Goal: Task Accomplishment & Management: Use online tool/utility

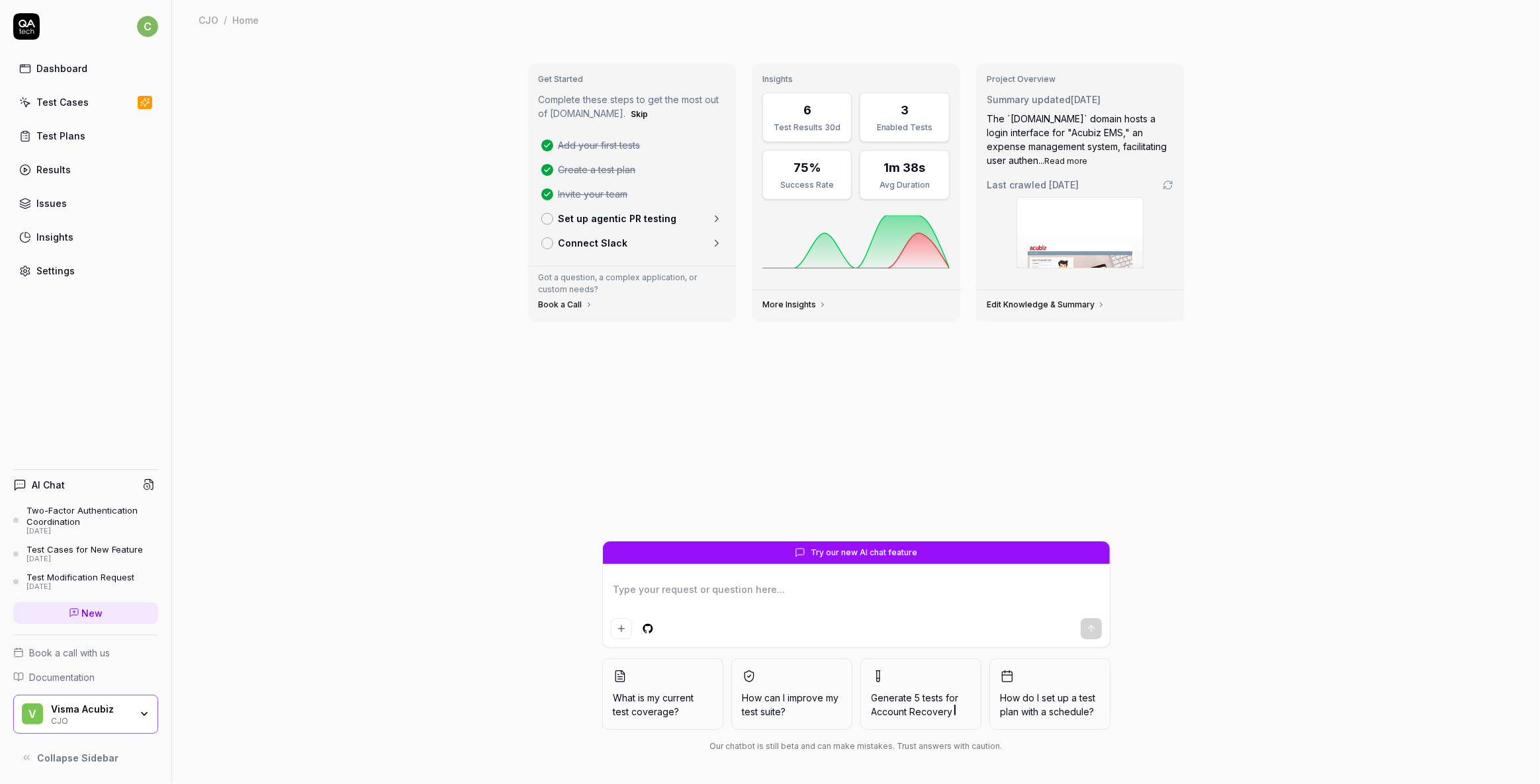
click at [63, 102] on div "Test Cases" at bounding box center [62, 102] width 52 height 14
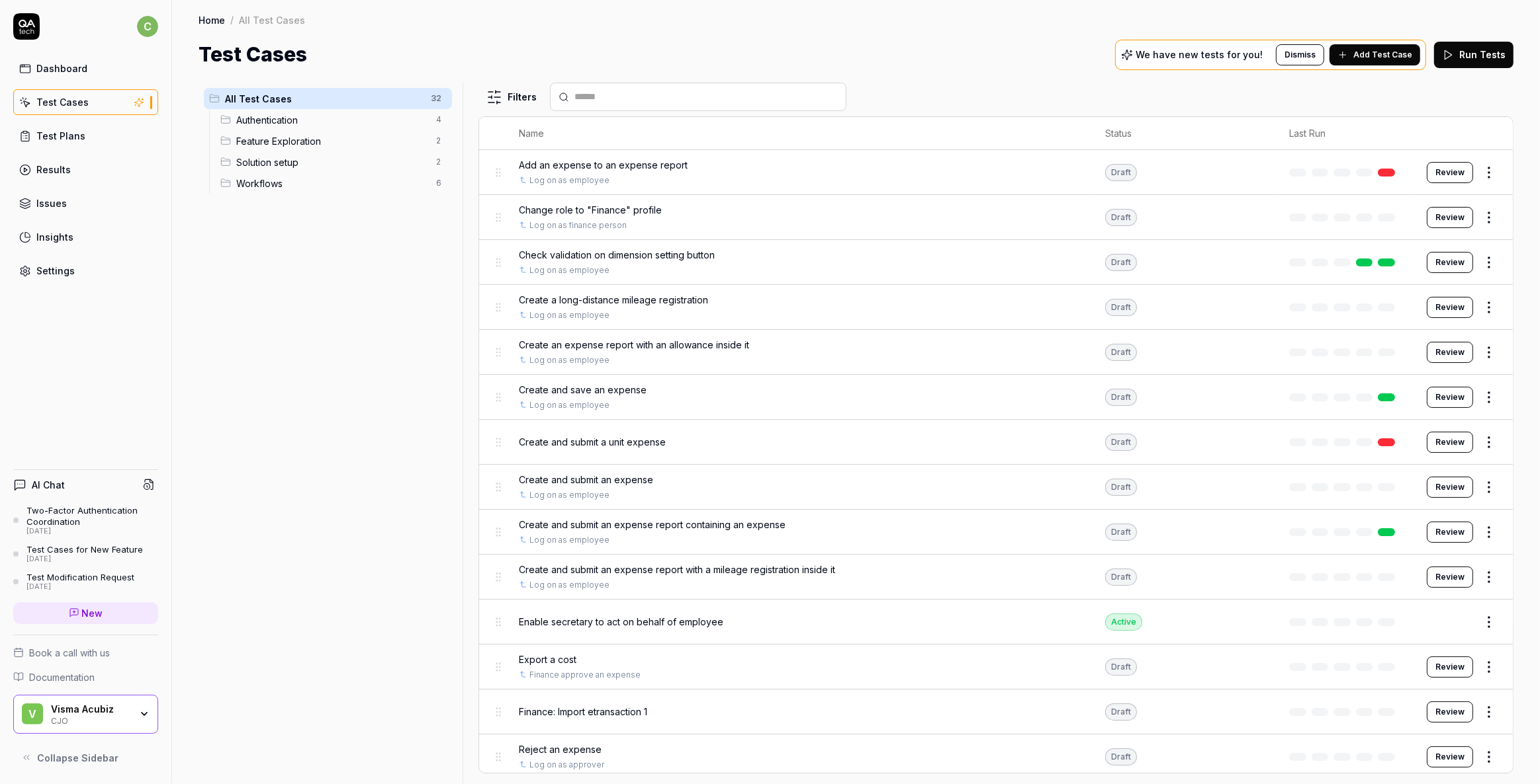
click at [75, 709] on div "Visma Acubiz" at bounding box center [90, 709] width 80 height 12
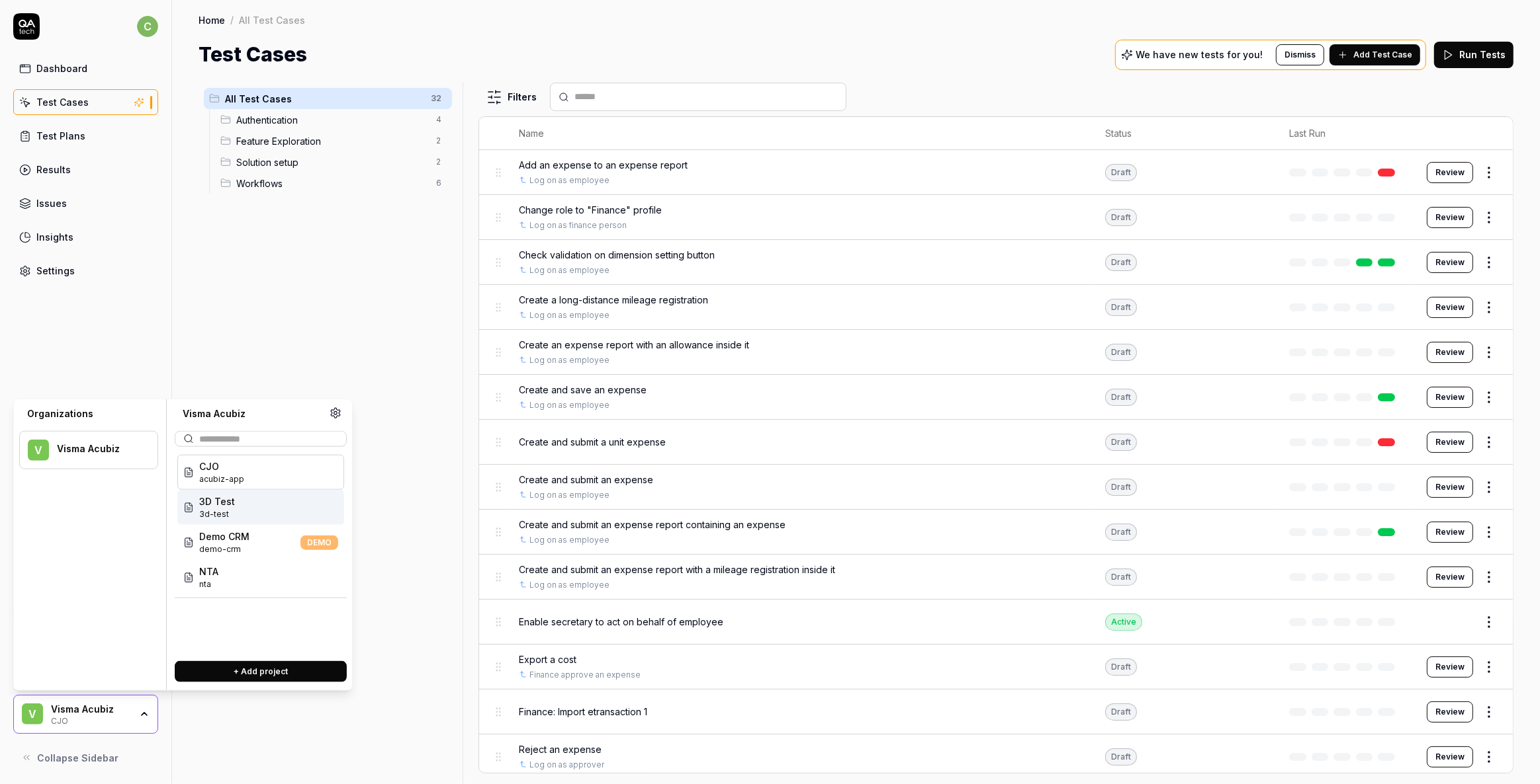
click at [214, 503] on span "3D Test" at bounding box center [217, 502] width 36 height 14
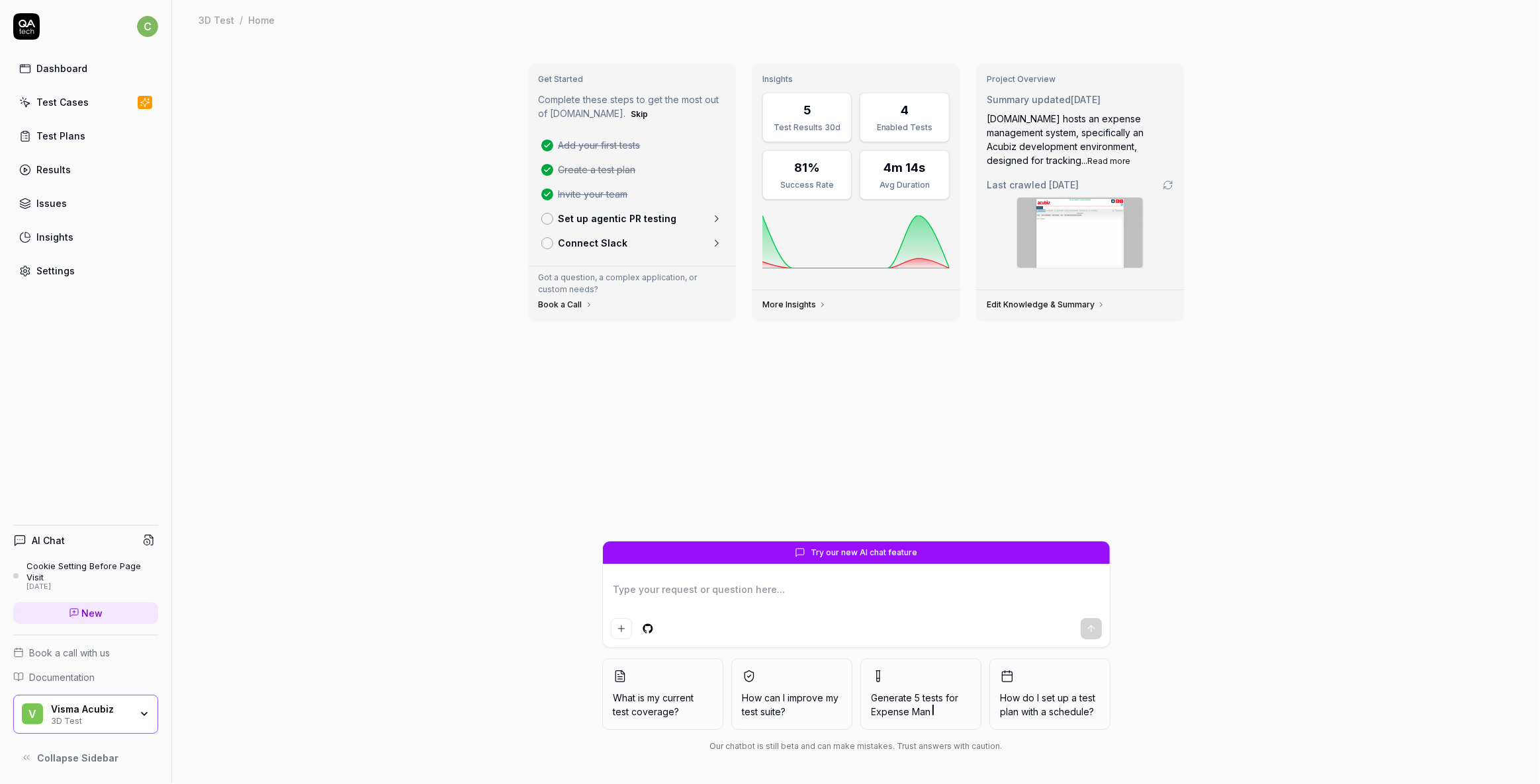
click at [41, 107] on div "Test Cases" at bounding box center [62, 102] width 52 height 14
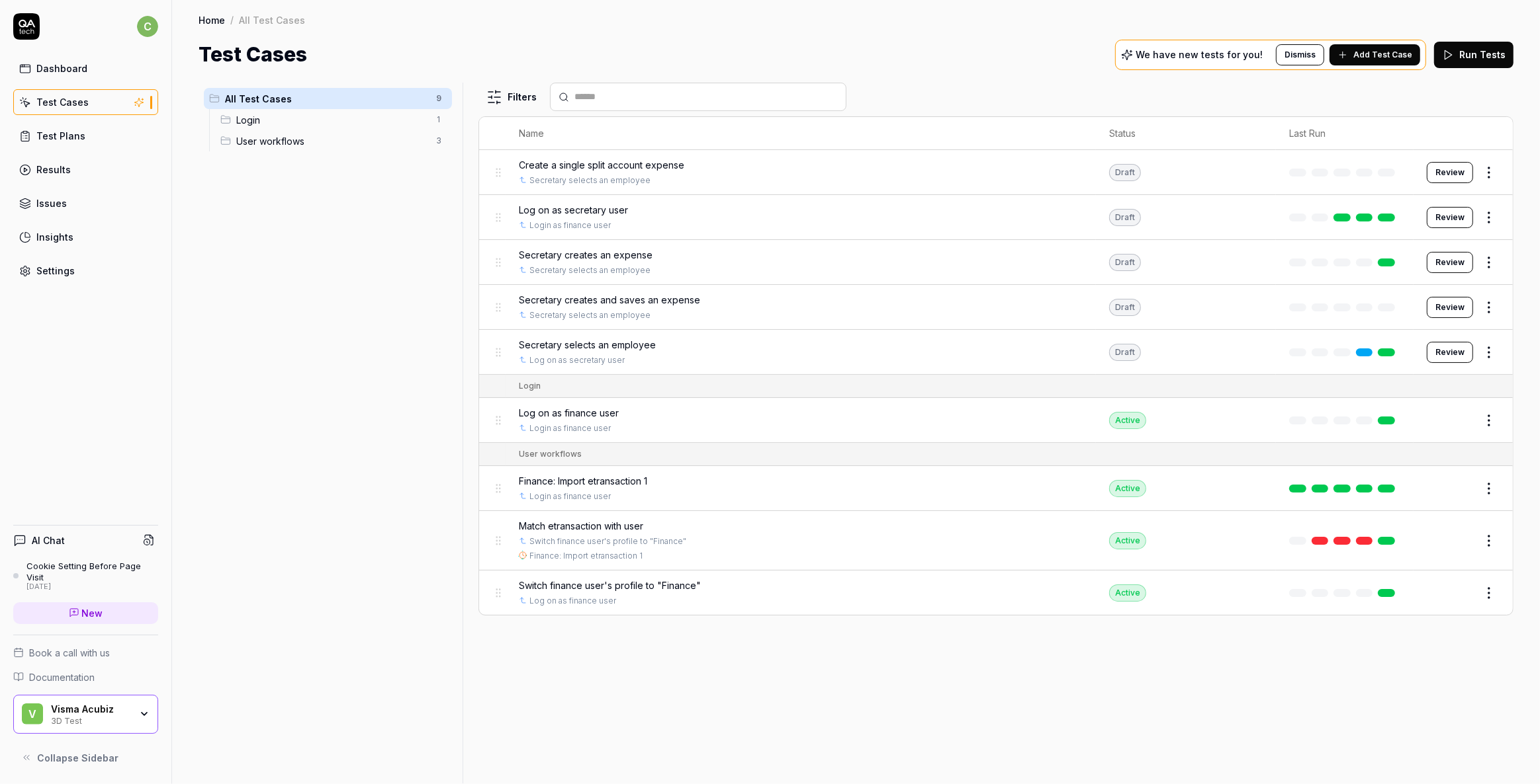
click at [568, 526] on span "Match etransaction with user" at bounding box center [581, 526] width 125 height 14
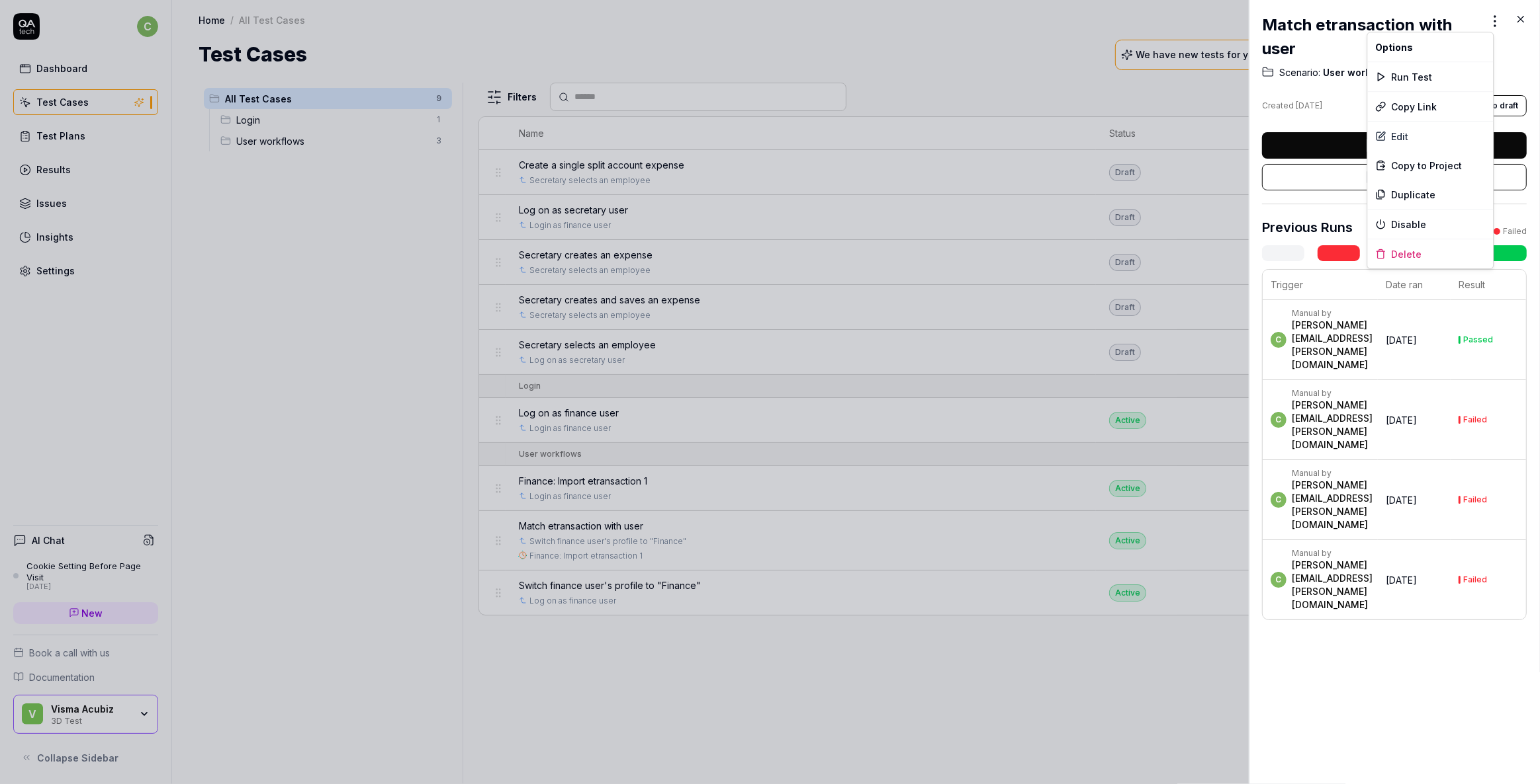
click at [1492, 20] on div "Match etransaction with user Scenario: User workflows Created [DATE] Convert to…" at bounding box center [770, 392] width 1540 height 784
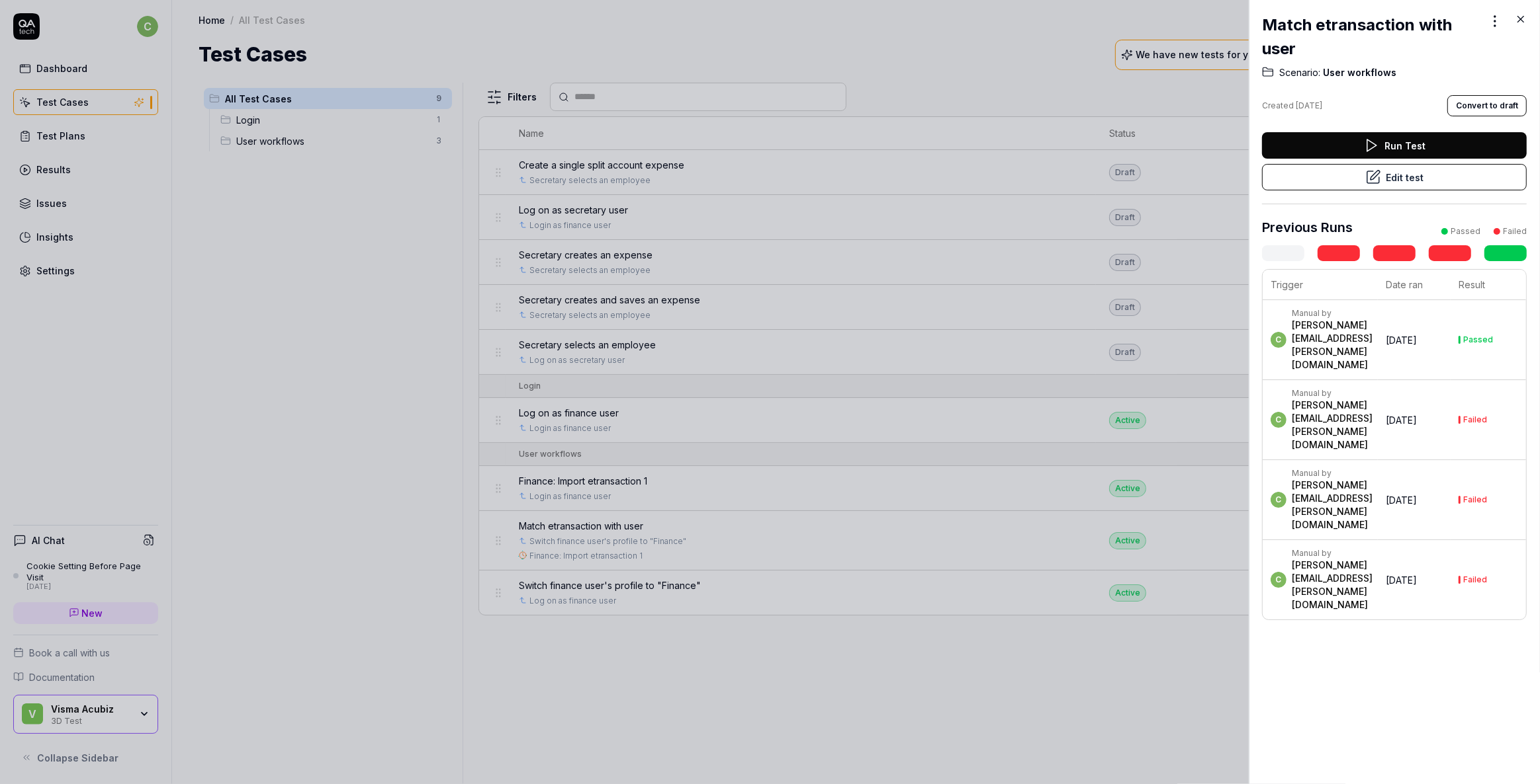
click at [1375, 625] on div "Match etransaction with user Scenario: User workflows Created [DATE] Convert to…" at bounding box center [770, 392] width 1540 height 784
click at [1393, 178] on button "Edit test" at bounding box center [1393, 177] width 264 height 26
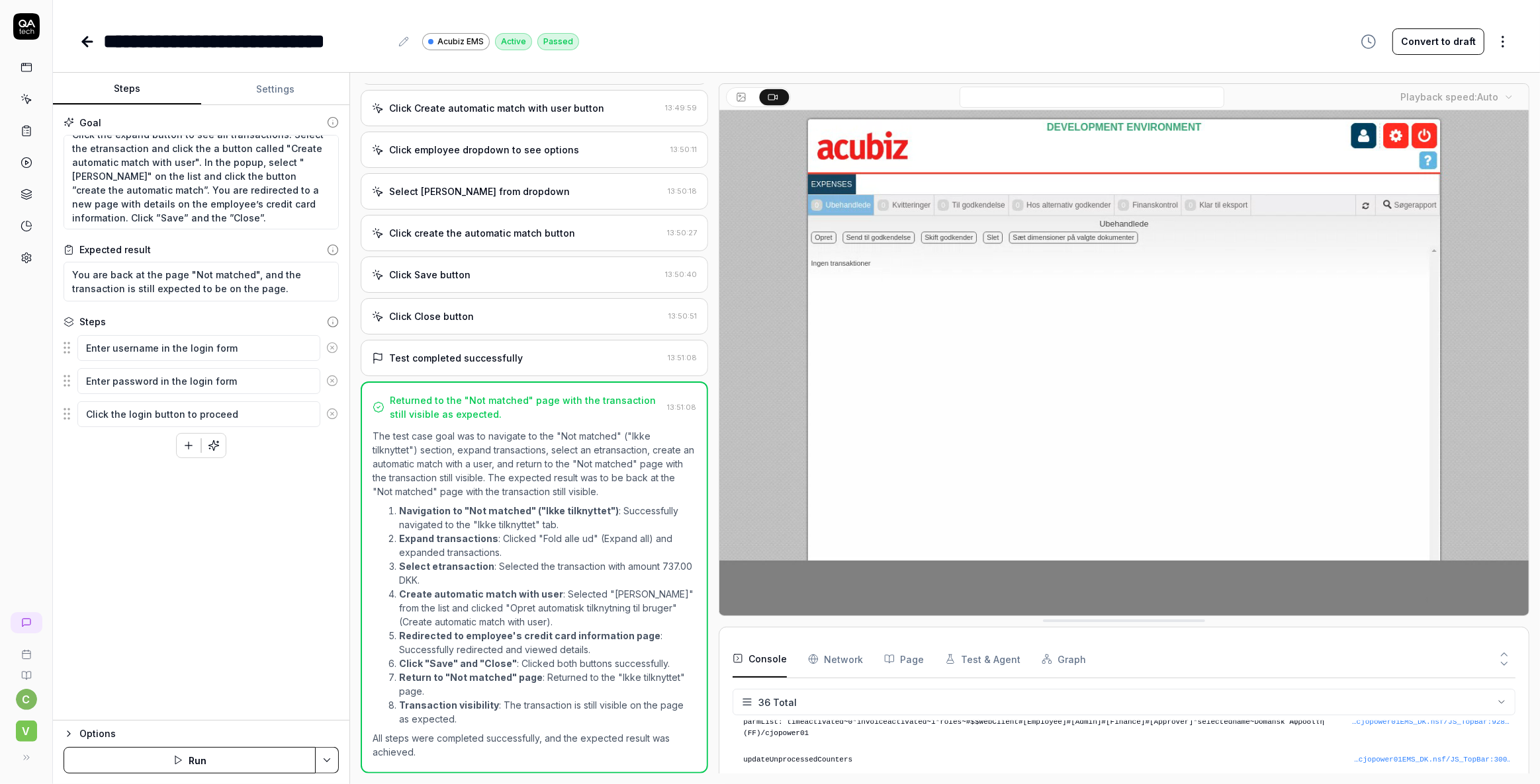
scroll to position [889, 0]
click at [212, 217] on textarea "In the top menu, go to "Not matched" ("Ikke tilknyttet"). Click the expand butt…" at bounding box center [200, 182] width 275 height 95
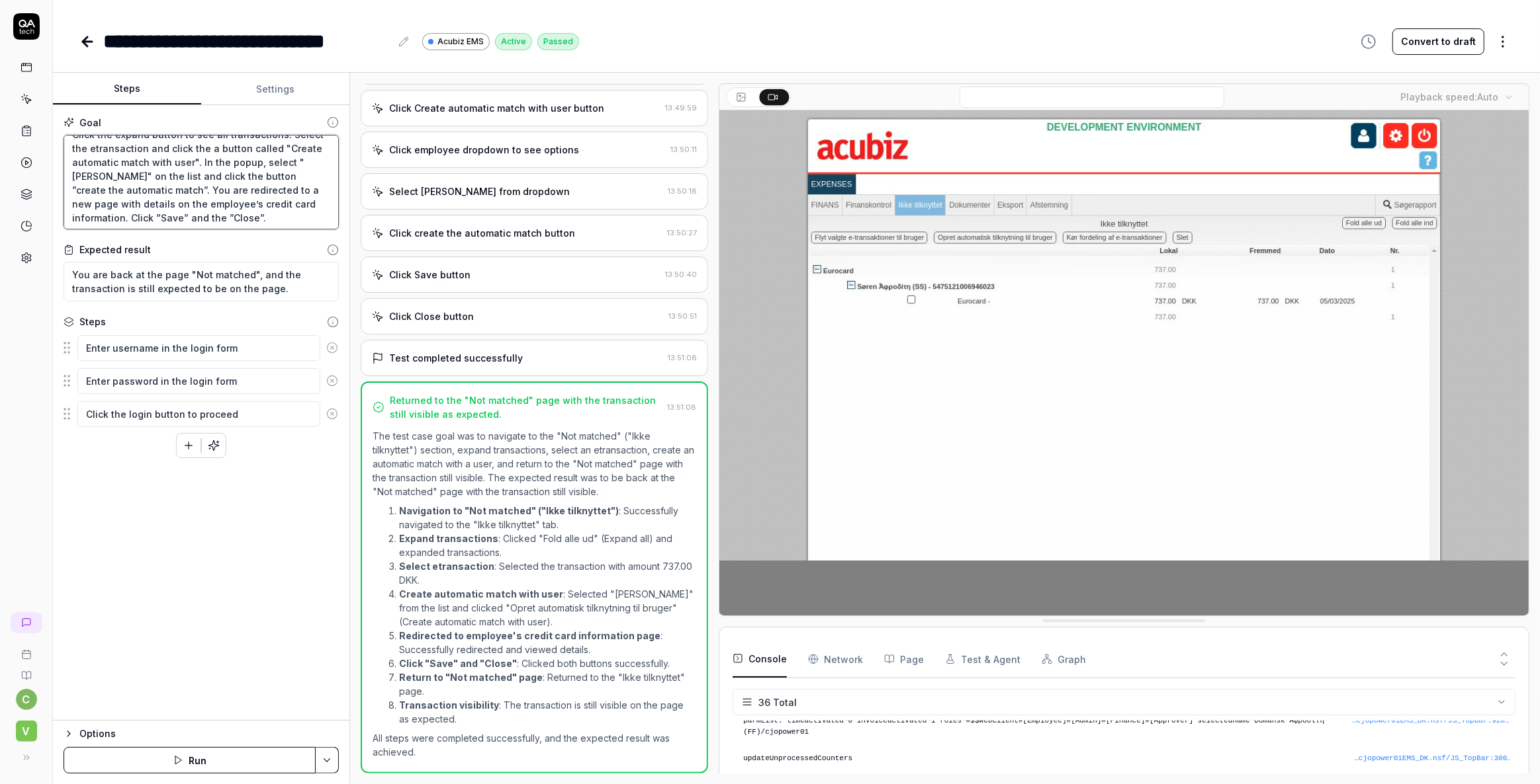
click at [180, 181] on textarea "In the top menu, go to "Not matched" ("Ikke tilknyttet"). Click the expand butt…" at bounding box center [200, 182] width 275 height 95
drag, startPoint x: 388, startPoint y: 46, endPoint x: 98, endPoint y: 48, distance: 290.0
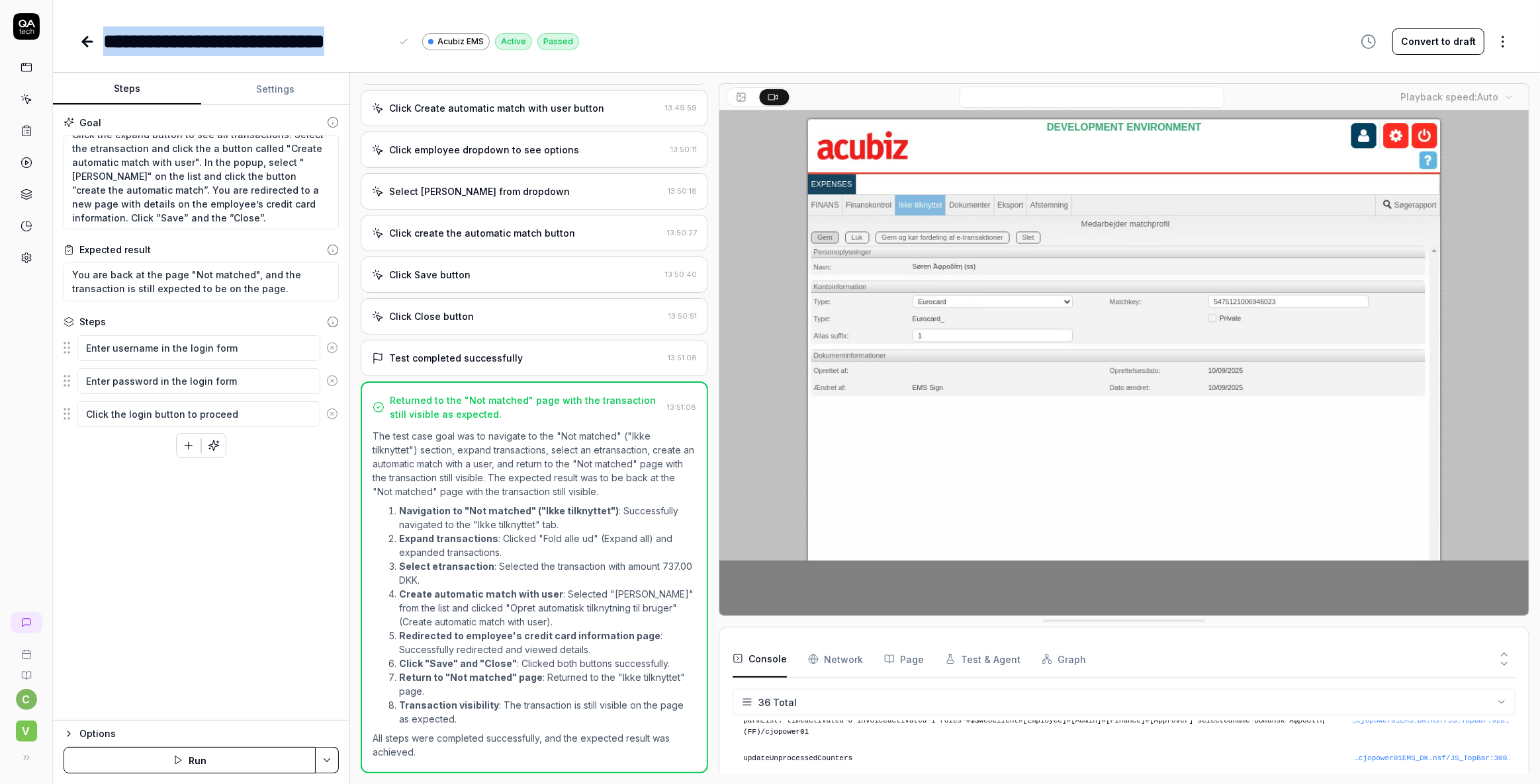
click at [98, 48] on div "**********" at bounding box center [329, 41] width 500 height 30
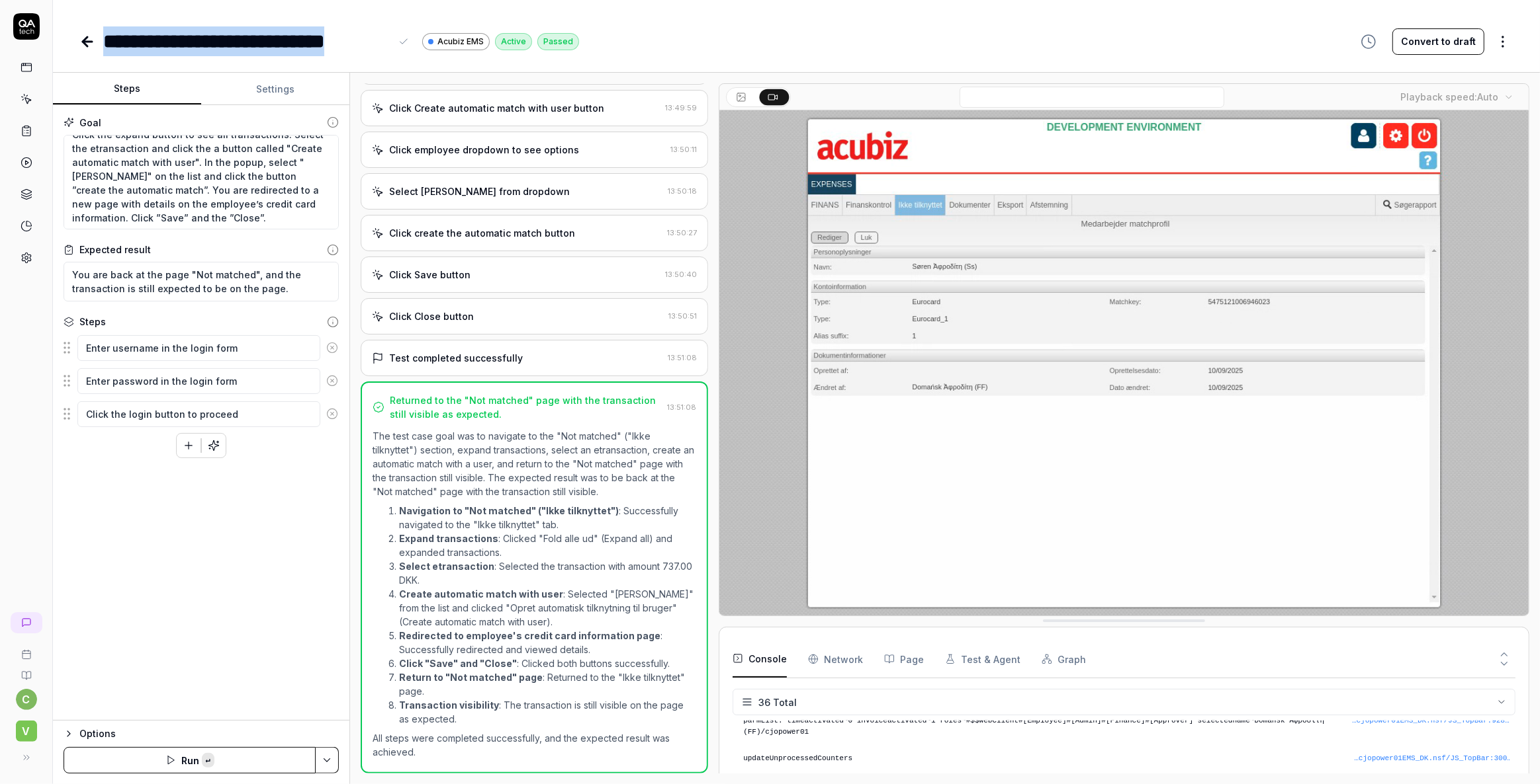
copy div "**********"
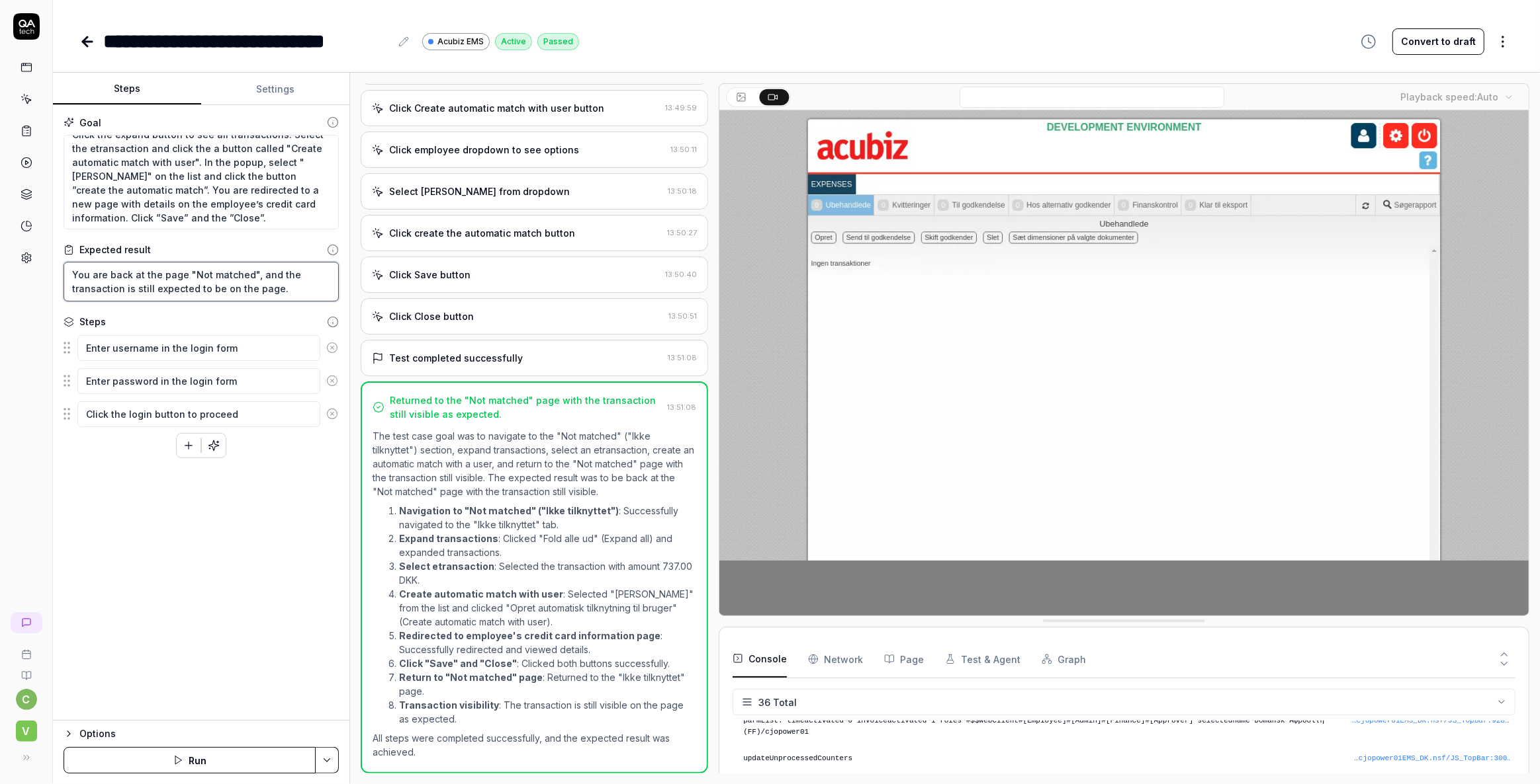
click at [186, 291] on textarea "You are back at the page "Not matched", and the transaction is still expected t…" at bounding box center [200, 281] width 275 height 40
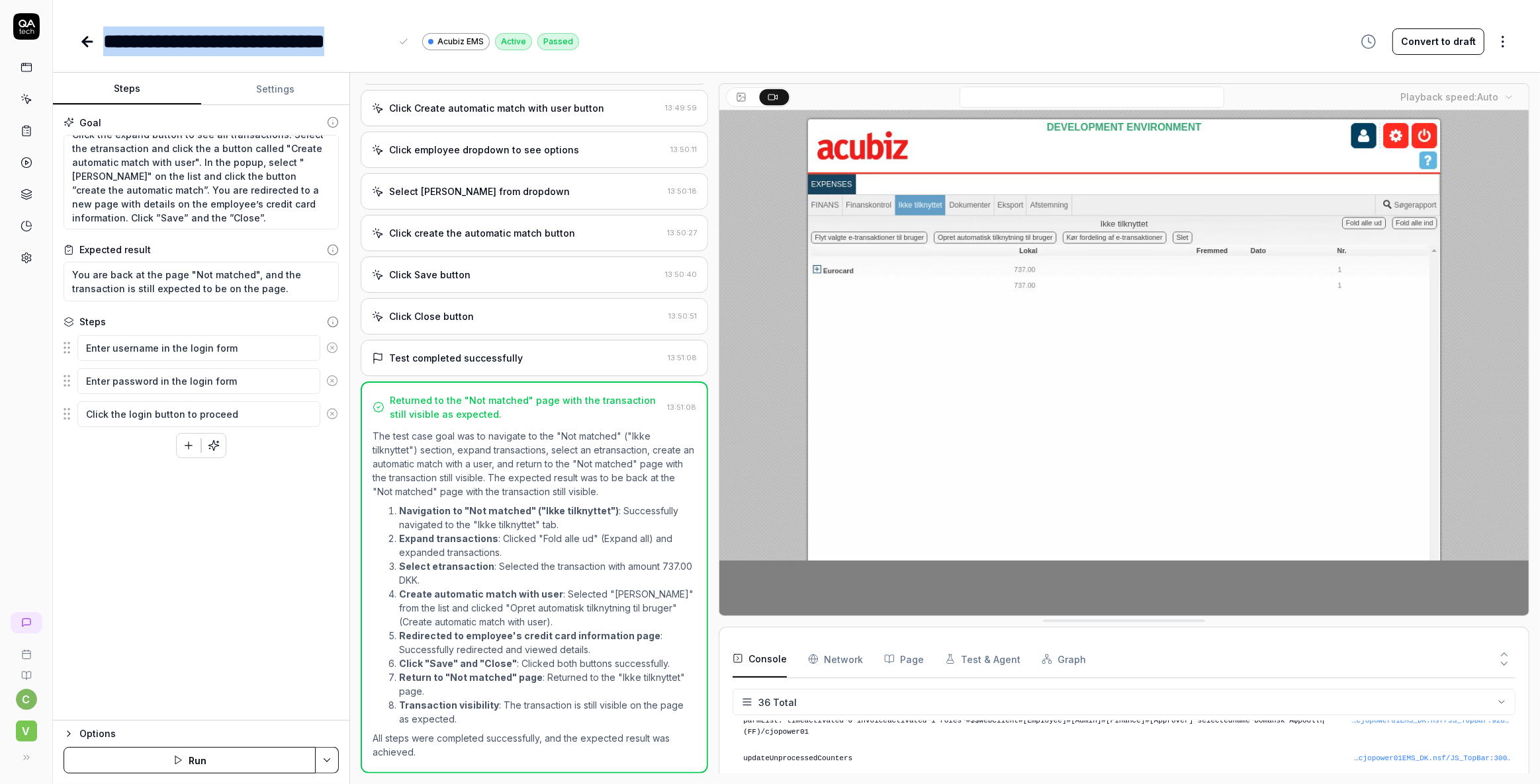
drag, startPoint x: 388, startPoint y: 37, endPoint x: 102, endPoint y: 48, distance: 286.2
click at [102, 48] on div "**********" at bounding box center [329, 41] width 500 height 30
copy div "**********"
type textarea "*"
click at [86, 42] on icon at bounding box center [87, 41] width 16 height 16
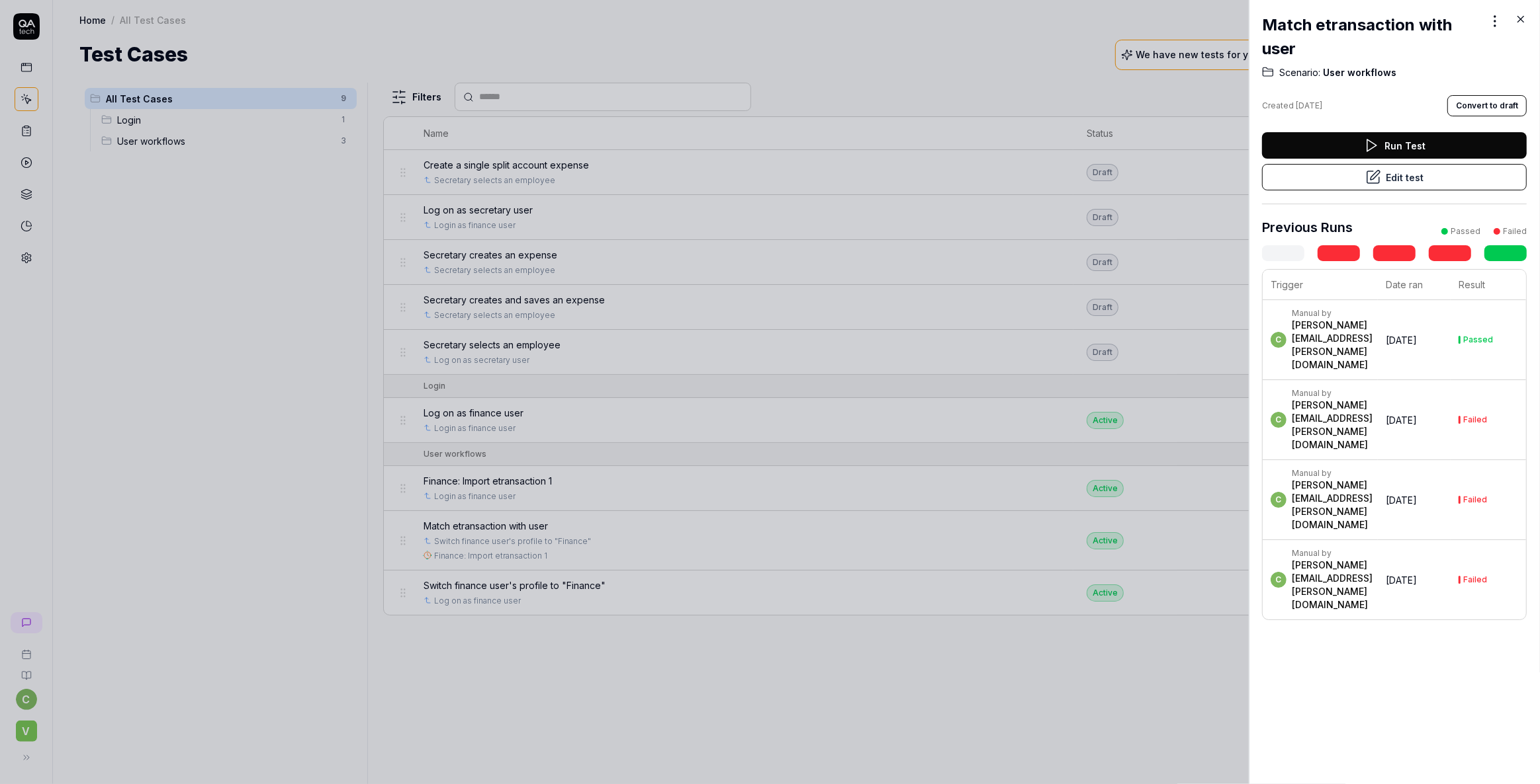
click at [1521, 16] on icon at bounding box center [1520, 19] width 12 height 12
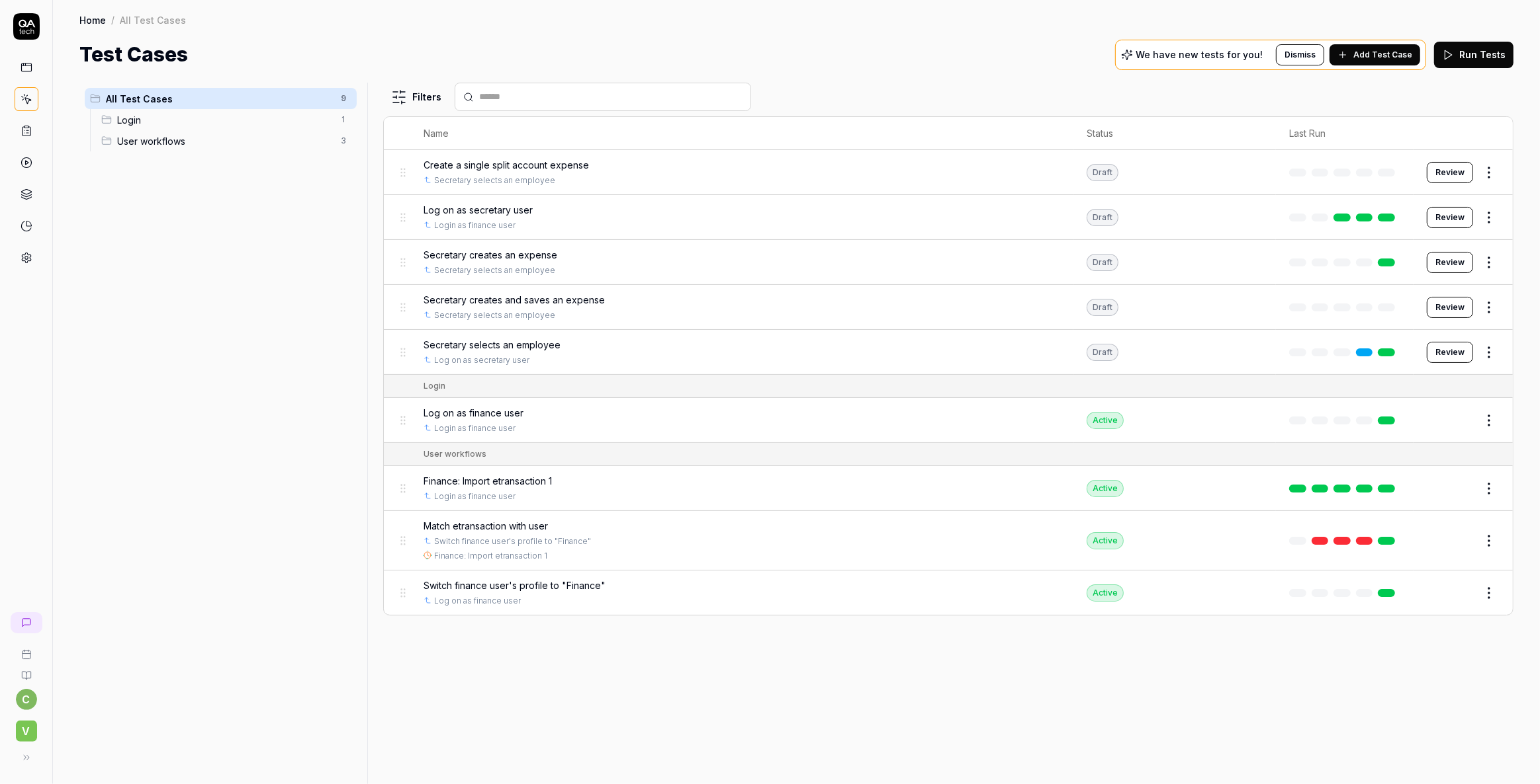
click at [1384, 57] on span "Add Test Case" at bounding box center [1382, 55] width 59 height 12
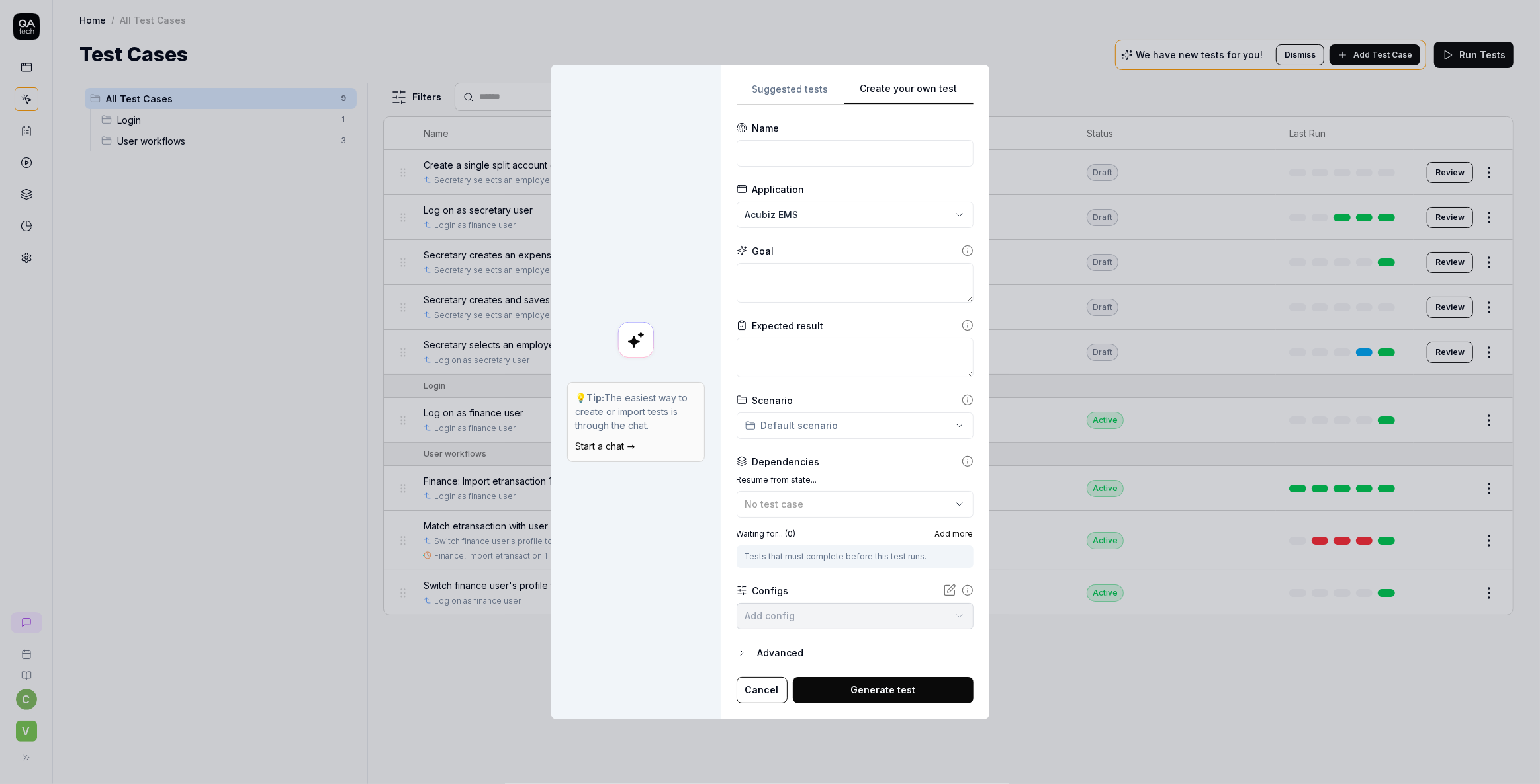
click at [912, 37] on div "Create your own test 💡 Tip: The easiest way to create or import tests is throug…" at bounding box center [770, 392] width 1540 height 784
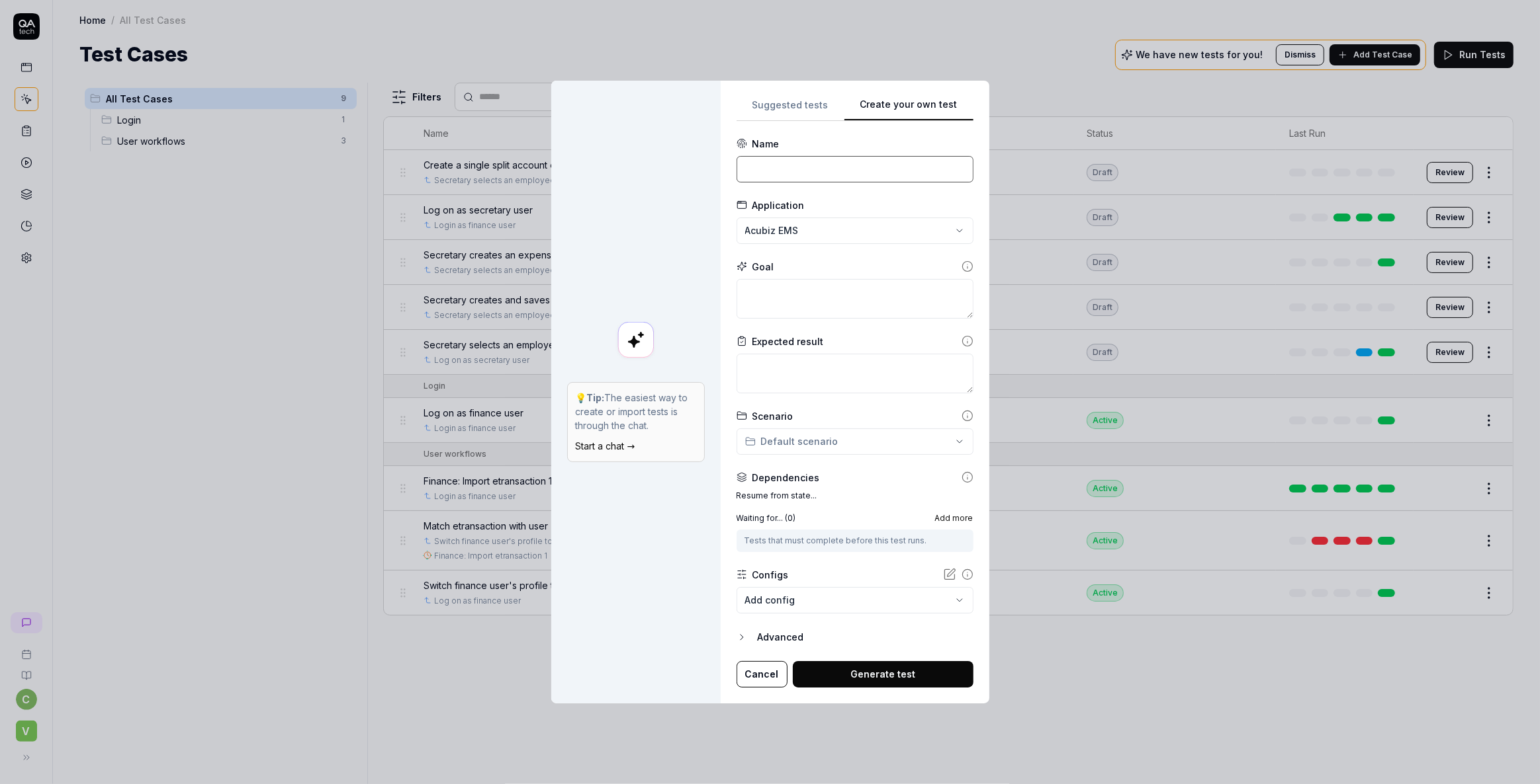
click at [778, 171] on input at bounding box center [855, 169] width 237 height 26
click at [780, 172] on input at bounding box center [855, 169] width 237 height 26
paste input "Match and move an etransaction to a user"
type input "Match and move an etransaction to a user"
click at [763, 295] on textarea at bounding box center [855, 298] width 237 height 40
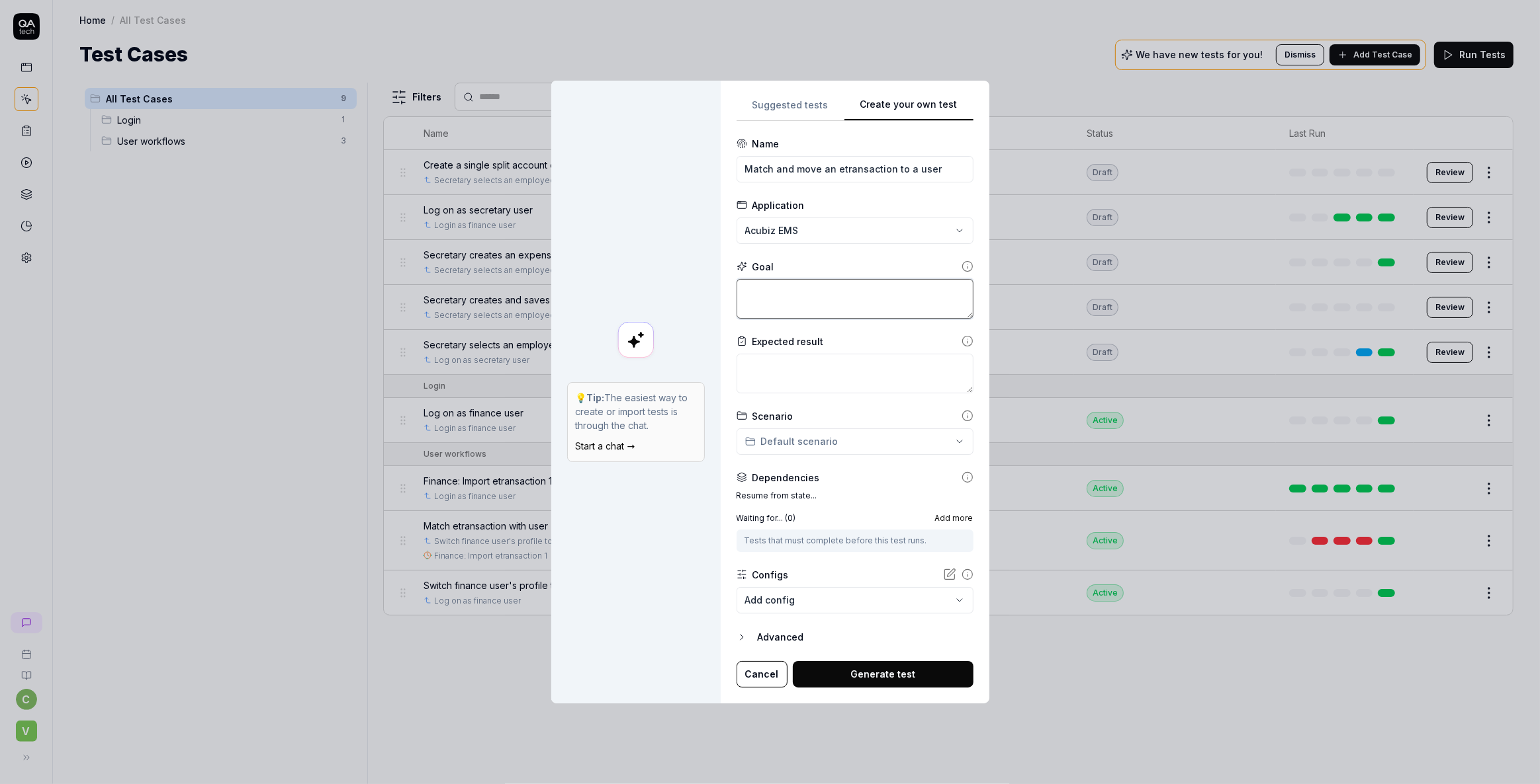
paste textarea "In the top menu, go to "Not matched" ("Ikke tilknyttet"). Click the expand butt…"
type textarea "*"
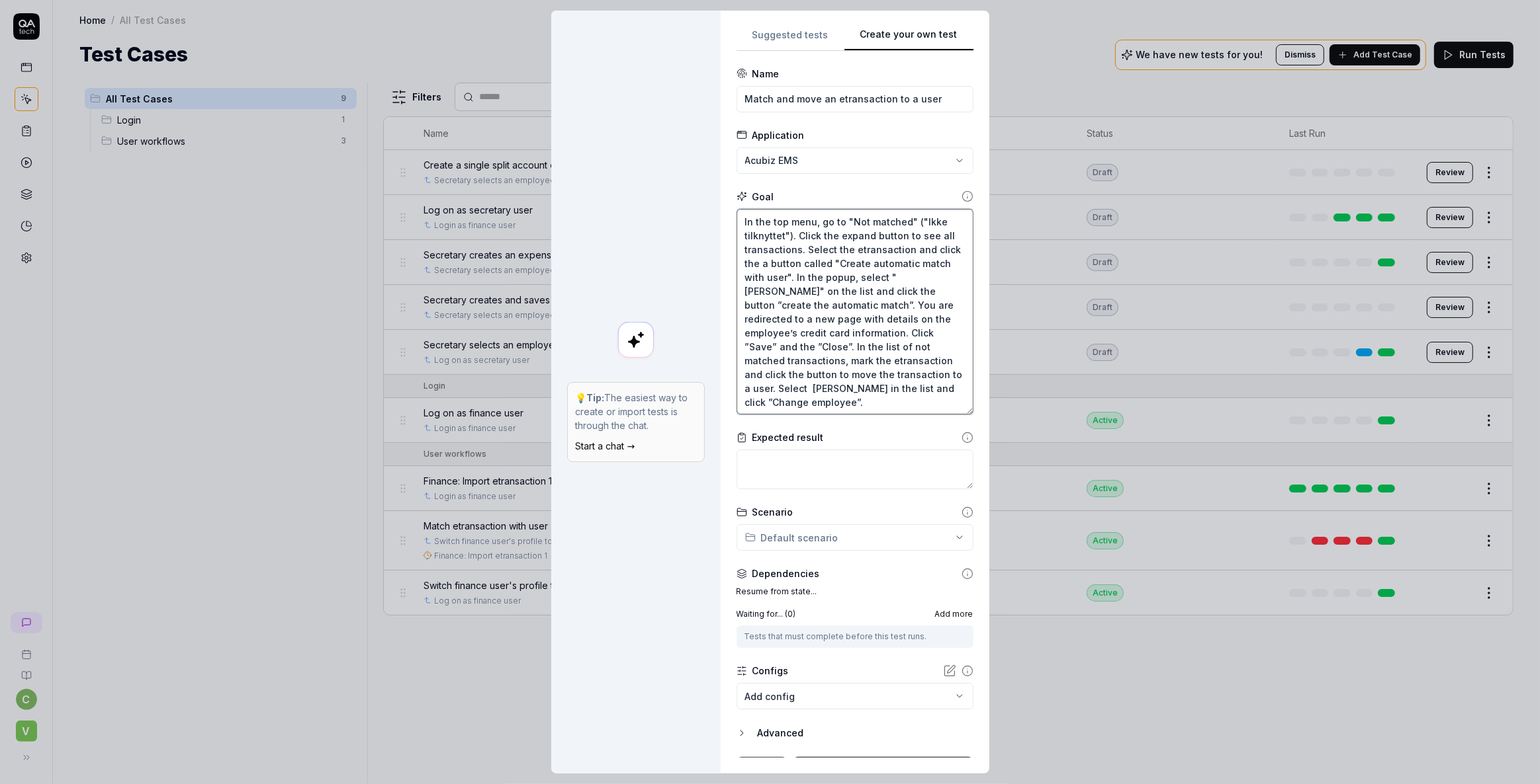
type textarea "In the top menu, go to "Not matched" ("Ikke tilknyttet"). Click the expand butt…"
click at [834, 333] on textarea "In the top menu, go to "Not matched" ("Ikke tilknyttet"). Click the expand butt…" at bounding box center [855, 312] width 237 height 207
paste textarea "main menu, go to "Not matched" ("Ikke tilknyttet"). Click the expand button to …"
type textarea "*"
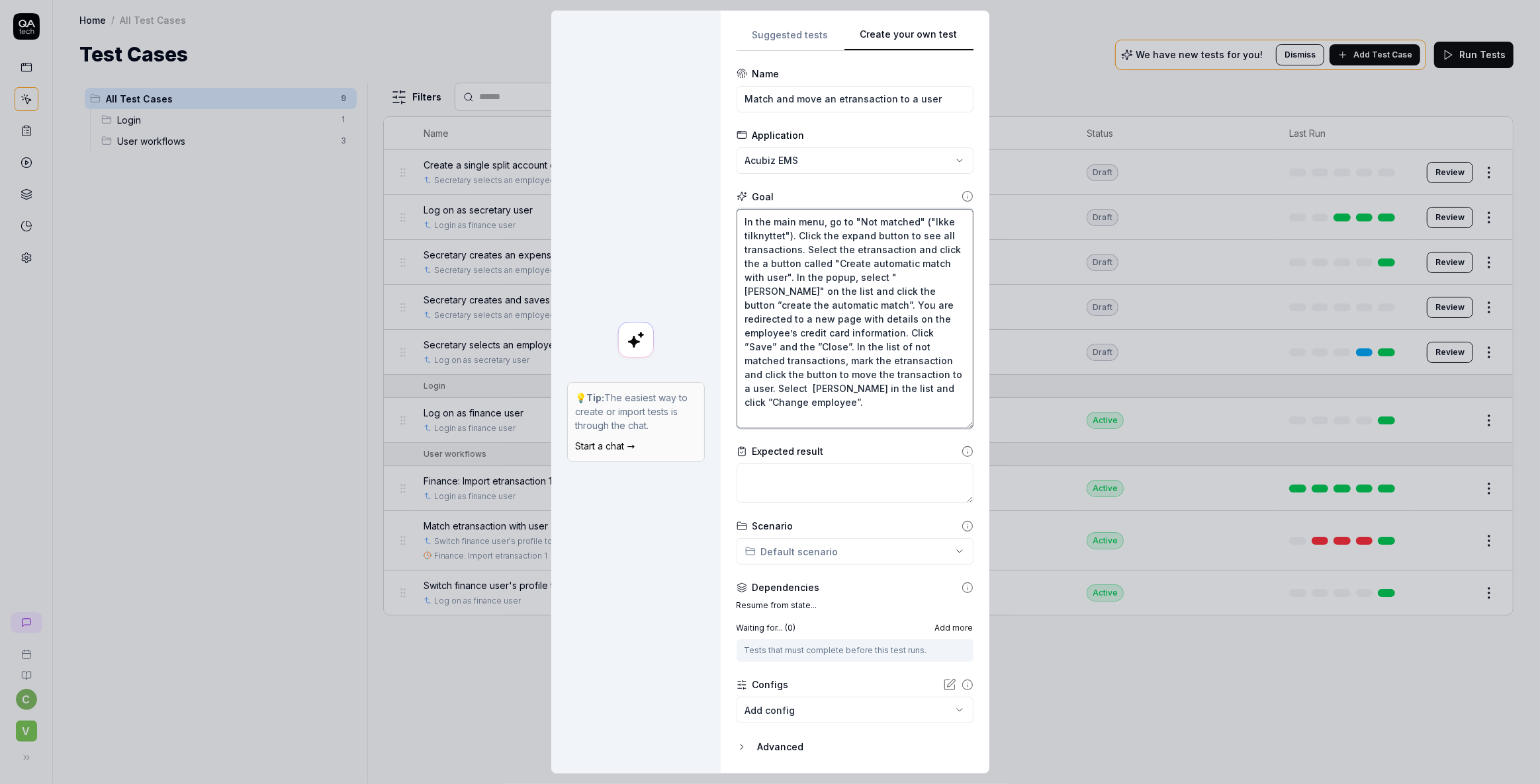
type textarea "In the main menu, go to "Not matched" ("Ikke tilknyttet"). Click the expand but…"
click at [847, 499] on textarea at bounding box center [855, 483] width 237 height 40
paste textarea "The transaction is removed from the list of unmatched etransactions."
type textarea "*"
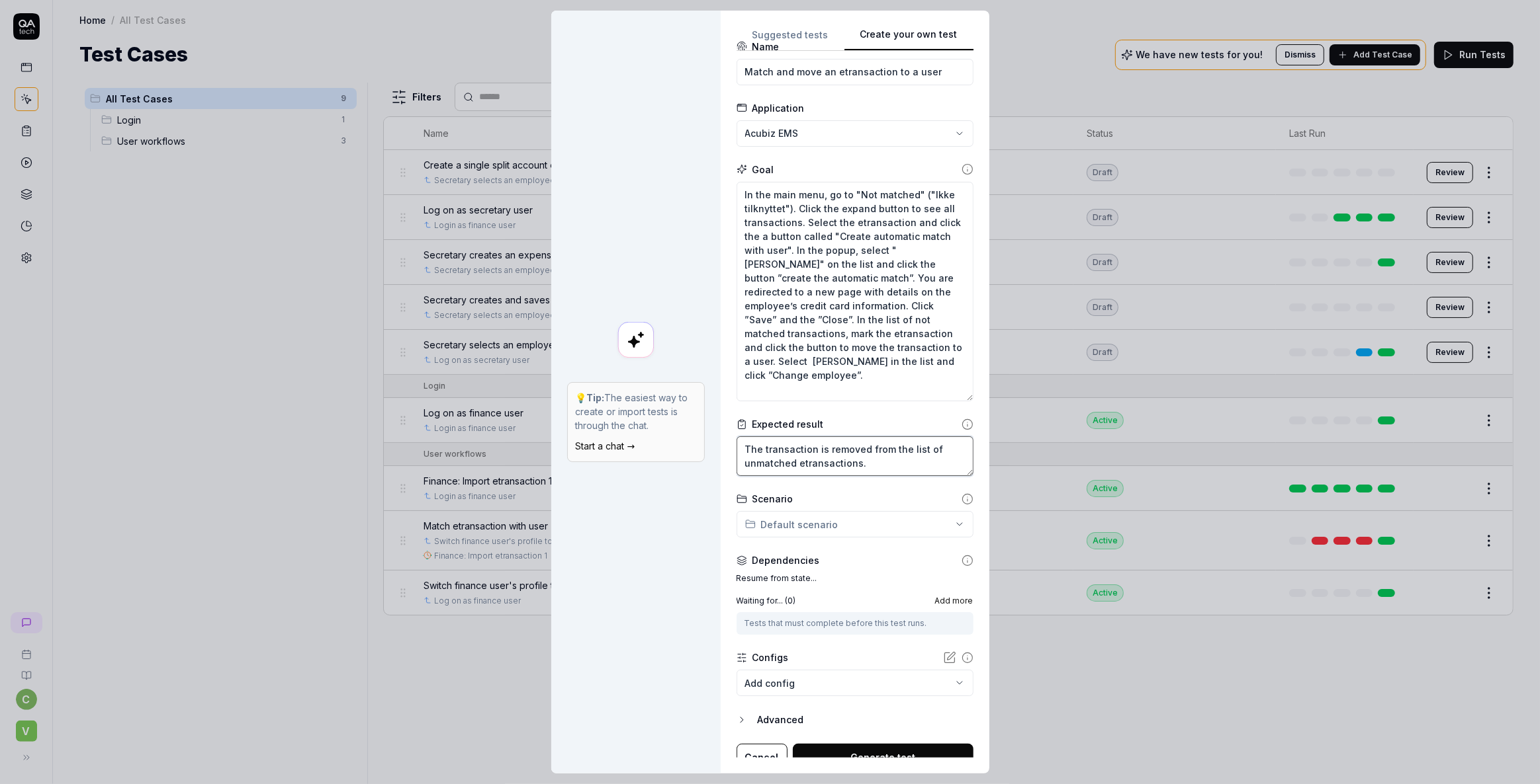
scroll to position [39, 0]
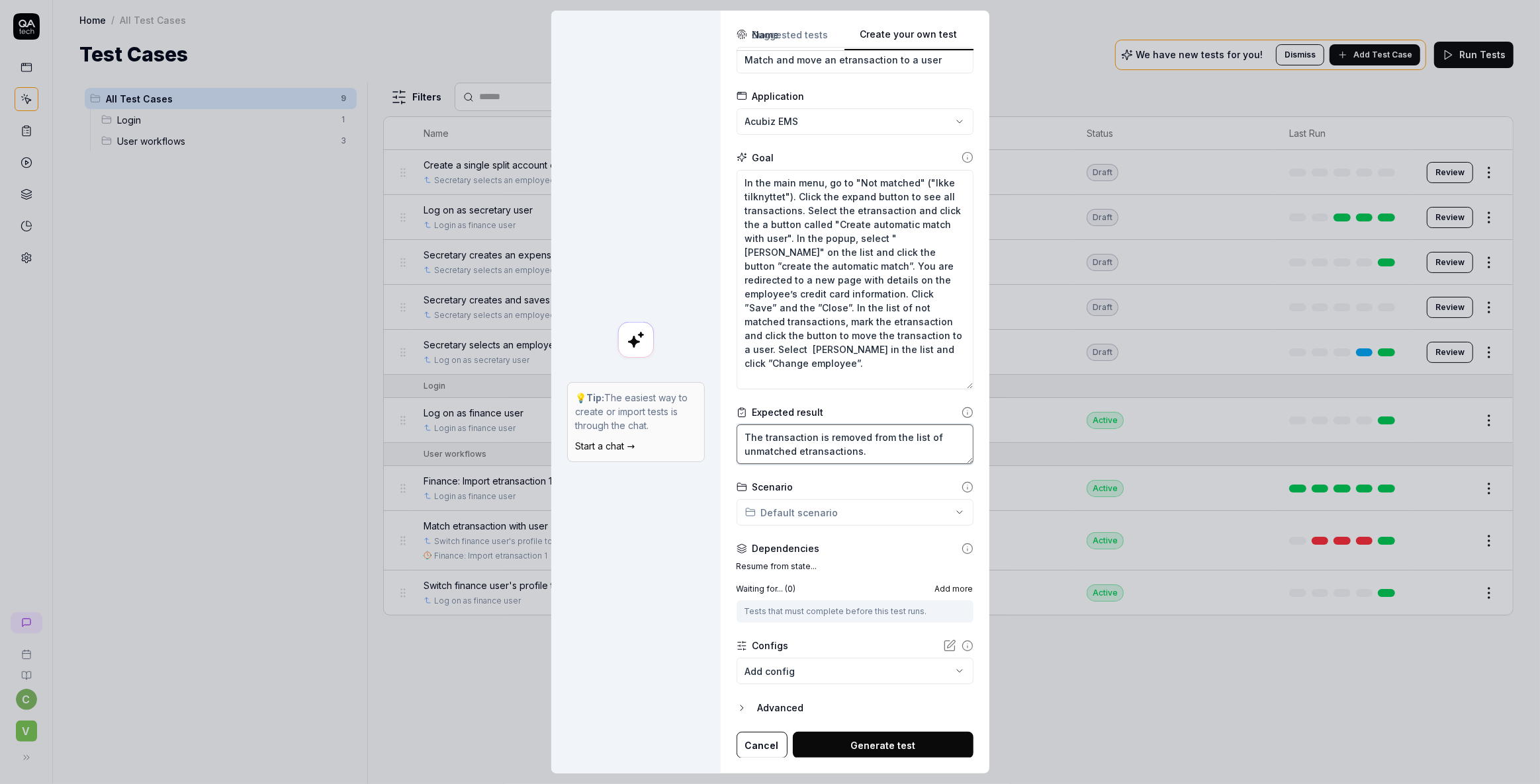
type textarea "The transaction is removed from the list of unmatched etransactions."
click at [801, 511] on div "Create your own test 💡 Tip: The easiest way to create or import tests is throug…" at bounding box center [770, 392] width 1540 height 784
click at [794, 548] on span "s" at bounding box center [796, 550] width 5 height 10
click at [863, 506] on div "Create your own test 💡 Tip: The easiest way to create or import tests is throug…" at bounding box center [770, 392] width 1540 height 784
click at [696, 544] on div "Create your own test 💡 Tip: The easiest way to create or import tests is throug…" at bounding box center [770, 392] width 1540 height 784
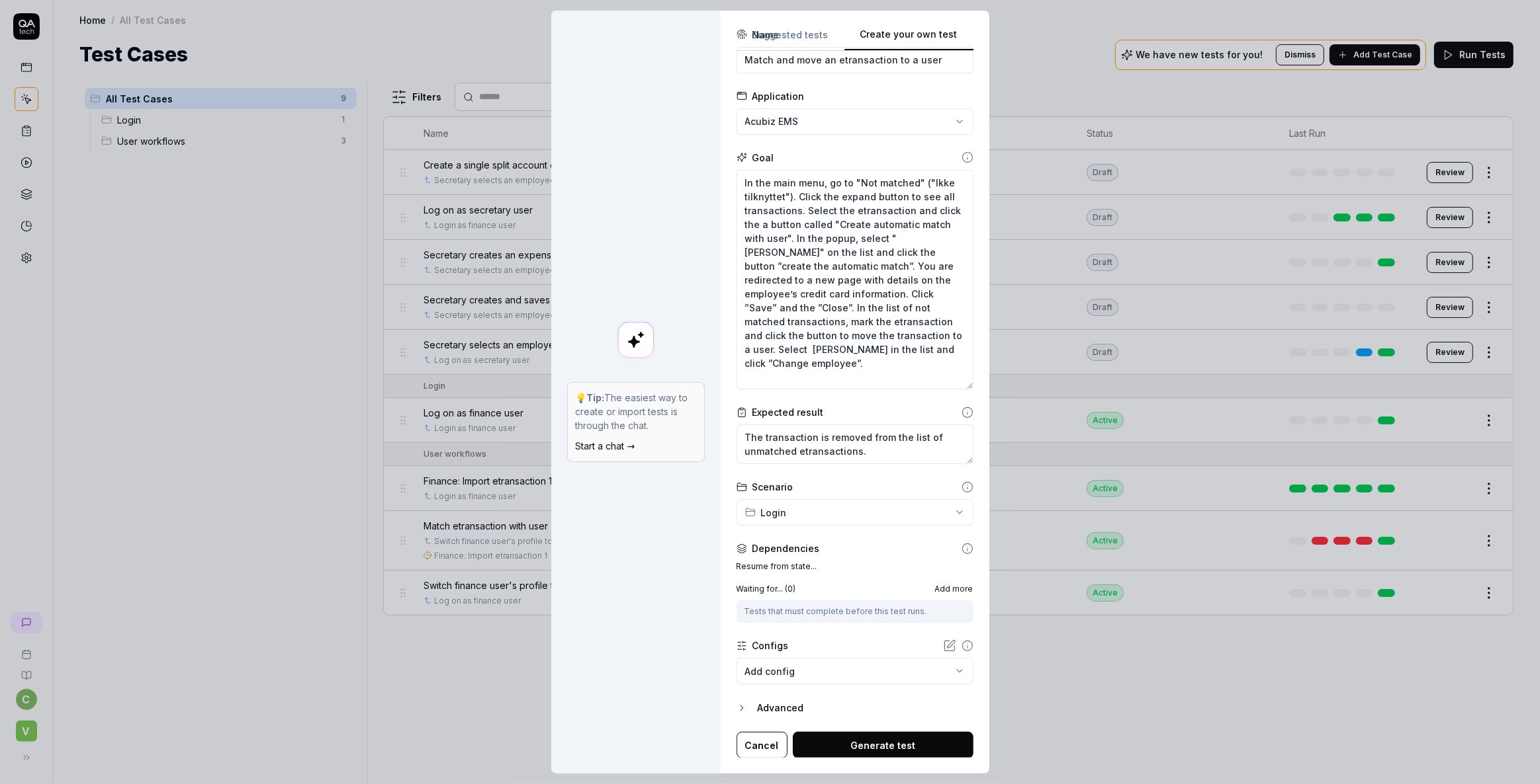
click at [940, 508] on div "Create your own test 💡 Tip: The easiest way to create or import tests is throug…" at bounding box center [770, 392] width 1540 height 784
click at [774, 537] on span "Login" at bounding box center [789, 538] width 62 height 14
click at [774, 677] on body "c V Home / All Test Cases Home / All Test Cases Test Cases We have new tests fo…" at bounding box center [770, 392] width 1540 height 784
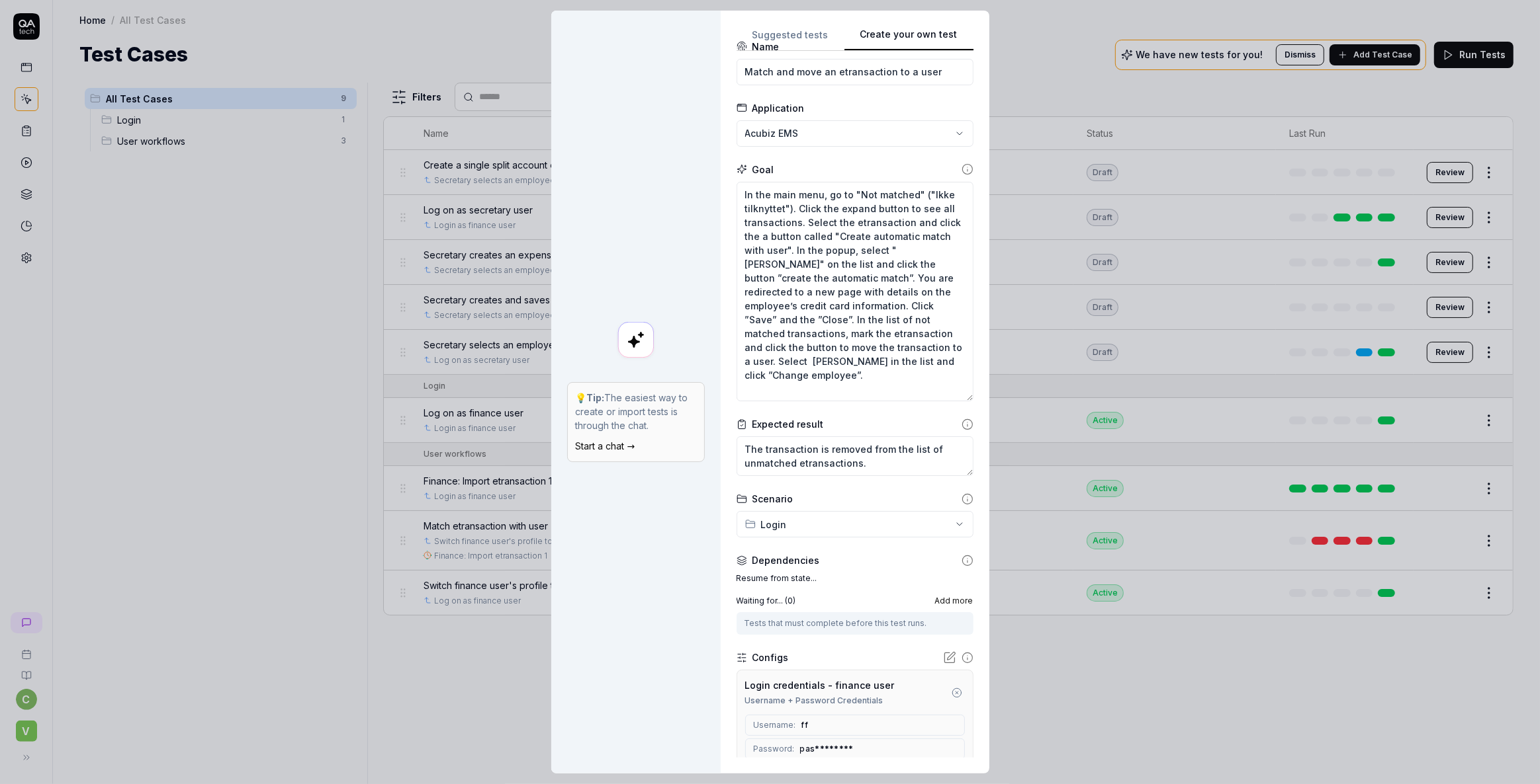
scroll to position [0, 0]
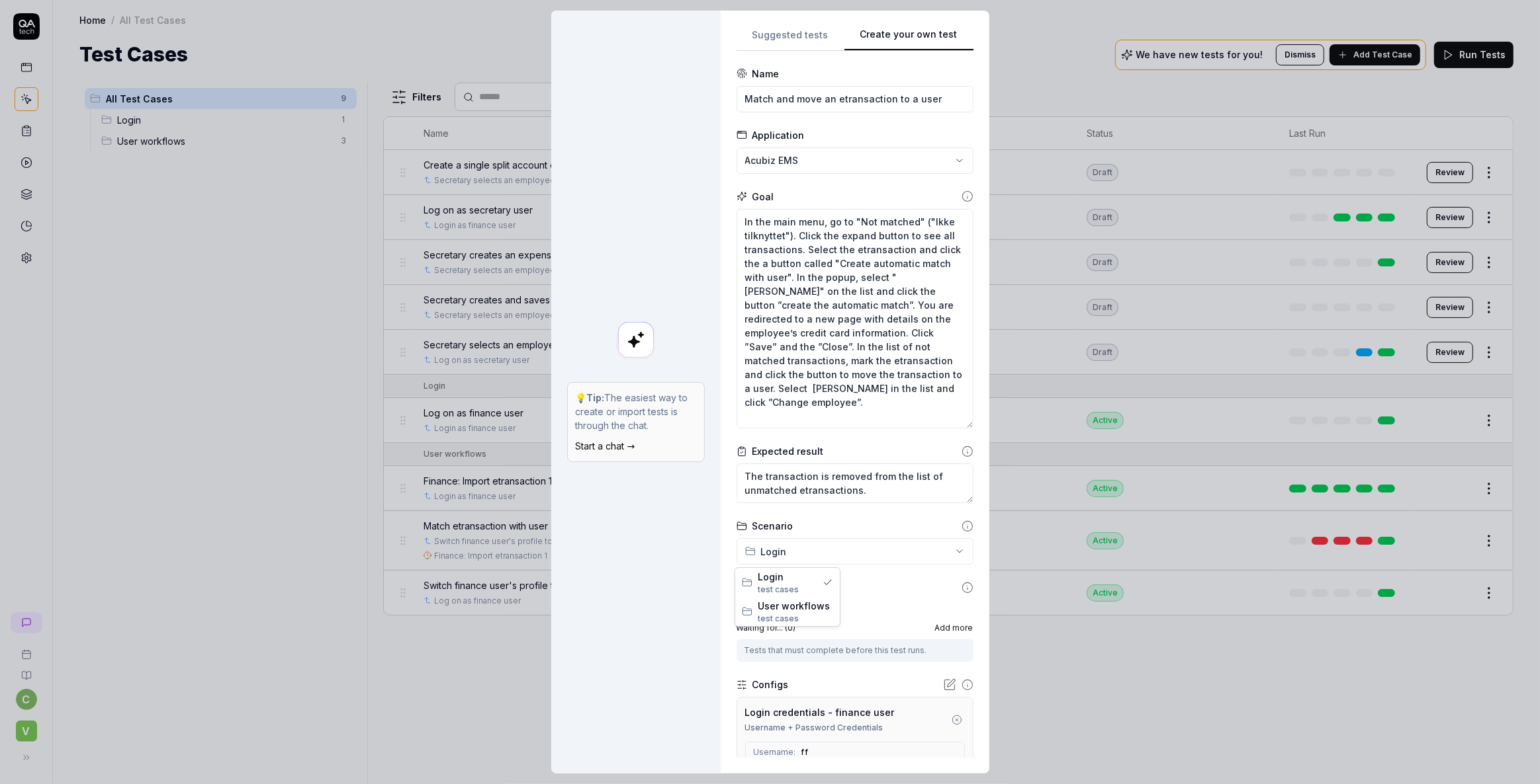
click at [779, 548] on div "Create your own test 💡 Tip: The easiest way to create or import tests is throug…" at bounding box center [770, 392] width 1540 height 784
click at [788, 614] on span "test case" at bounding box center [776, 618] width 37 height 10
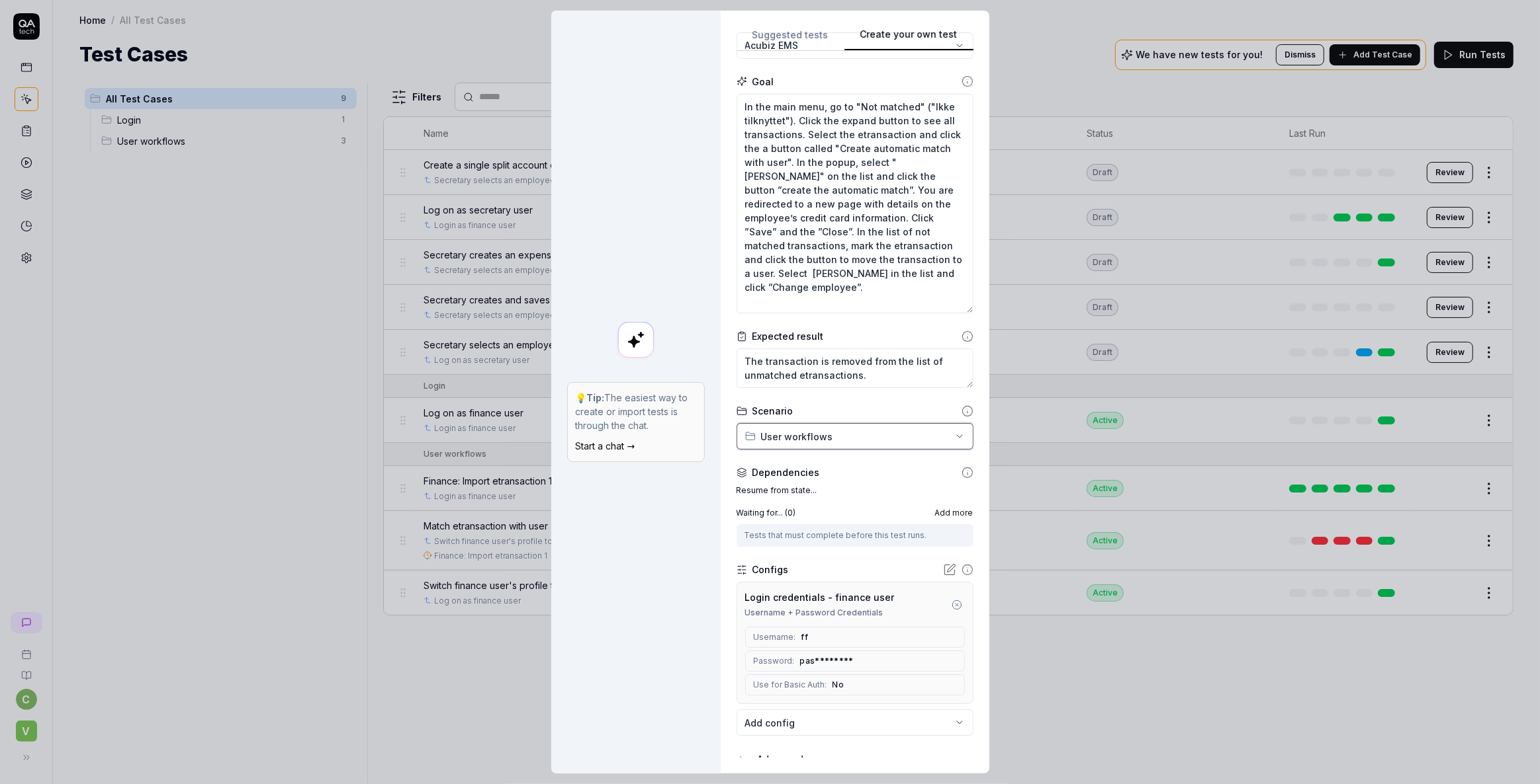
scroll to position [166, 0]
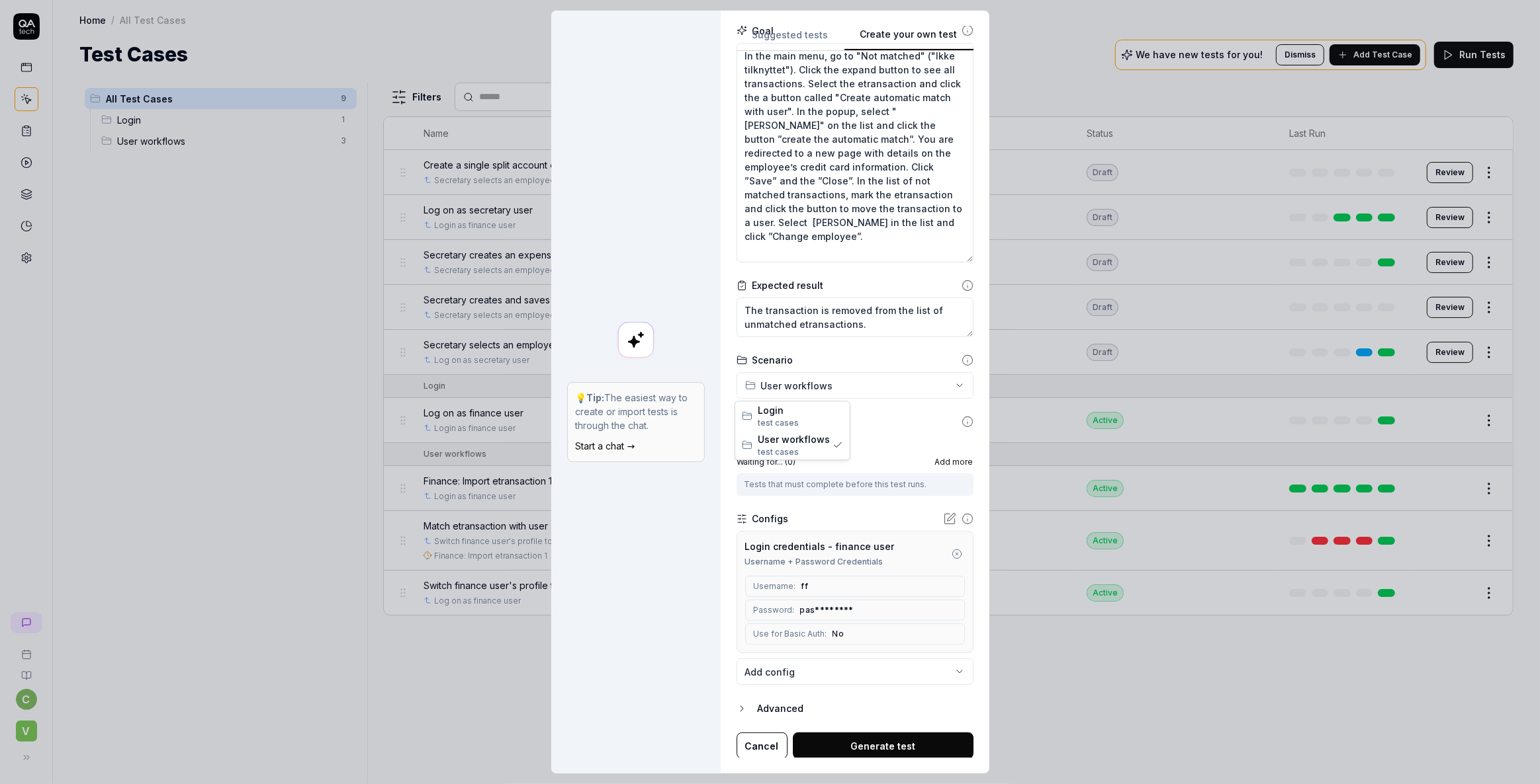
click at [798, 380] on div "Create your own test 💡 Tip: The easiest way to create or import tests is throug…" at bounding box center [770, 392] width 1540 height 784
click at [680, 557] on div "Create your own test 💡 Tip: The easiest way to create or import tests is throug…" at bounding box center [770, 392] width 1540 height 784
click at [788, 430] on div "Dependencies Resume from state... Waiting for... ( 0 ) Add more Tests that must…" at bounding box center [855, 455] width 237 height 81
click at [945, 458] on span "Add more" at bounding box center [954, 462] width 38 height 12
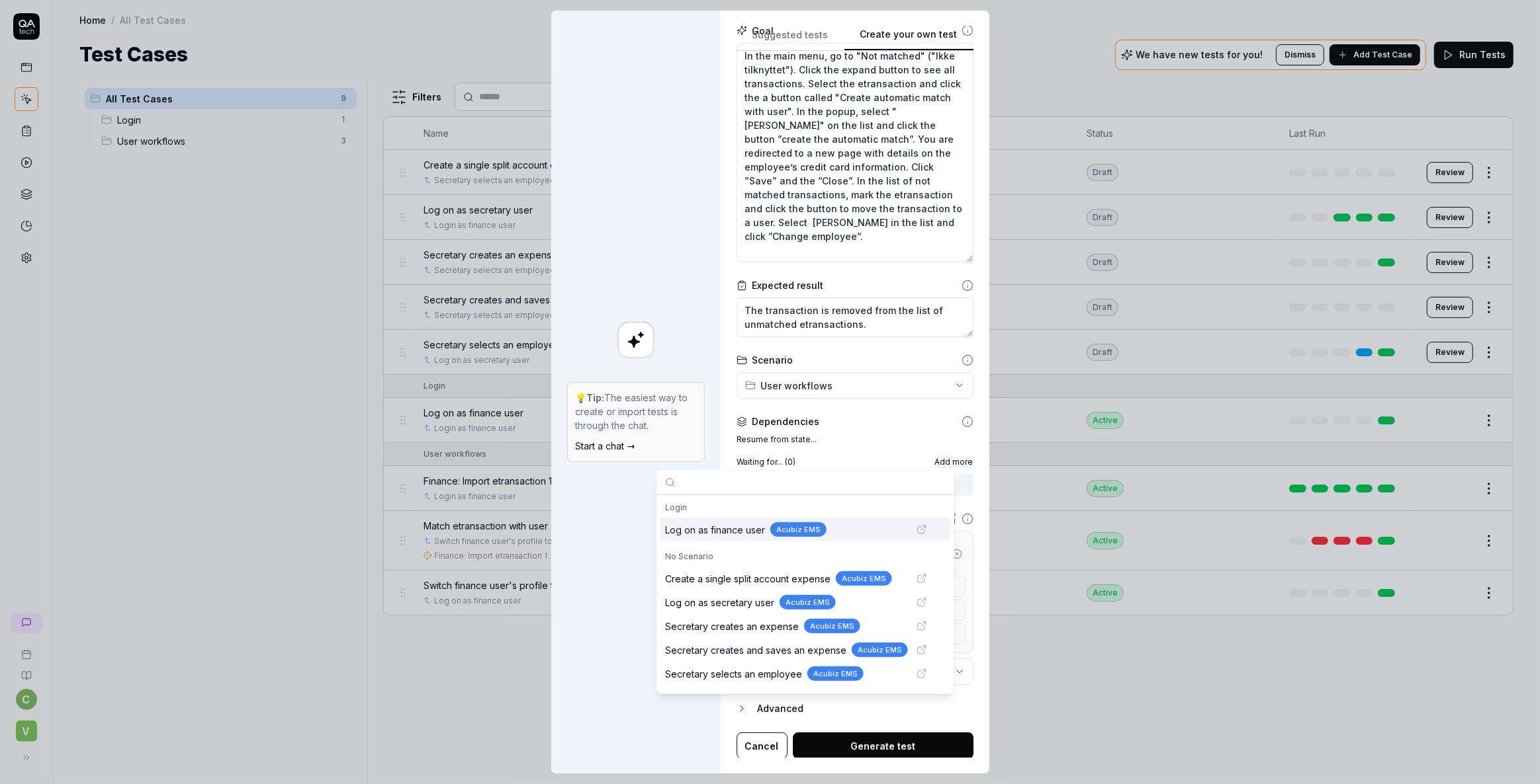
click at [725, 527] on span "Log on as finance user" at bounding box center [715, 529] width 100 height 14
click at [618, 538] on div "💡 Tip: The easiest way to create or import tests is through the chat. Start a c…" at bounding box center [635, 392] width 169 height 763
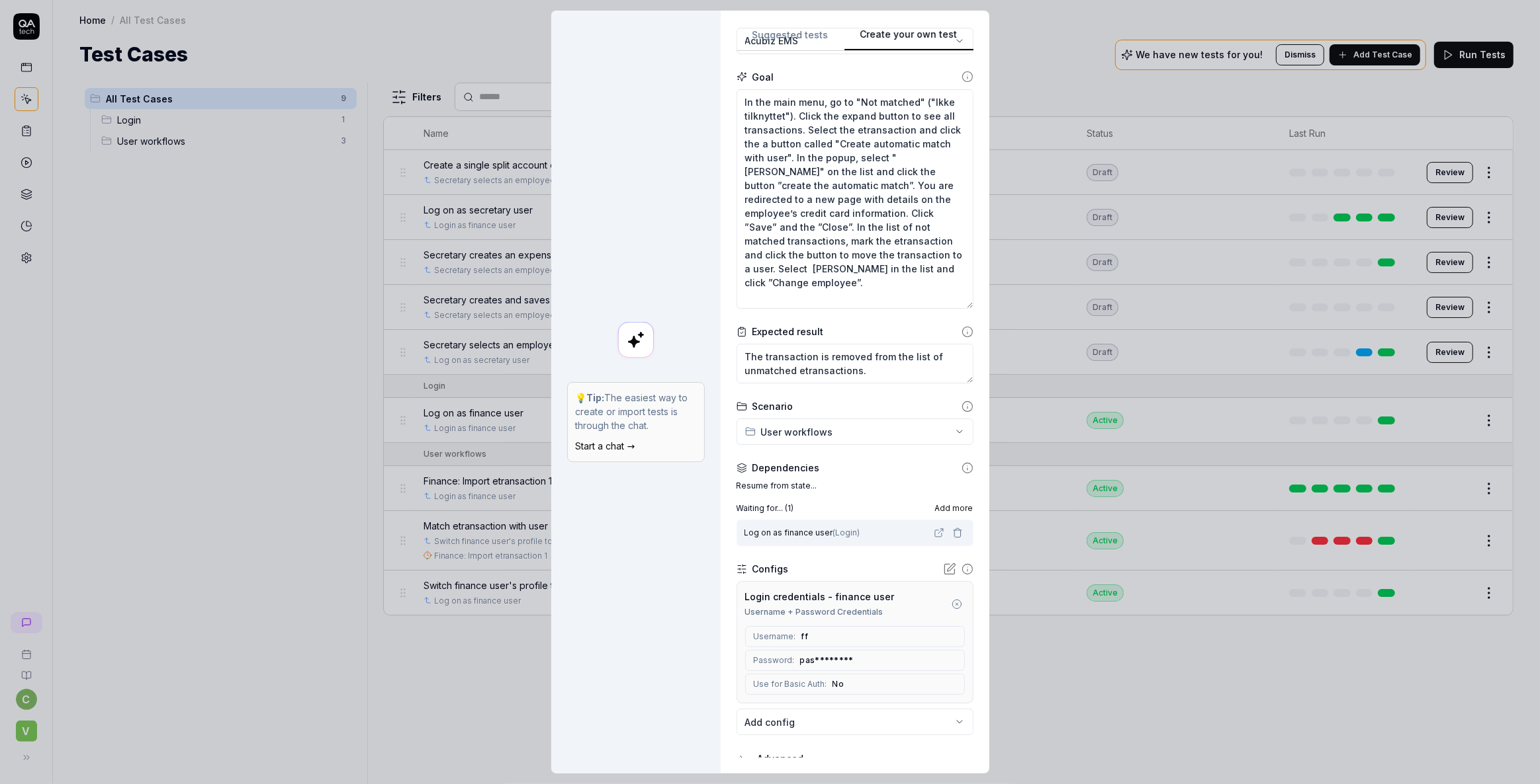
scroll to position [170, 0]
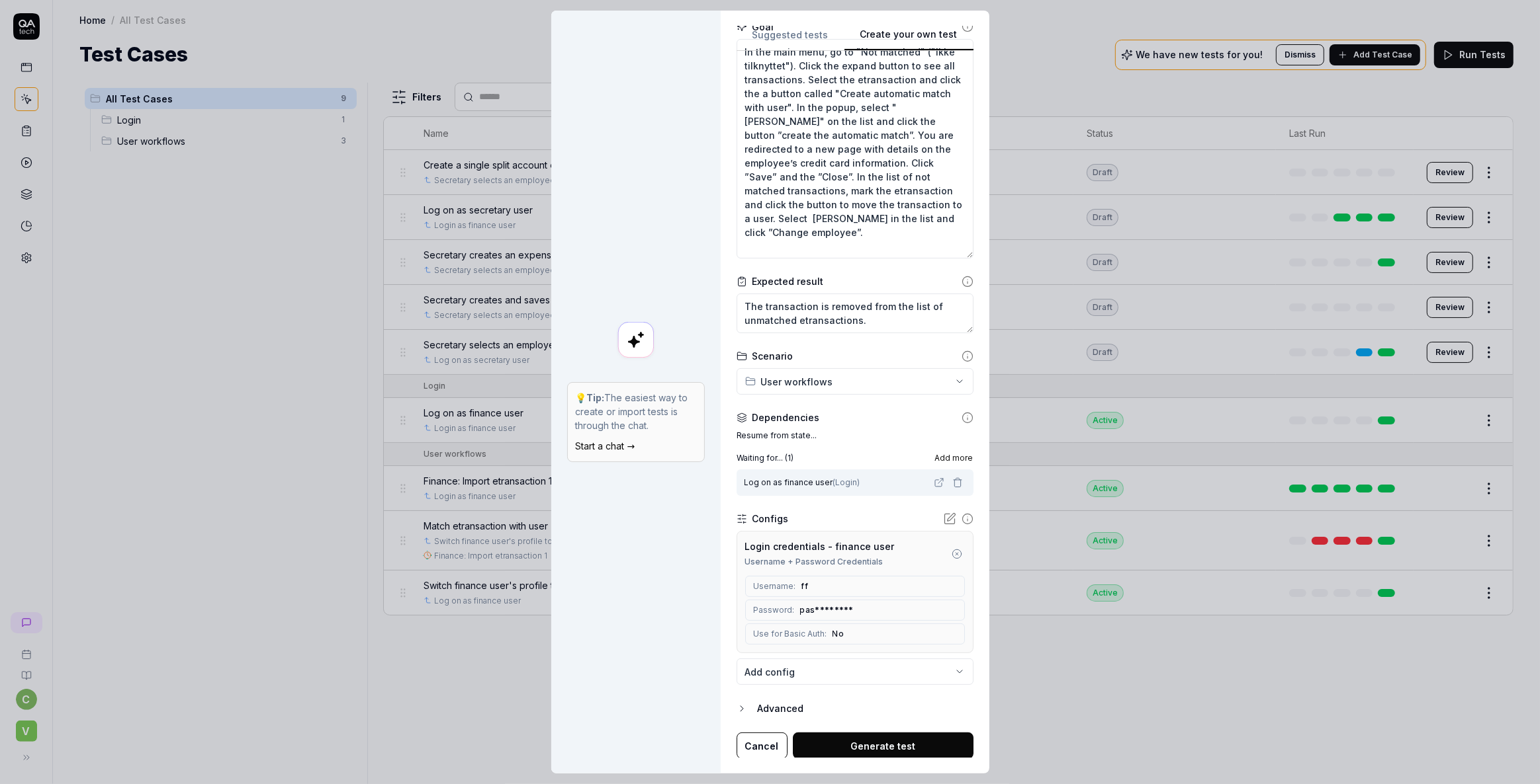
click at [880, 746] on button "Generate test" at bounding box center [883, 746] width 181 height 26
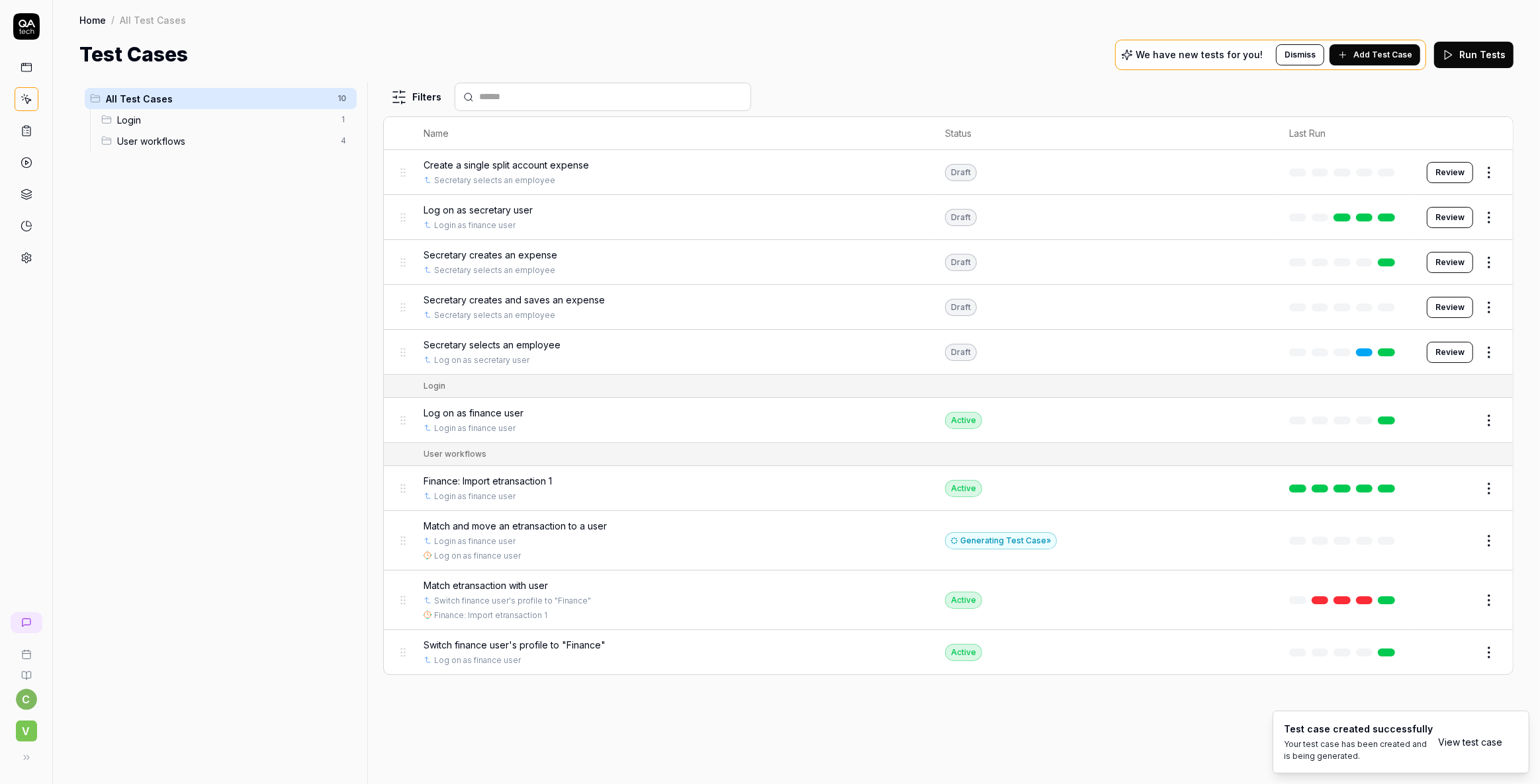
click at [506, 526] on span "Match and move an etransaction to a user" at bounding box center [515, 526] width 183 height 14
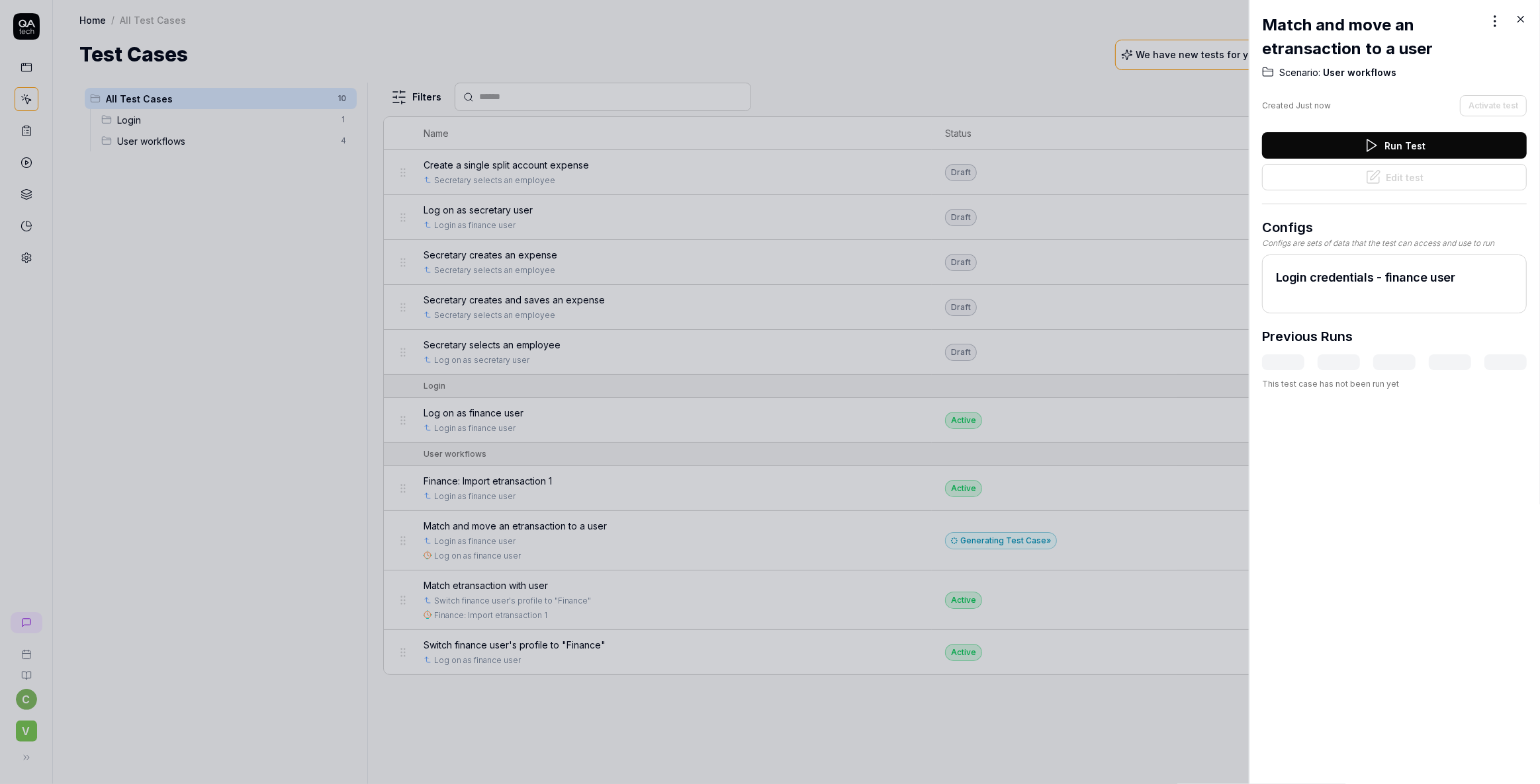
click at [1386, 145] on button "Run Test" at bounding box center [1393, 146] width 264 height 26
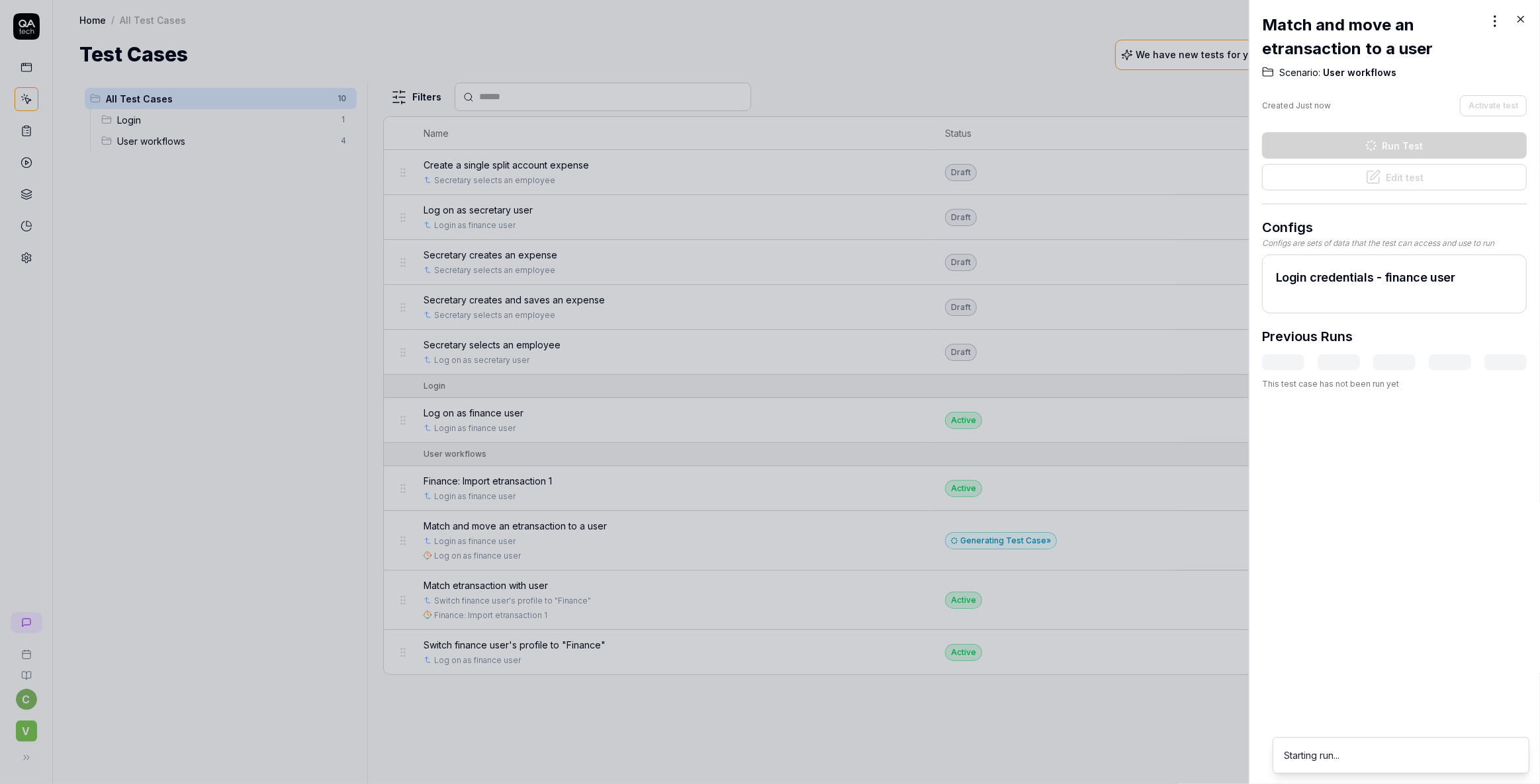
click at [1514, 16] on div "Match and move an etransaction to a user" at bounding box center [1393, 37] width 264 height 48
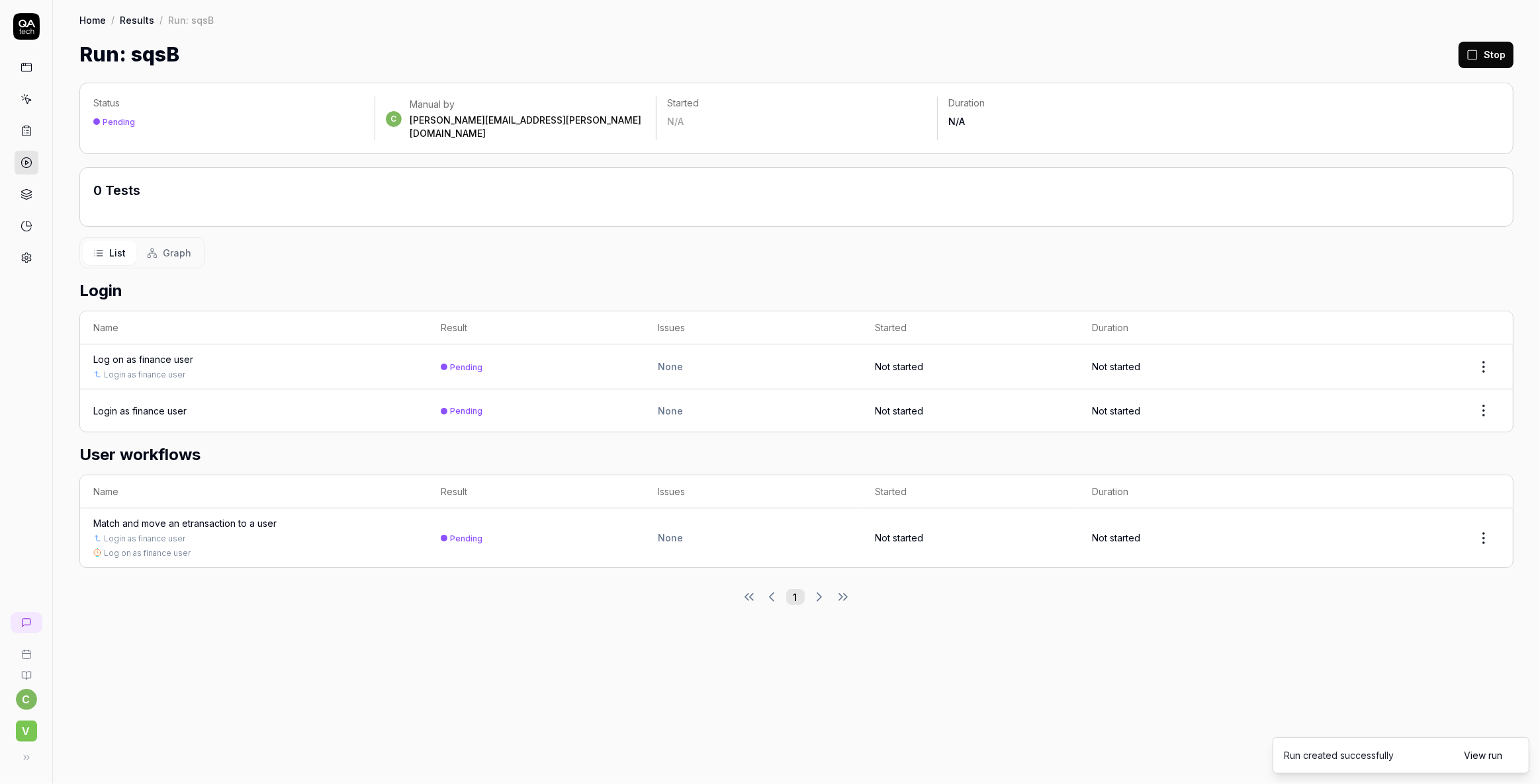
click at [1489, 757] on link "View run" at bounding box center [1482, 756] width 38 height 14
click at [1484, 396] on html "c V Home / Results / Run: sqsB Home / Results / Run: sqsB Run: sqsB Stop Status…" at bounding box center [770, 392] width 1540 height 784
click at [1287, 666] on html "c V Home / Results / Run: sqsB Home / Results / Run: sqsB Run: sqsB Stop Status…" at bounding box center [770, 392] width 1540 height 784
click at [1492, 52] on button "Stop" at bounding box center [1485, 55] width 55 height 26
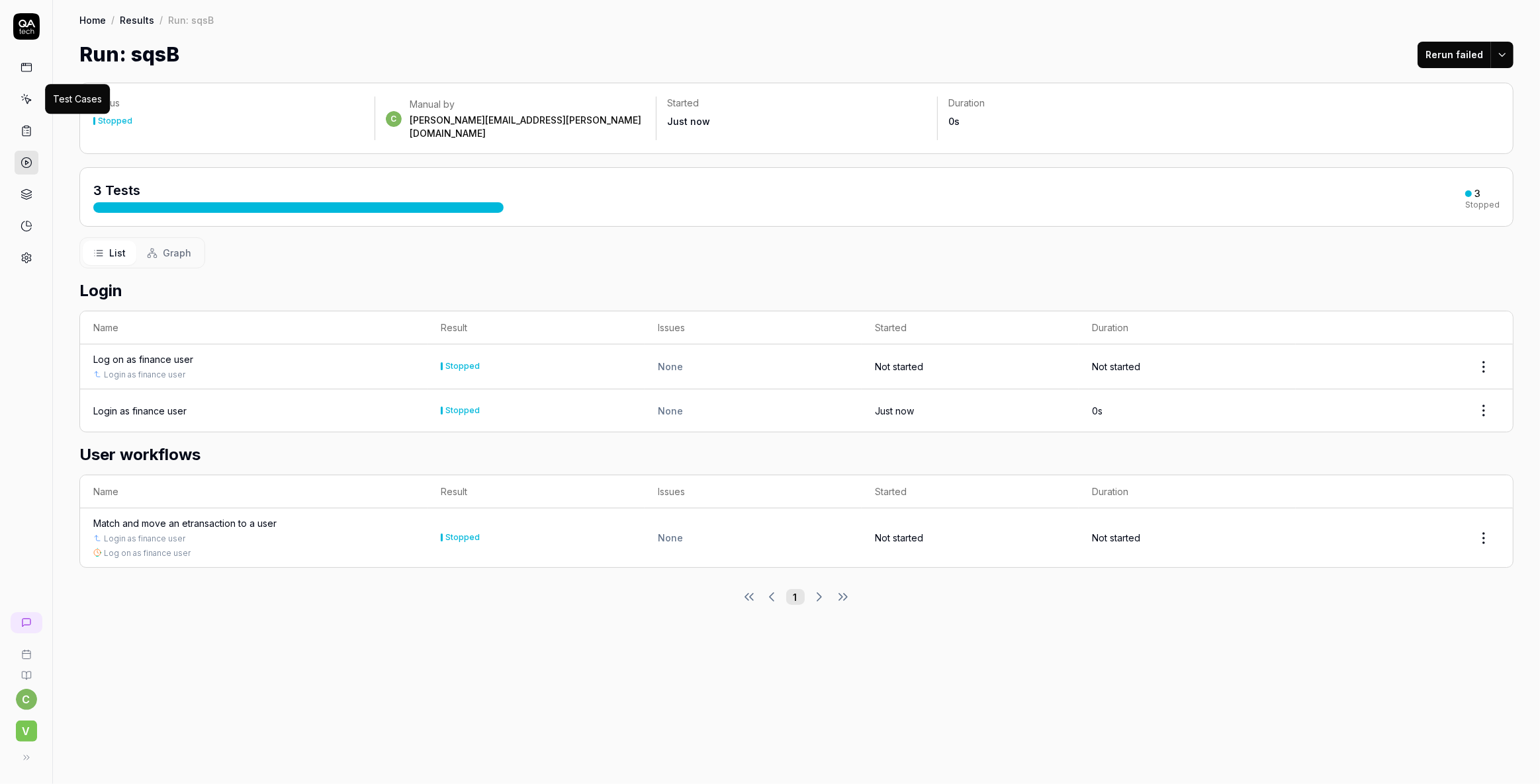
click at [29, 98] on icon at bounding box center [26, 99] width 12 height 12
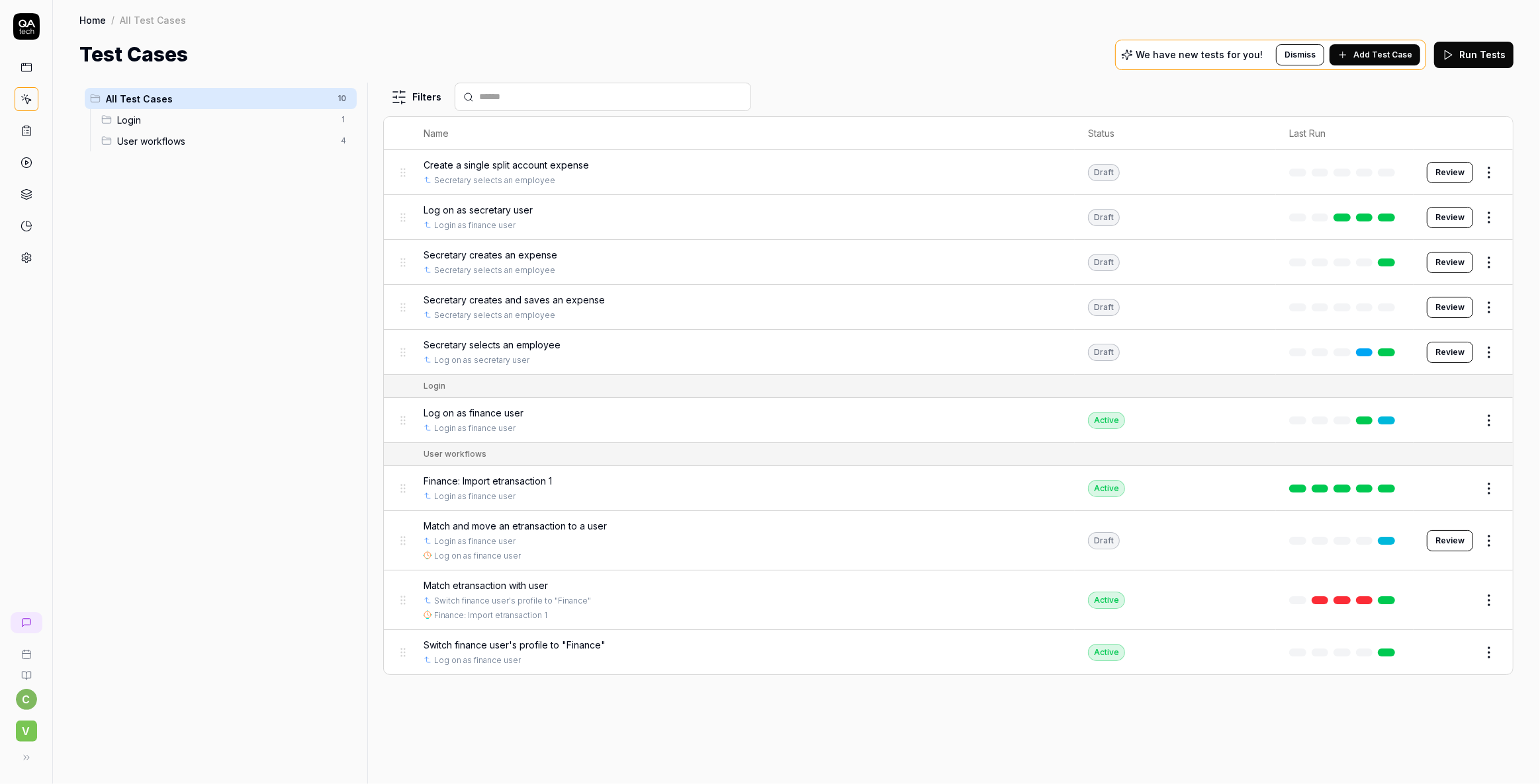
click at [483, 524] on span "Match and move an etransaction to a user" at bounding box center [515, 526] width 183 height 14
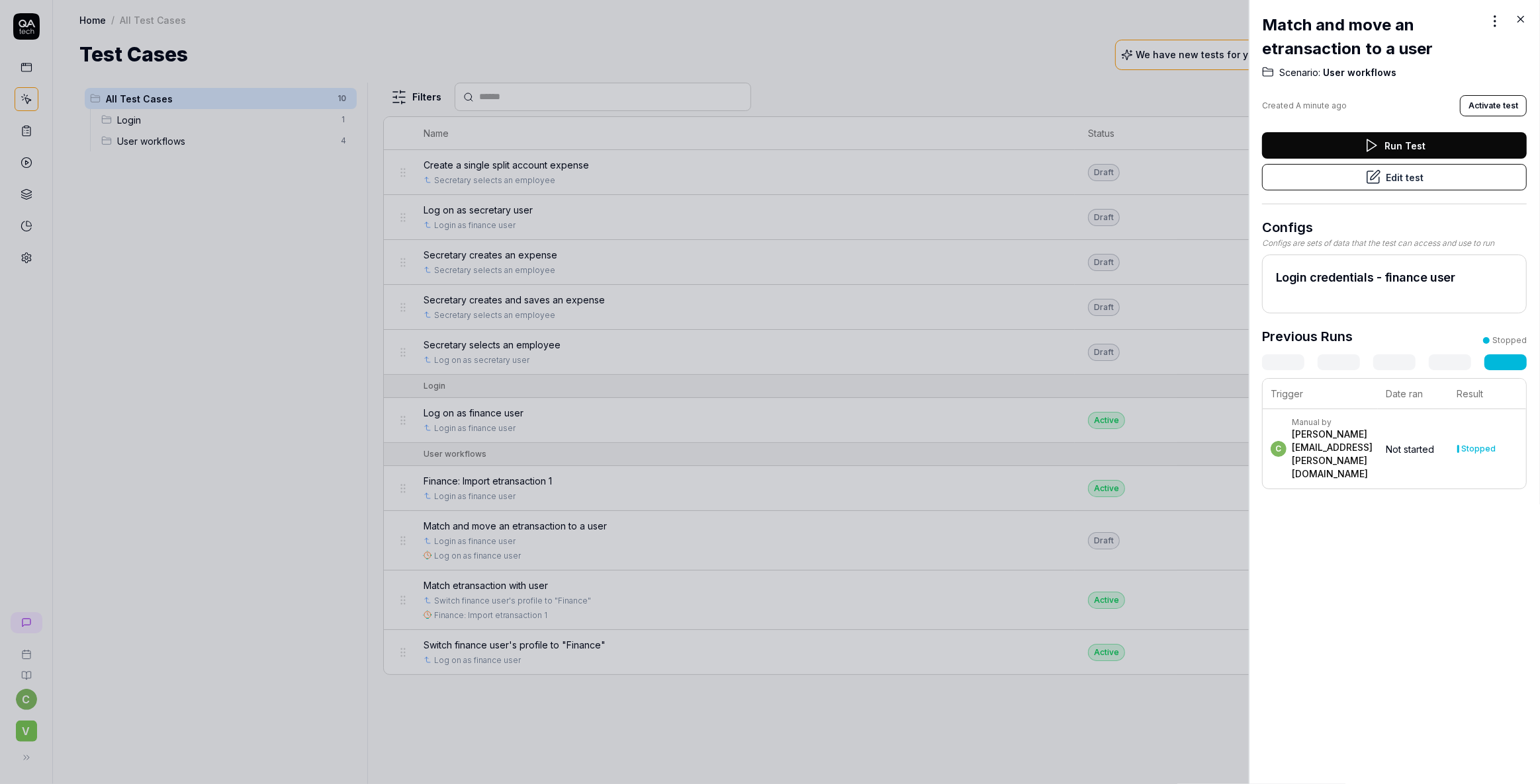
click at [1406, 178] on button "Edit test" at bounding box center [1393, 177] width 264 height 26
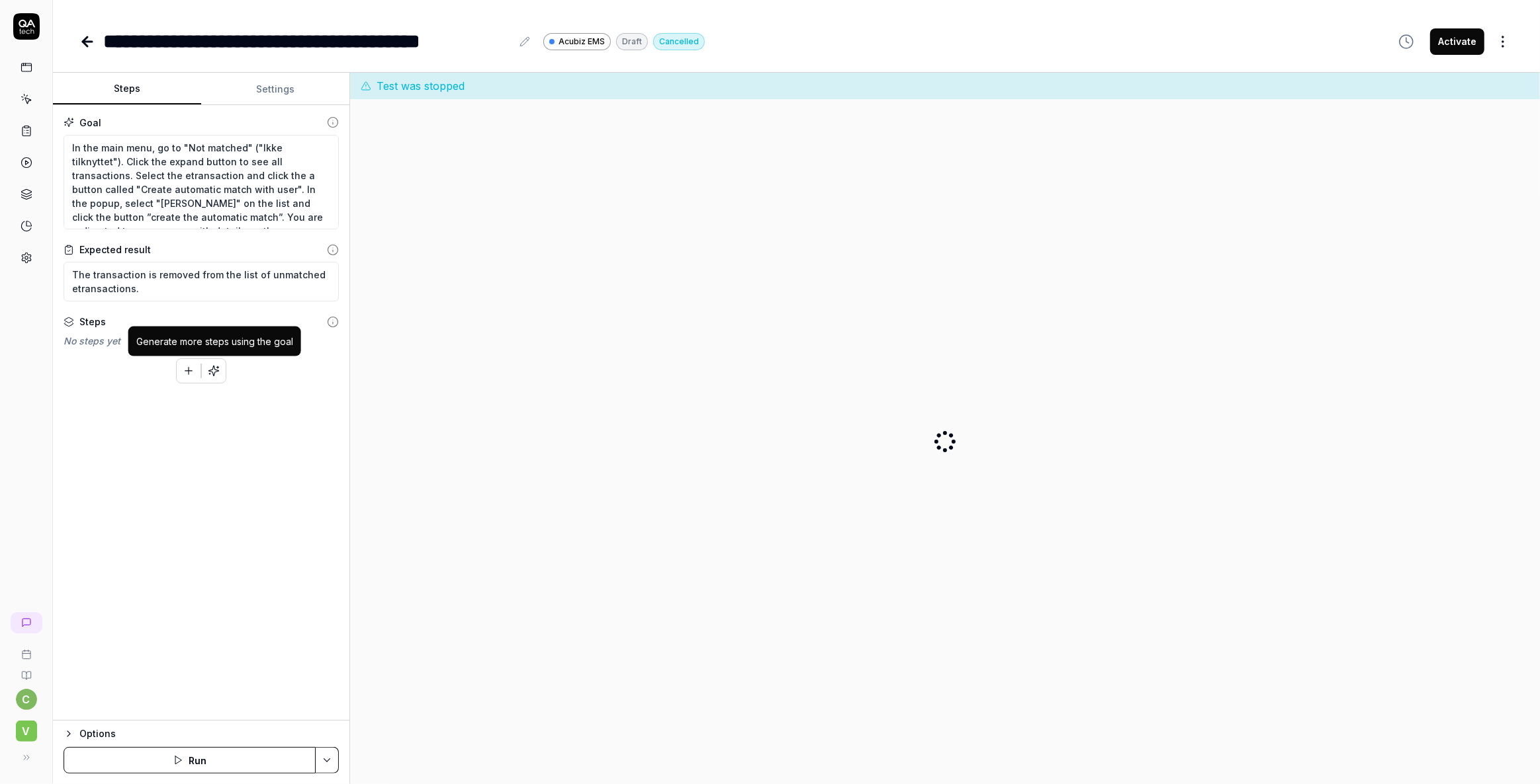
click at [214, 369] on icon "button" at bounding box center [214, 371] width 10 height 10
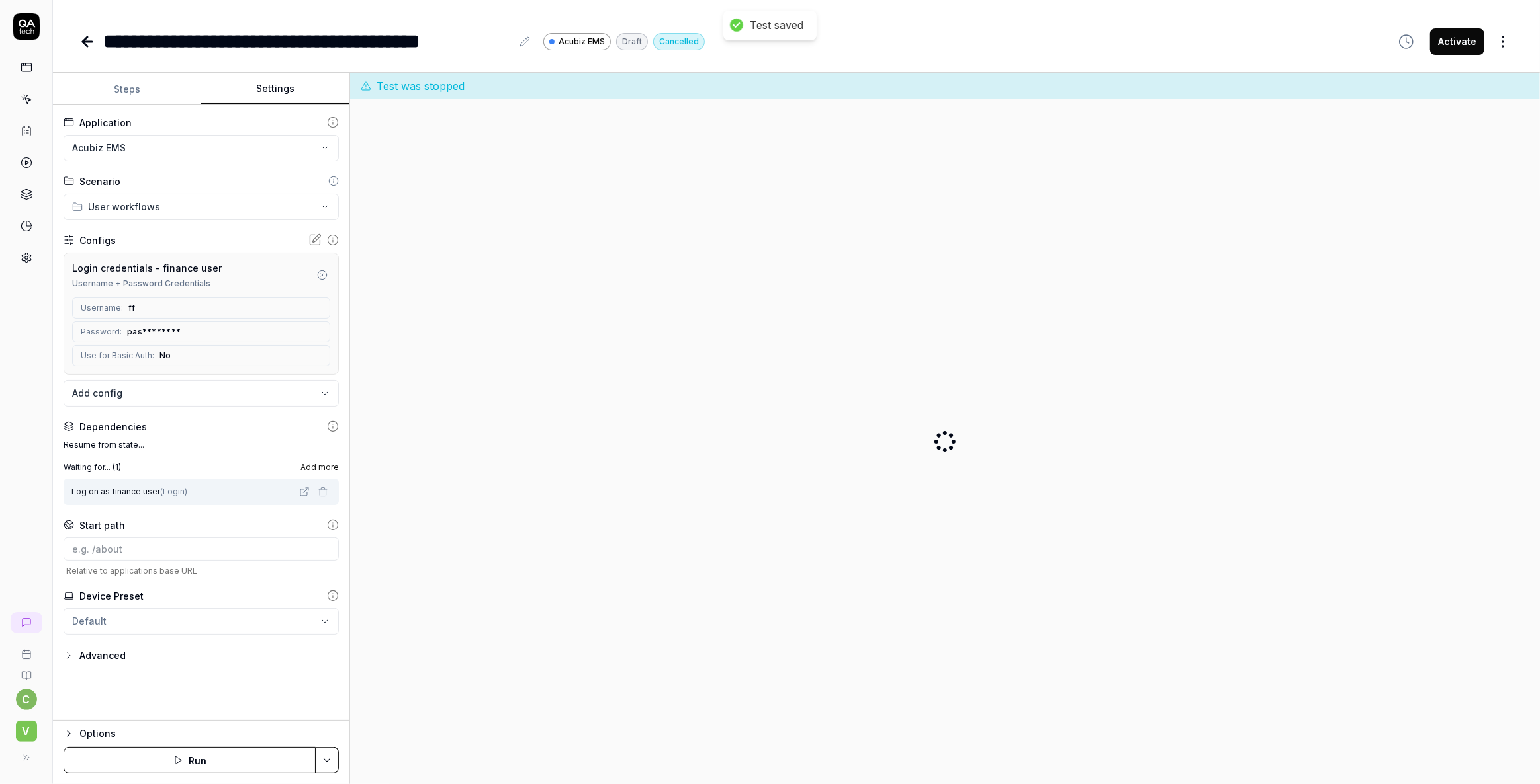
click at [279, 83] on button "Settings" at bounding box center [275, 89] width 148 height 32
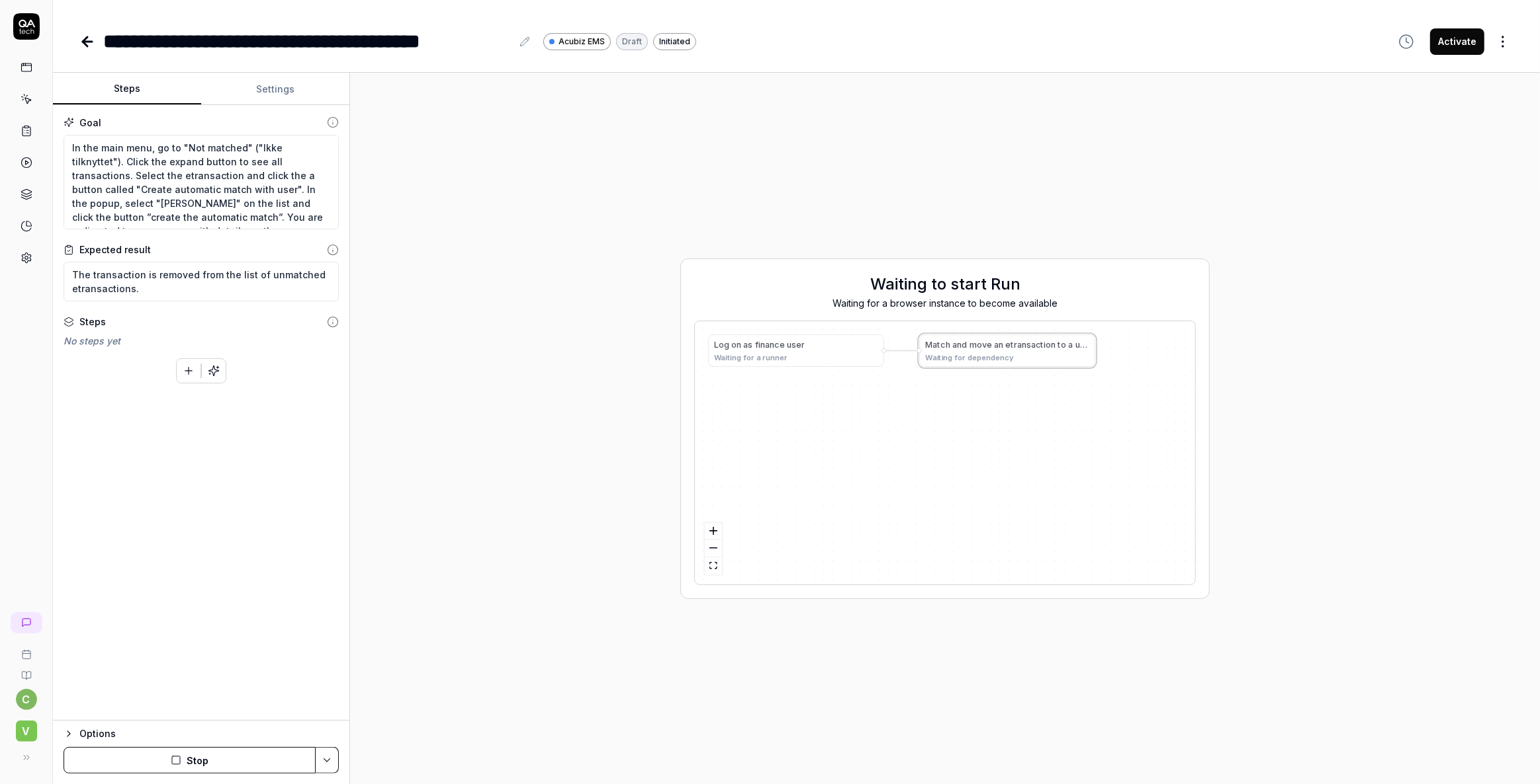
click at [129, 90] on button "Steps" at bounding box center [127, 89] width 148 height 32
click at [209, 754] on button "Stop" at bounding box center [189, 761] width 252 height 26
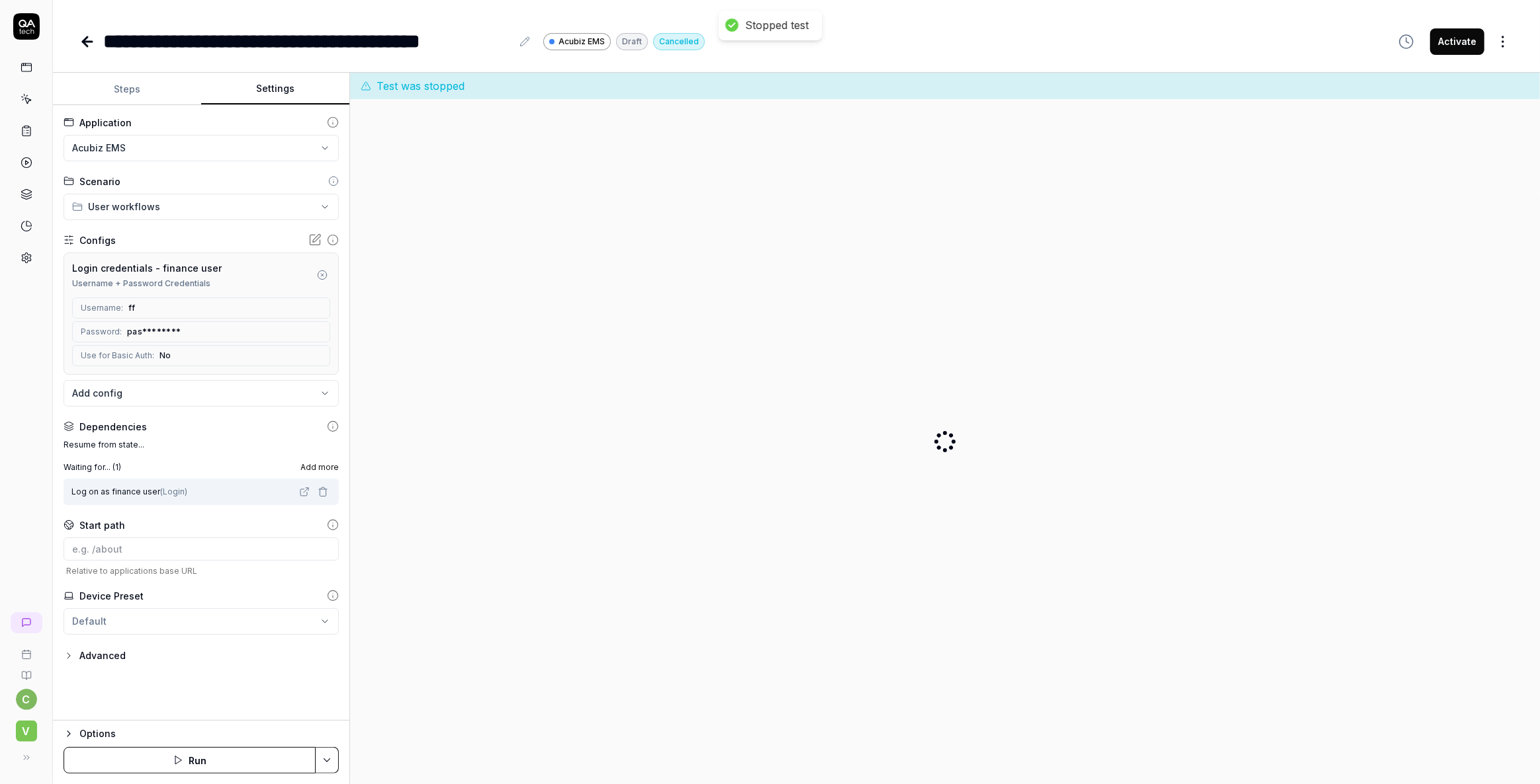
click at [274, 90] on button "Settings" at bounding box center [275, 89] width 148 height 32
click at [317, 466] on span "Add more" at bounding box center [319, 467] width 38 height 12
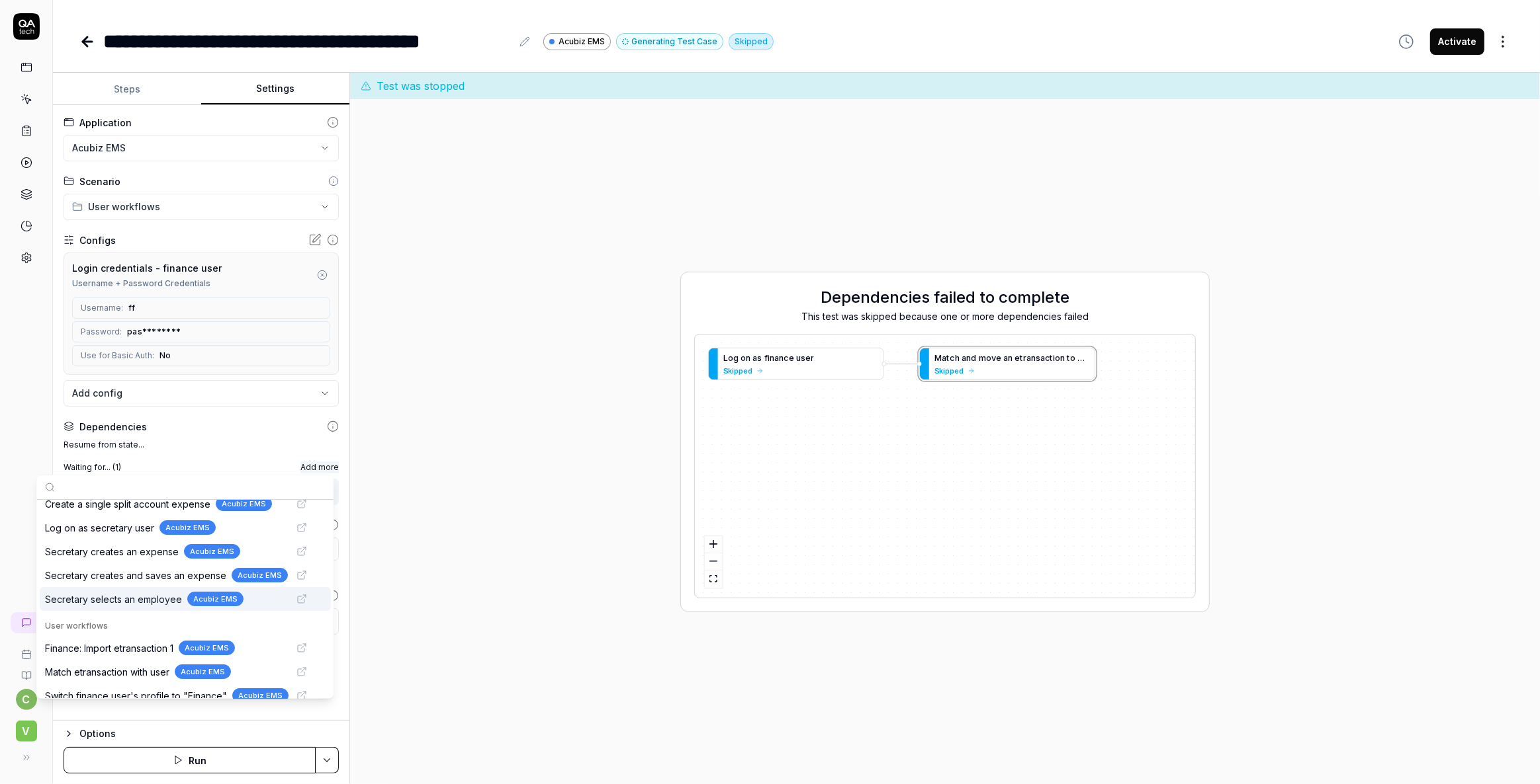
scroll to position [90, 0]
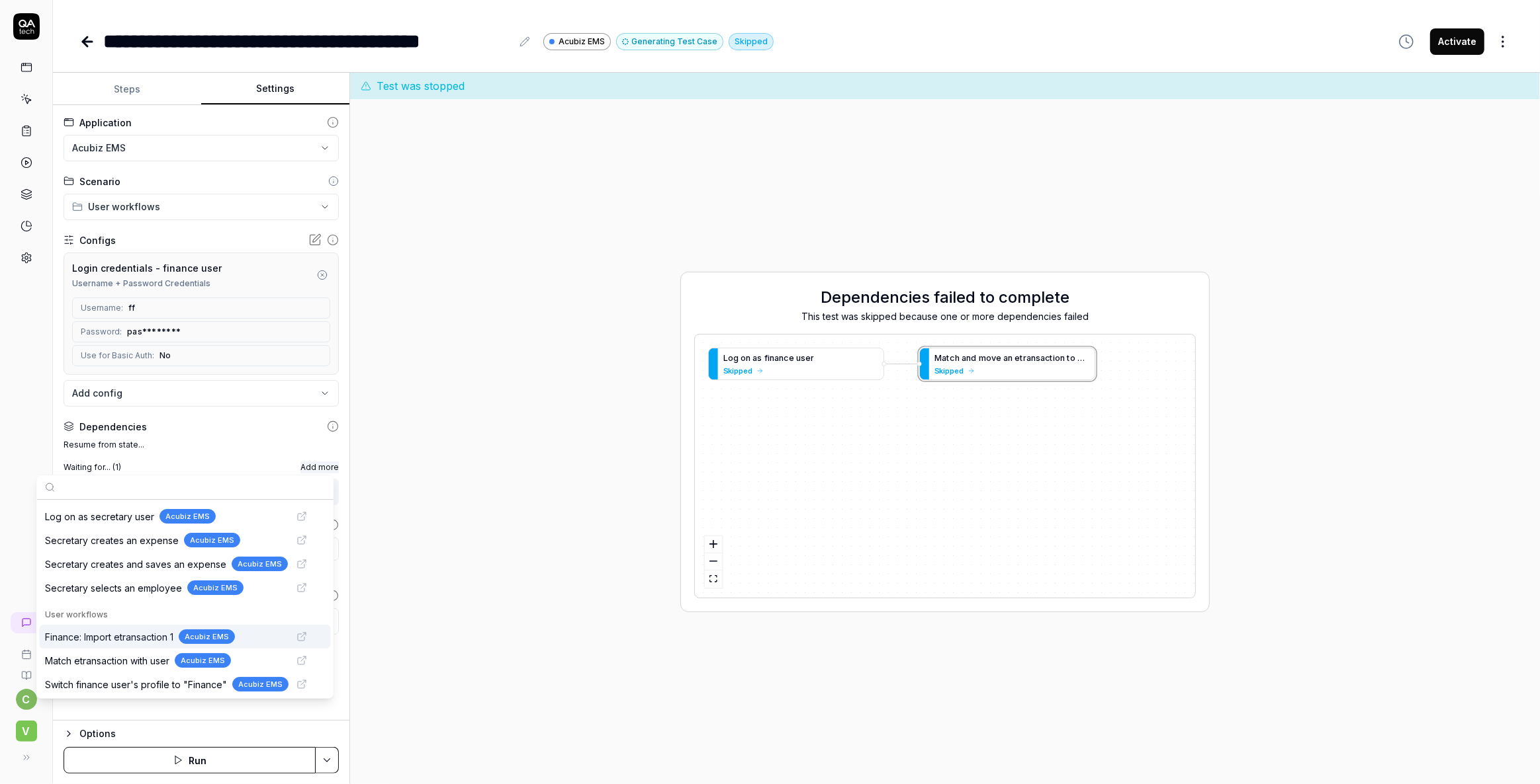
click at [143, 635] on span "Finance: Import etransaction 1" at bounding box center [109, 637] width 129 height 14
click at [443, 539] on div "Dependencies failed to complete This test was skipped because one or more depen…" at bounding box center [944, 442] width 1169 height 664
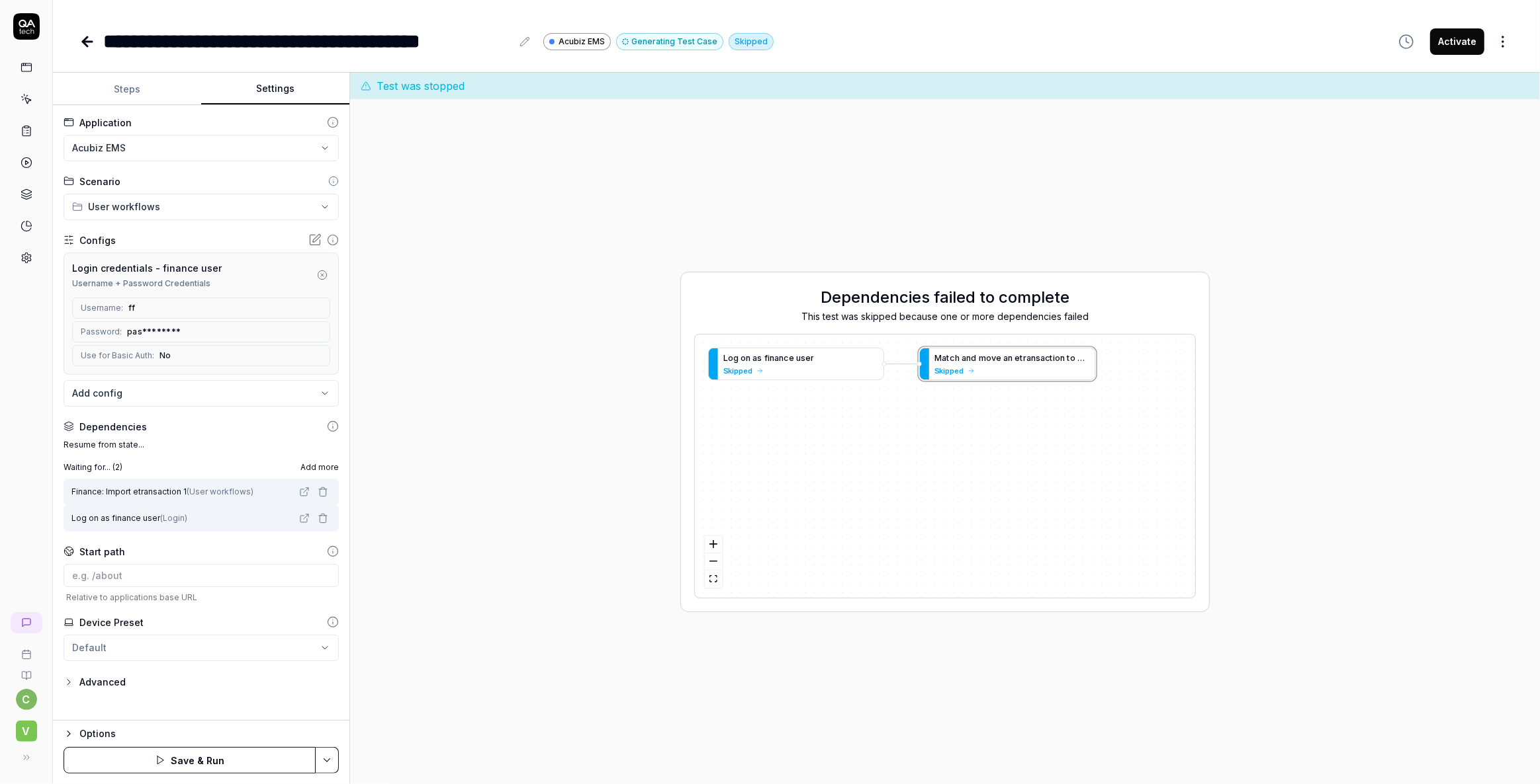
click at [323, 754] on html "**********" at bounding box center [770, 392] width 1540 height 784
click at [238, 697] on div "Generate More Steps" at bounding box center [261, 697] width 168 height 29
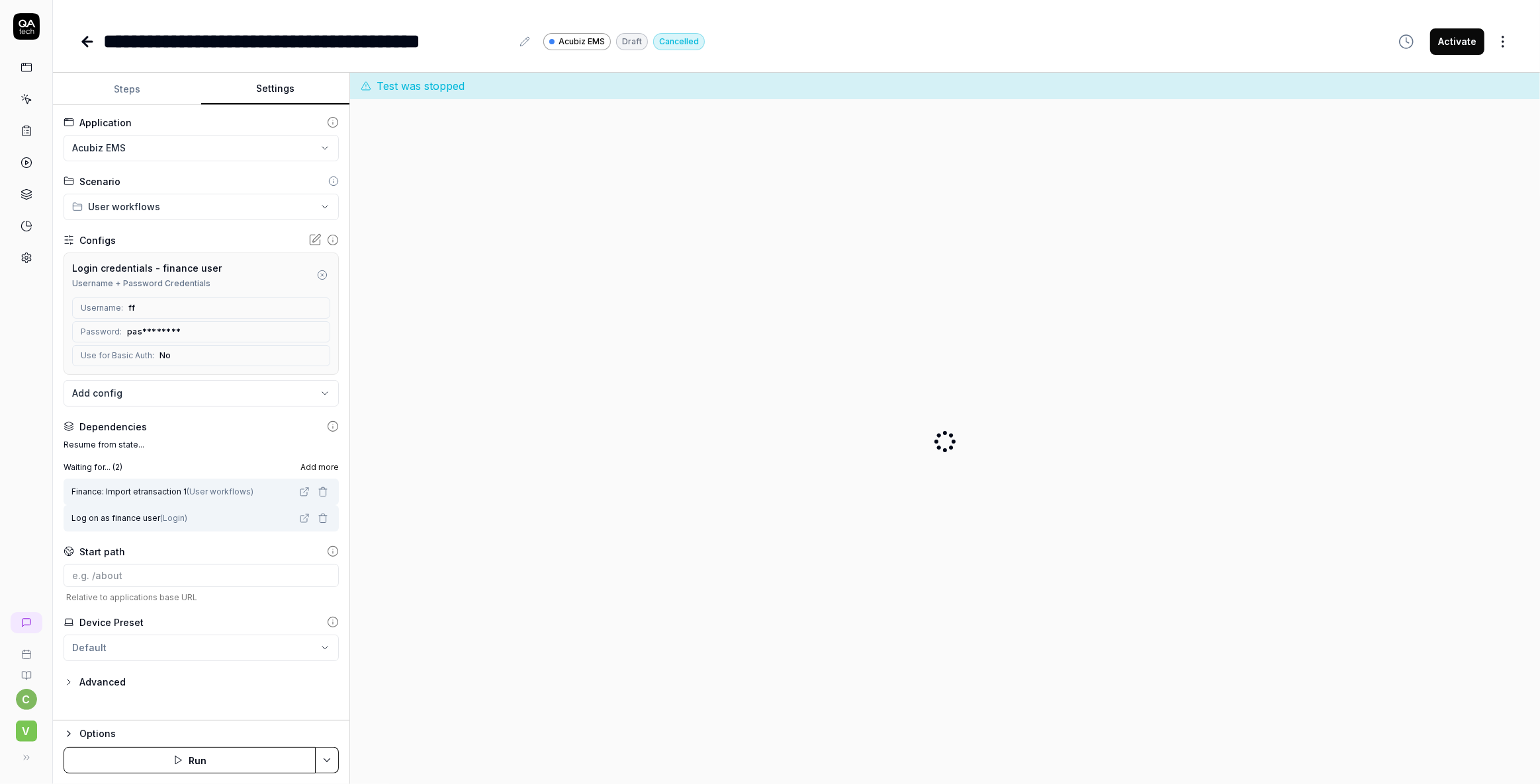
drag, startPoint x: 598, startPoint y: 560, endPoint x: 641, endPoint y: 545, distance: 45.5
click at [600, 560] on div at bounding box center [944, 442] width 1169 height 664
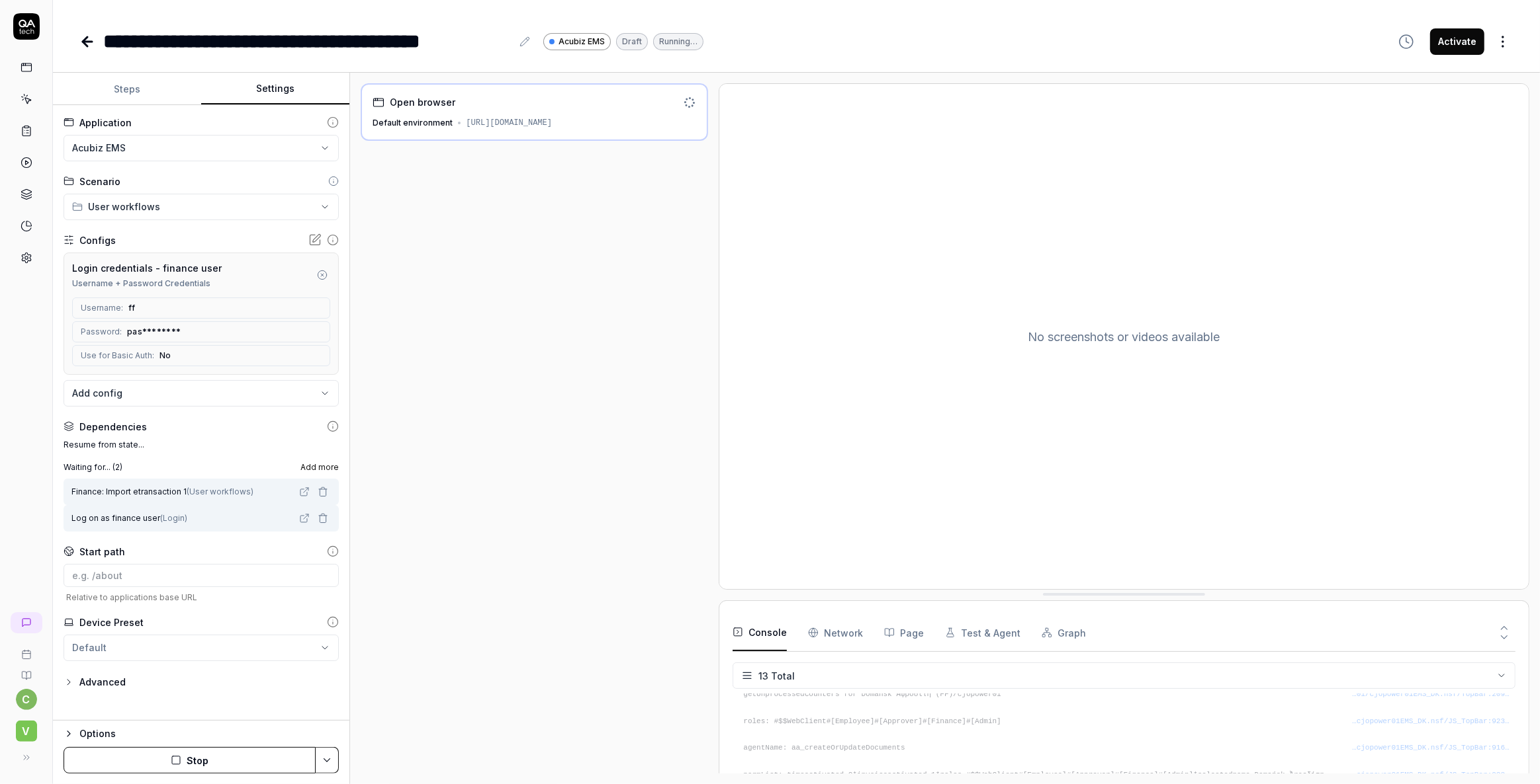
scroll to position [263, 0]
click at [127, 89] on button "Steps" at bounding box center [127, 89] width 148 height 32
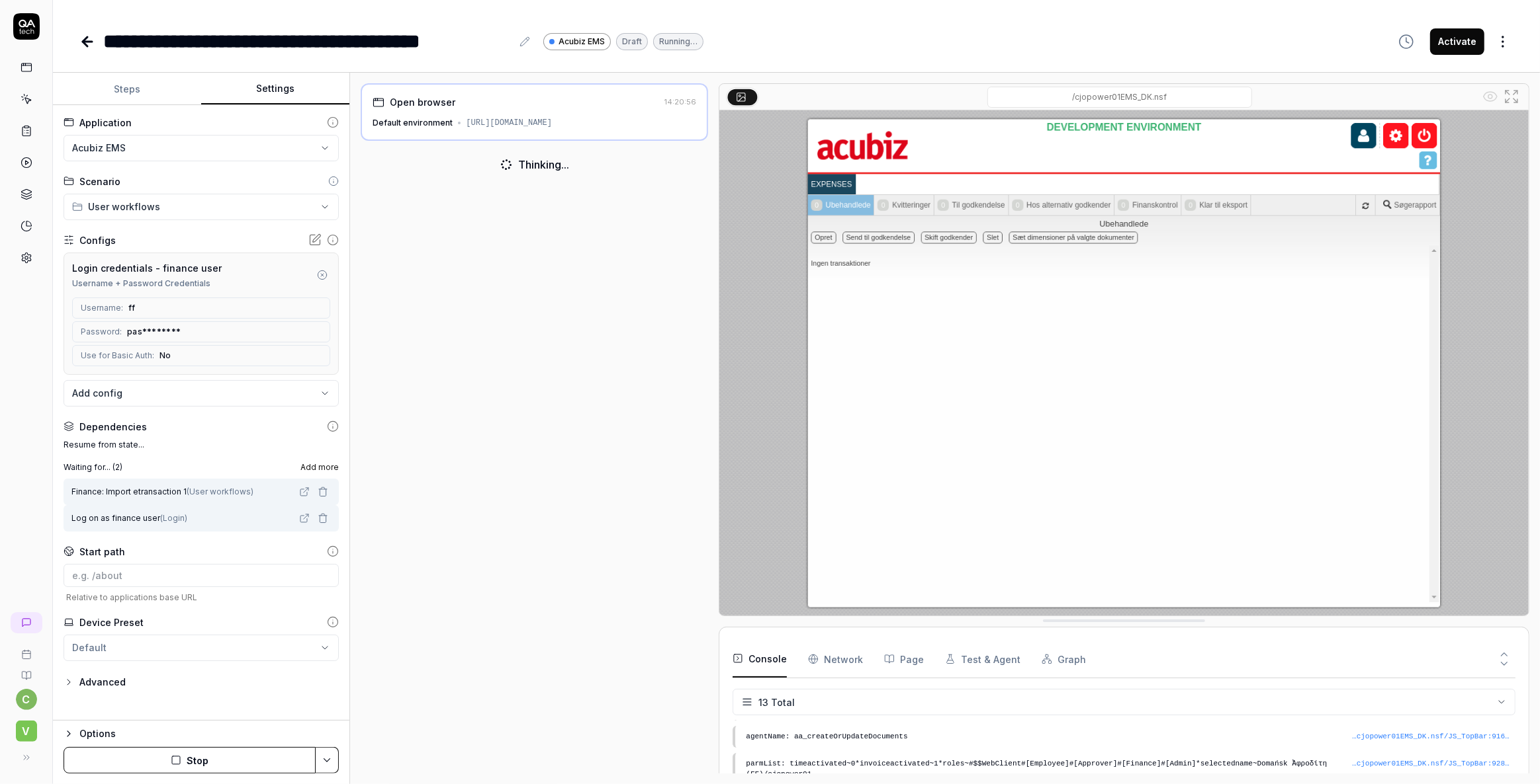
click at [286, 87] on button "Settings" at bounding box center [275, 89] width 148 height 32
click at [141, 91] on button "Steps" at bounding box center [127, 89] width 148 height 32
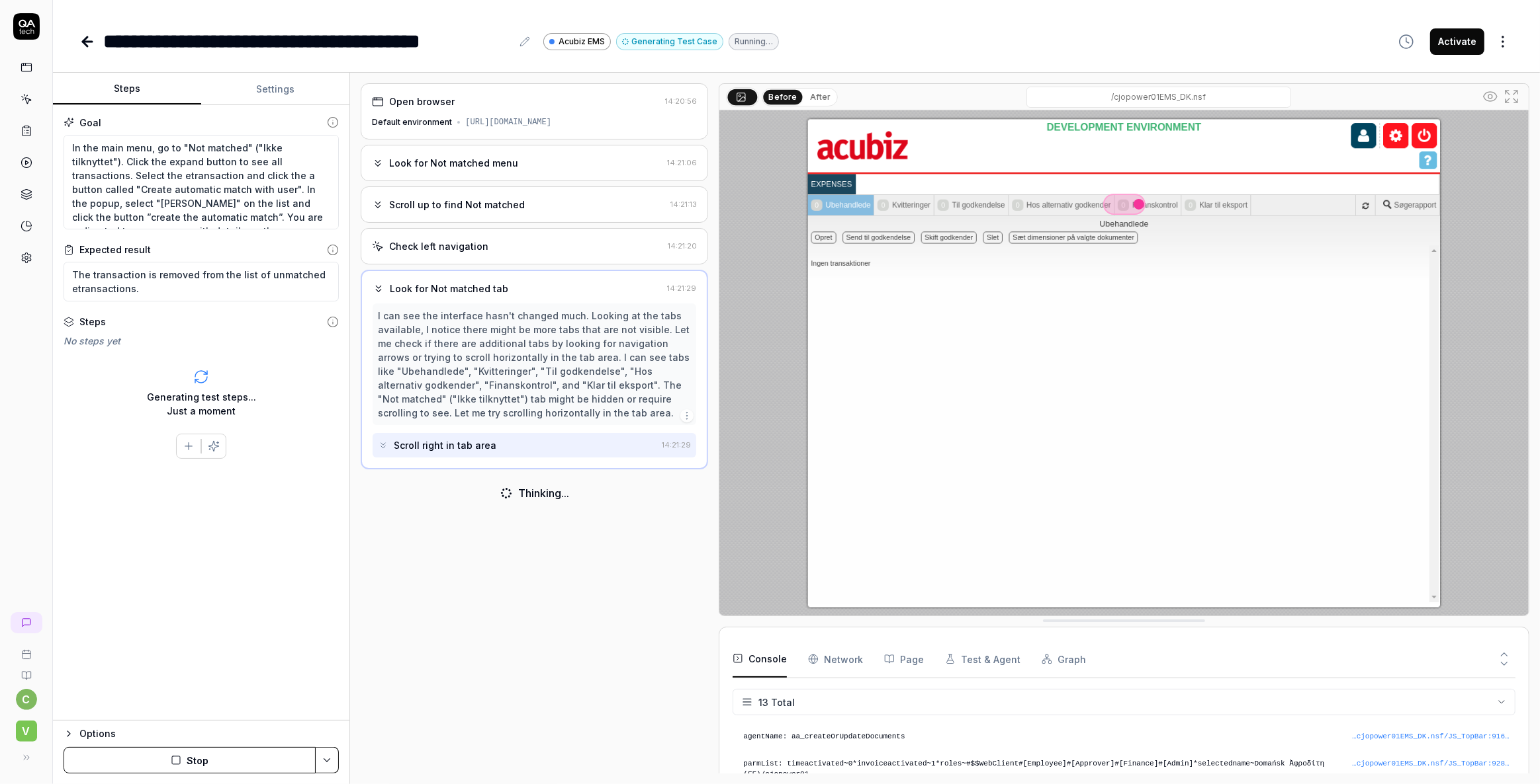
click at [178, 758] on icon "button" at bounding box center [176, 761] width 11 height 11
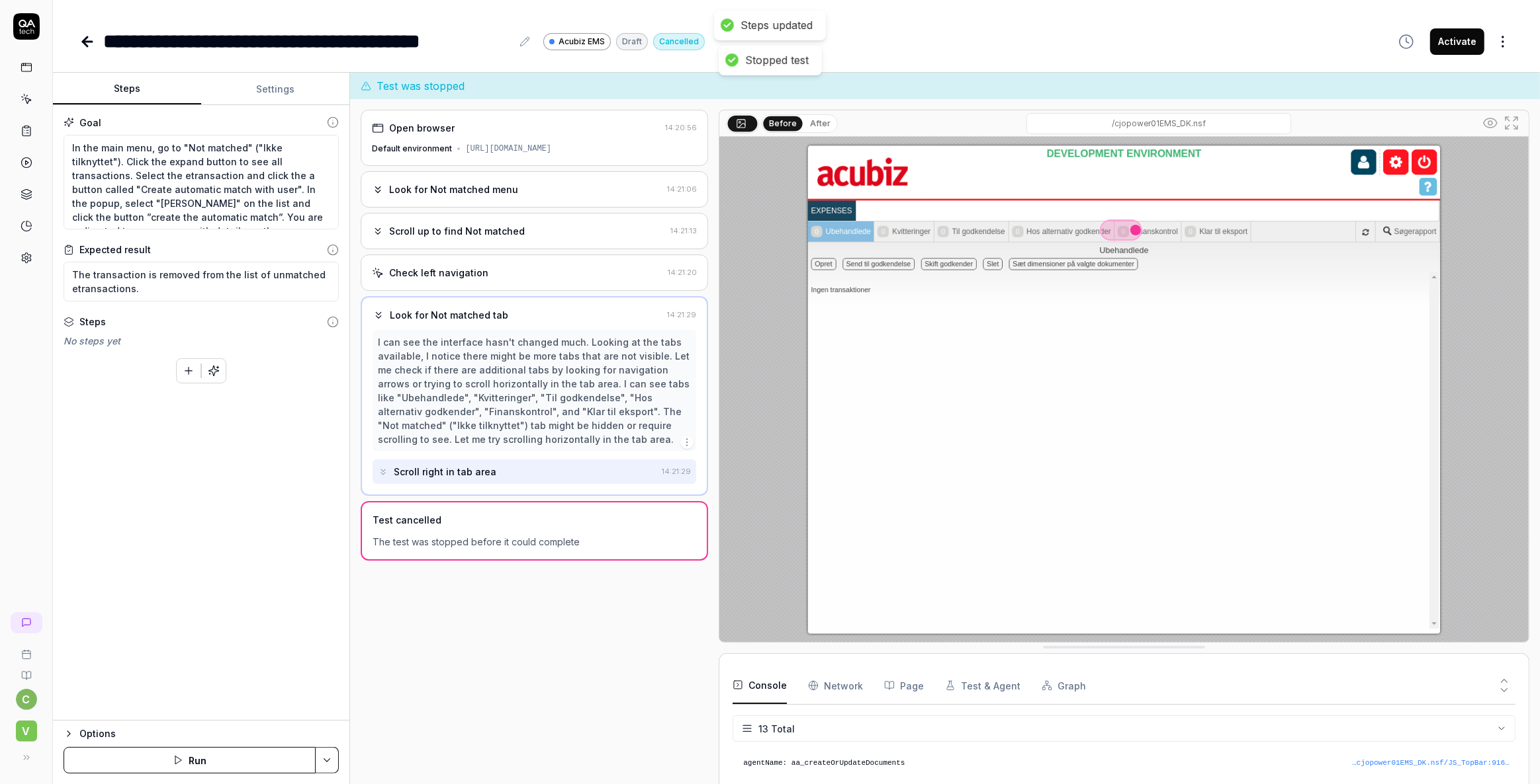
click at [283, 83] on button "Settings" at bounding box center [275, 89] width 148 height 32
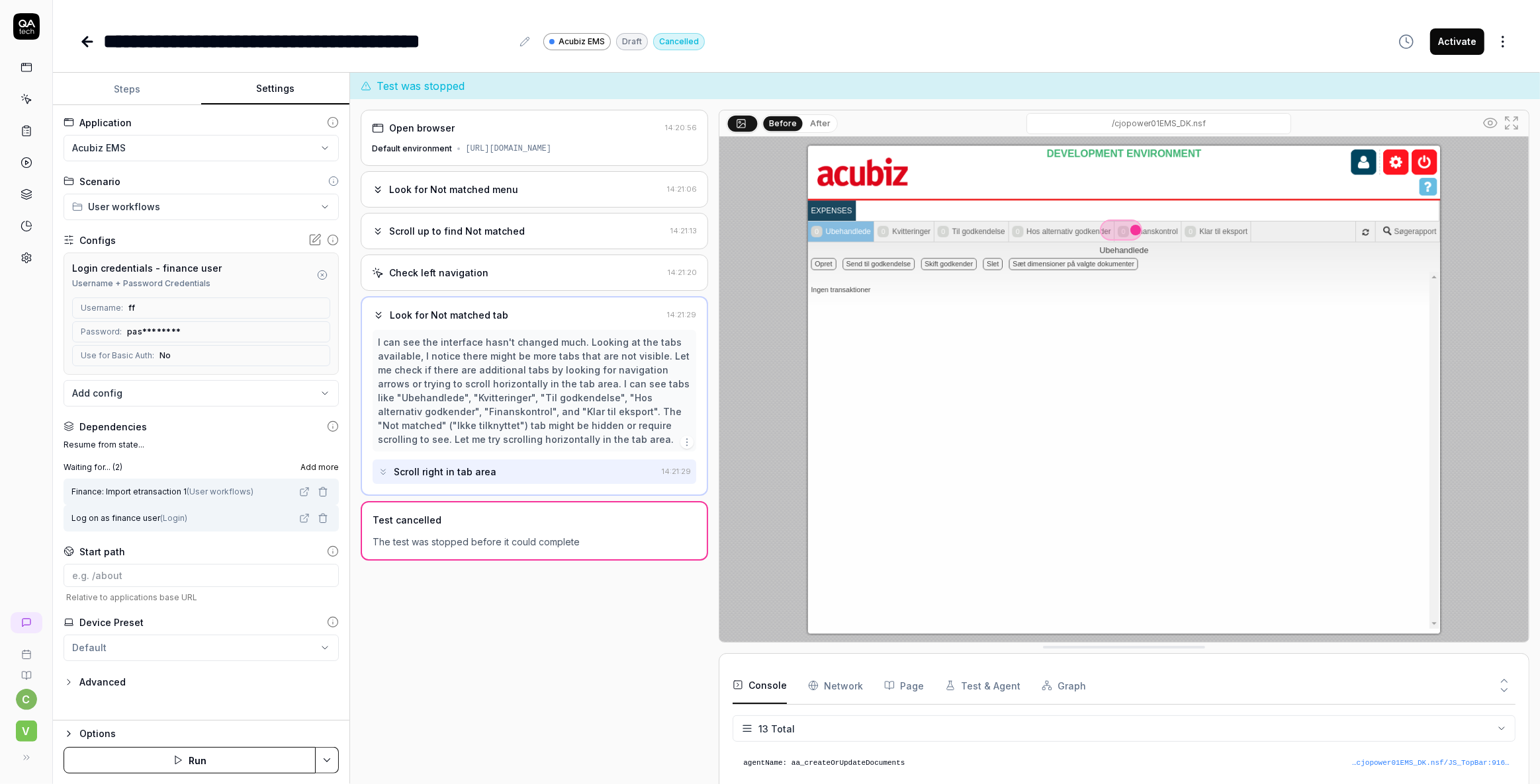
click at [179, 758] on icon "button" at bounding box center [178, 761] width 11 height 11
click at [124, 94] on button "Steps" at bounding box center [127, 89] width 148 height 32
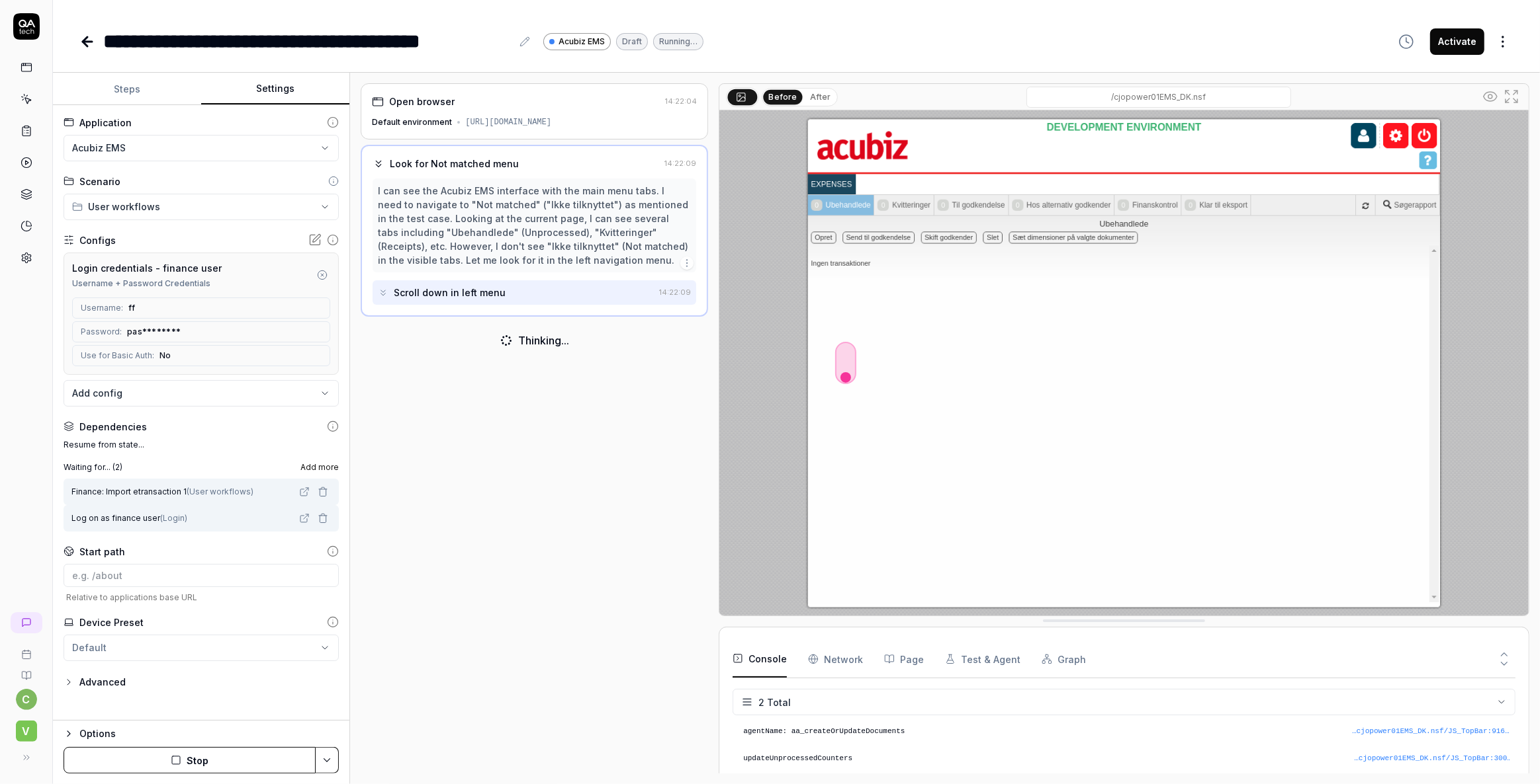
click at [283, 89] on button "Settings" at bounding box center [275, 89] width 148 height 32
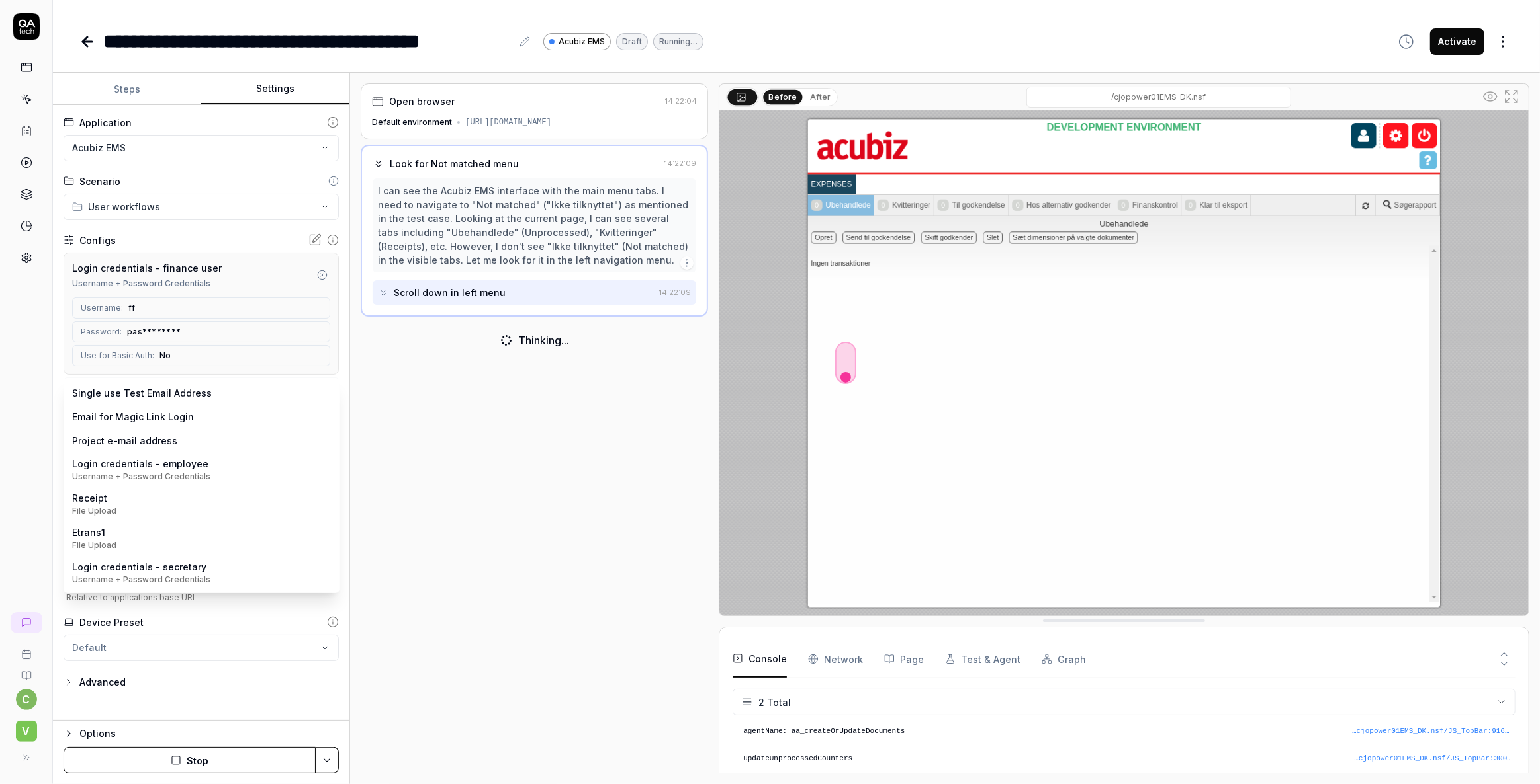
click at [191, 390] on body "**********" at bounding box center [770, 392] width 1540 height 784
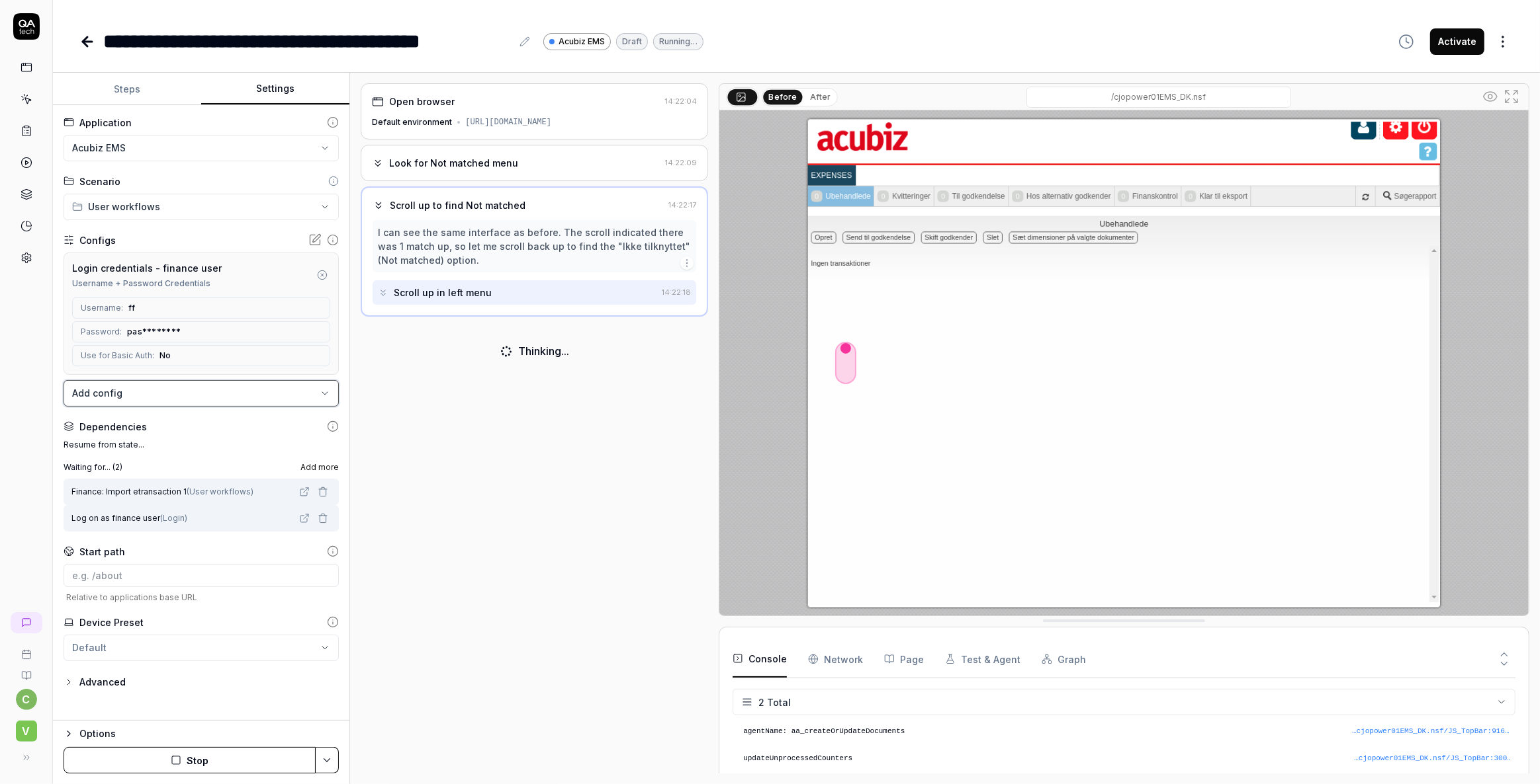
click at [556, 435] on html "**********" at bounding box center [770, 392] width 1540 height 784
click at [107, 442] on label "Resume from state..." at bounding box center [200, 444] width 275 height 12
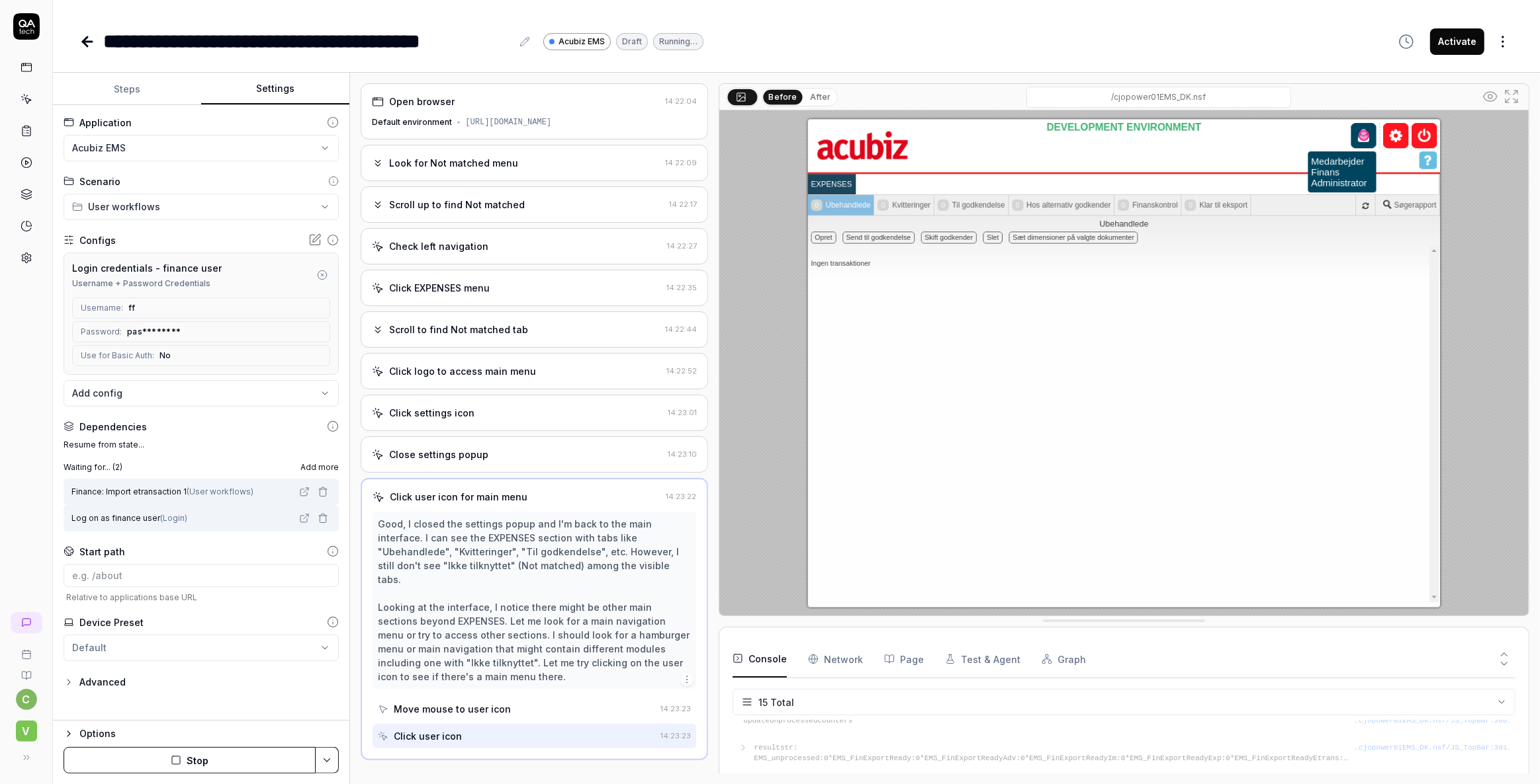
scroll to position [25, 0]
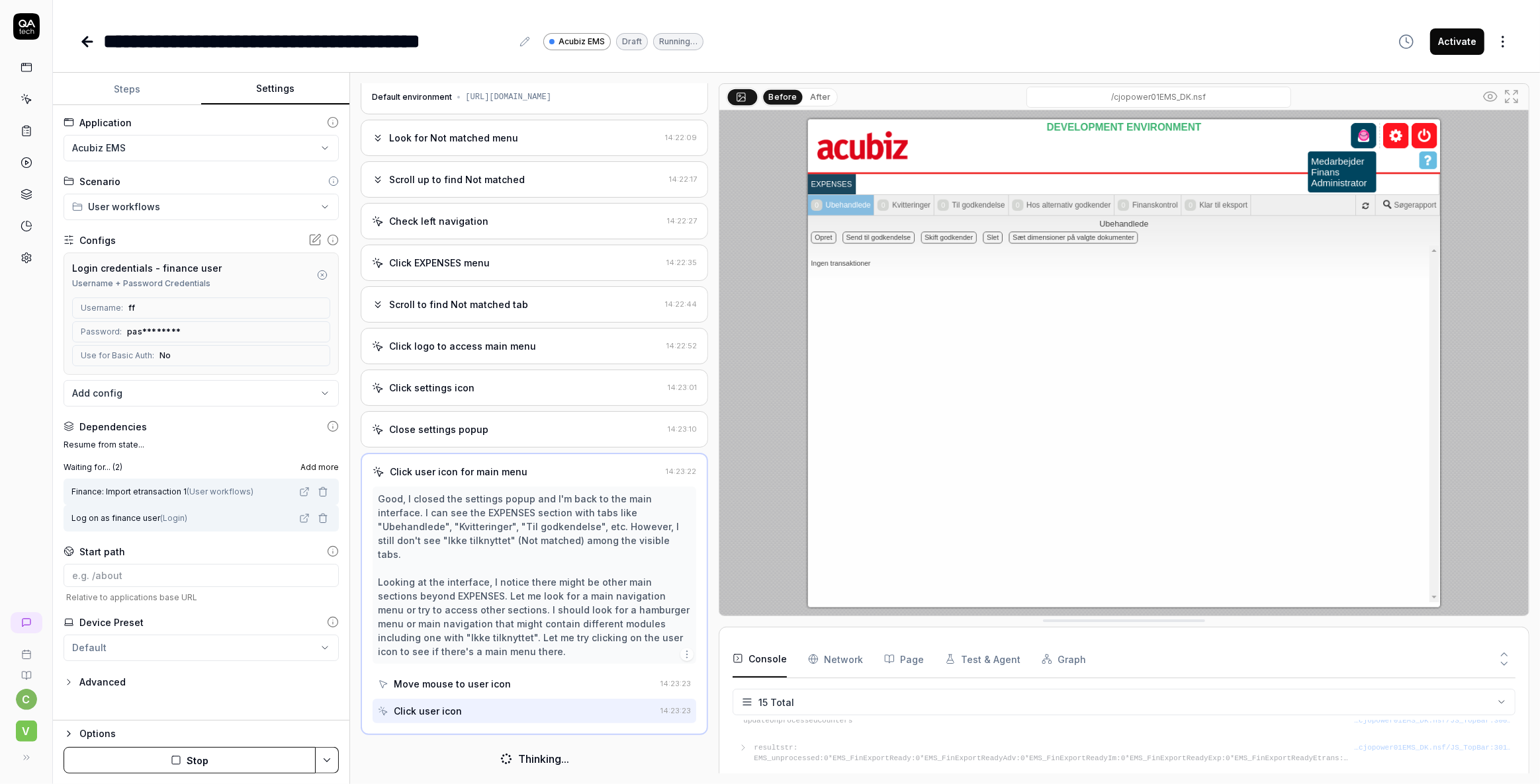
click at [102, 440] on label "Resume from state..." at bounding box center [200, 444] width 275 height 12
click at [152, 96] on button "Steps" at bounding box center [127, 89] width 148 height 32
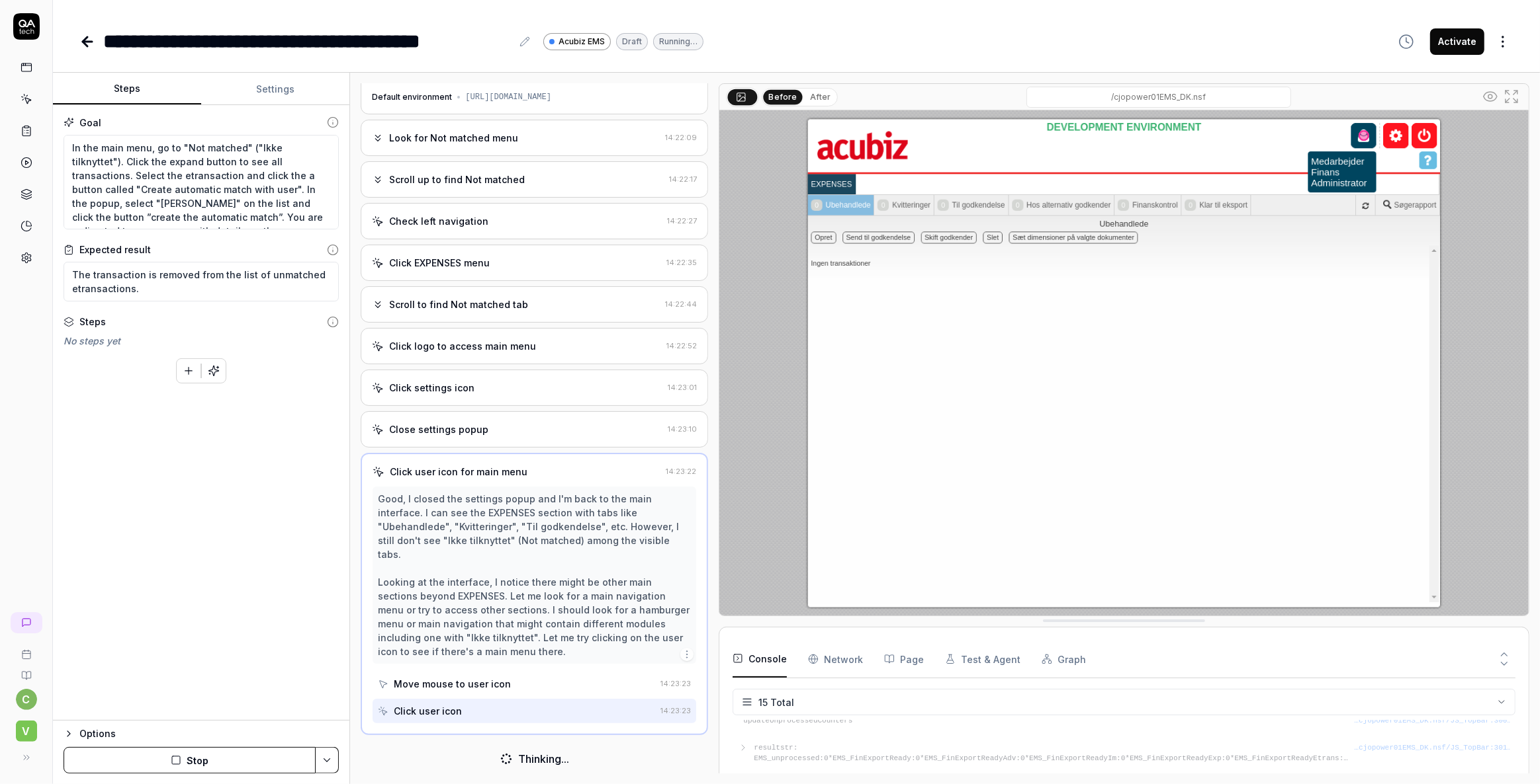
click at [285, 86] on button "Settings" at bounding box center [275, 89] width 148 height 32
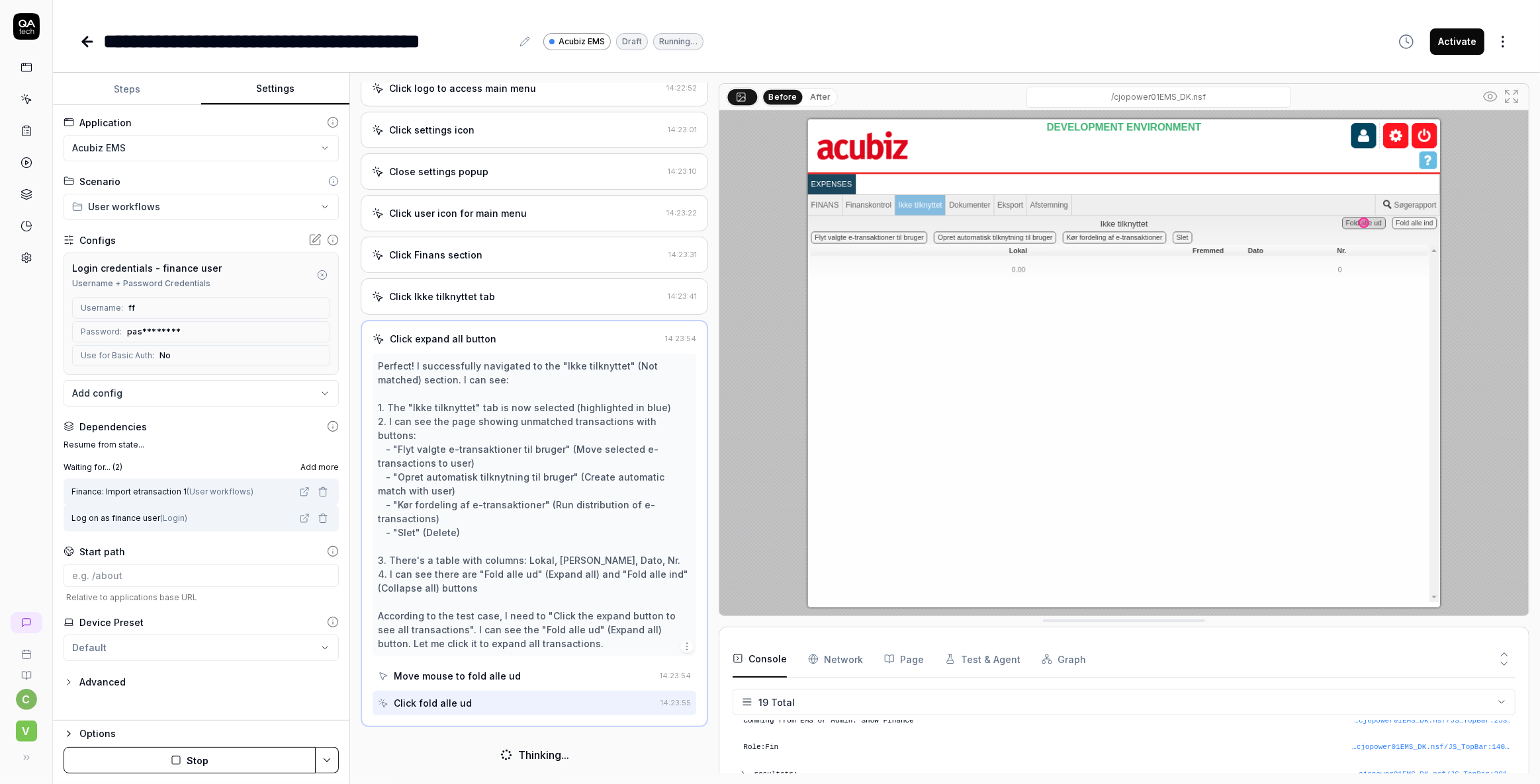
scroll to position [275, 0]
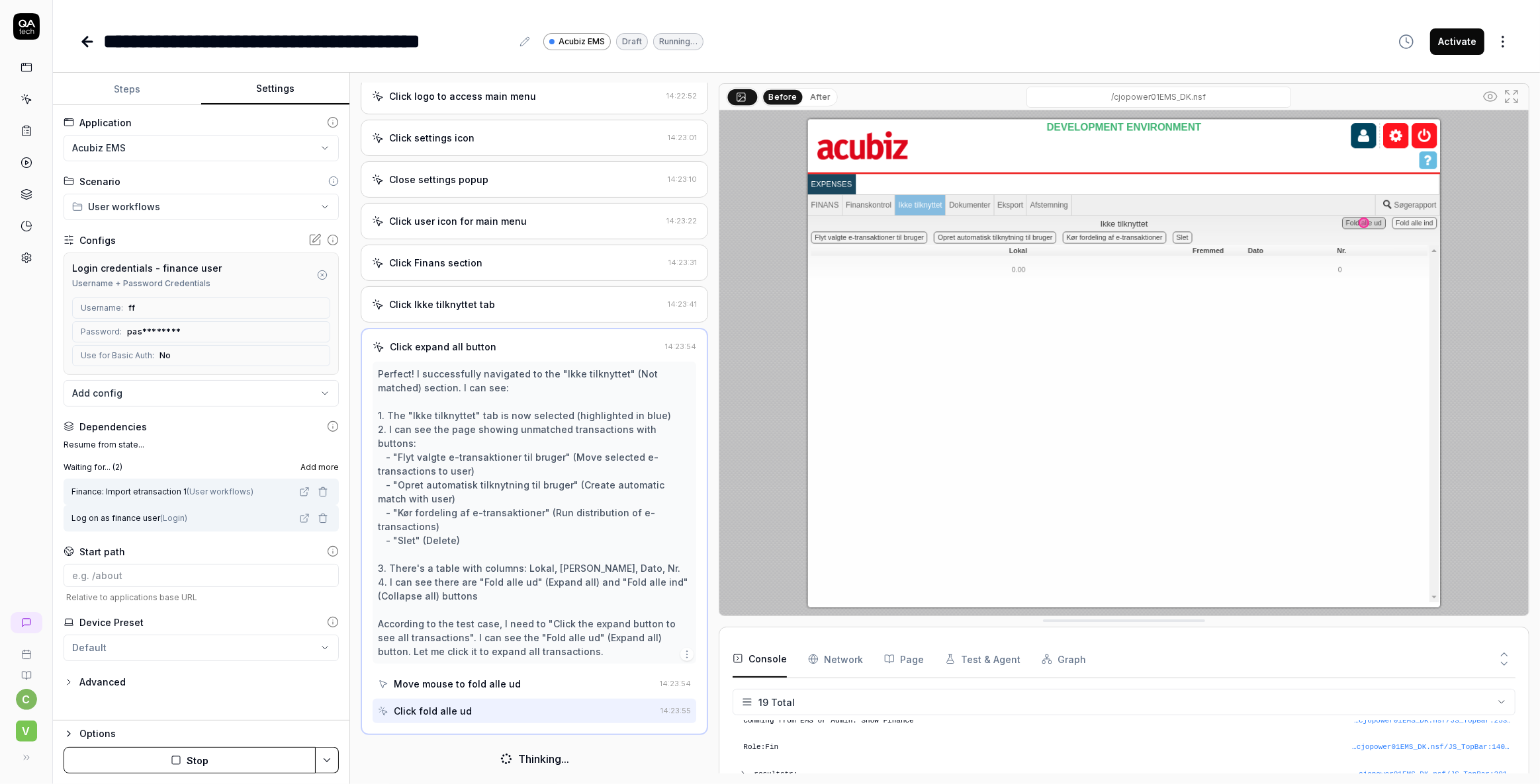
click at [189, 759] on button "Stop" at bounding box center [189, 761] width 252 height 26
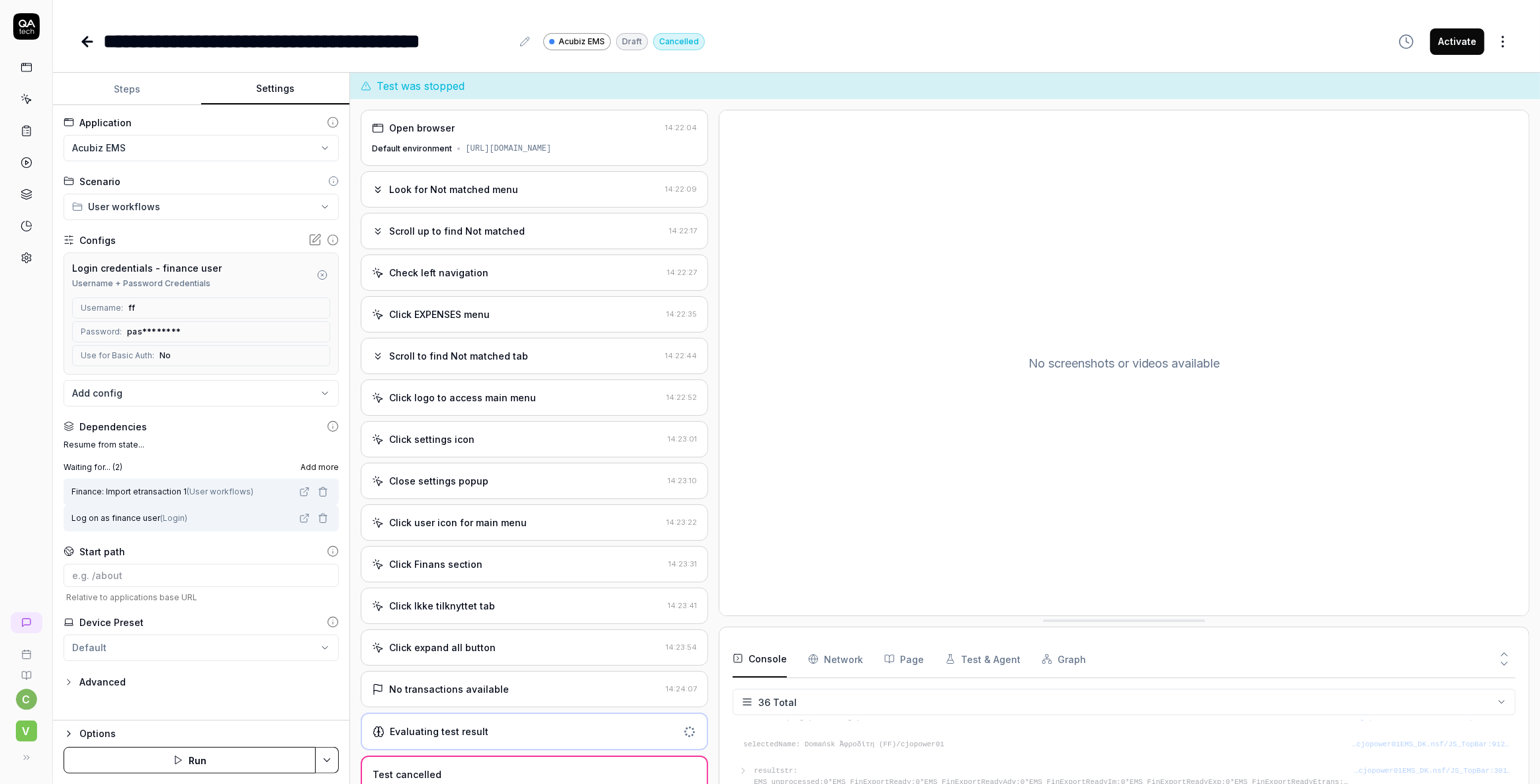
scroll to position [889, 0]
click at [321, 518] on icon "button" at bounding box center [323, 519] width 11 height 11
click at [325, 492] on icon "button" at bounding box center [323, 493] width 11 height 11
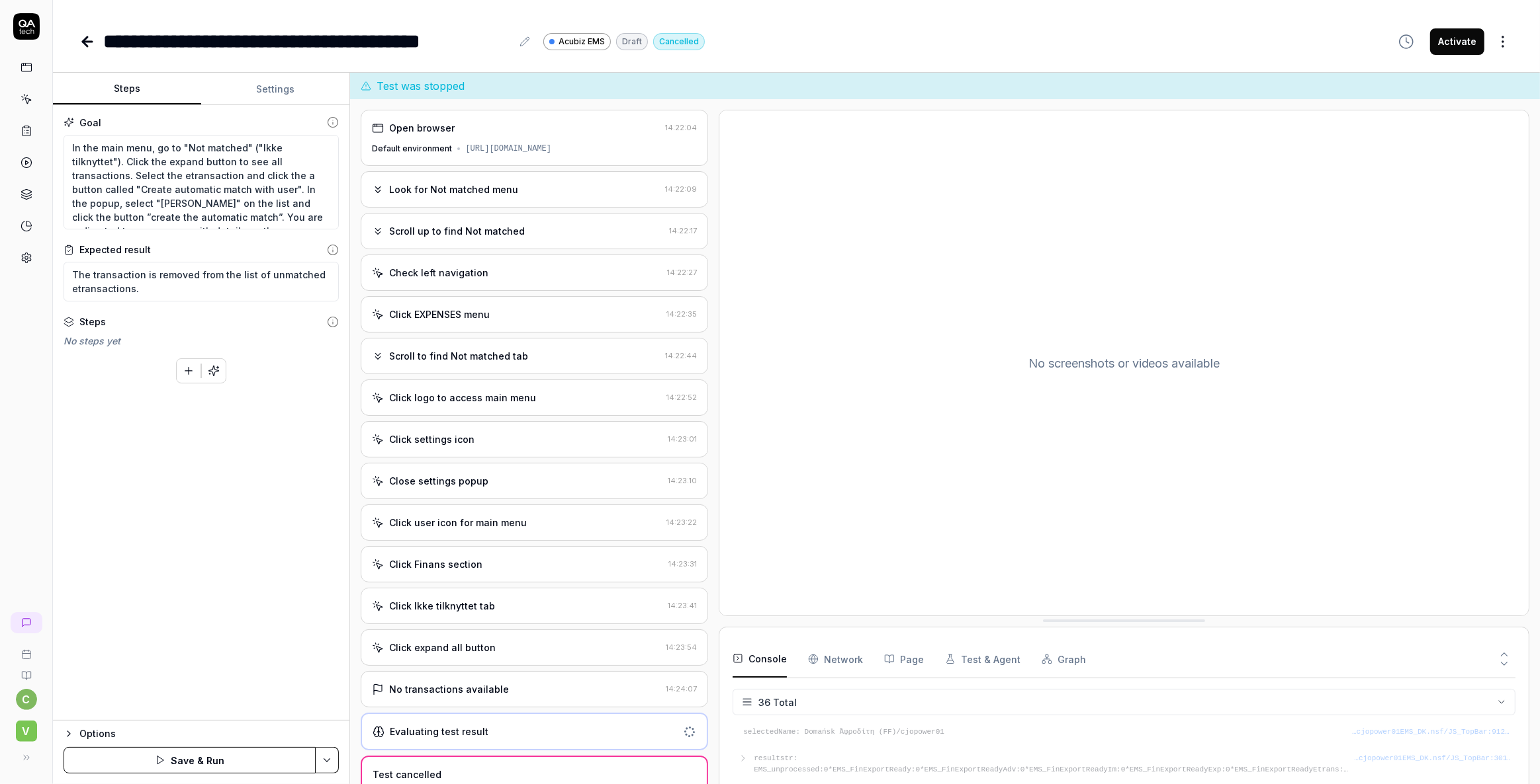
click at [133, 87] on button "Steps" at bounding box center [127, 89] width 148 height 32
click at [269, 83] on button "Settings" at bounding box center [275, 89] width 148 height 32
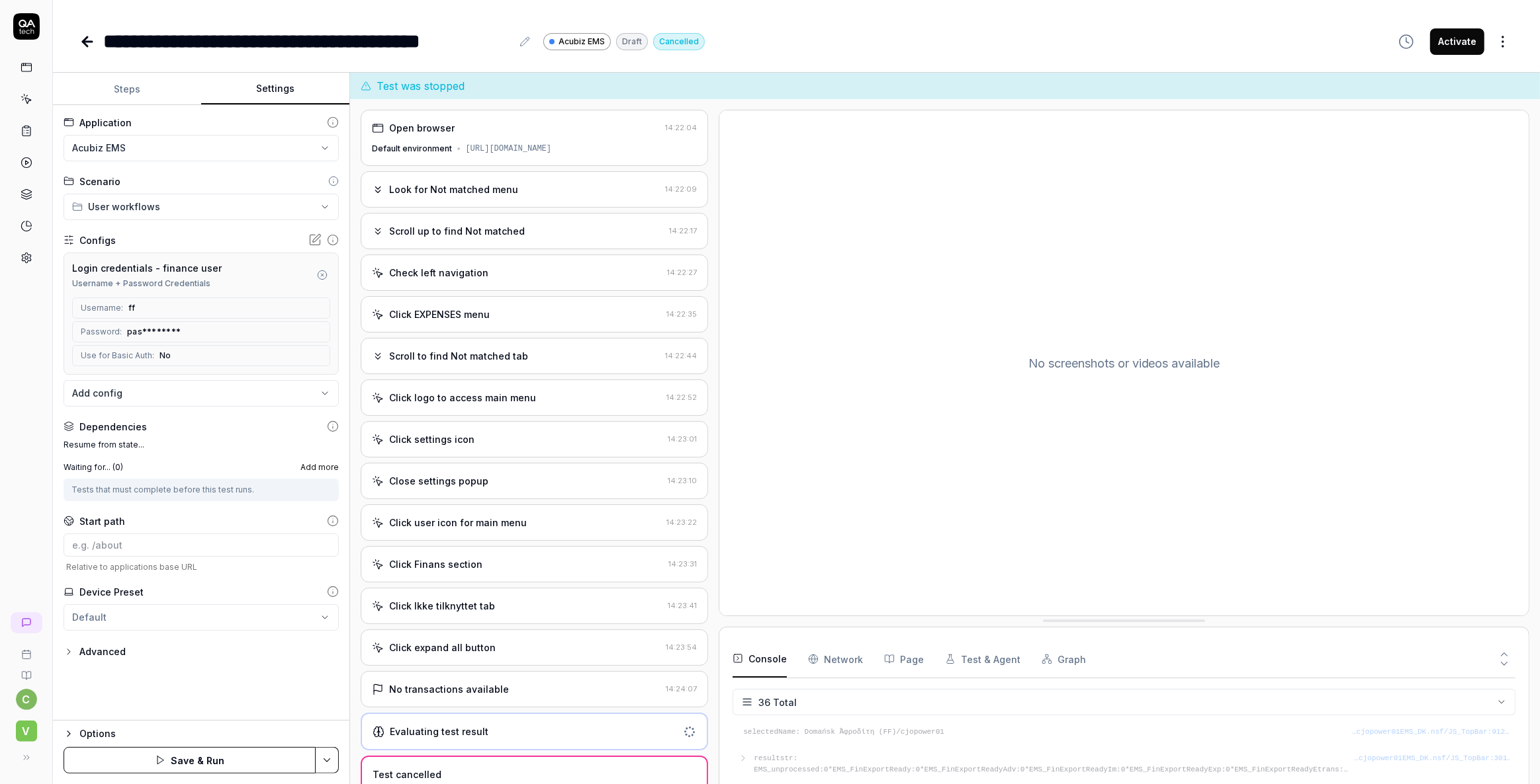
click at [122, 92] on button "Steps" at bounding box center [127, 89] width 148 height 32
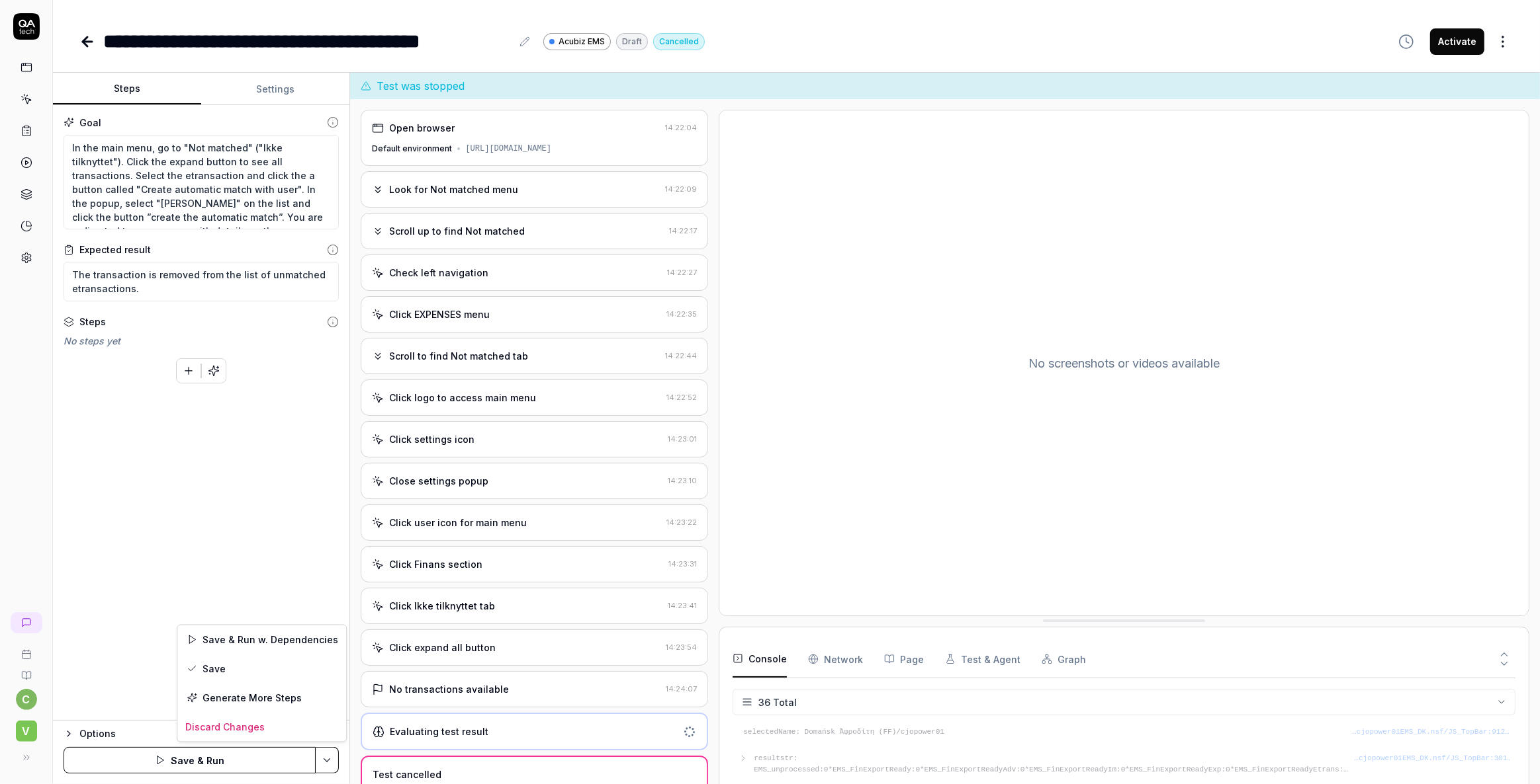
click at [322, 761] on html "**********" at bounding box center [770, 392] width 1540 height 784
click at [221, 669] on div "Save" at bounding box center [261, 669] width 168 height 29
type textarea "*"
click at [280, 83] on button "Settings" at bounding box center [275, 89] width 148 height 32
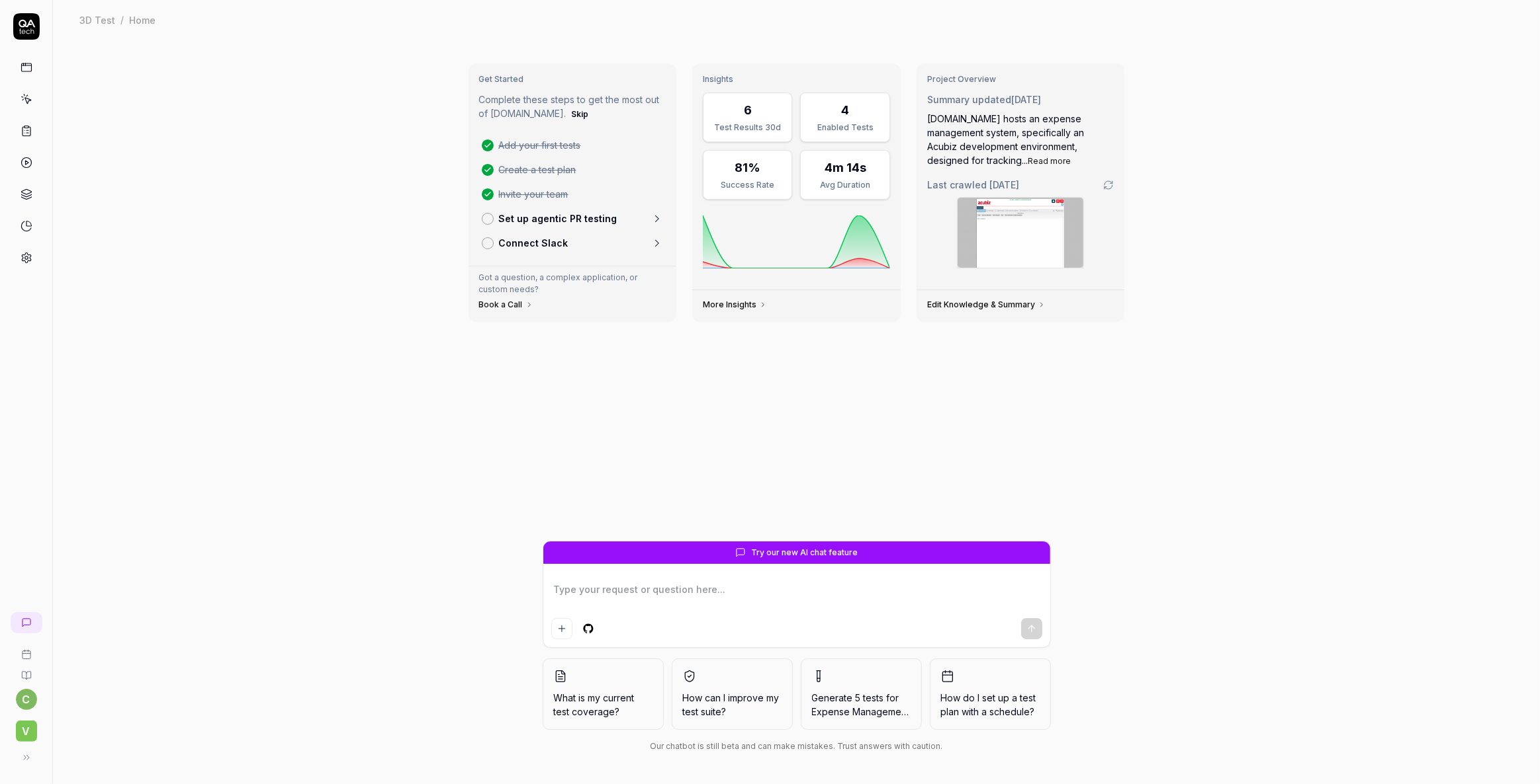
click at [27, 100] on icon at bounding box center [26, 99] width 12 height 12
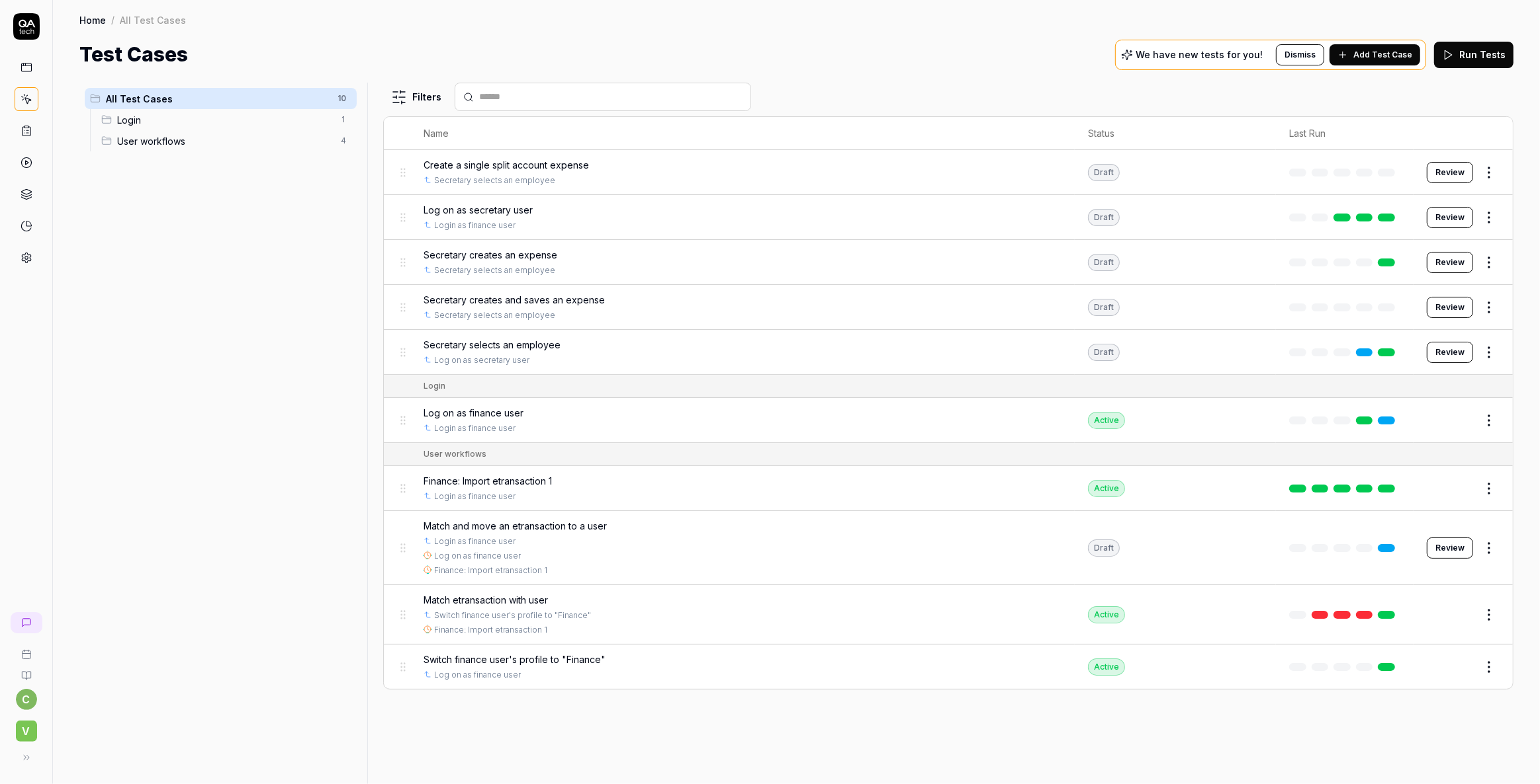
click at [448, 599] on span "Match etransaction with user" at bounding box center [486, 600] width 125 height 14
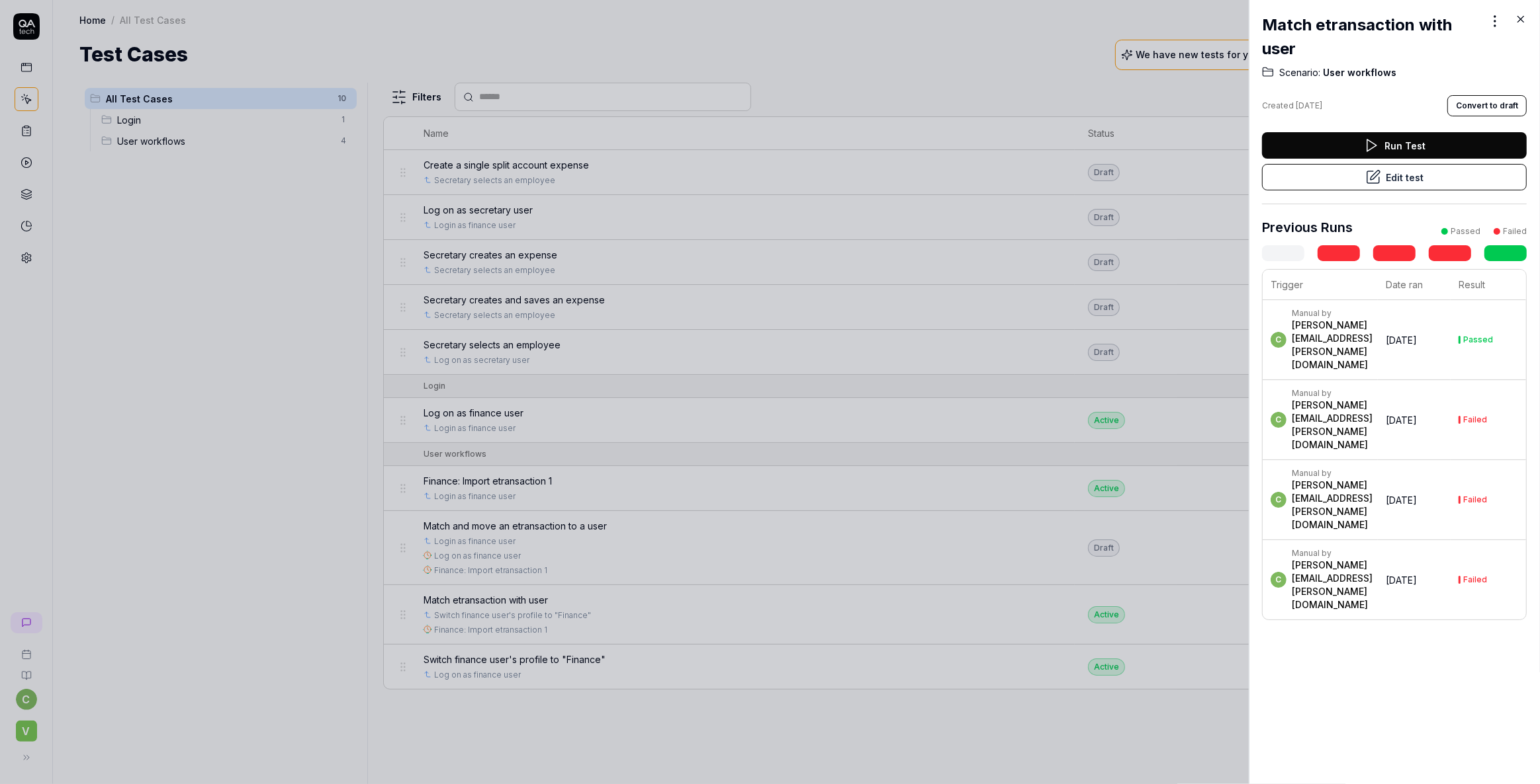
click at [1387, 172] on button "Edit test" at bounding box center [1393, 177] width 264 height 26
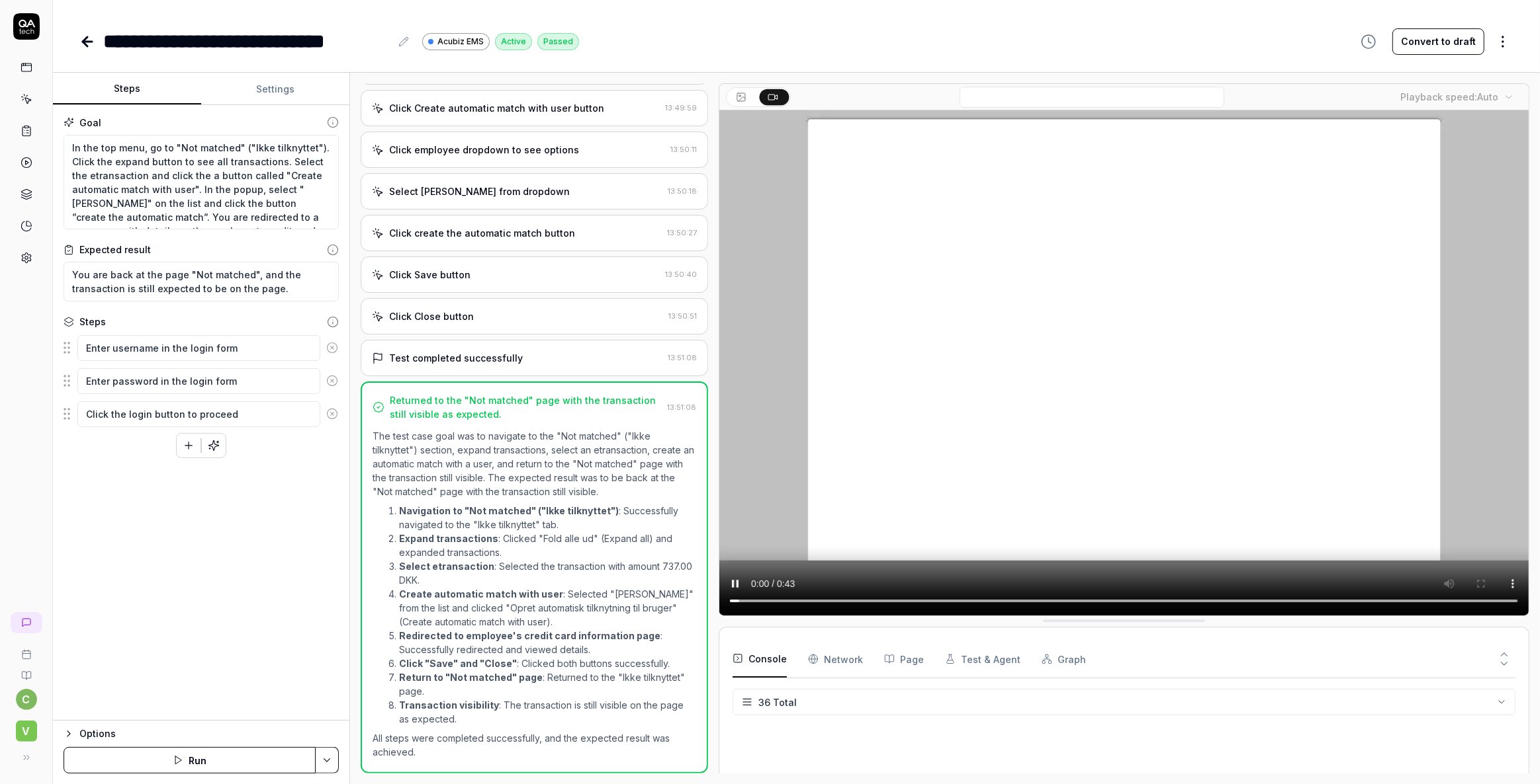
scroll to position [889, 0]
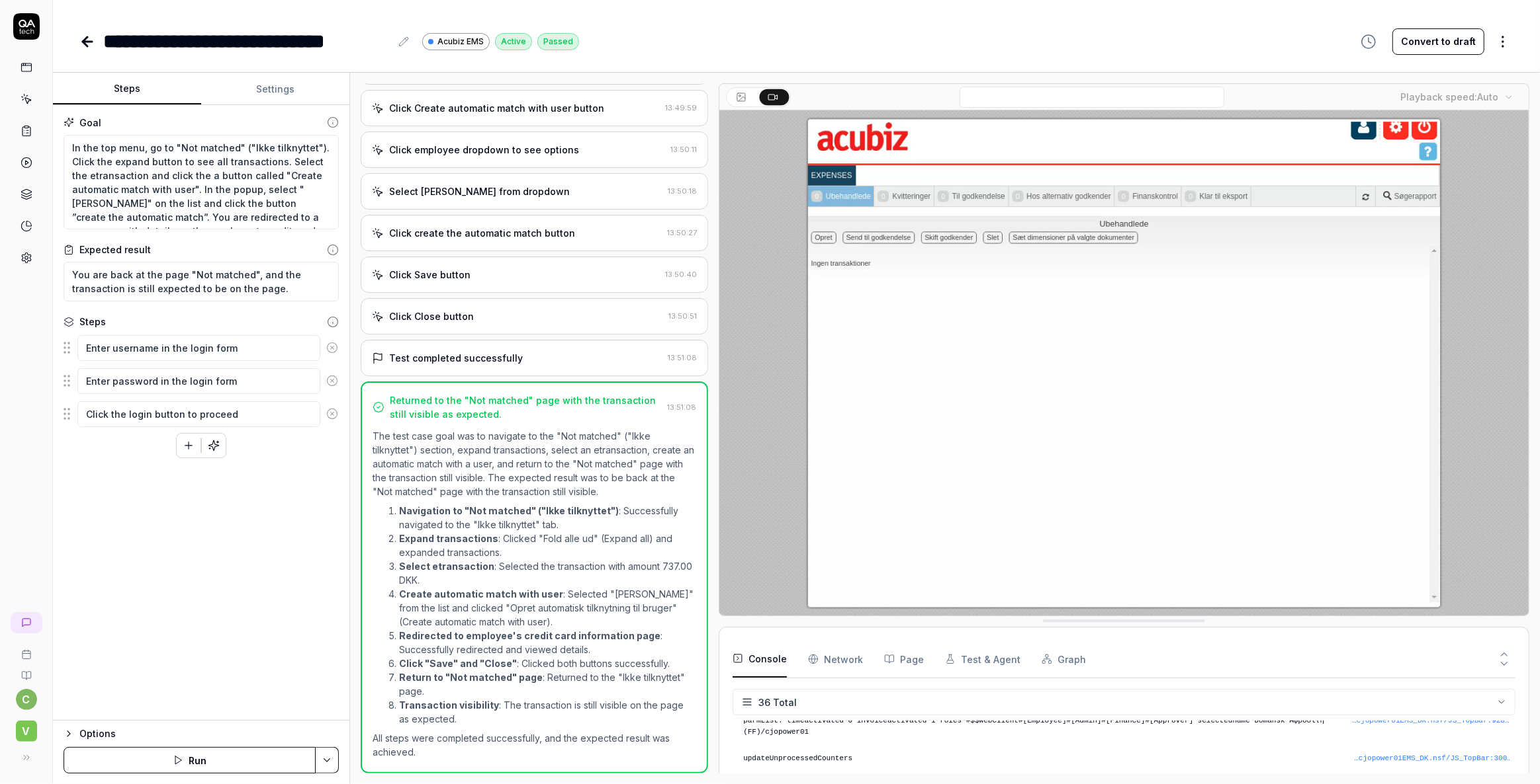
click at [292, 82] on button "Settings" at bounding box center [275, 89] width 148 height 32
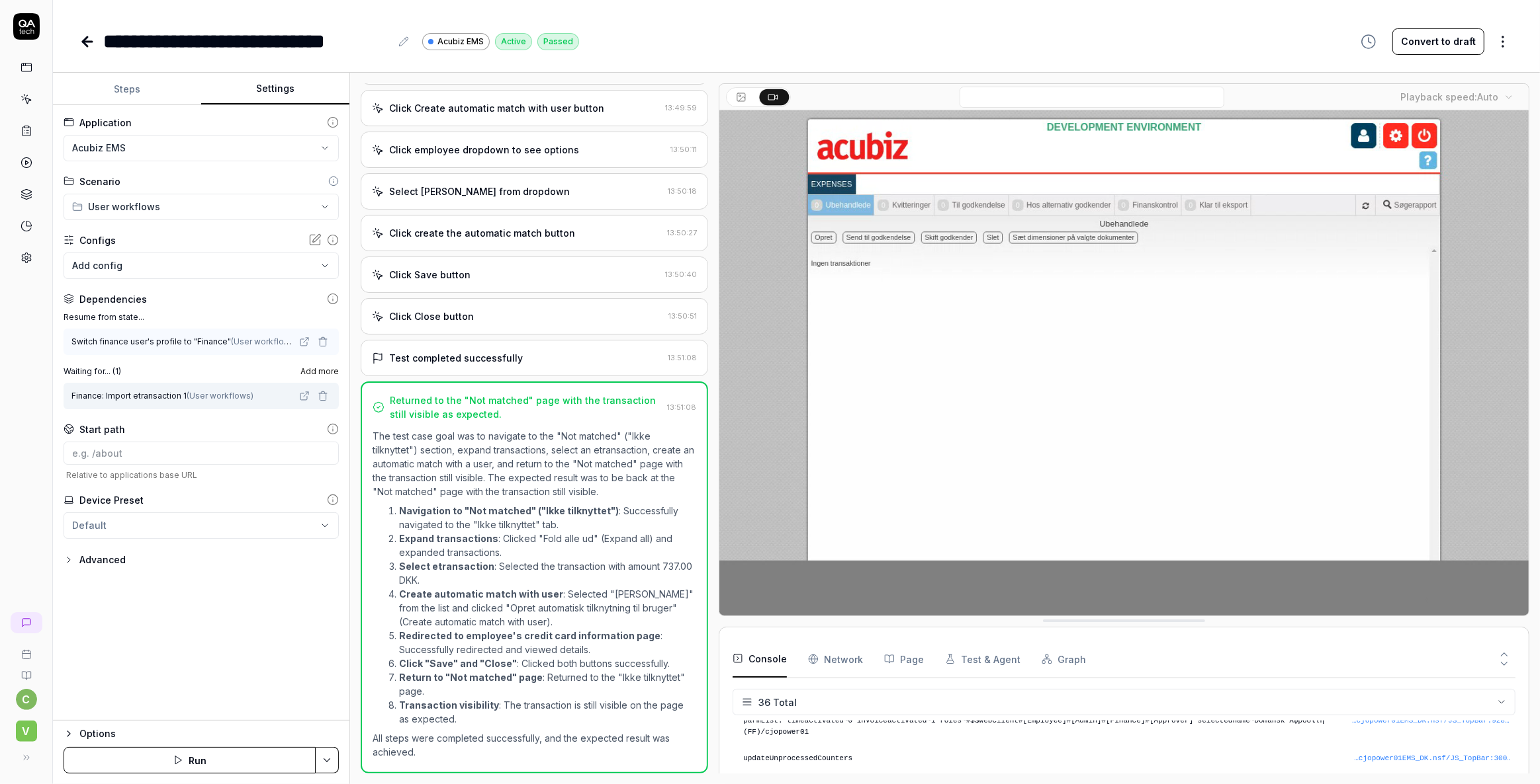
click at [33, 105] on link at bounding box center [27, 99] width 24 height 24
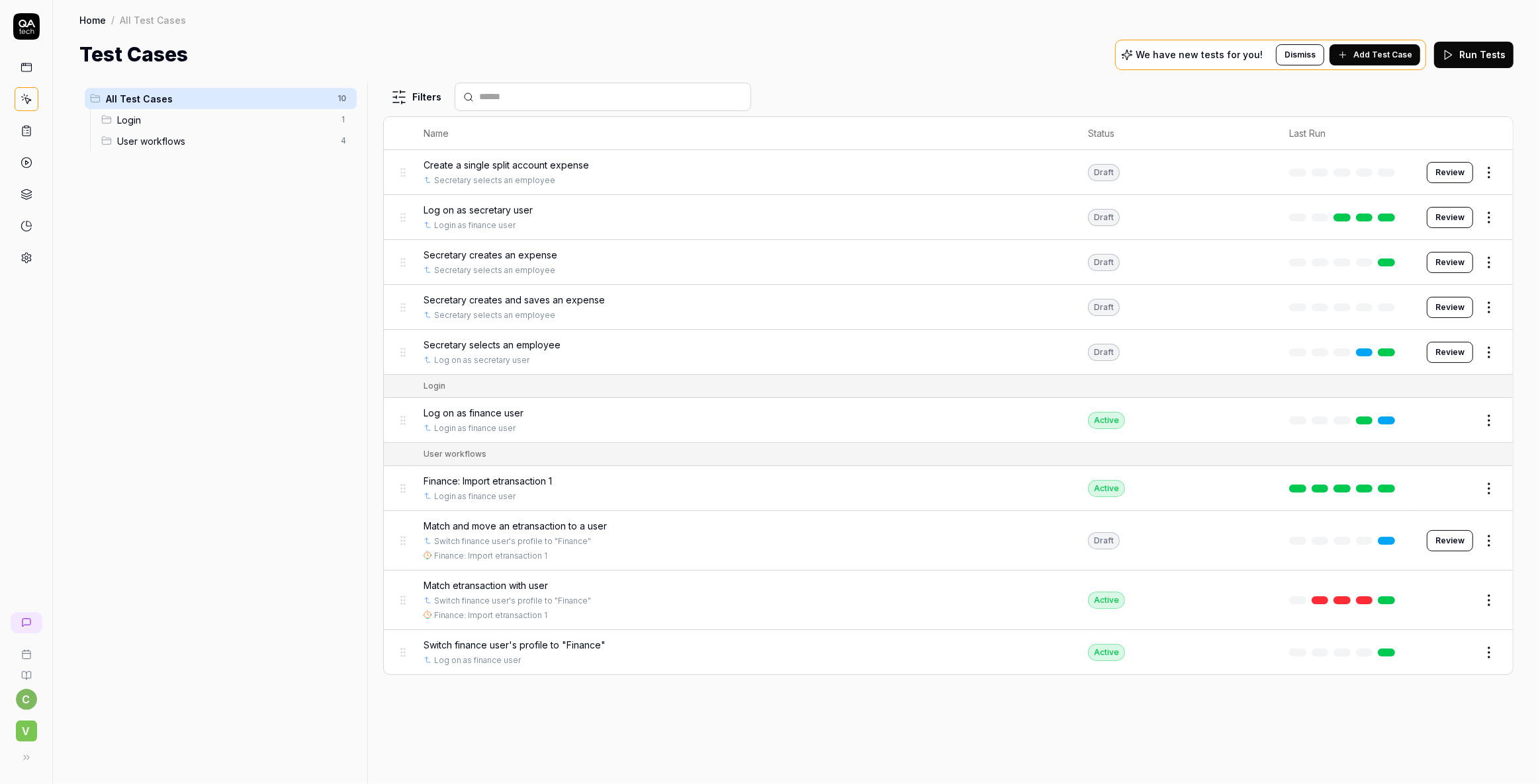
click at [27, 132] on icon at bounding box center [26, 130] width 12 height 12
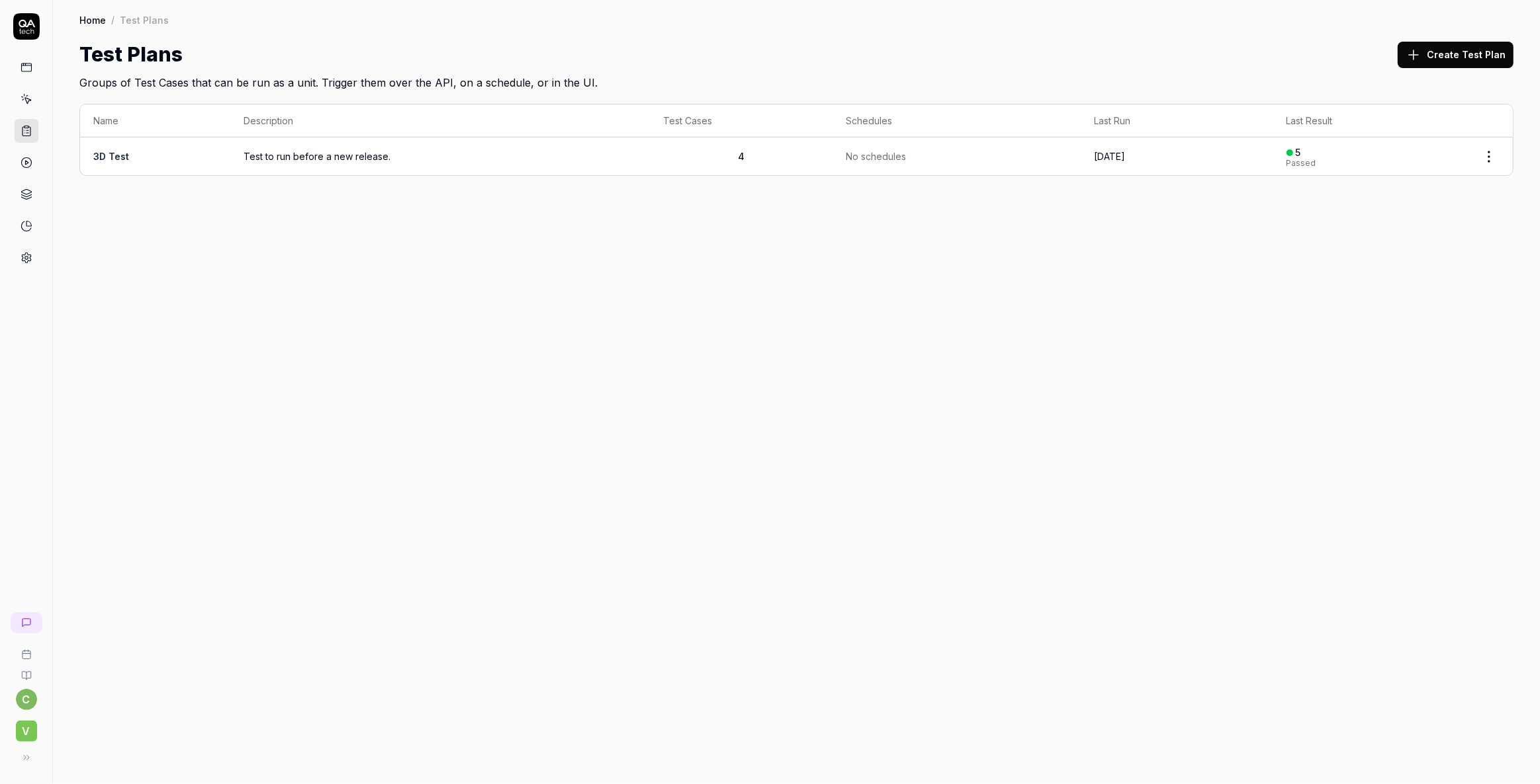
click at [260, 156] on span "Test to run before a new release." at bounding box center [440, 157] width 393 height 14
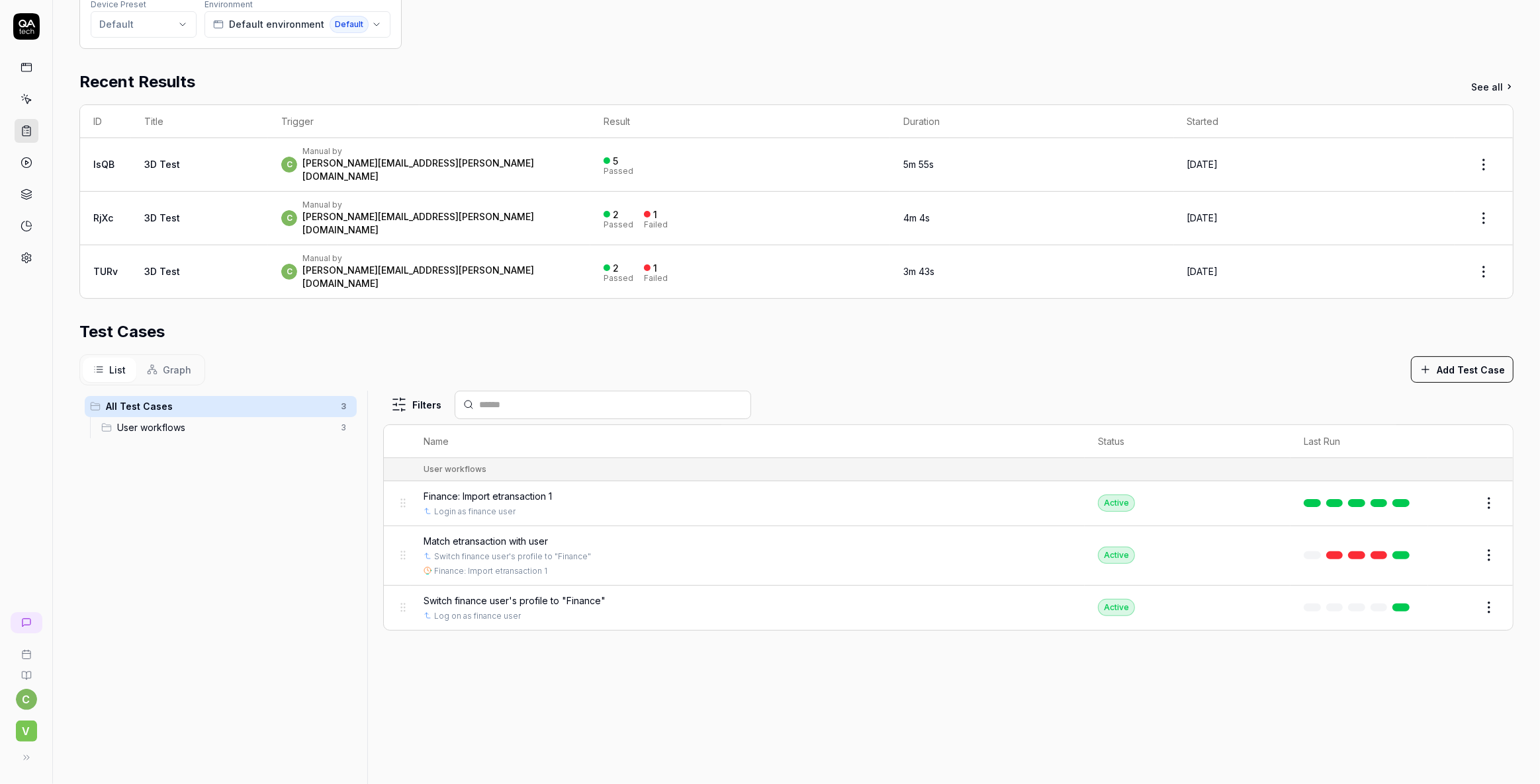
scroll to position [240, 0]
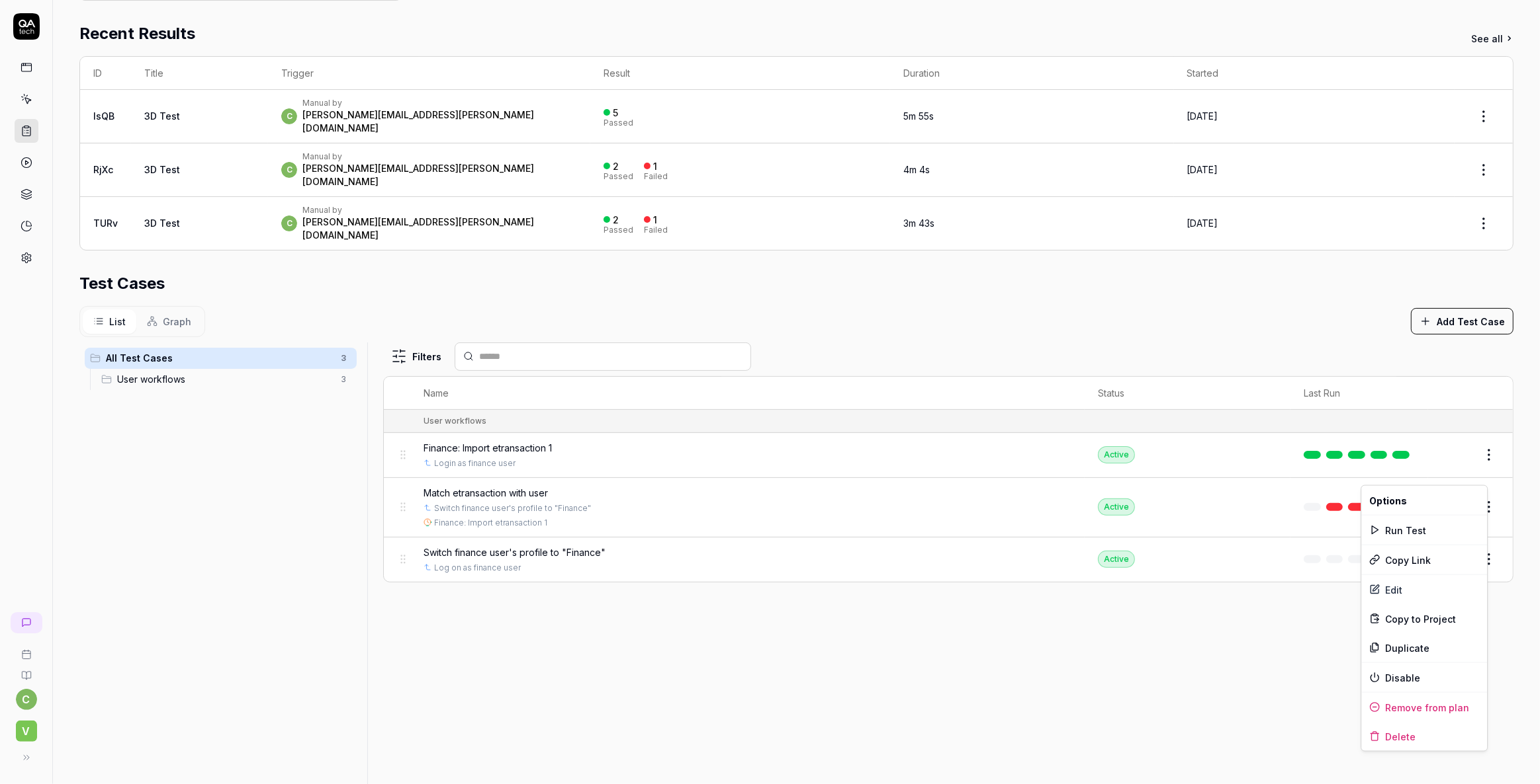
click at [1478, 474] on html "**********" at bounding box center [770, 392] width 1540 height 784
click at [1397, 705] on div "Remove from plan" at bounding box center [1424, 707] width 126 height 29
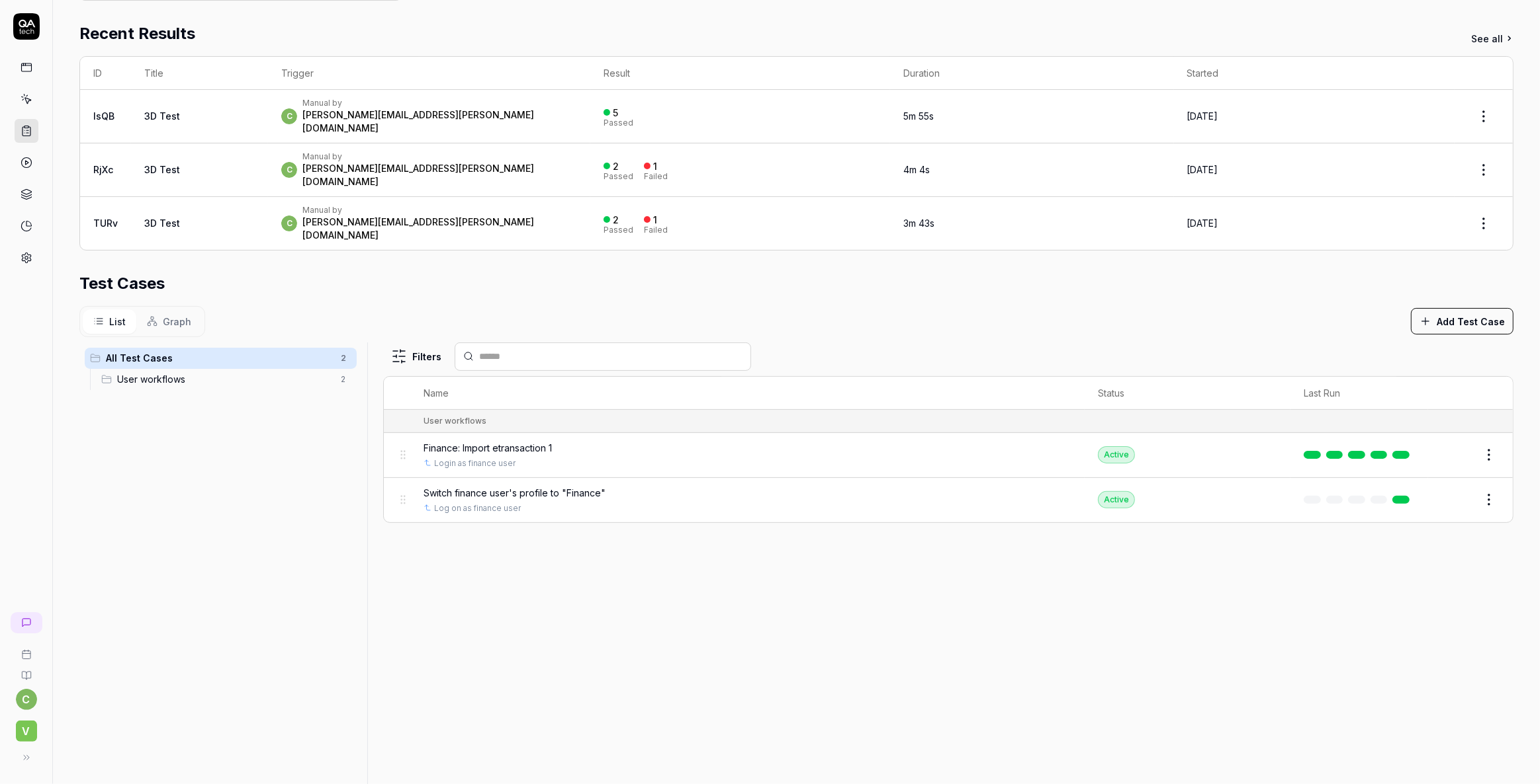
click at [23, 99] on icon at bounding box center [26, 99] width 12 height 12
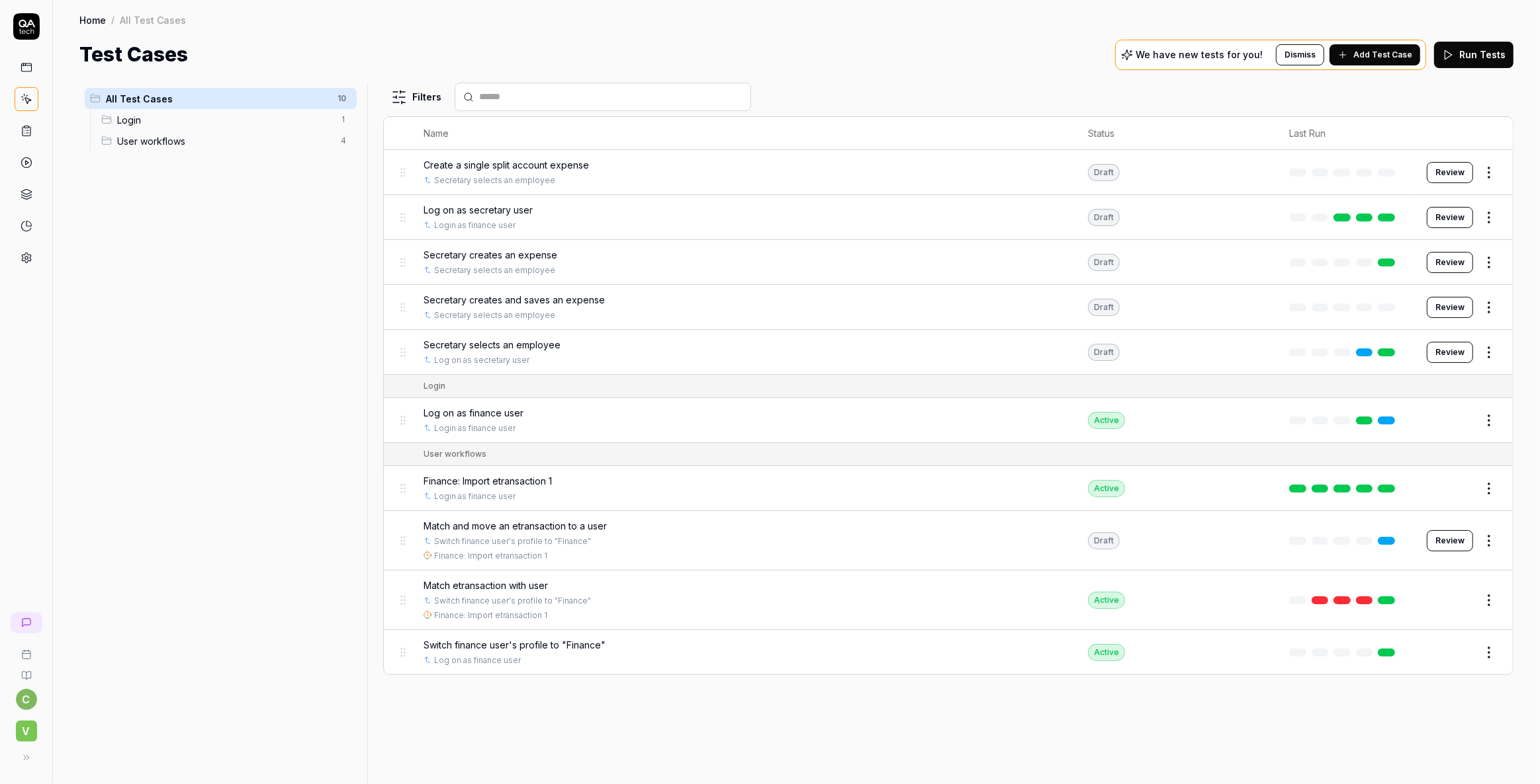
click at [1489, 539] on html "c V Home / All Test Cases Home / All Test Cases Test Cases We have new tests fo…" at bounding box center [770, 392] width 1540 height 784
drag, startPoint x: 933, startPoint y: 544, endPoint x: 728, endPoint y: 546, distance: 205.0
click at [929, 545] on html "c V Home / All Test Cases Home / All Test Cases Test Cases We have new tests fo…" at bounding box center [770, 392] width 1540 height 784
click at [514, 522] on span "Match and move an etransaction to a user" at bounding box center [515, 526] width 183 height 14
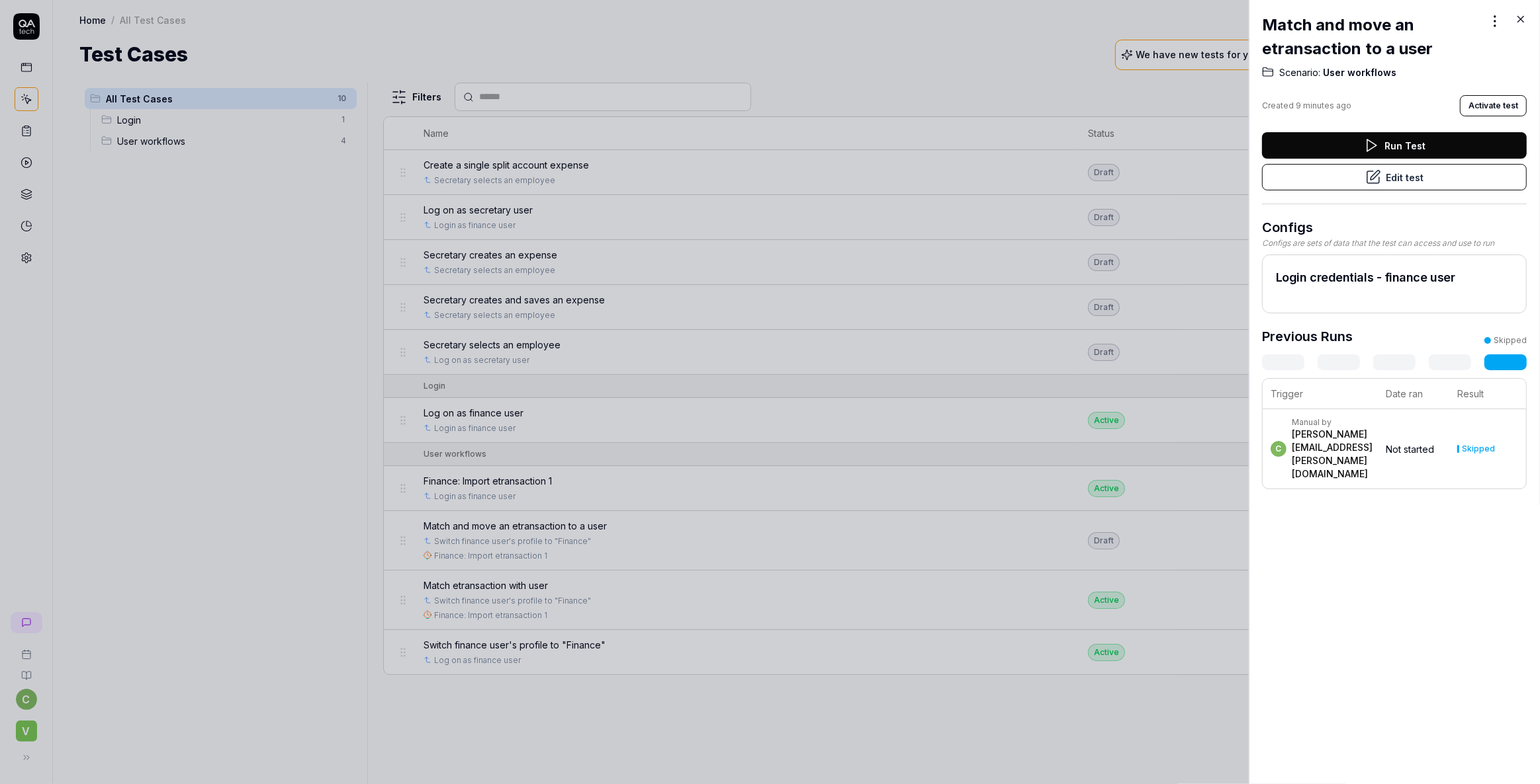
click at [1496, 97] on button "Activate test" at bounding box center [1493, 105] width 67 height 21
click at [1522, 16] on icon at bounding box center [1520, 19] width 12 height 12
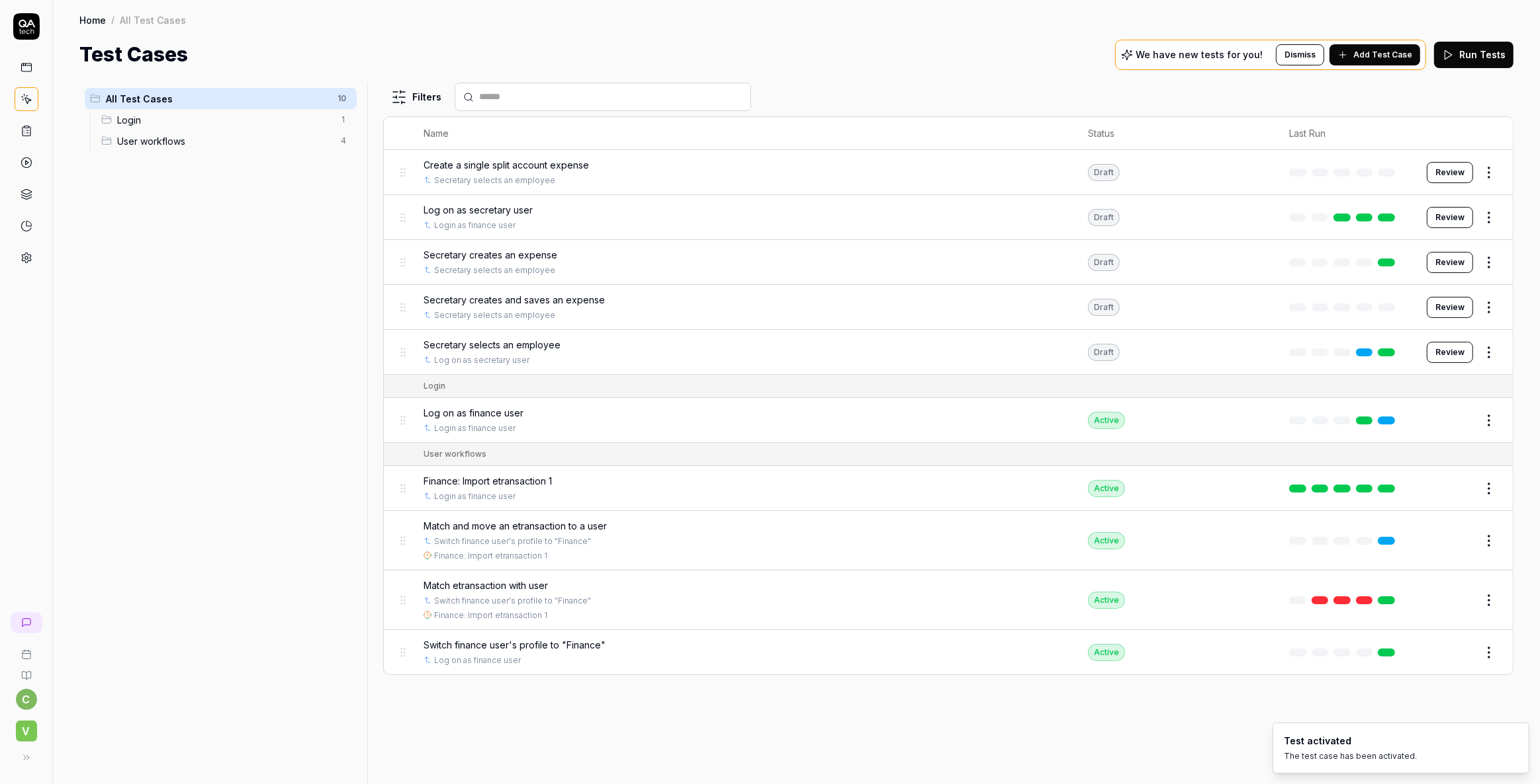
click at [1484, 542] on html "c V Home / All Test Cases Home / All Test Cases Test Cases We have new tests fo…" at bounding box center [770, 392] width 1540 height 784
drag, startPoint x: 579, startPoint y: 555, endPoint x: 524, endPoint y: 535, distance: 58.5
click at [576, 555] on html "c V Home / All Test Cases Home / All Test Cases Test Cases We have new tests fo…" at bounding box center [770, 392] width 1540 height 784
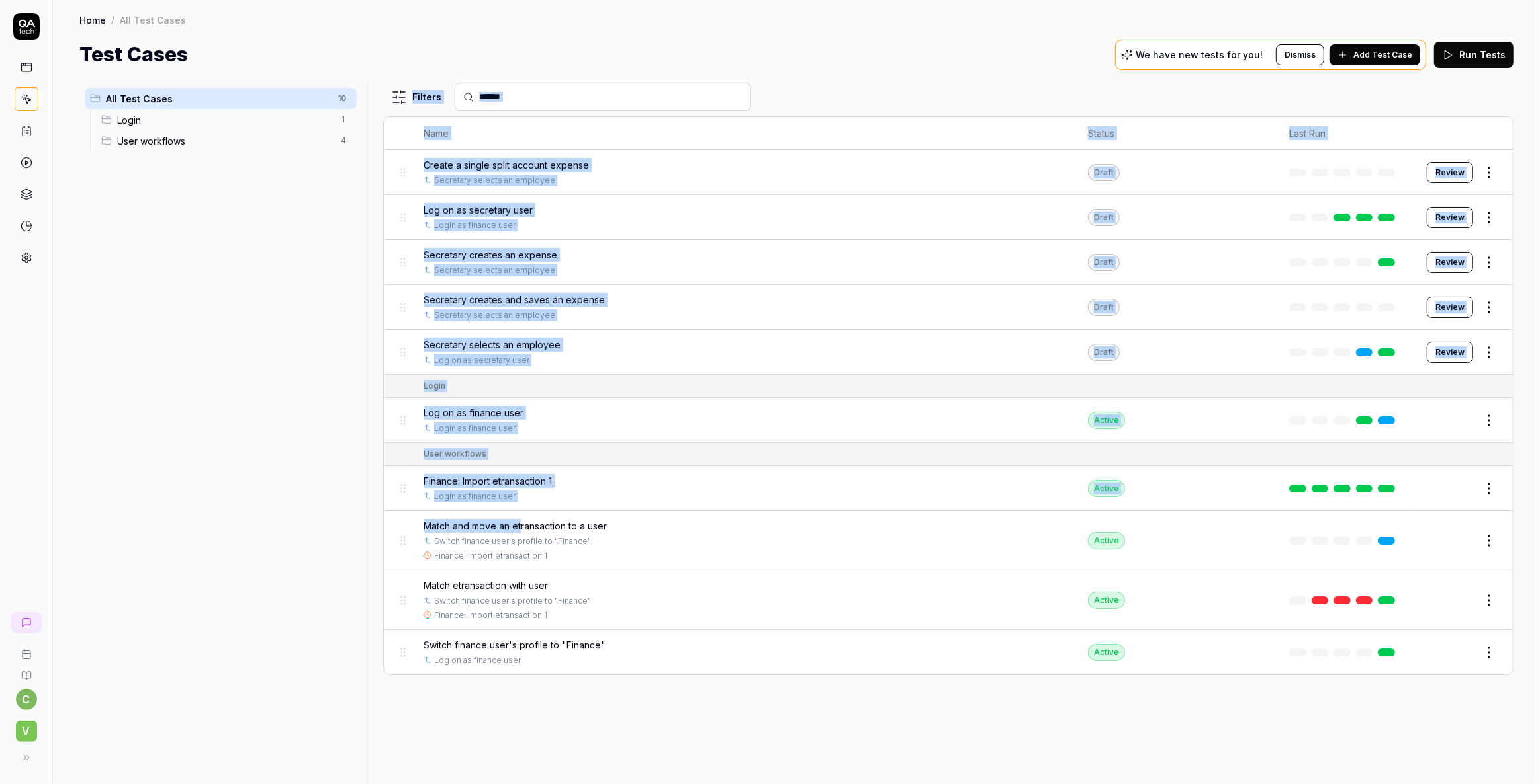
drag, startPoint x: 521, startPoint y: 526, endPoint x: 265, endPoint y: 422, distance: 276.3
click at [352, 457] on div "All Test Cases 10 Login 1 User workflows 4 Filters Name Status Last Run Create …" at bounding box center [796, 433] width 1434 height 701
click at [33, 128] on link at bounding box center [27, 131] width 24 height 24
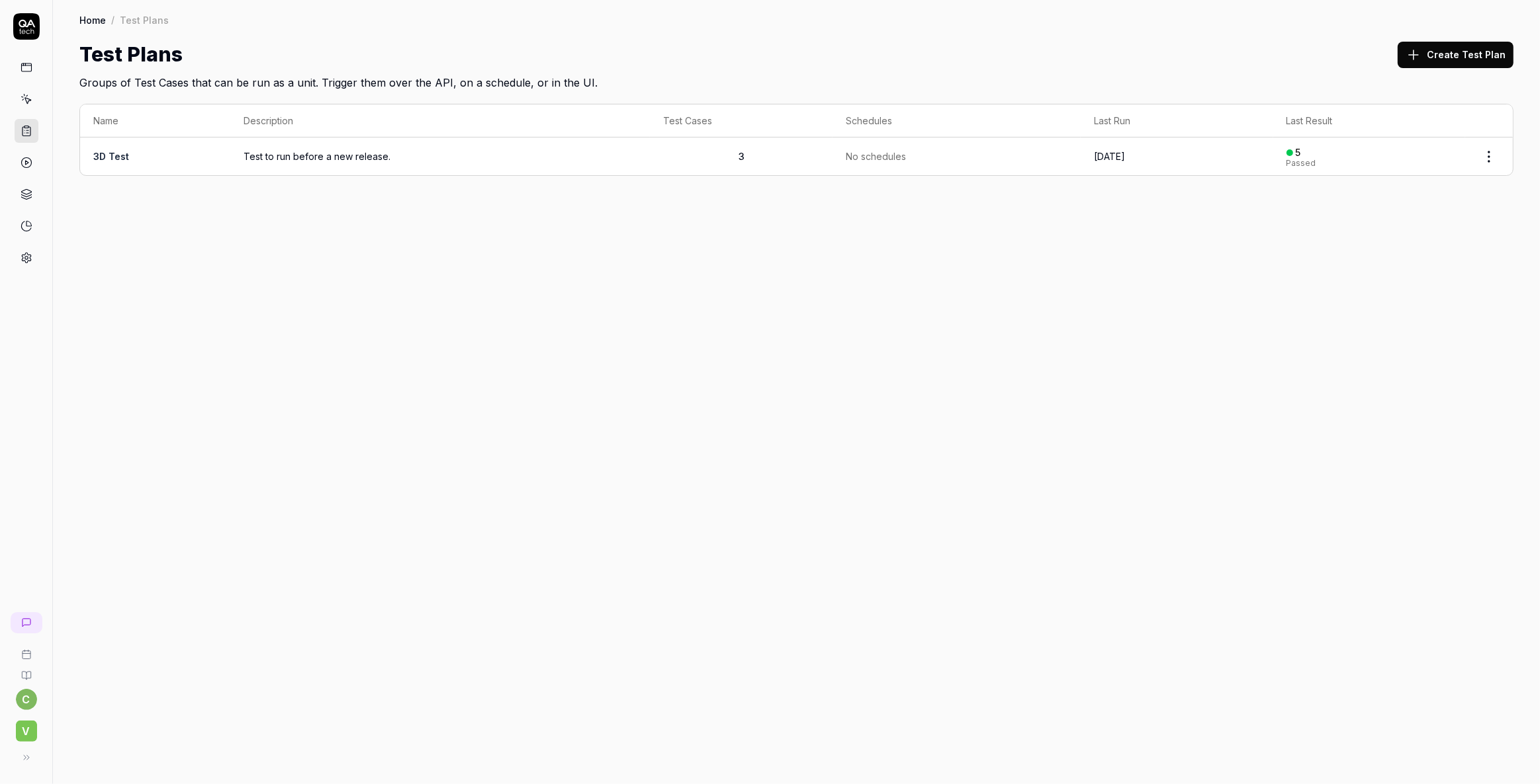
click at [109, 147] on td "3D Test" at bounding box center [155, 157] width 150 height 37
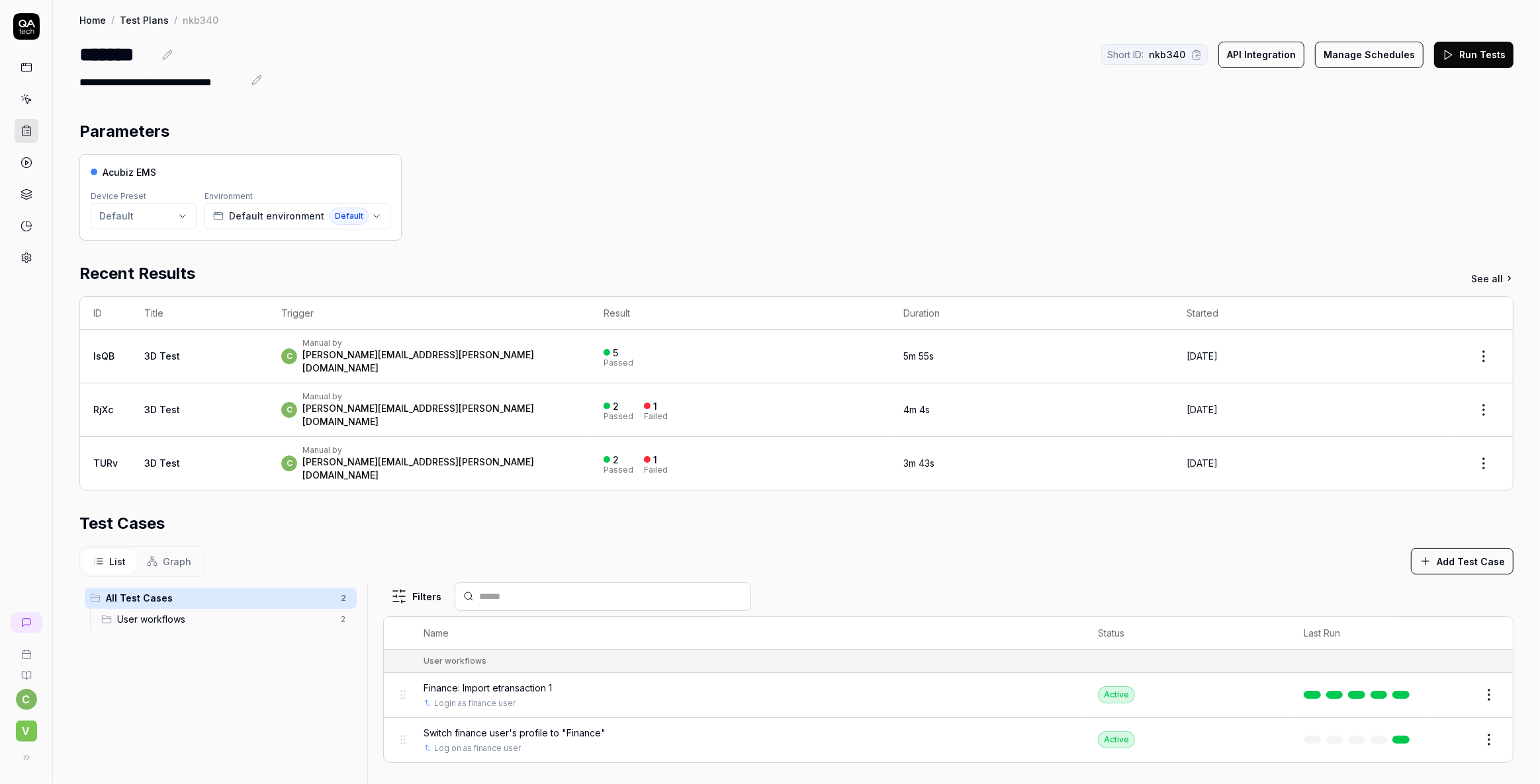
click at [1435, 548] on button "Add Test Case" at bounding box center [1462, 561] width 103 height 26
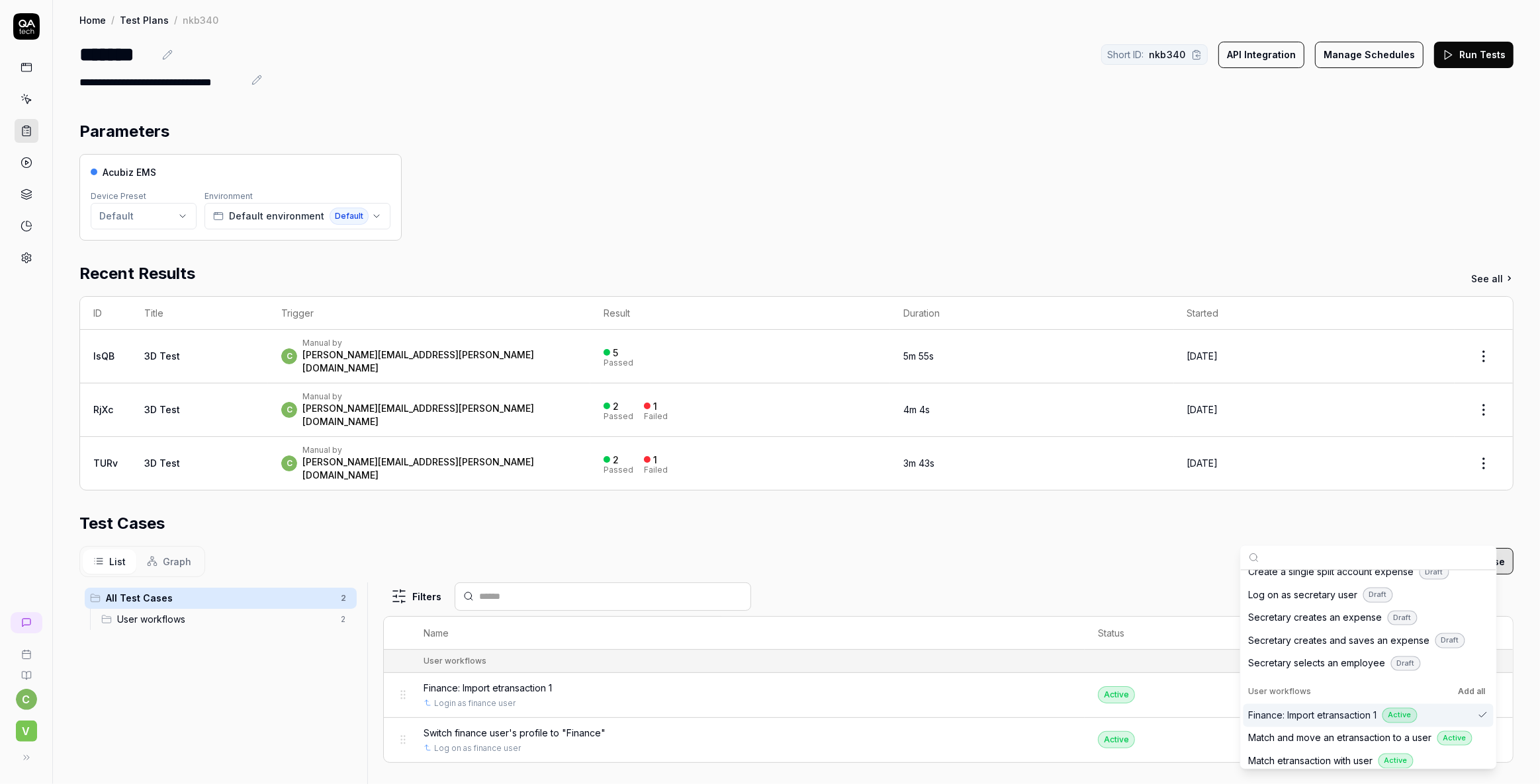
scroll to position [115, 0]
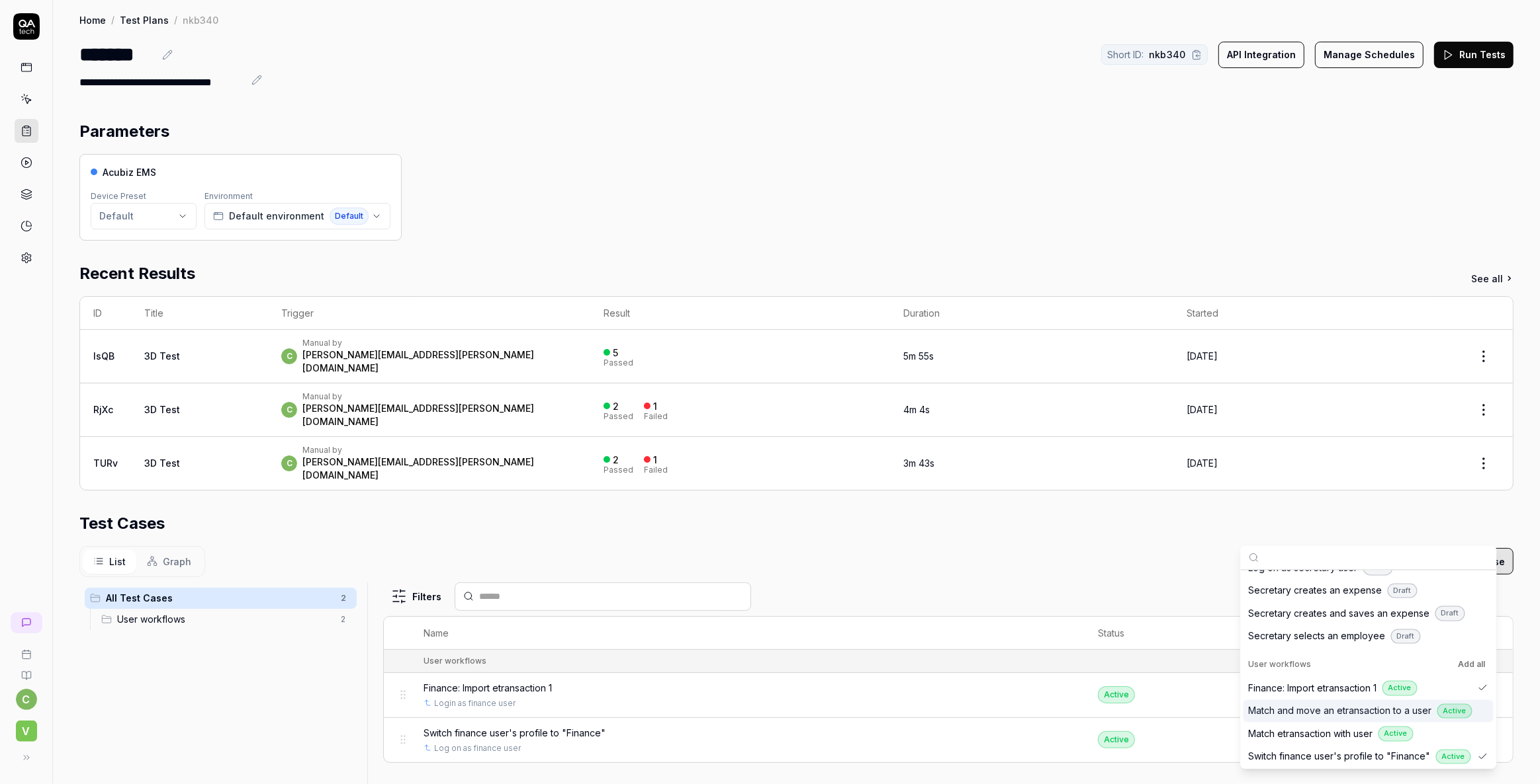
click at [1343, 710] on span "Match and move an etransaction to a user" at bounding box center [1340, 712] width 183 height 14
click at [1059, 546] on div "List Graph Add Test Case" at bounding box center [796, 562] width 1434 height 31
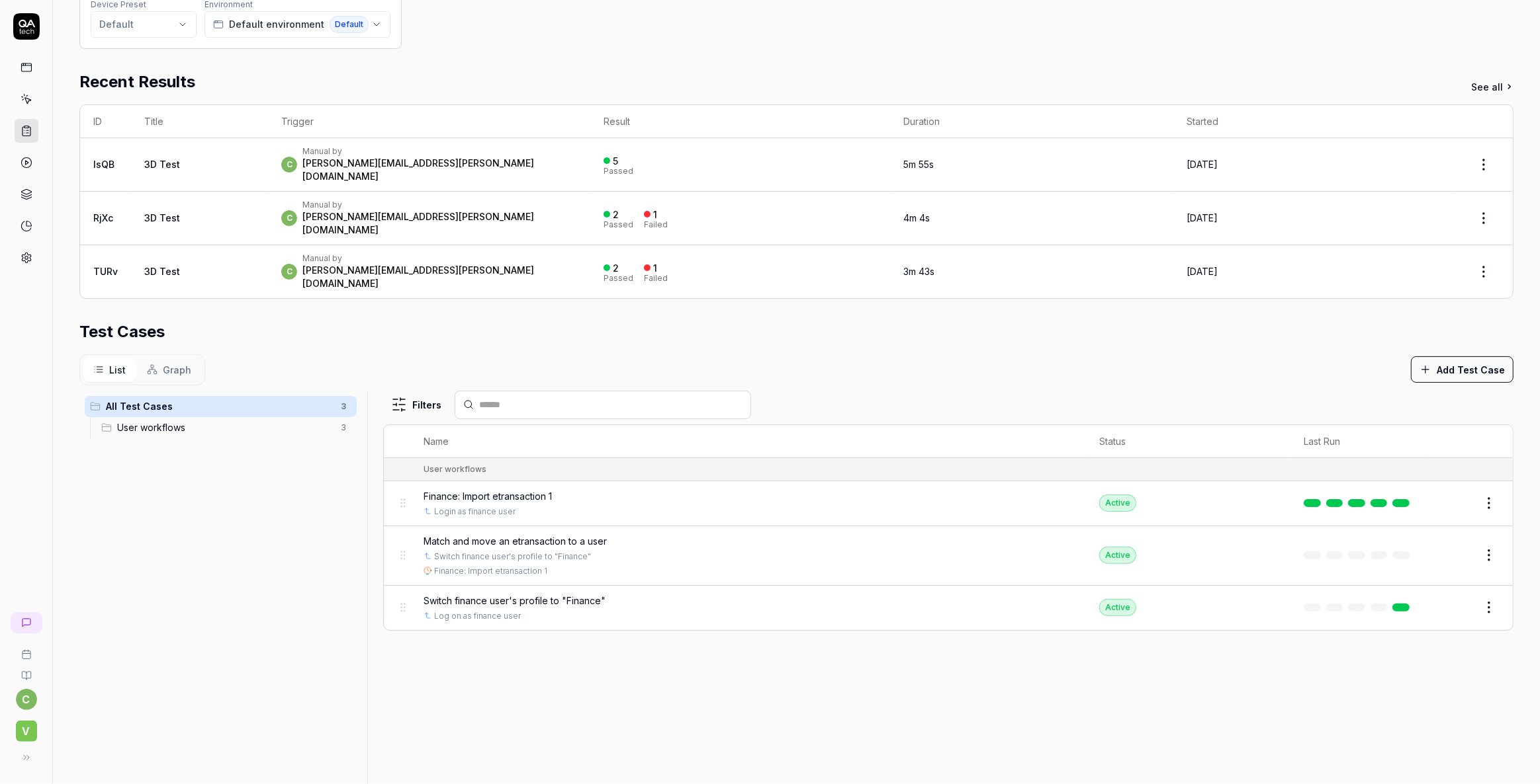
scroll to position [240, 0]
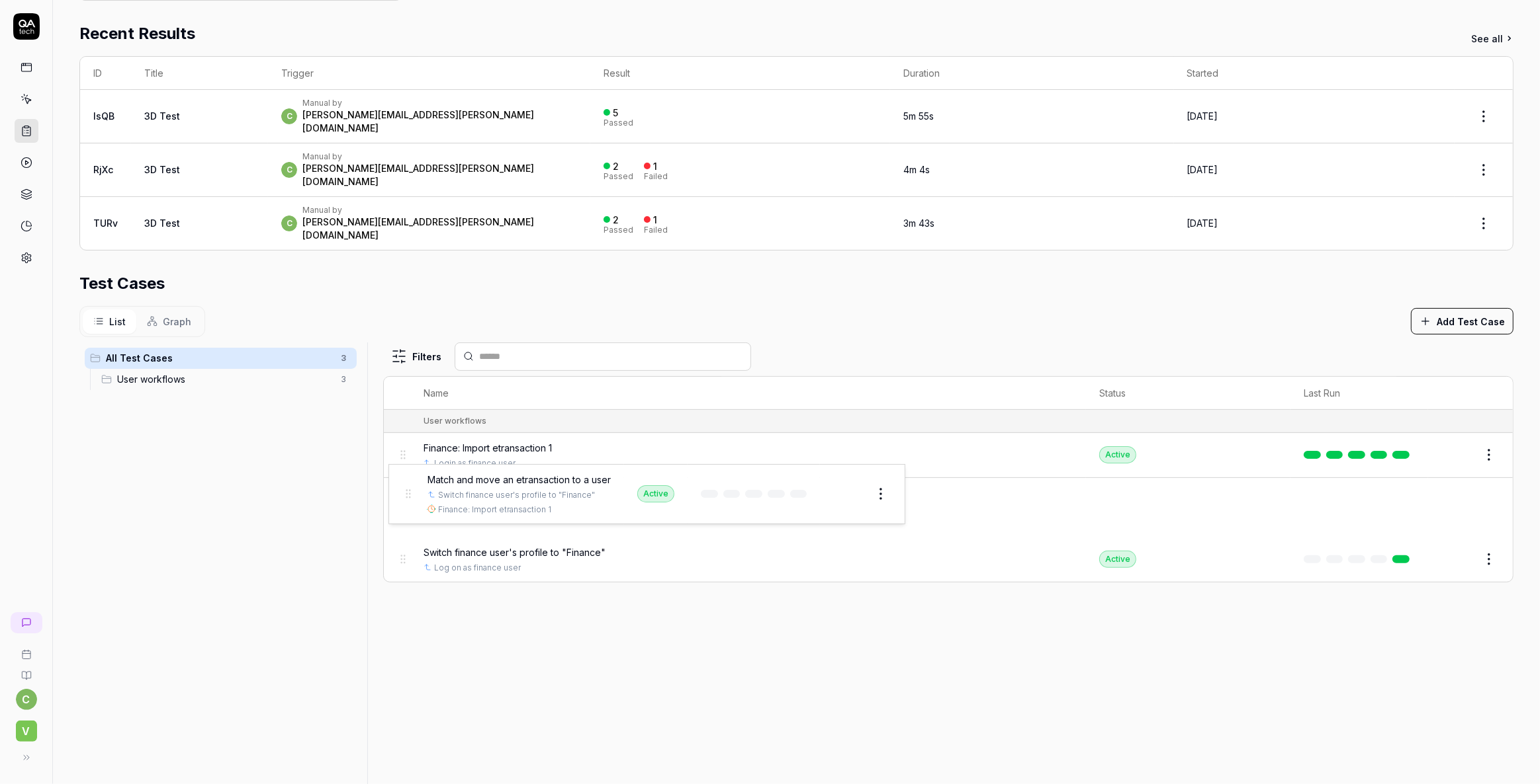
drag, startPoint x: 397, startPoint y: 464, endPoint x: 403, endPoint y: 467, distance: 6.7
click at [404, 471] on body "**********" at bounding box center [770, 392] width 1540 height 784
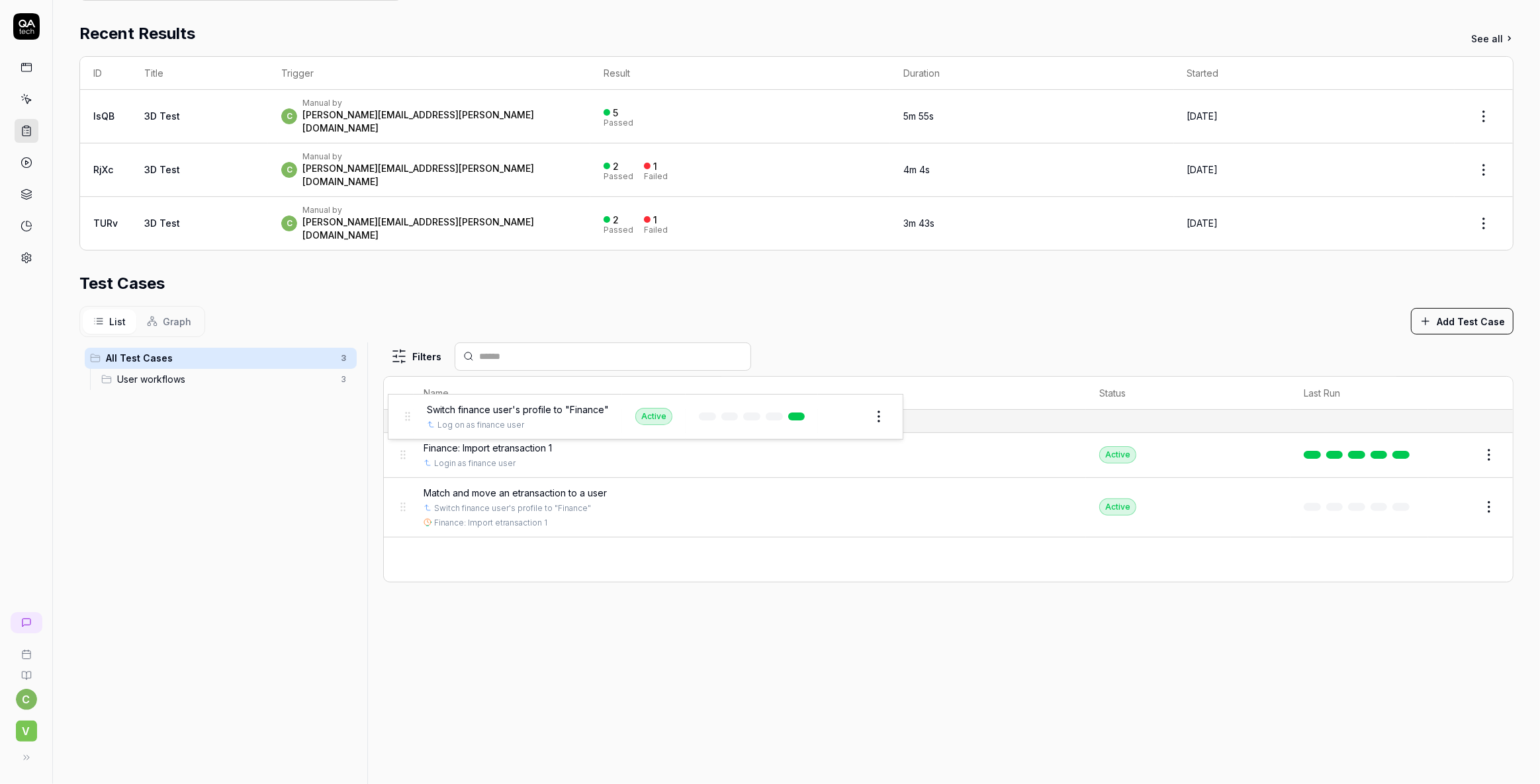
drag, startPoint x: 404, startPoint y: 526, endPoint x: 409, endPoint y: 415, distance: 111.1
click at [409, 415] on body "**********" at bounding box center [770, 392] width 1540 height 784
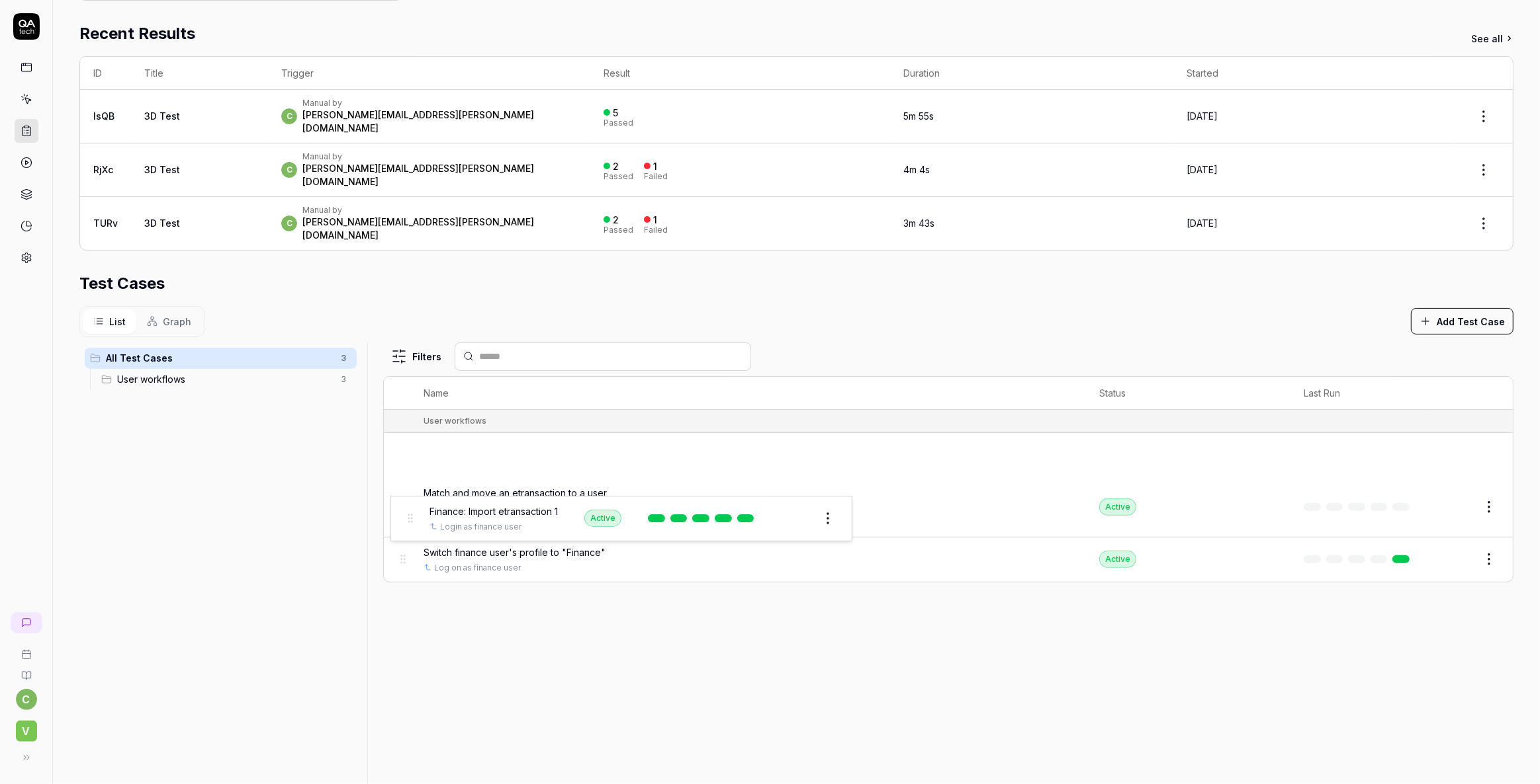
drag, startPoint x: 398, startPoint y: 422, endPoint x: 407, endPoint y: 518, distance: 96.4
click at [407, 518] on body "**********" at bounding box center [770, 392] width 1540 height 784
drag, startPoint x: 720, startPoint y: 701, endPoint x: 727, endPoint y: 699, distance: 7.3
click at [720, 701] on div "Filters Name Status Last Run User workflows Finance: Import etransaction 1 Logi…" at bounding box center [947, 602] width 1130 height 520
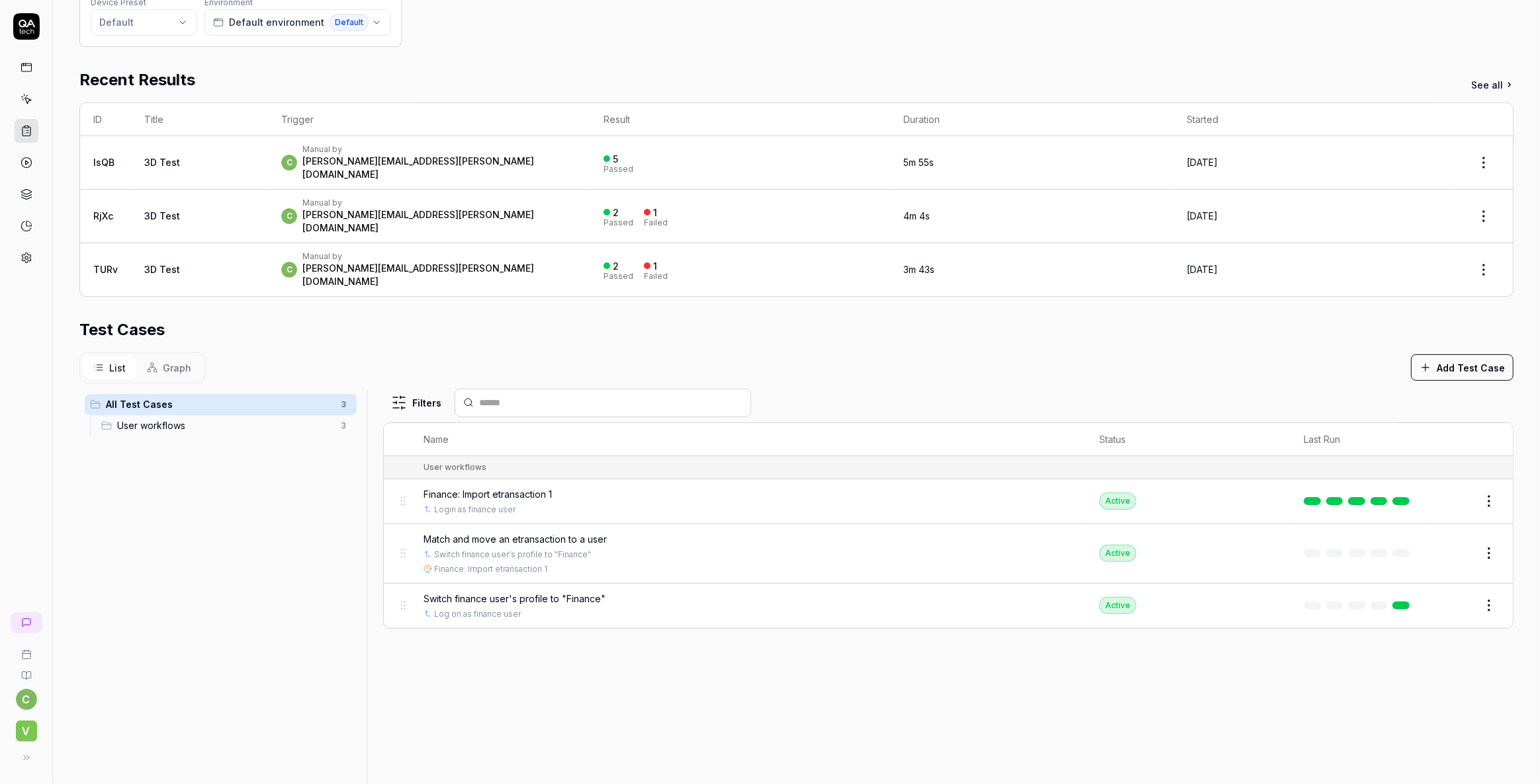
scroll to position [120, 0]
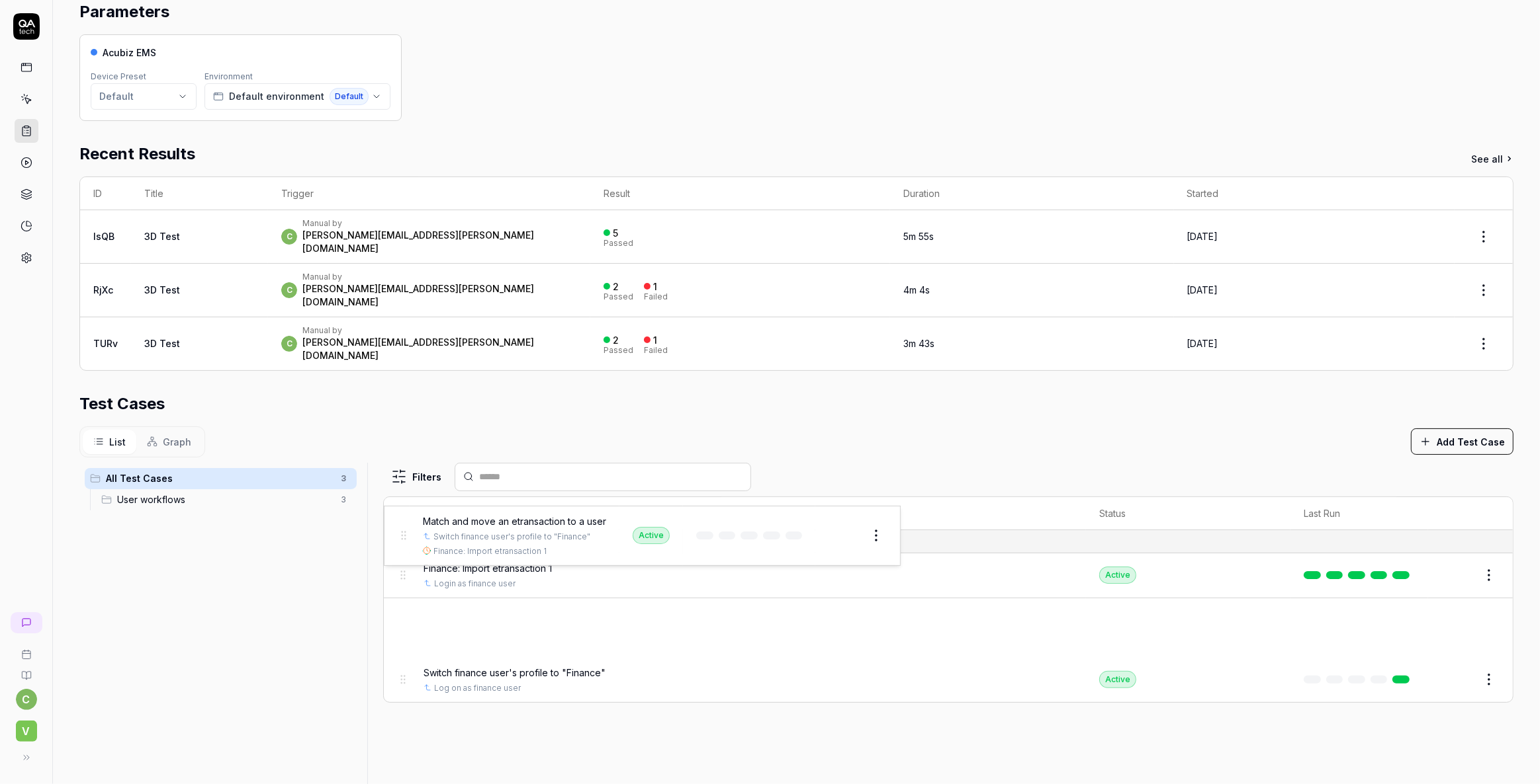
drag, startPoint x: 401, startPoint y: 596, endPoint x: 403, endPoint y: 543, distance: 53.0
click at [403, 539] on body "**********" at bounding box center [770, 392] width 1540 height 784
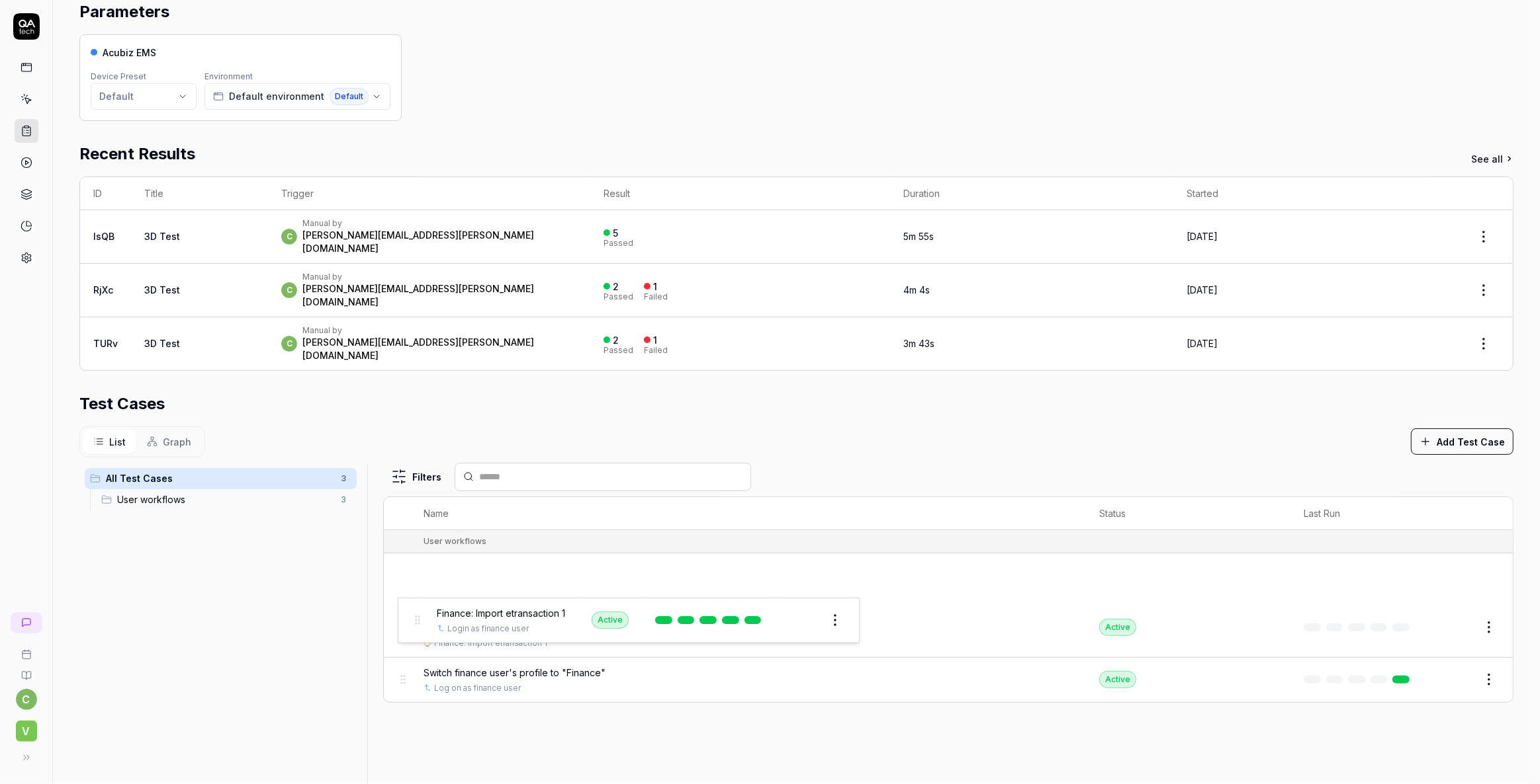
drag, startPoint x: 406, startPoint y: 548, endPoint x: 420, endPoint y: 621, distance: 74.3
click at [420, 622] on body "**********" at bounding box center [770, 392] width 1540 height 784
click at [595, 623] on button "Open selector" at bounding box center [599, 629] width 11 height 11
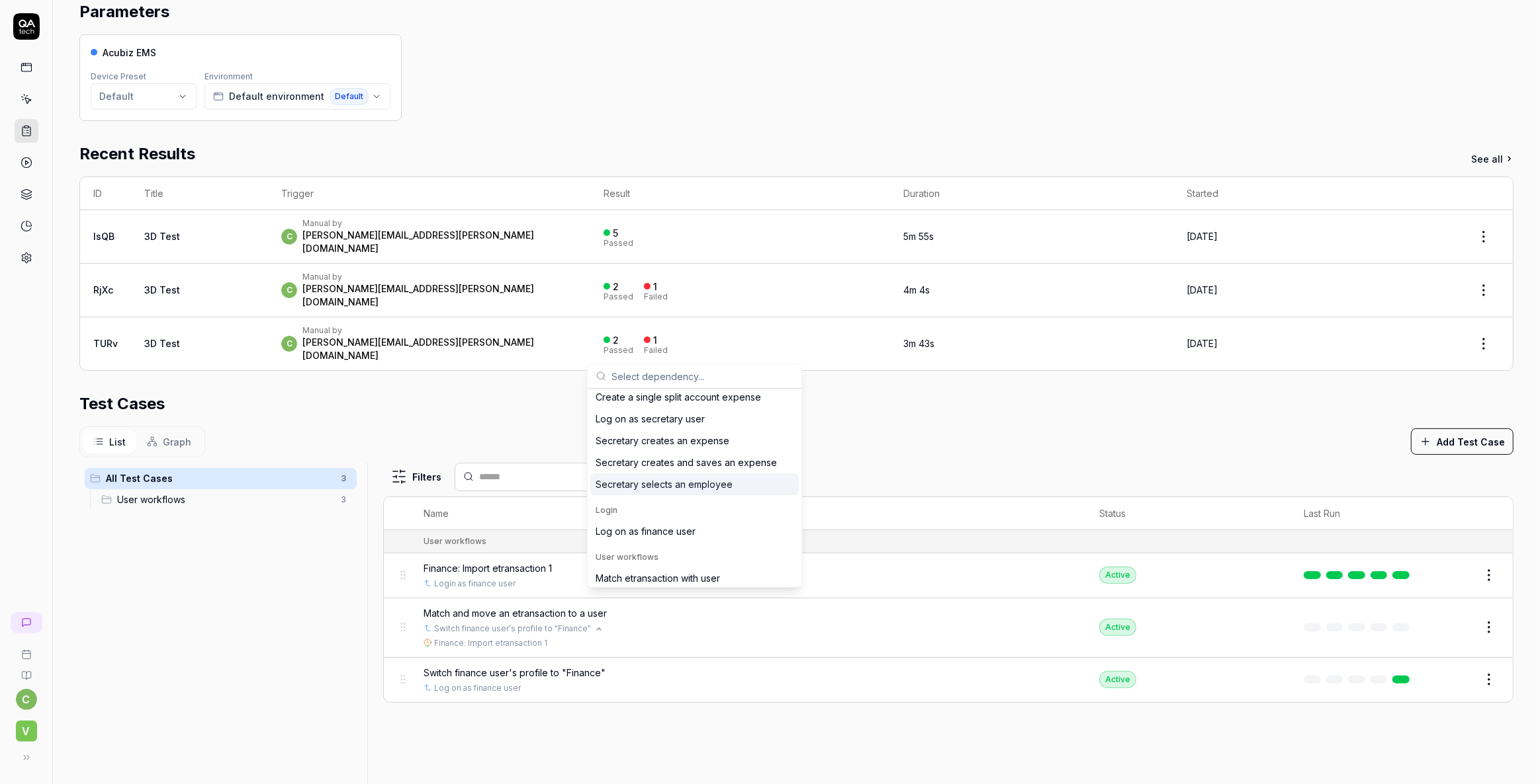
scroll to position [53, 0]
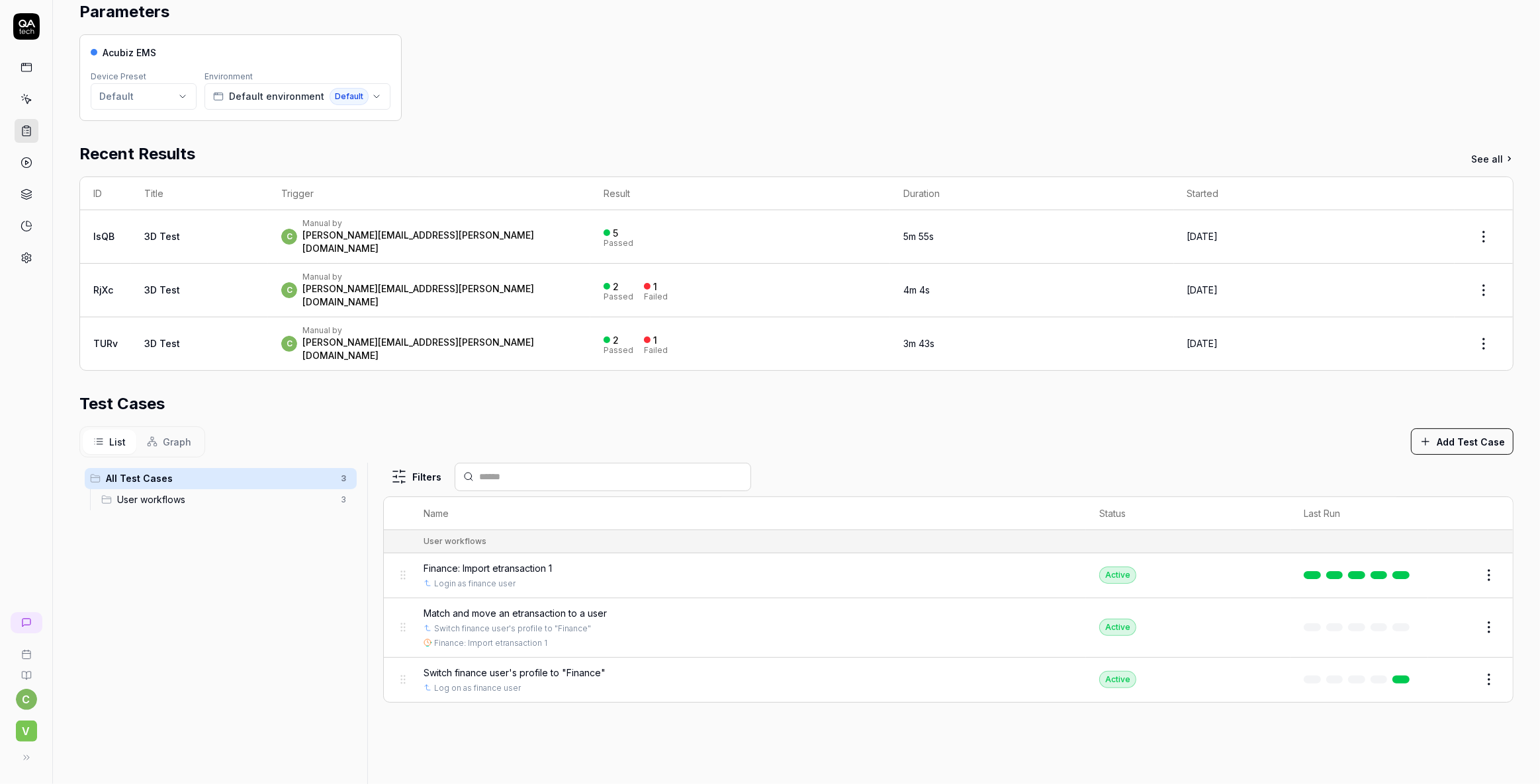
click at [705, 726] on div "Filters Name Status Last Run User workflows Finance: Import etransaction 1 Logi…" at bounding box center [947, 722] width 1130 height 520
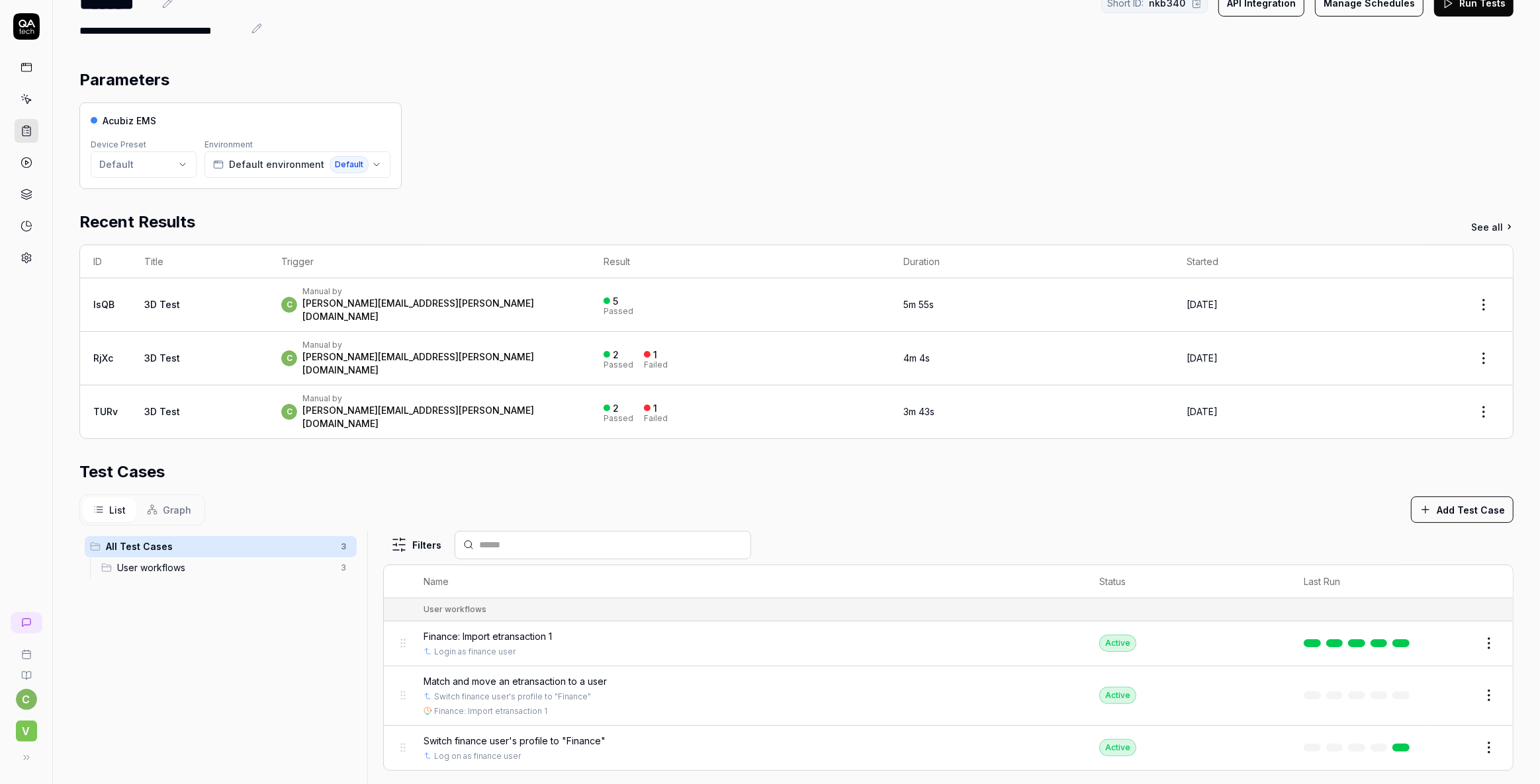
scroll to position [0, 0]
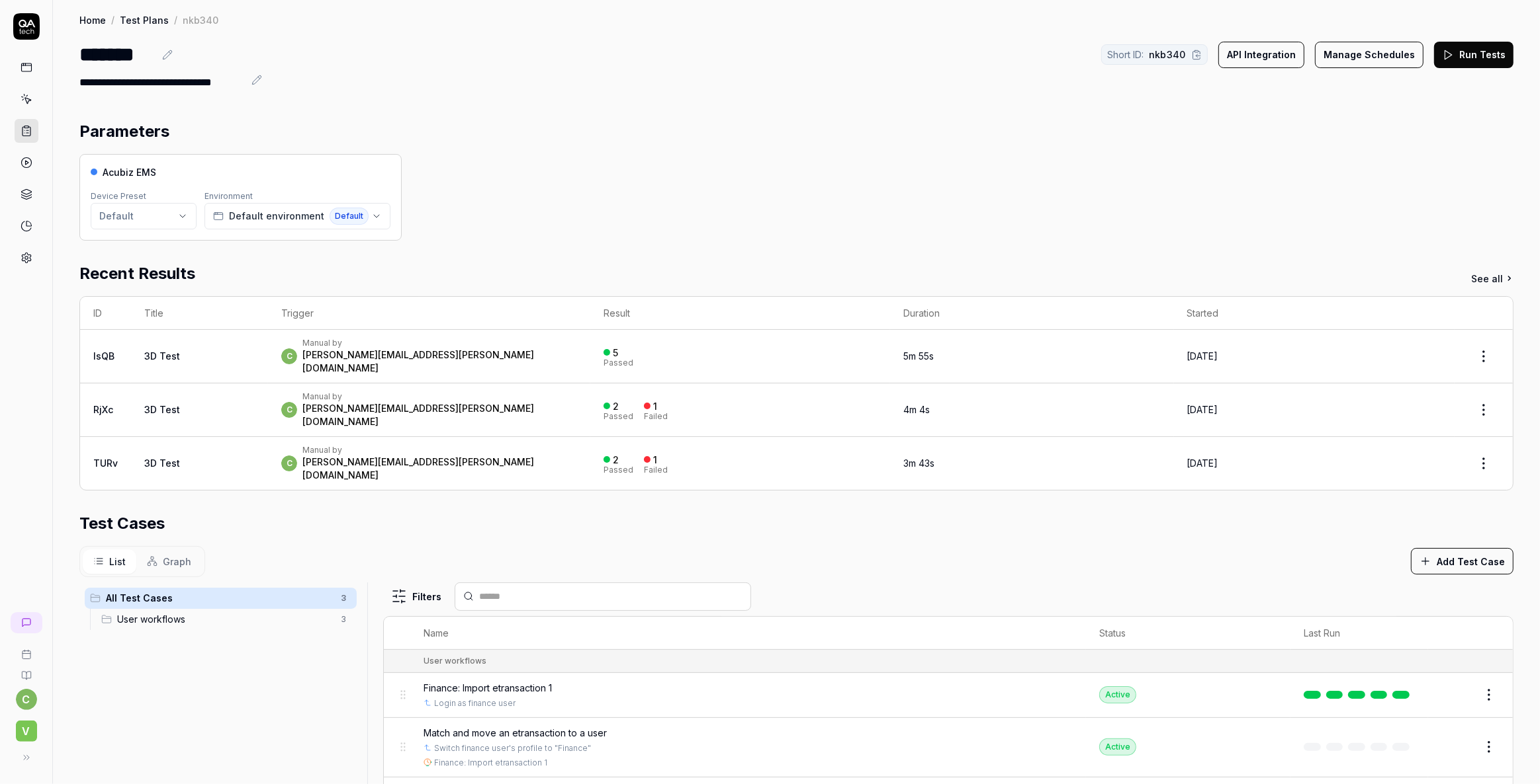
click at [1456, 55] on button "Run Tests" at bounding box center [1474, 55] width 80 height 26
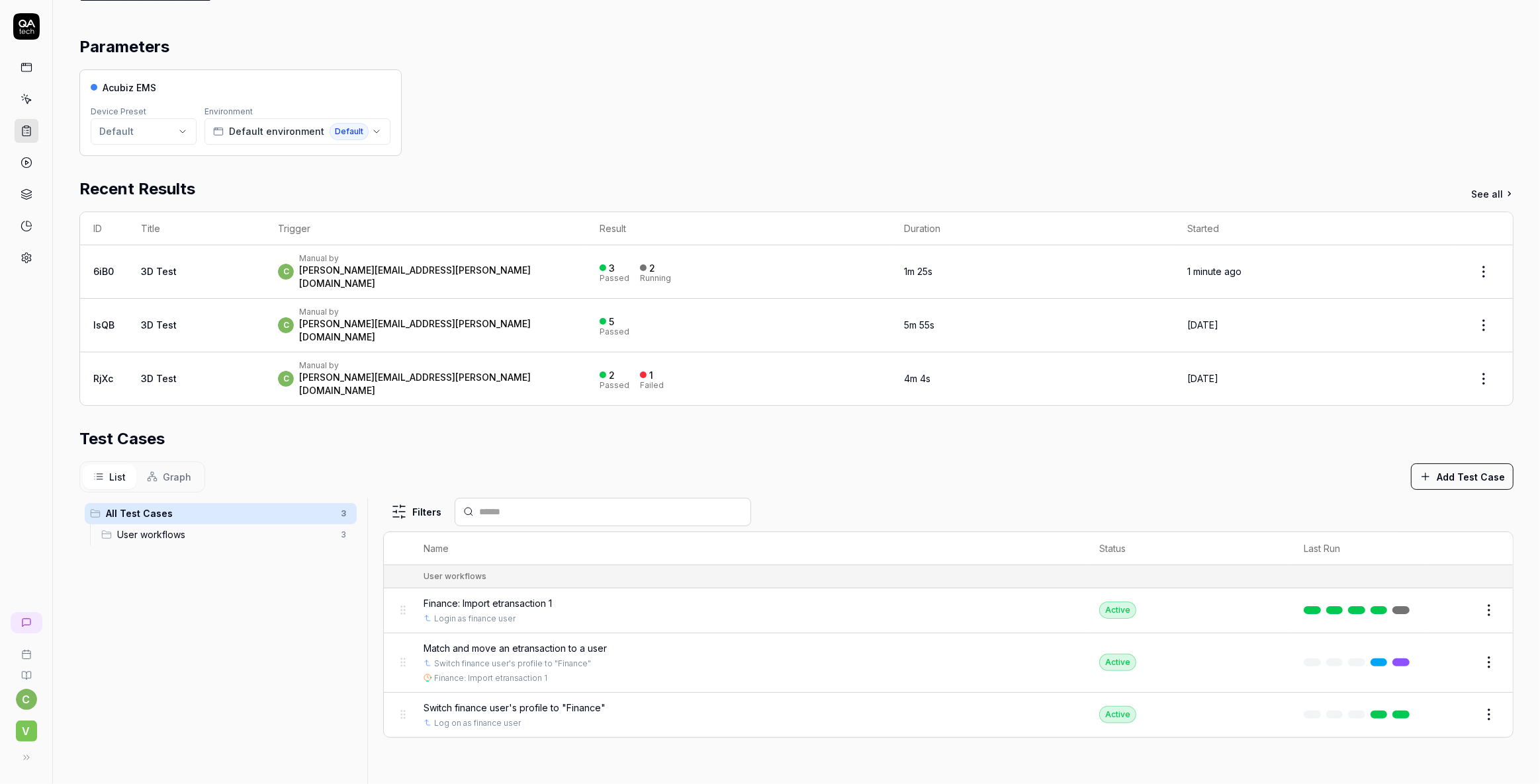
scroll to position [72, 0]
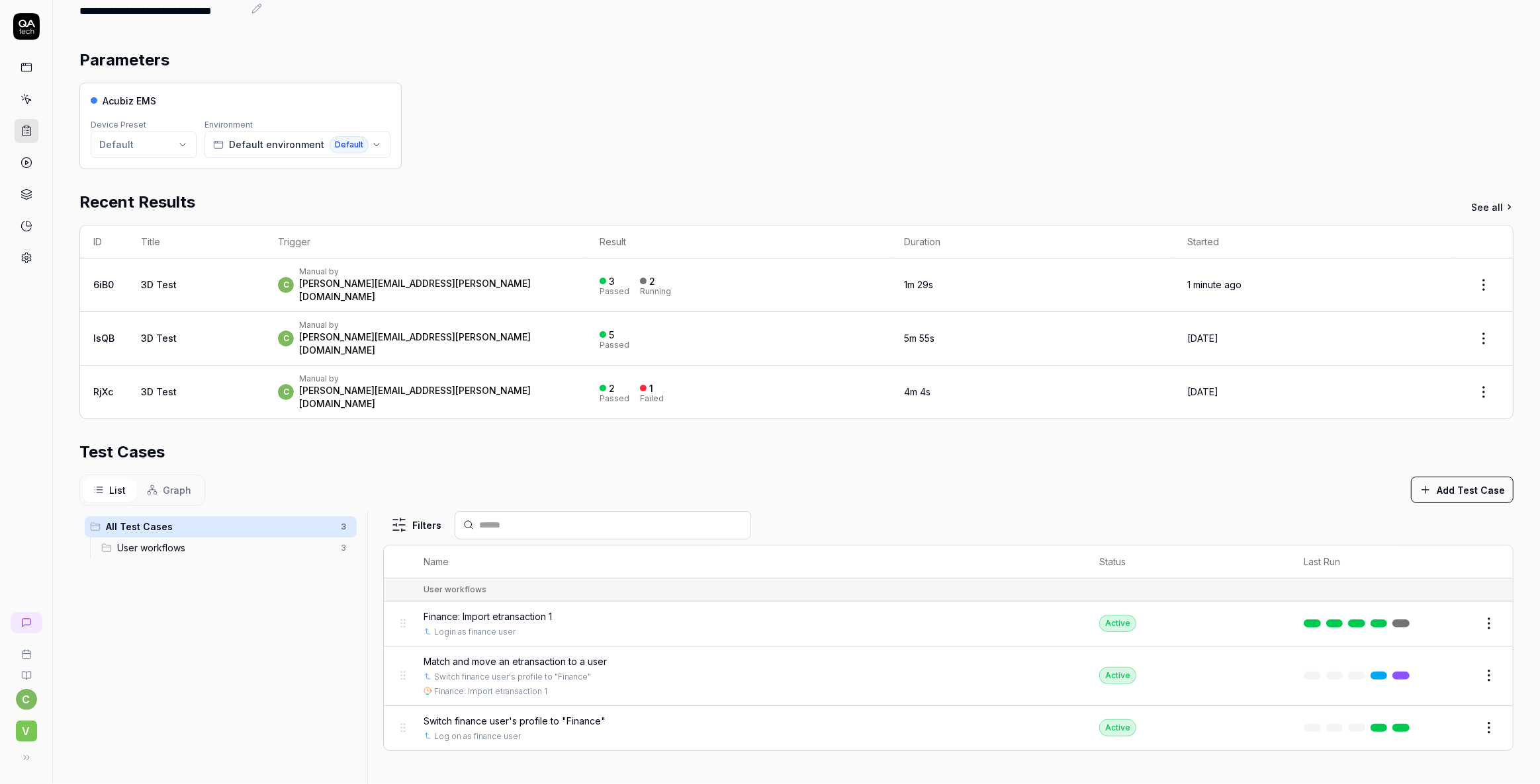
click at [154, 279] on link "3D Test" at bounding box center [159, 284] width 36 height 11
click at [149, 279] on link "3D Test" at bounding box center [159, 284] width 36 height 11
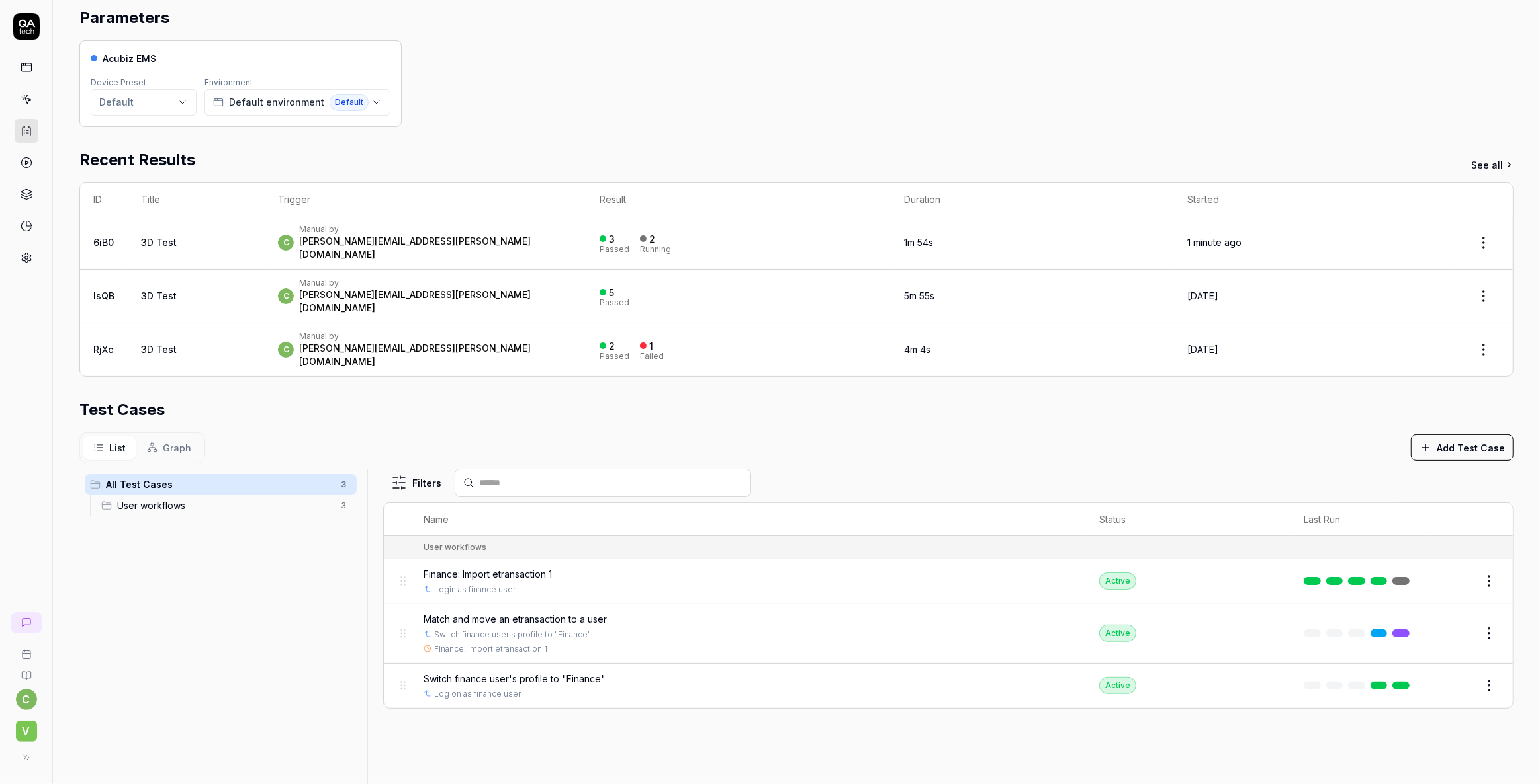
scroll to position [312, 0]
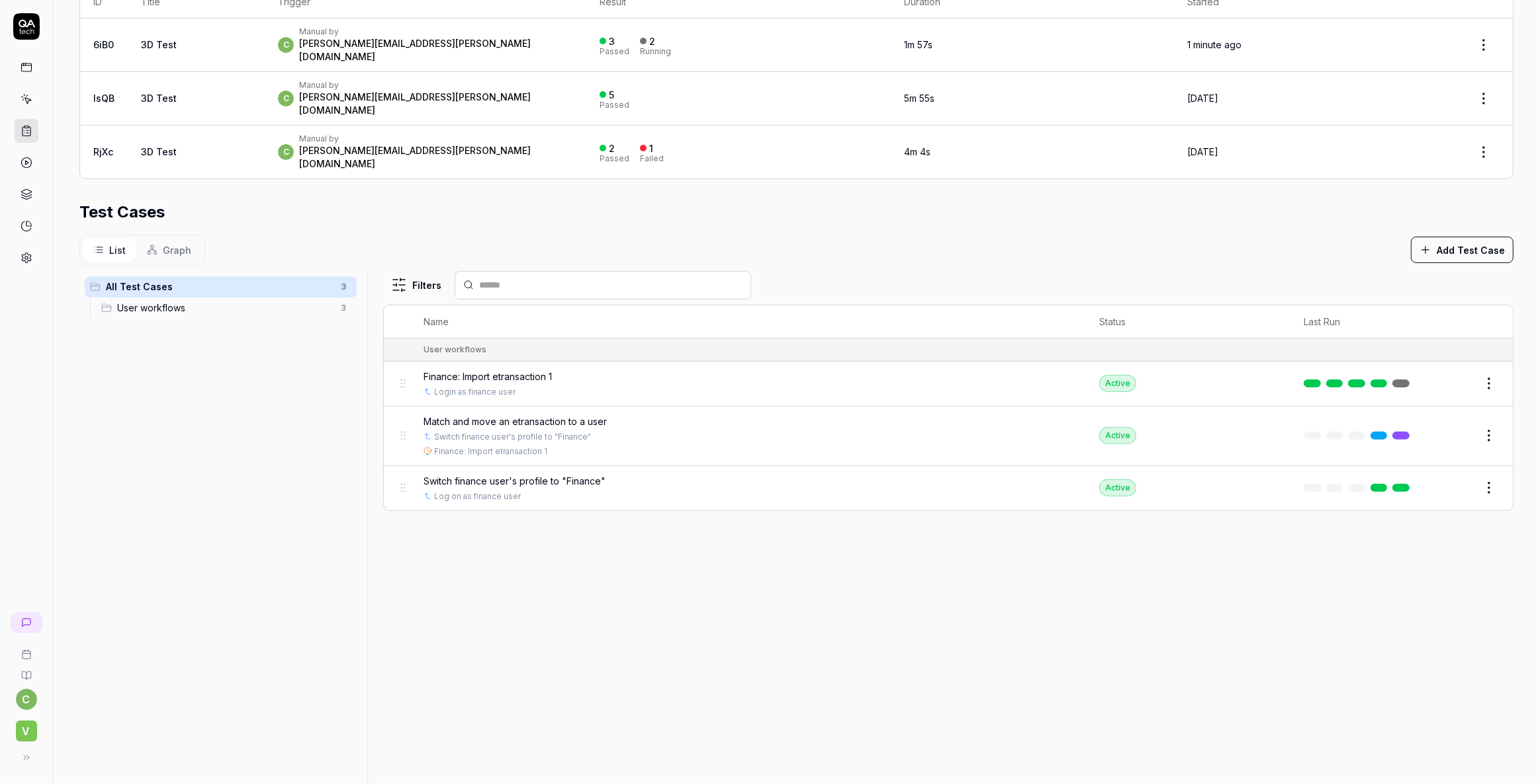
click at [471, 415] on span "Match and move an etransaction to a user" at bounding box center [515, 422] width 183 height 14
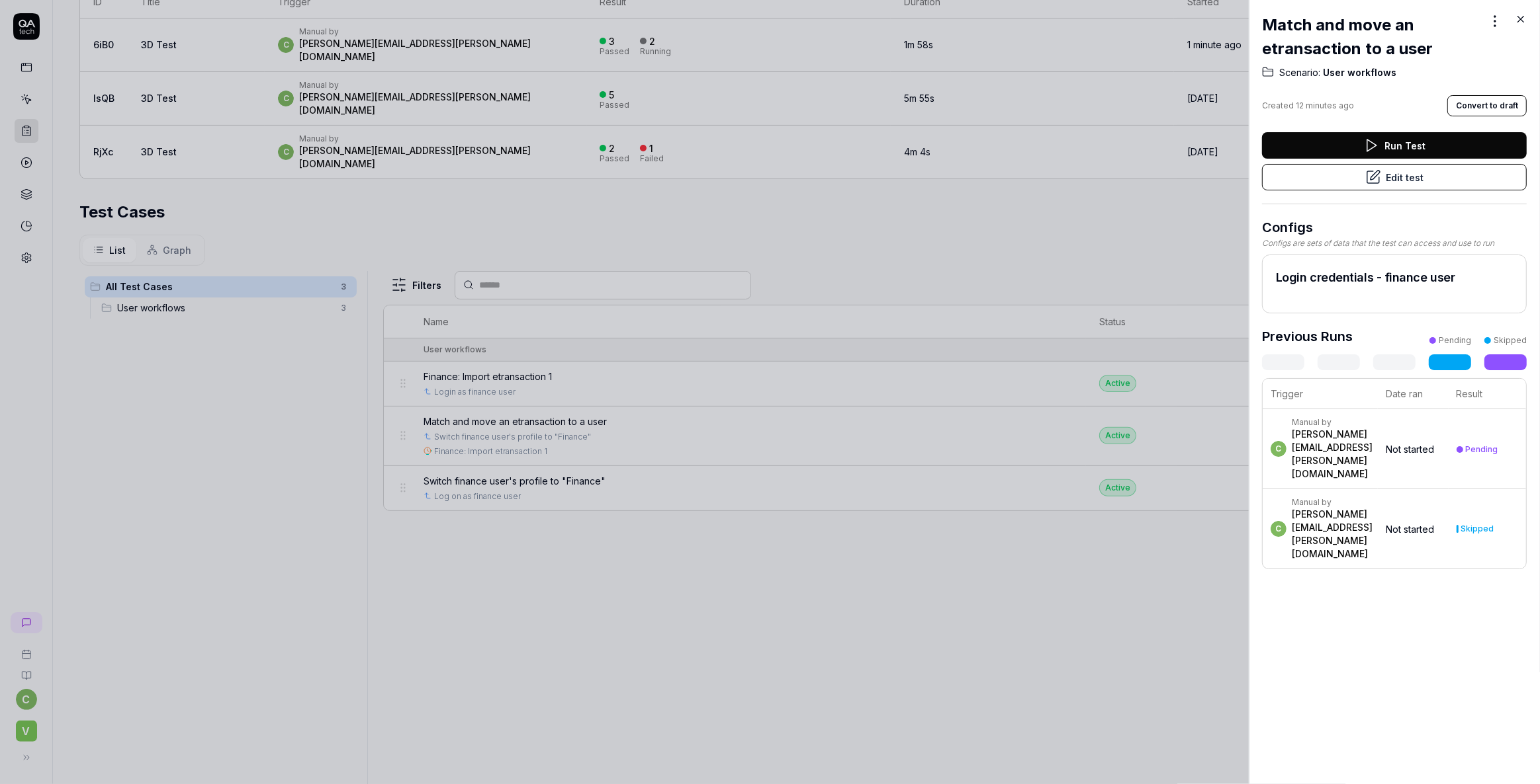
click at [1365, 173] on icon at bounding box center [1373, 177] width 16 height 16
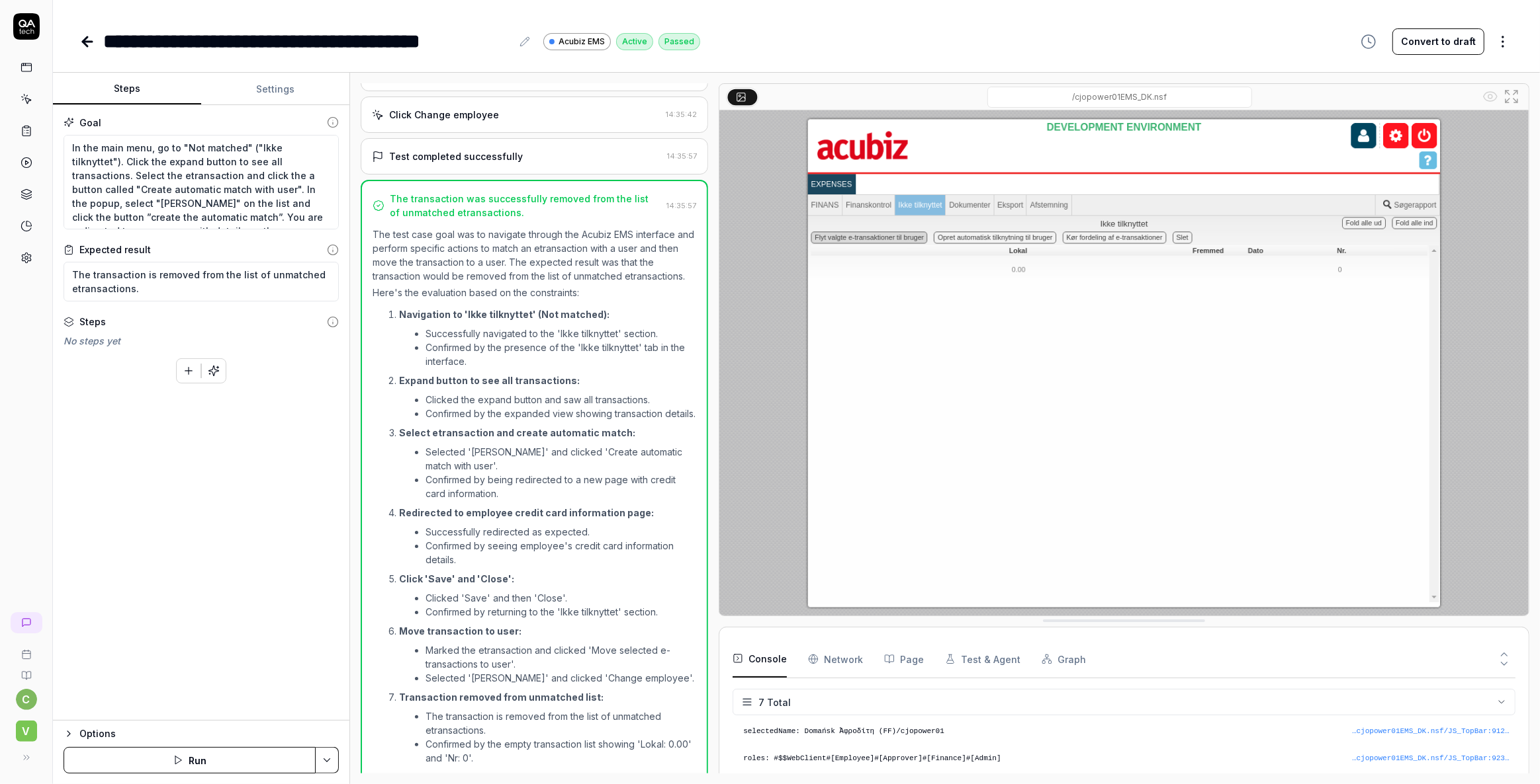
scroll to position [906, 0]
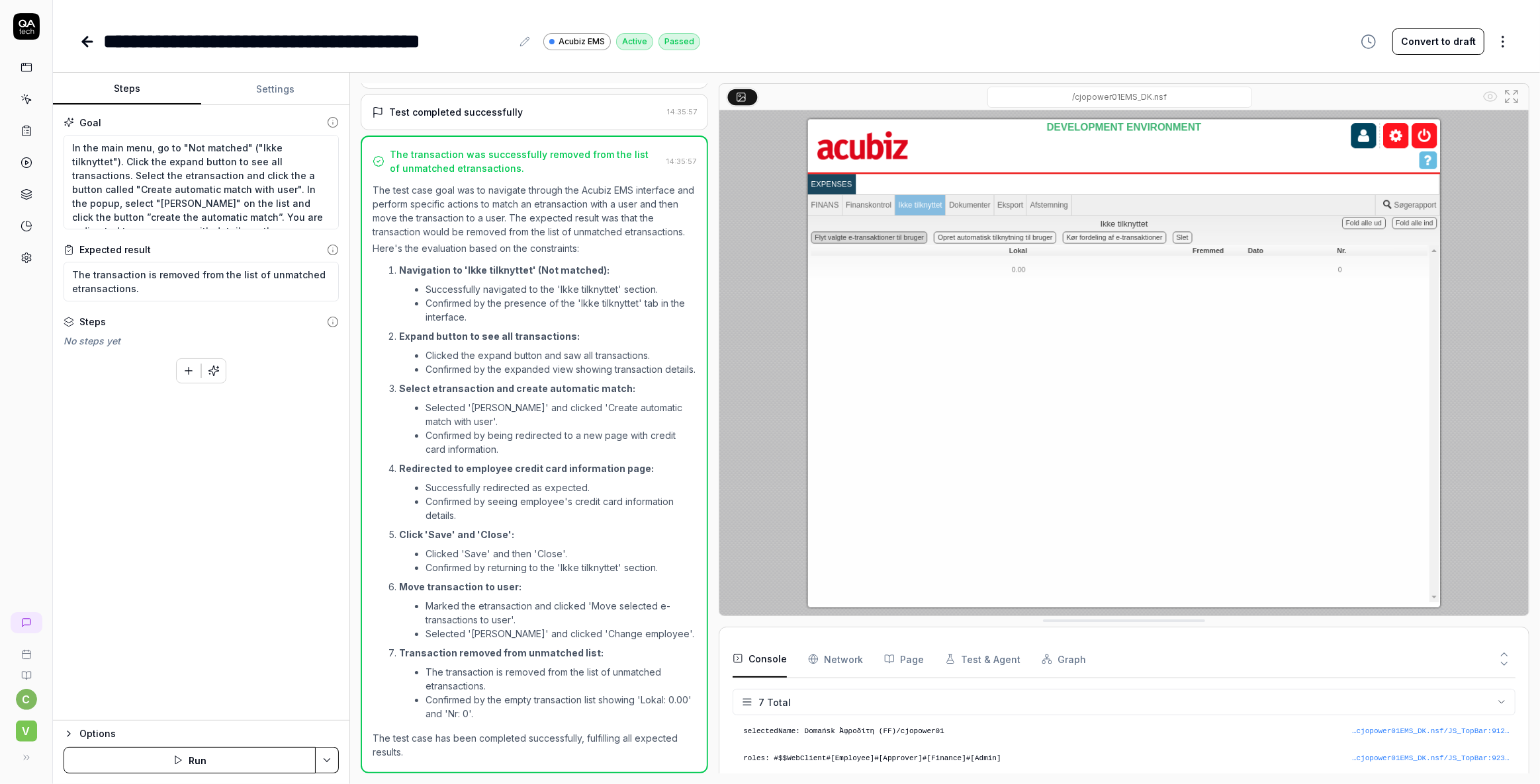
click at [218, 368] on icon "button" at bounding box center [218, 368] width 2 height 0
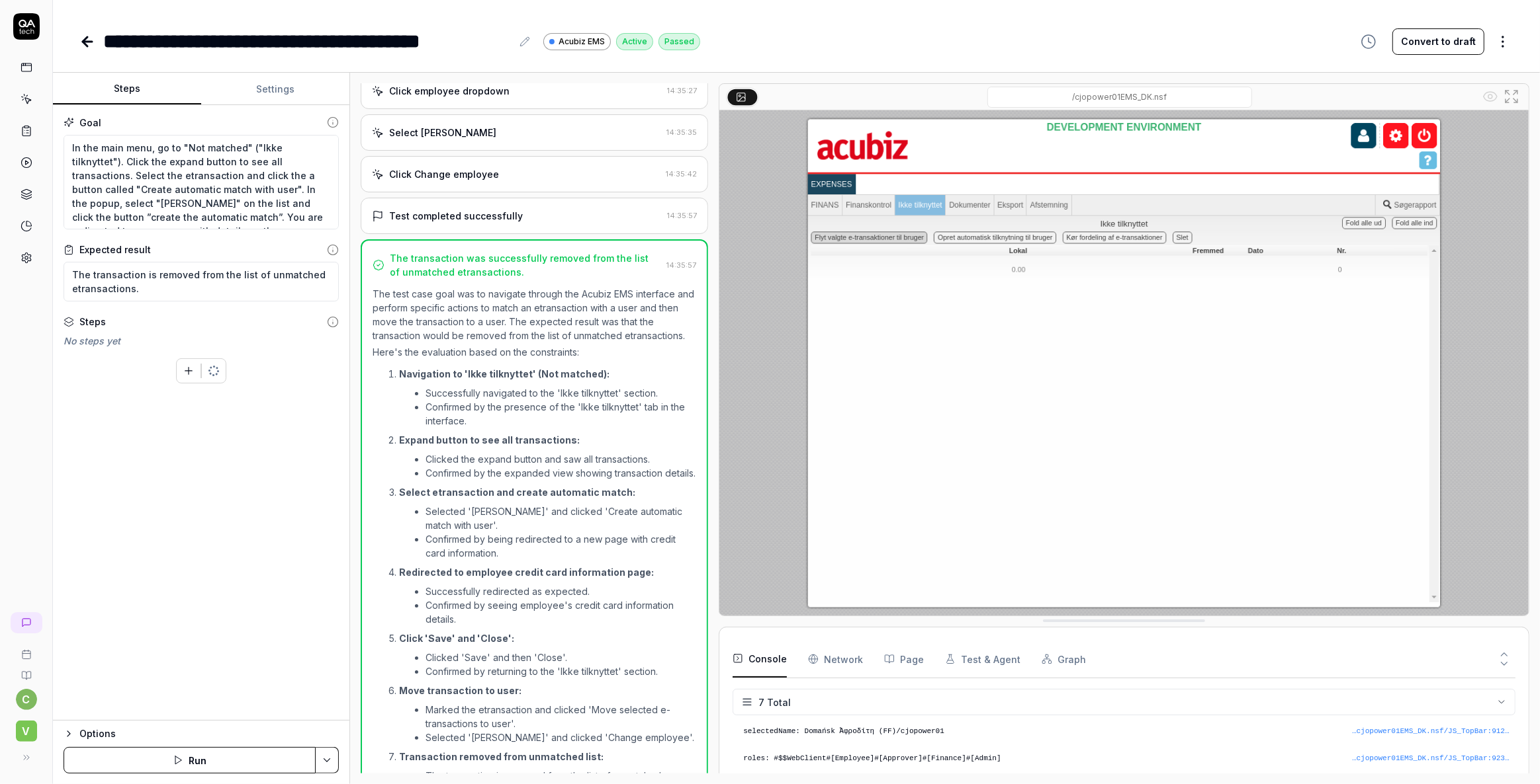
scroll to position [606, 0]
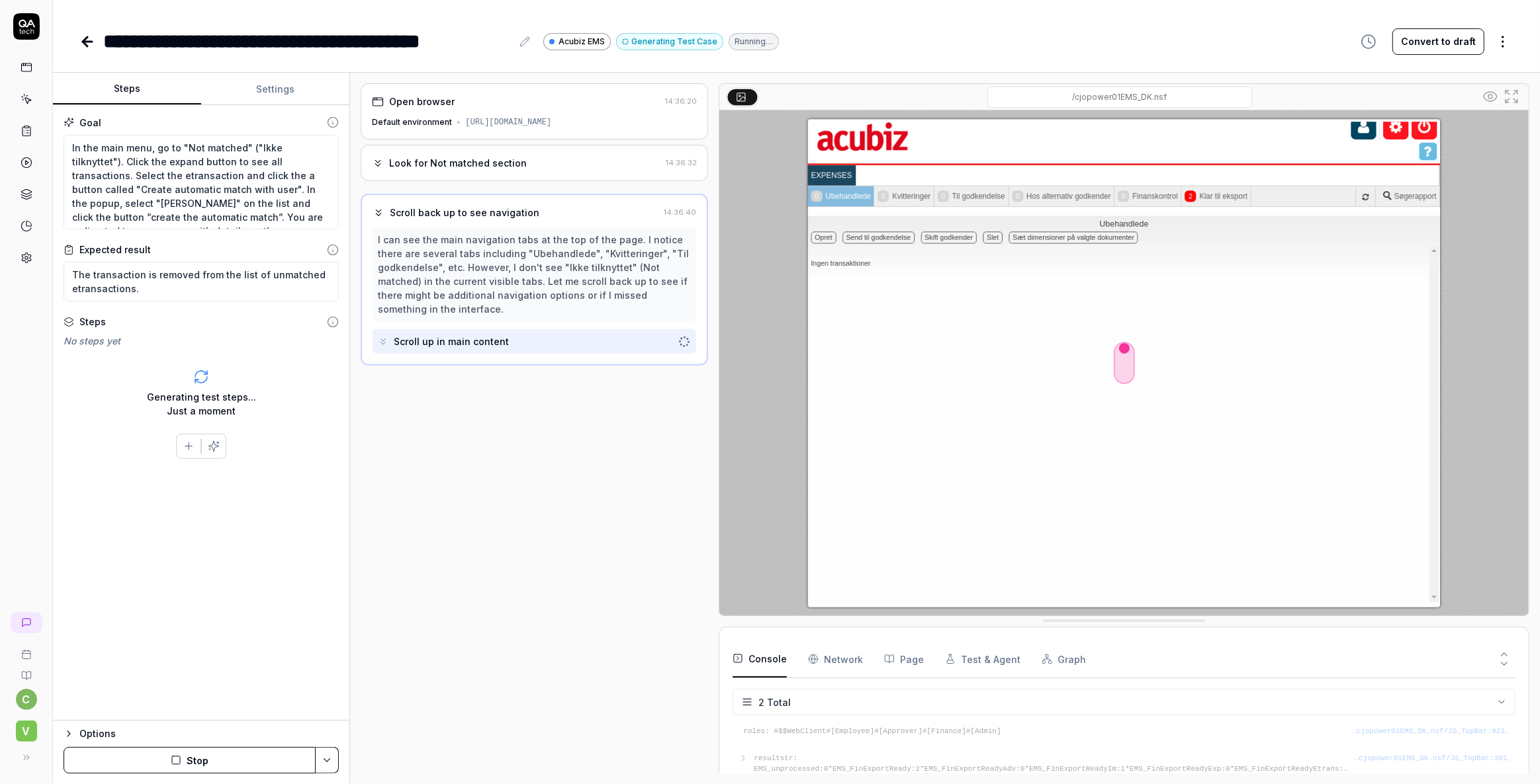
click at [221, 765] on button "Stop" at bounding box center [189, 761] width 252 height 26
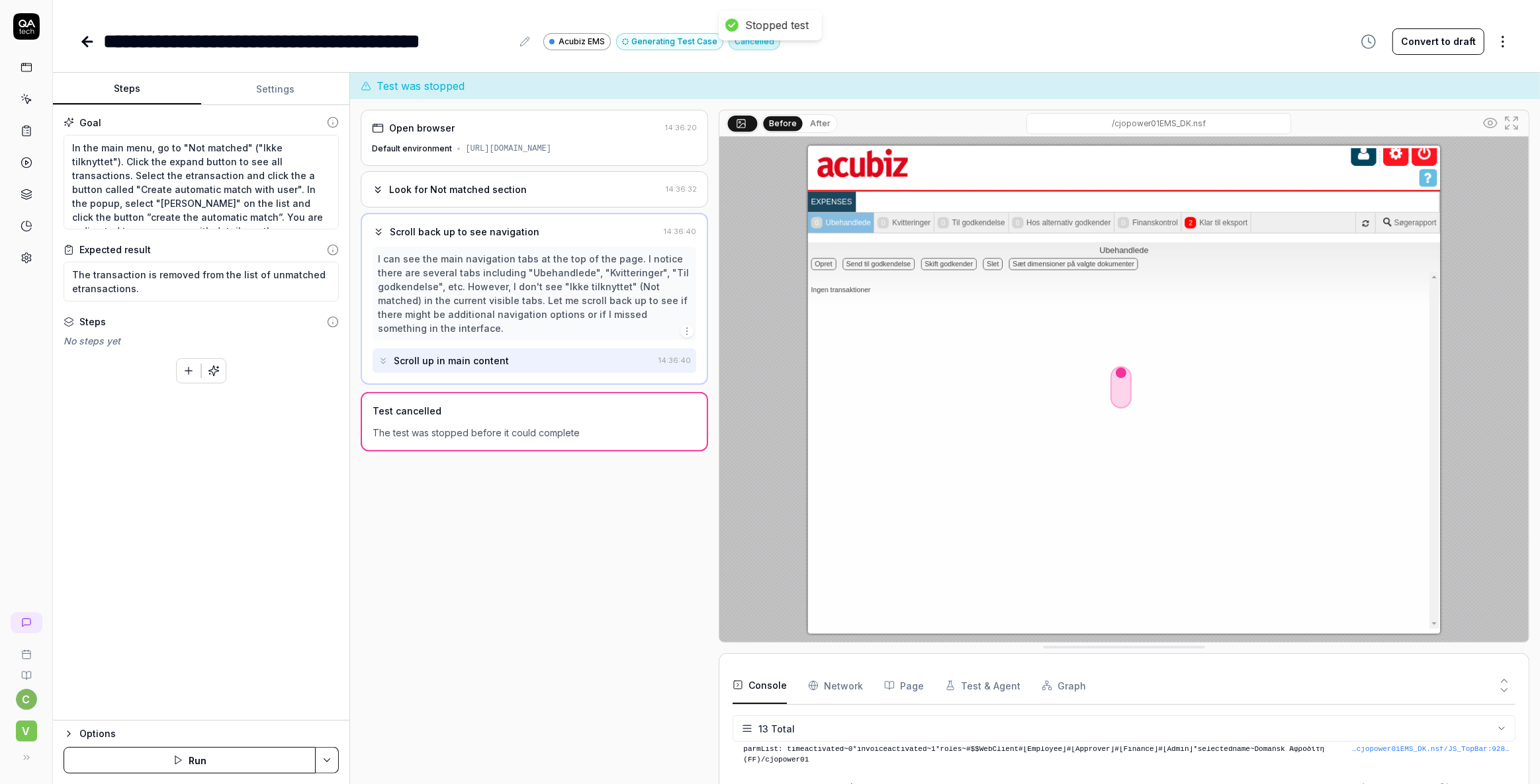
scroll to position [263, 0]
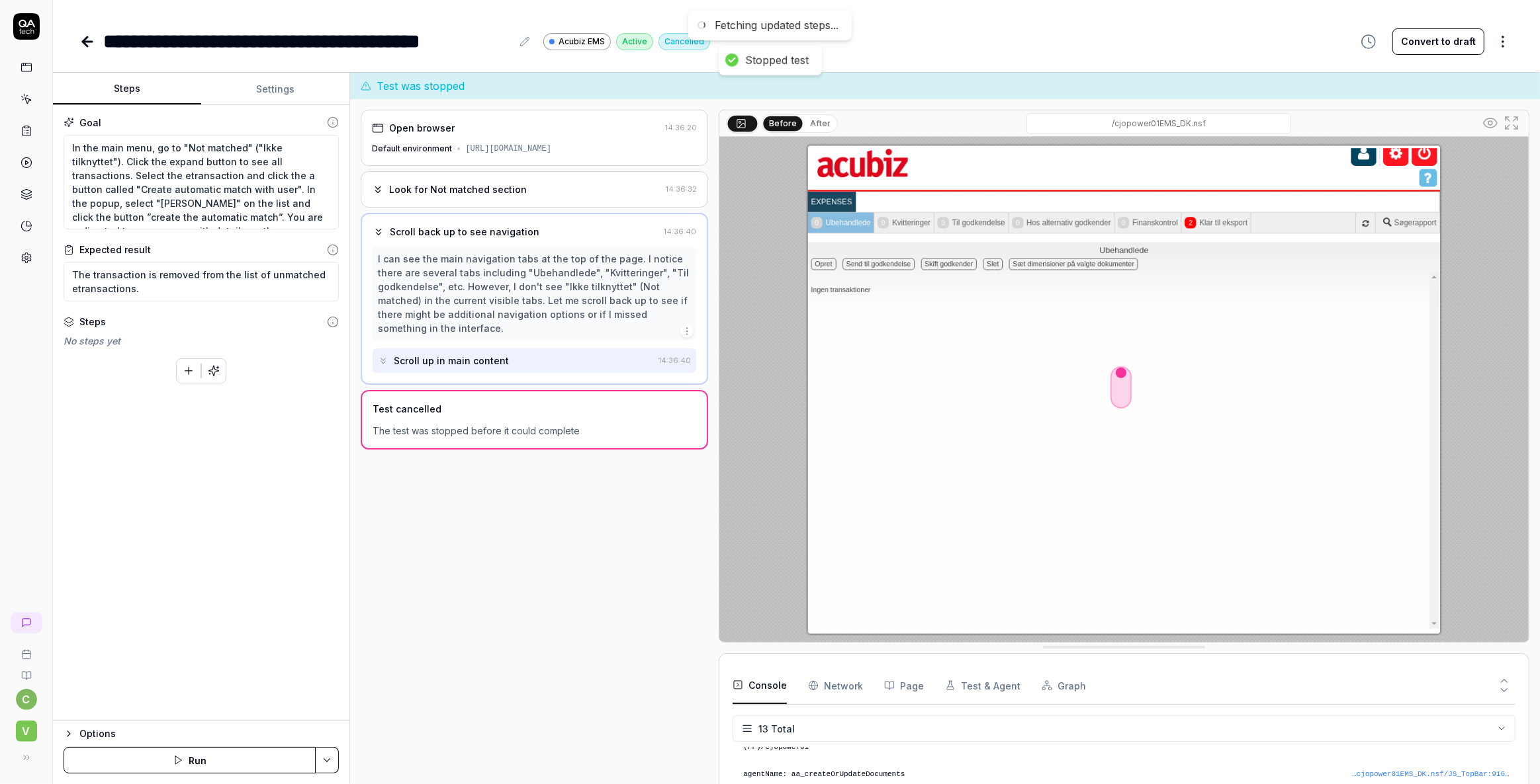
type textarea "*"
click at [27, 101] on icon at bounding box center [27, 101] width 6 height 6
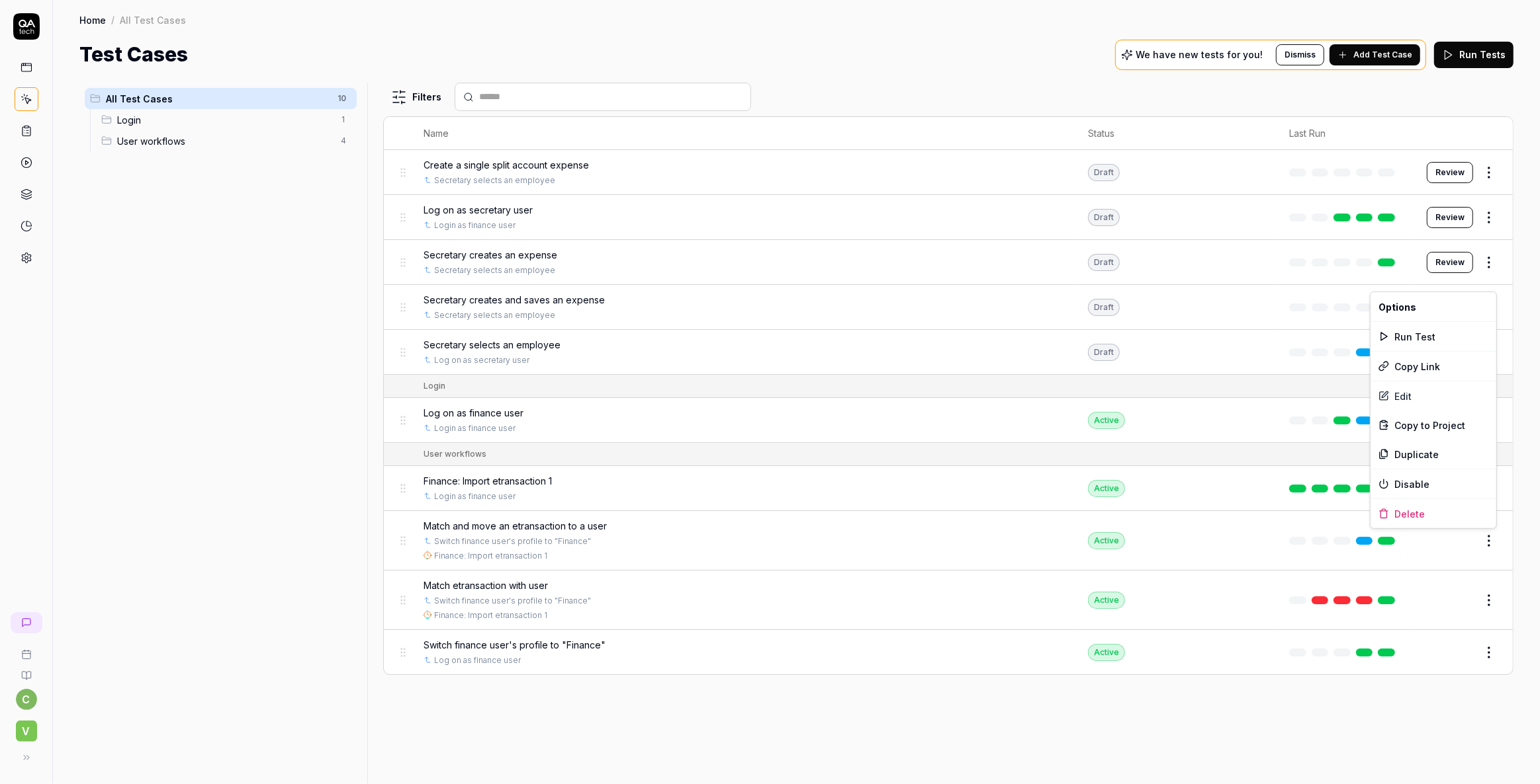
click at [1485, 531] on html "c V Home / All Test Cases Home / All Test Cases Test Cases We have new tests fo…" at bounding box center [770, 392] width 1540 height 784
click at [1414, 477] on div "Disable" at bounding box center [1432, 483] width 126 height 29
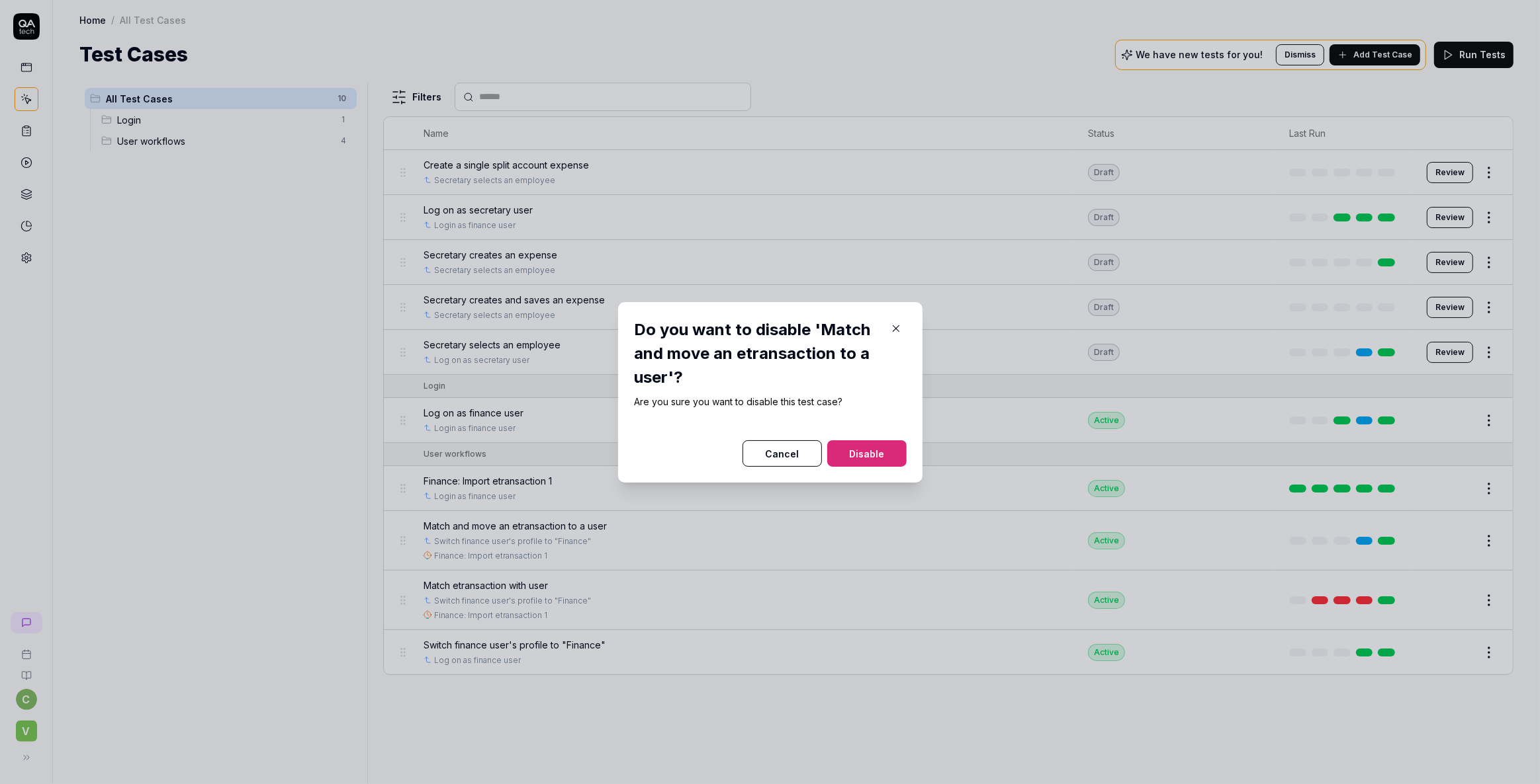
click at [770, 450] on button "Cancel" at bounding box center [782, 454] width 80 height 26
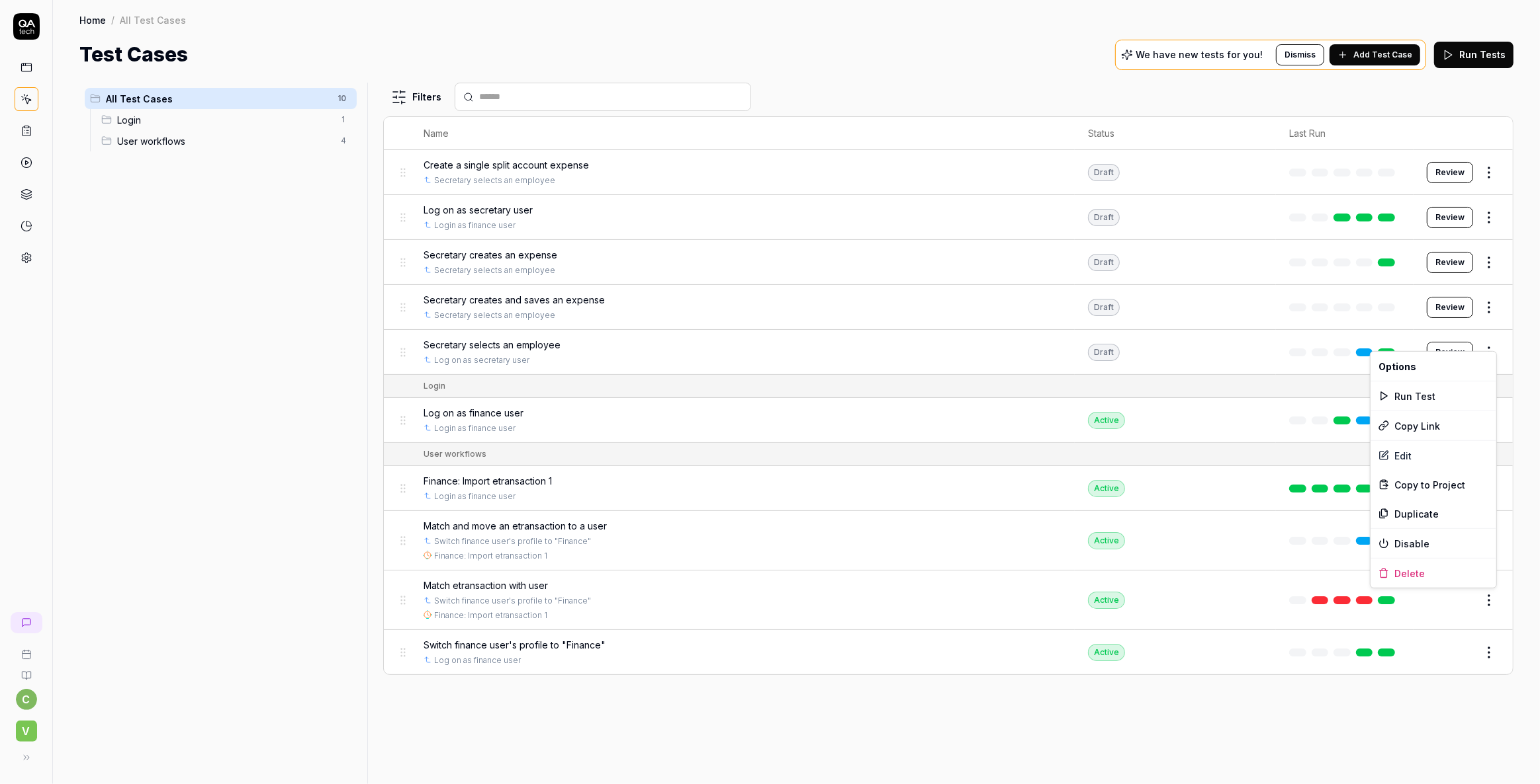
click at [1489, 599] on html "c V Home / All Test Cases Home / All Test Cases Test Cases We have new tests fo…" at bounding box center [770, 392] width 1540 height 784
click at [1406, 539] on div "Disable" at bounding box center [1432, 543] width 126 height 29
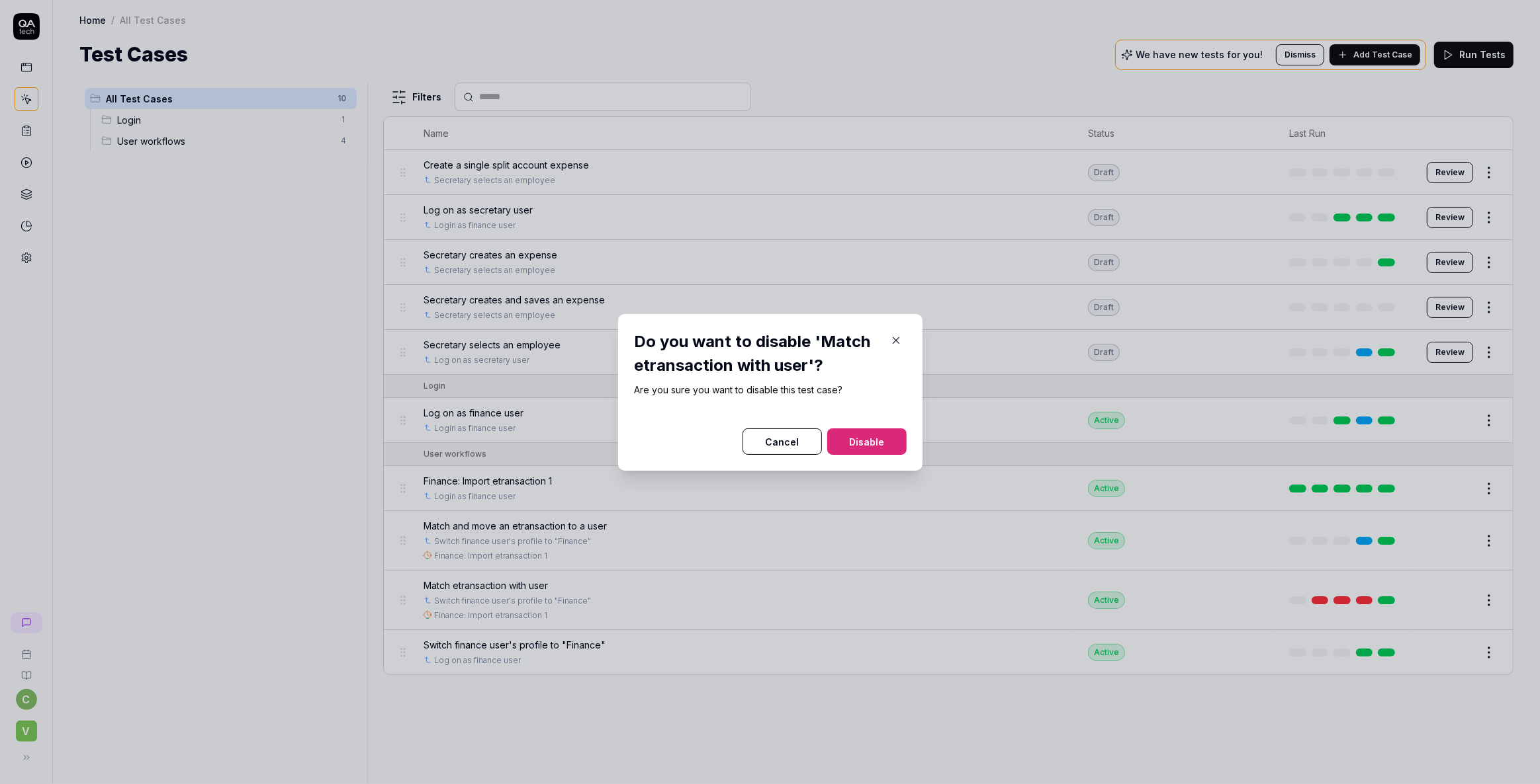
click at [862, 447] on button "Disable" at bounding box center [867, 442] width 80 height 26
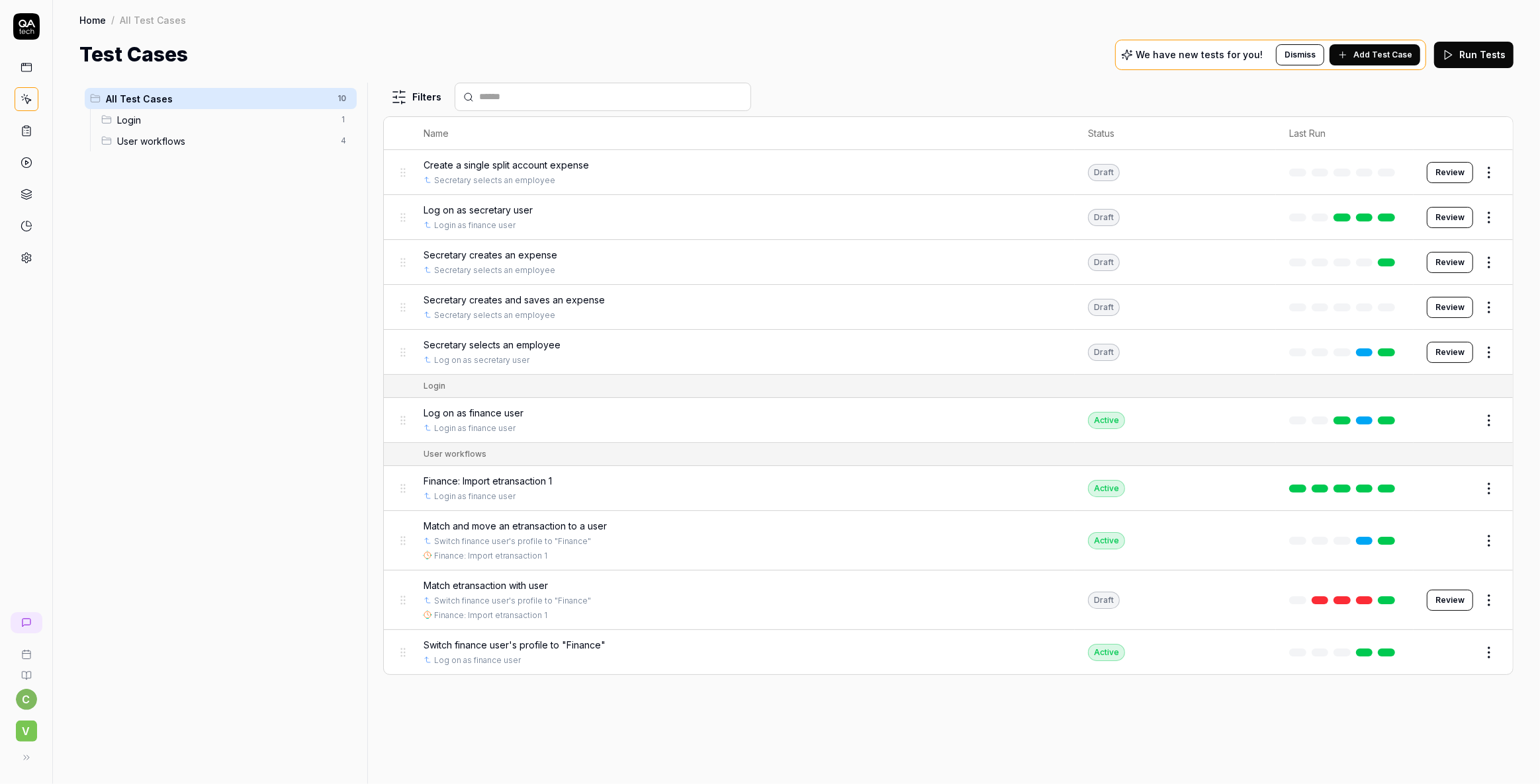
click at [1493, 351] on html "c V Home / All Test Cases Home / All Test Cases Test Cases We have new tests fo…" at bounding box center [770, 392] width 1540 height 784
click at [1399, 556] on div "Enable" at bounding box center [1432, 553] width 126 height 29
click at [1489, 212] on html "c V Home / All Test Cases Home / All Test Cases Test Cases We have new tests fo…" at bounding box center [770, 392] width 1540 height 784
click at [1411, 417] on div "Enable" at bounding box center [1432, 419] width 126 height 29
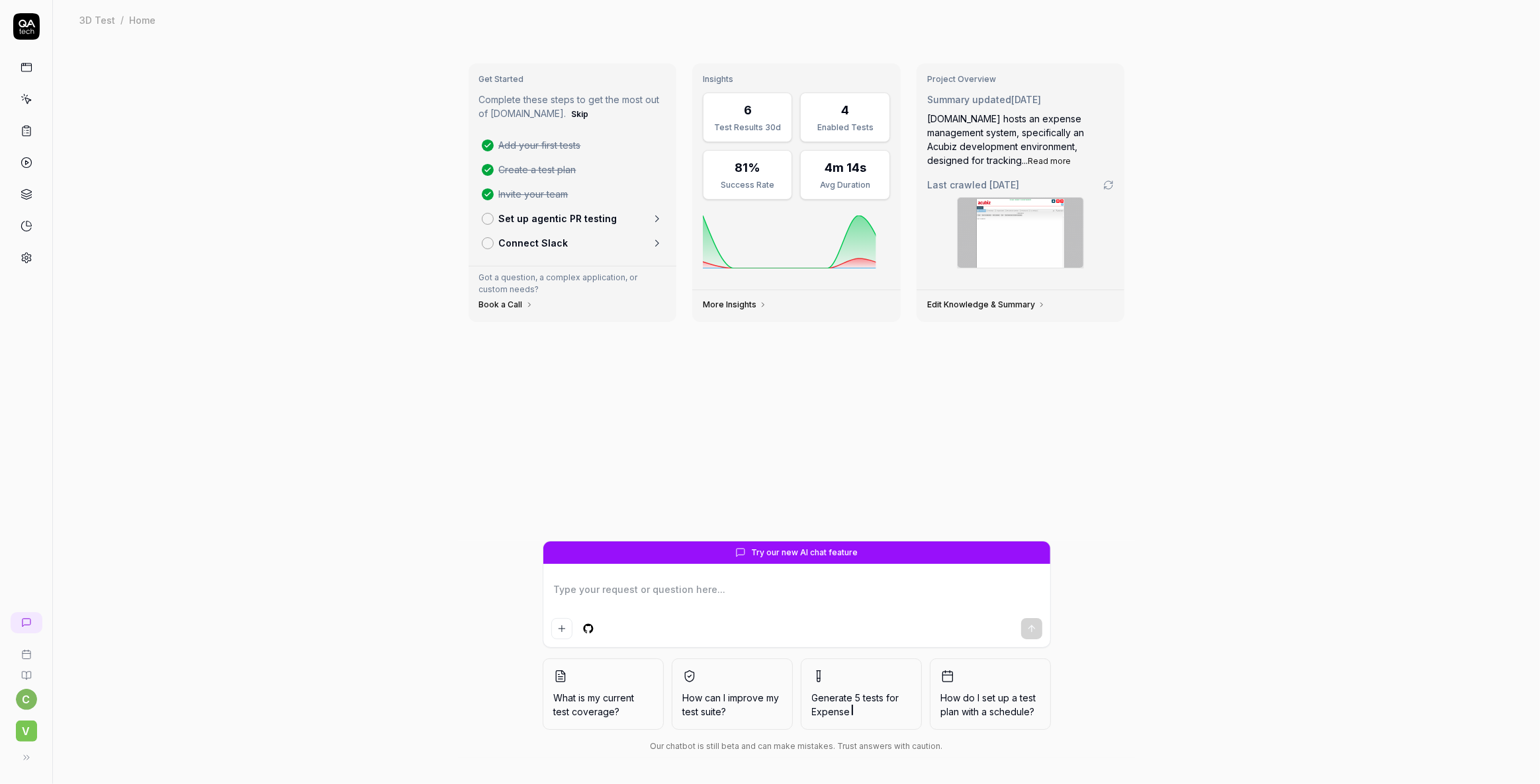
type textarea "*"
click at [31, 97] on icon at bounding box center [26, 99] width 12 height 12
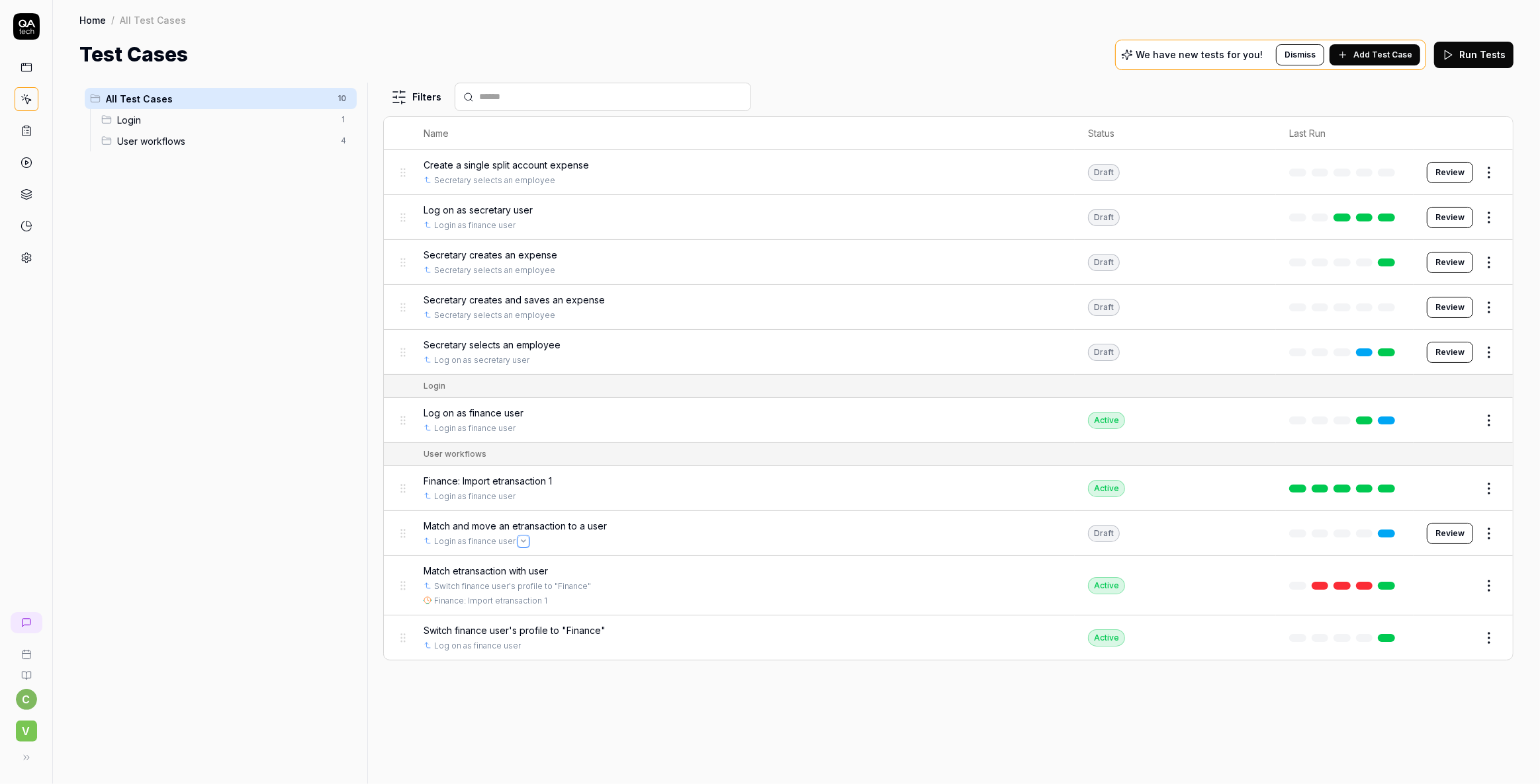
click at [518, 541] on button "Open selector" at bounding box center [523, 542] width 11 height 11
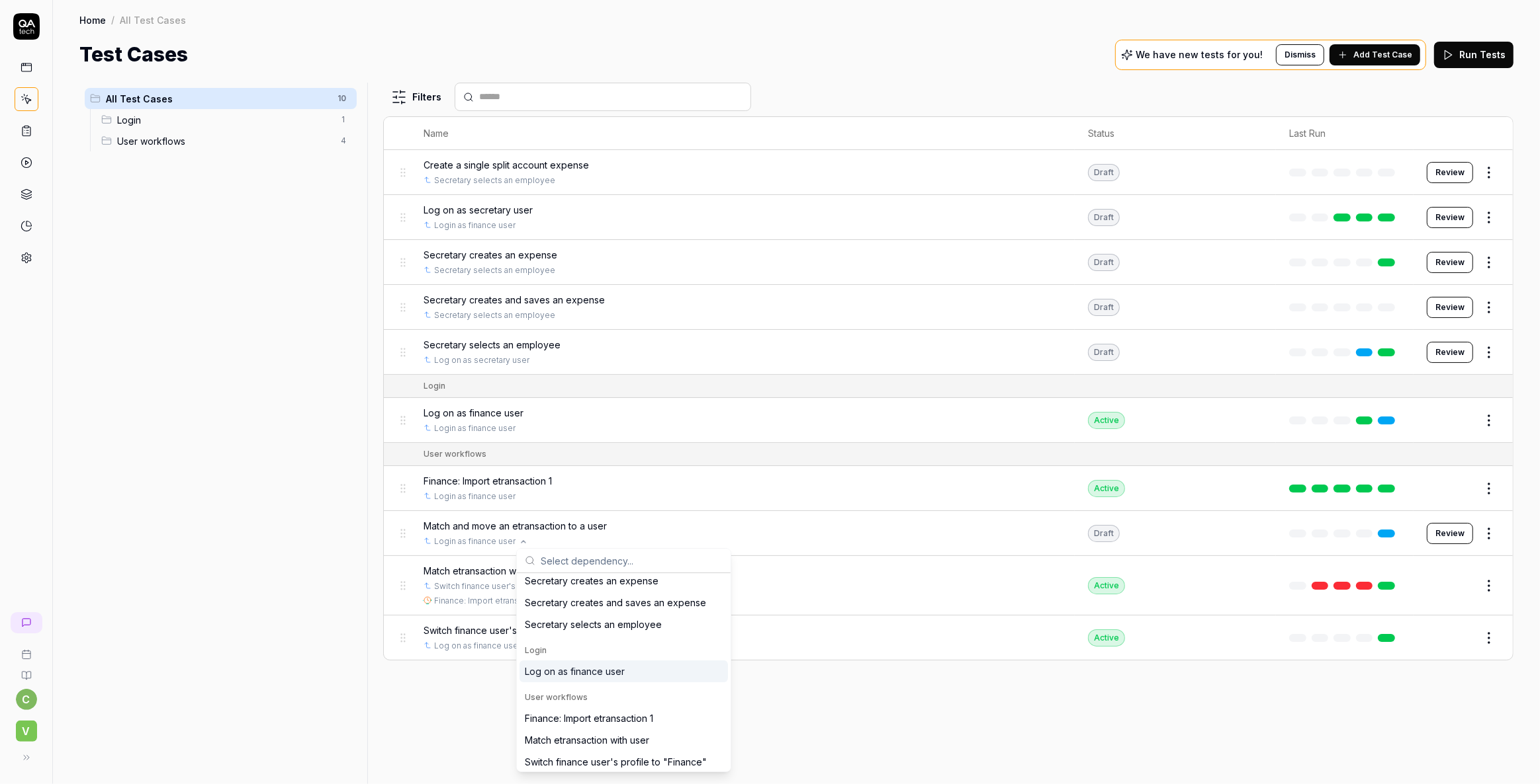
scroll to position [75, 0]
click at [573, 761] on span "Switch finance user's profile to "Finance"" at bounding box center [615, 759] width 182 height 14
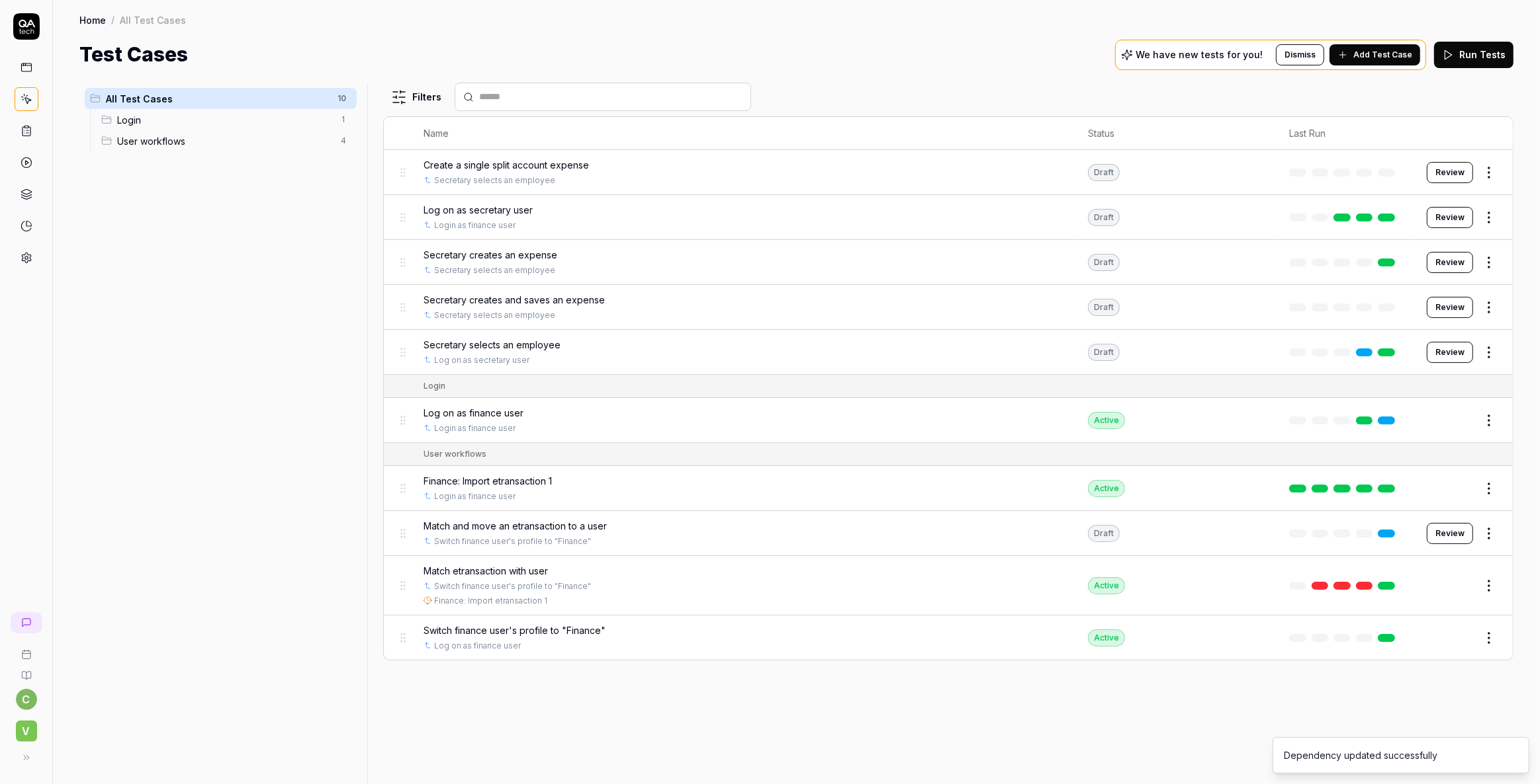
click at [454, 524] on span "Match and move an etransaction to a user" at bounding box center [515, 526] width 183 height 14
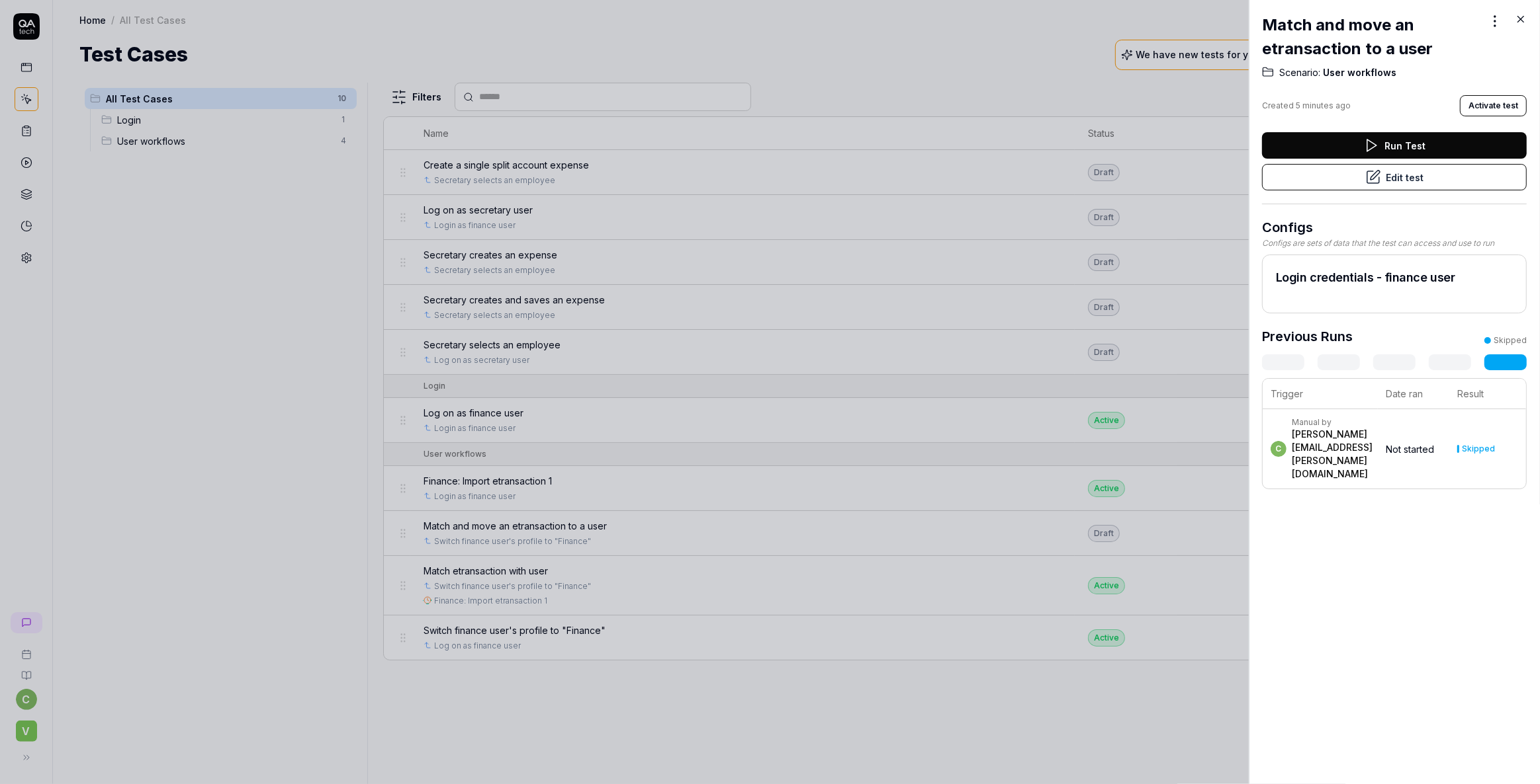
click at [1376, 177] on button "Edit test" at bounding box center [1393, 177] width 264 height 26
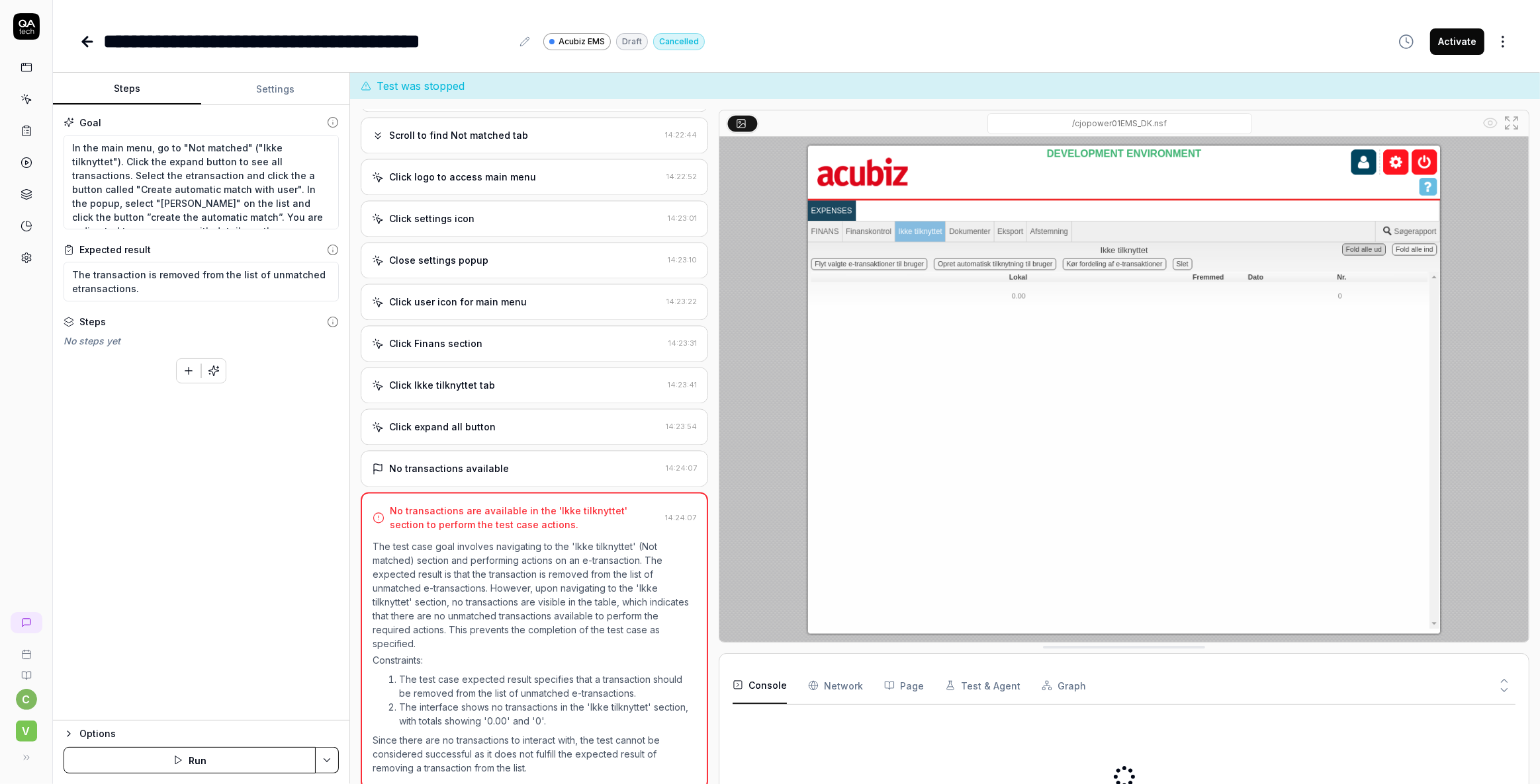
click at [278, 90] on button "Settings" at bounding box center [275, 89] width 148 height 32
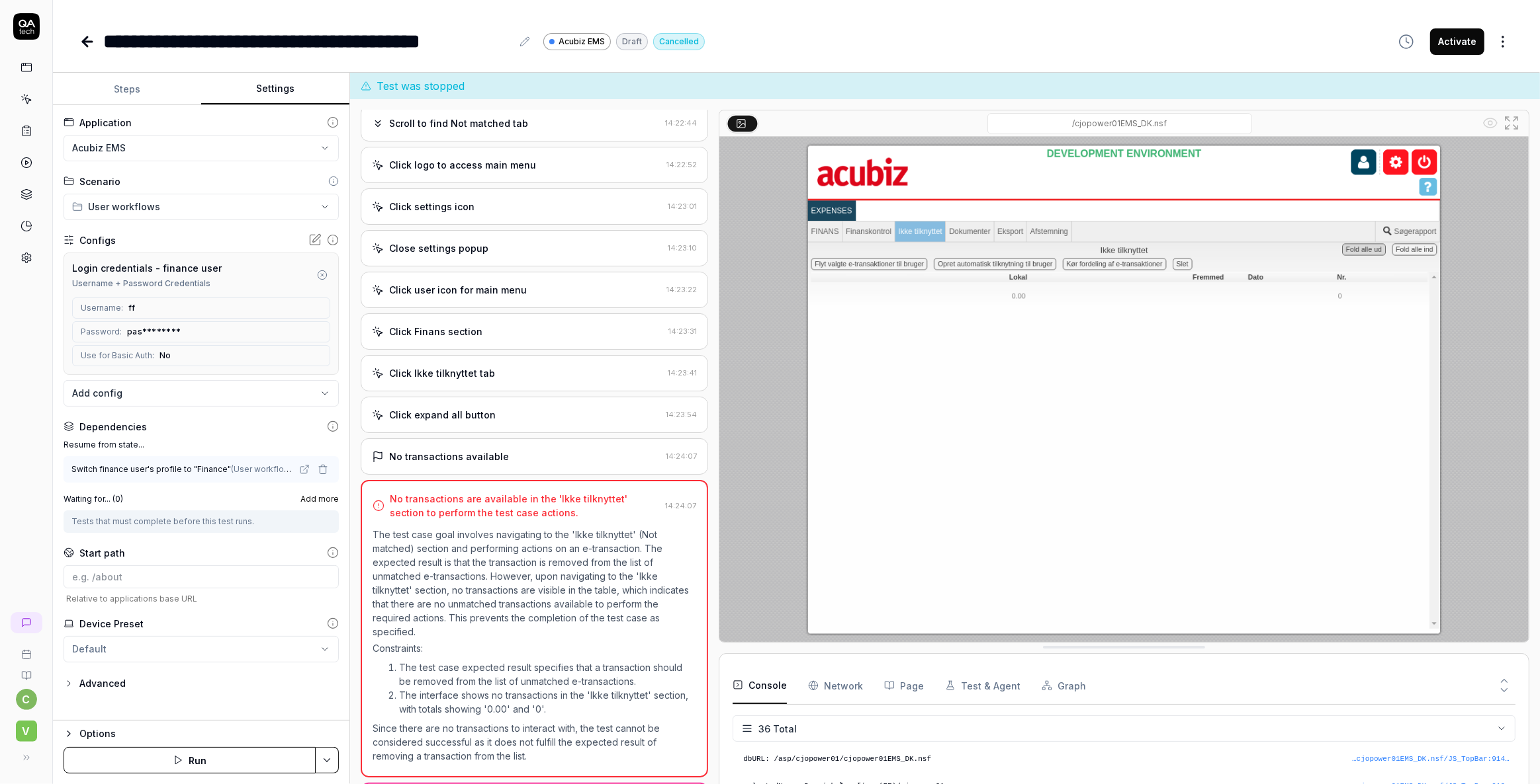
scroll to position [889, 0]
click at [228, 522] on div "Tests that must complete before this test runs." at bounding box center [201, 521] width 260 height 12
click at [197, 516] on div "Tests that must complete before this test runs." at bounding box center [201, 521] width 260 height 12
click at [317, 500] on span "Add more" at bounding box center [319, 499] width 38 height 12
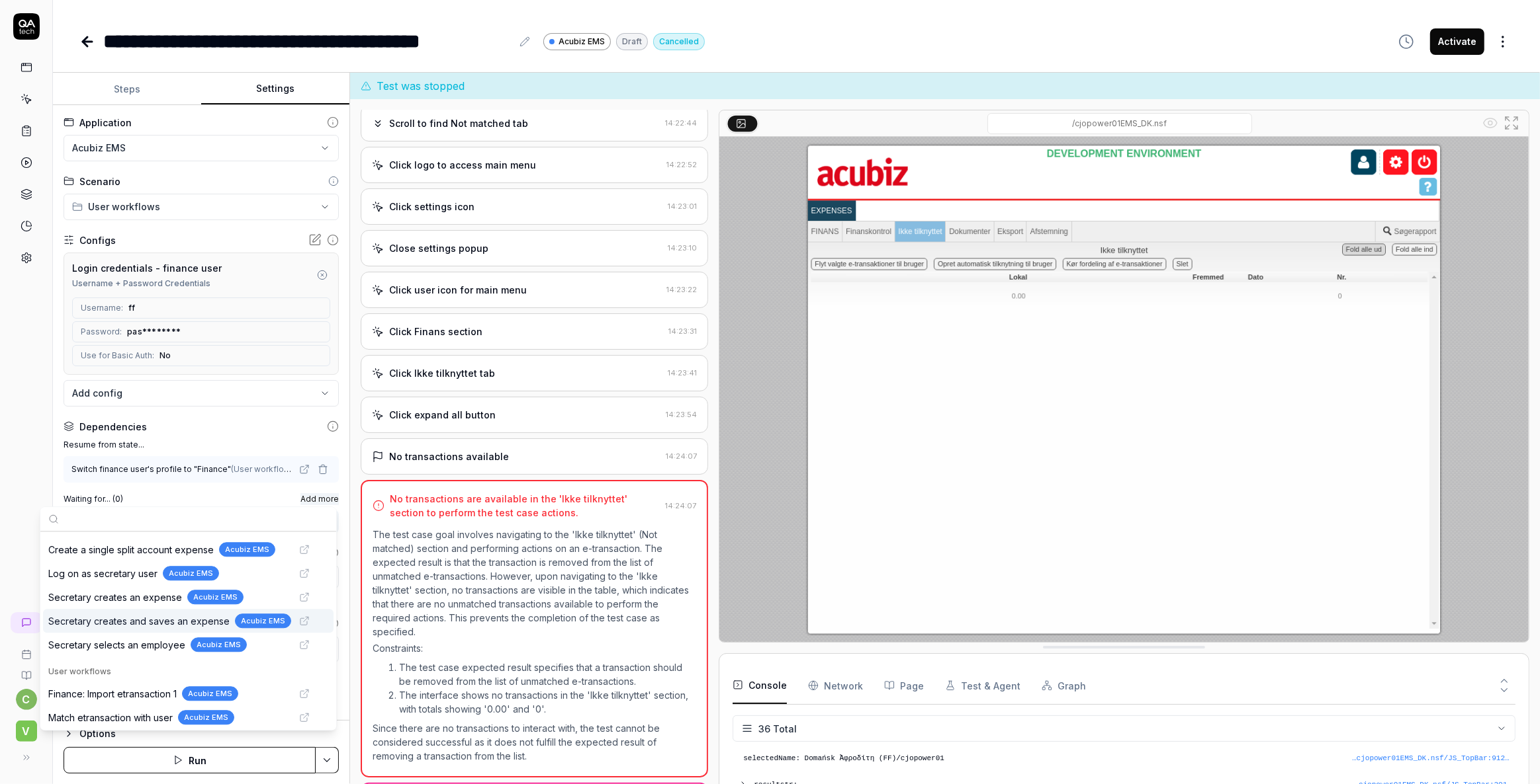
scroll to position [66, 0]
click at [120, 692] on span "Finance: Import etransaction 1" at bounding box center [112, 694] width 129 height 14
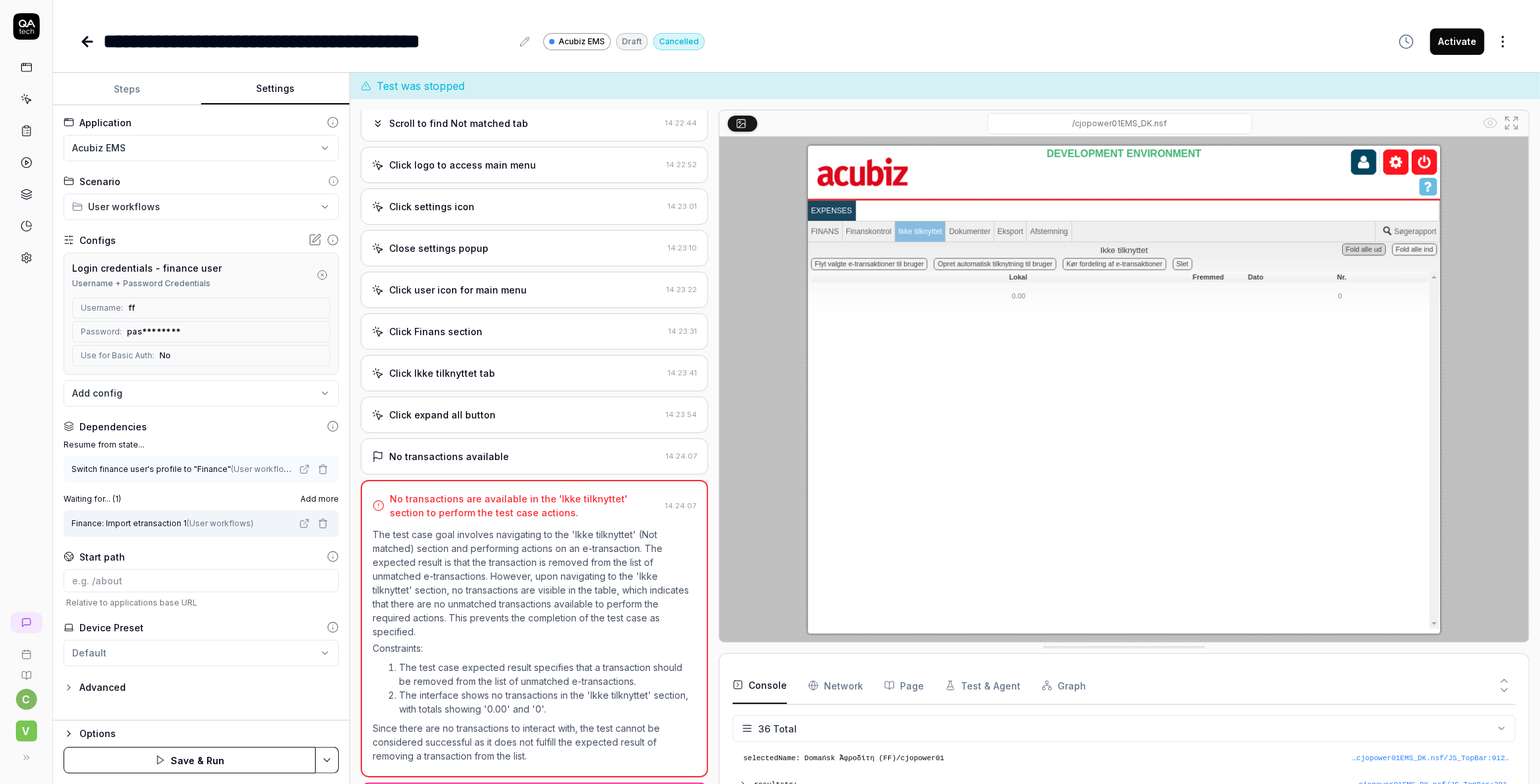
click at [23, 444] on div "c V" at bounding box center [27, 392] width 53 height 784
click at [321, 761] on html "**********" at bounding box center [770, 392] width 1540 height 784
click at [228, 662] on div "Save" at bounding box center [261, 669] width 168 height 29
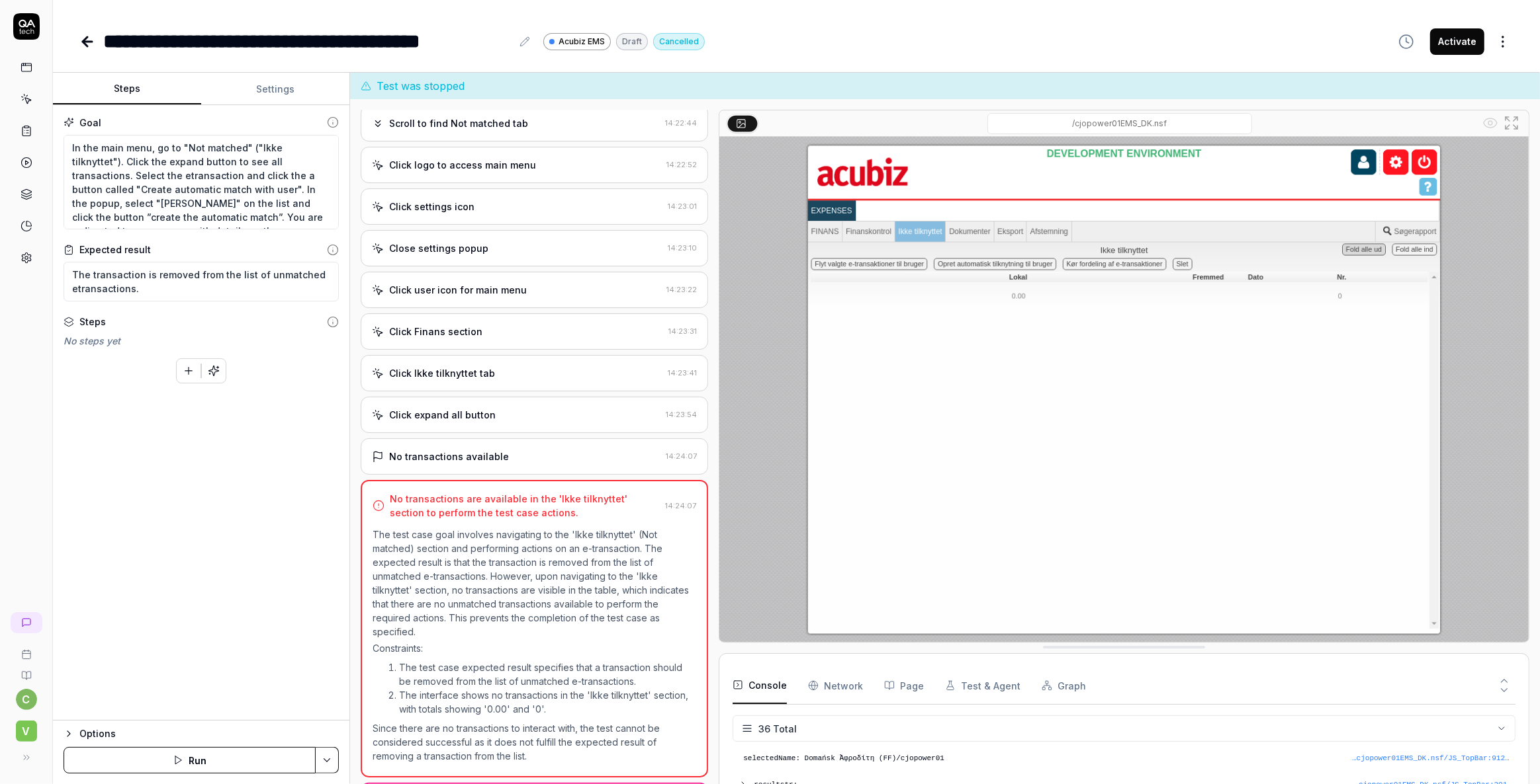
click at [125, 81] on button "Steps" at bounding box center [127, 89] width 148 height 32
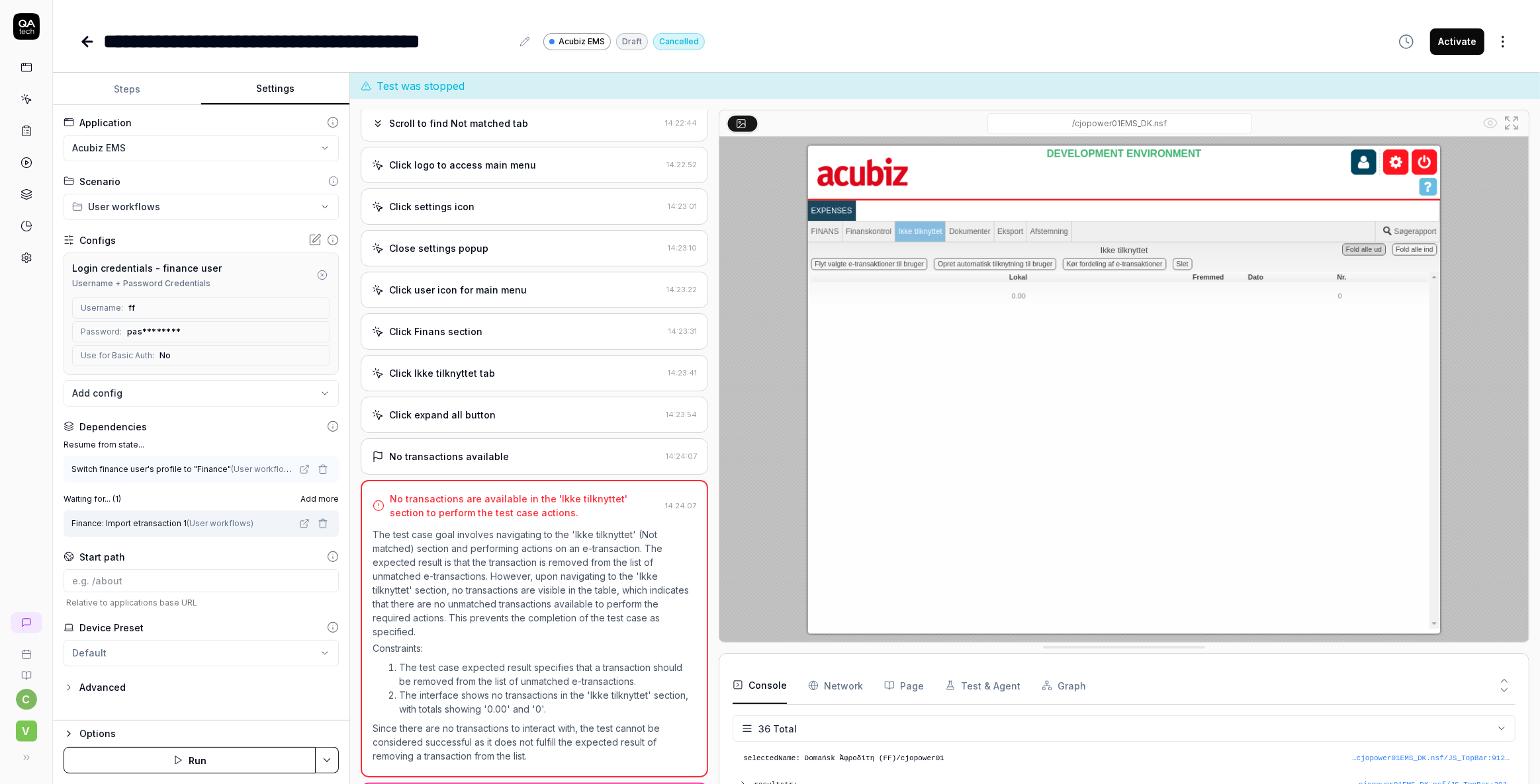
click at [289, 90] on button "Settings" at bounding box center [275, 89] width 148 height 32
click at [133, 86] on button "Steps" at bounding box center [127, 89] width 148 height 32
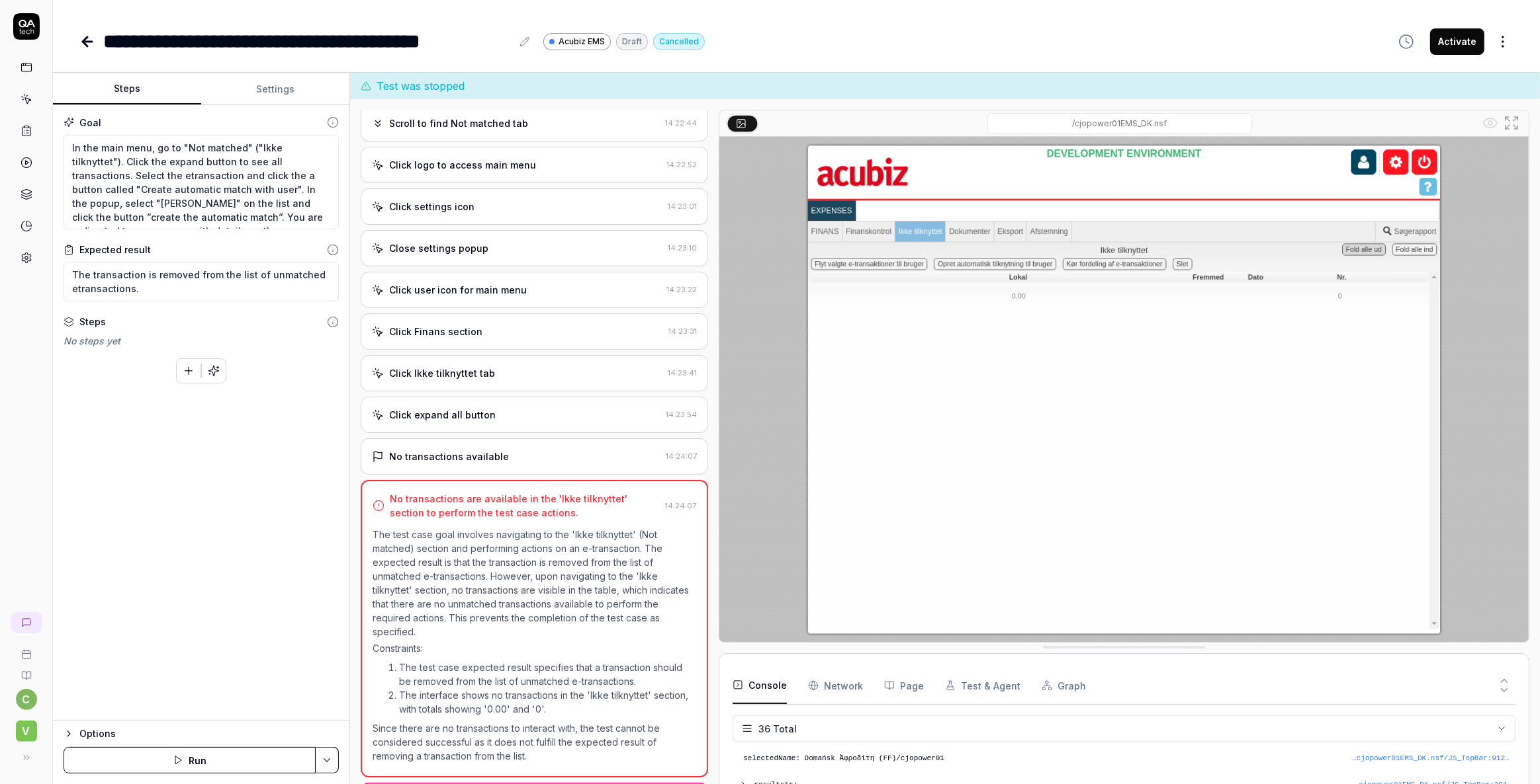
click at [186, 759] on button "Run" at bounding box center [189, 761] width 252 height 26
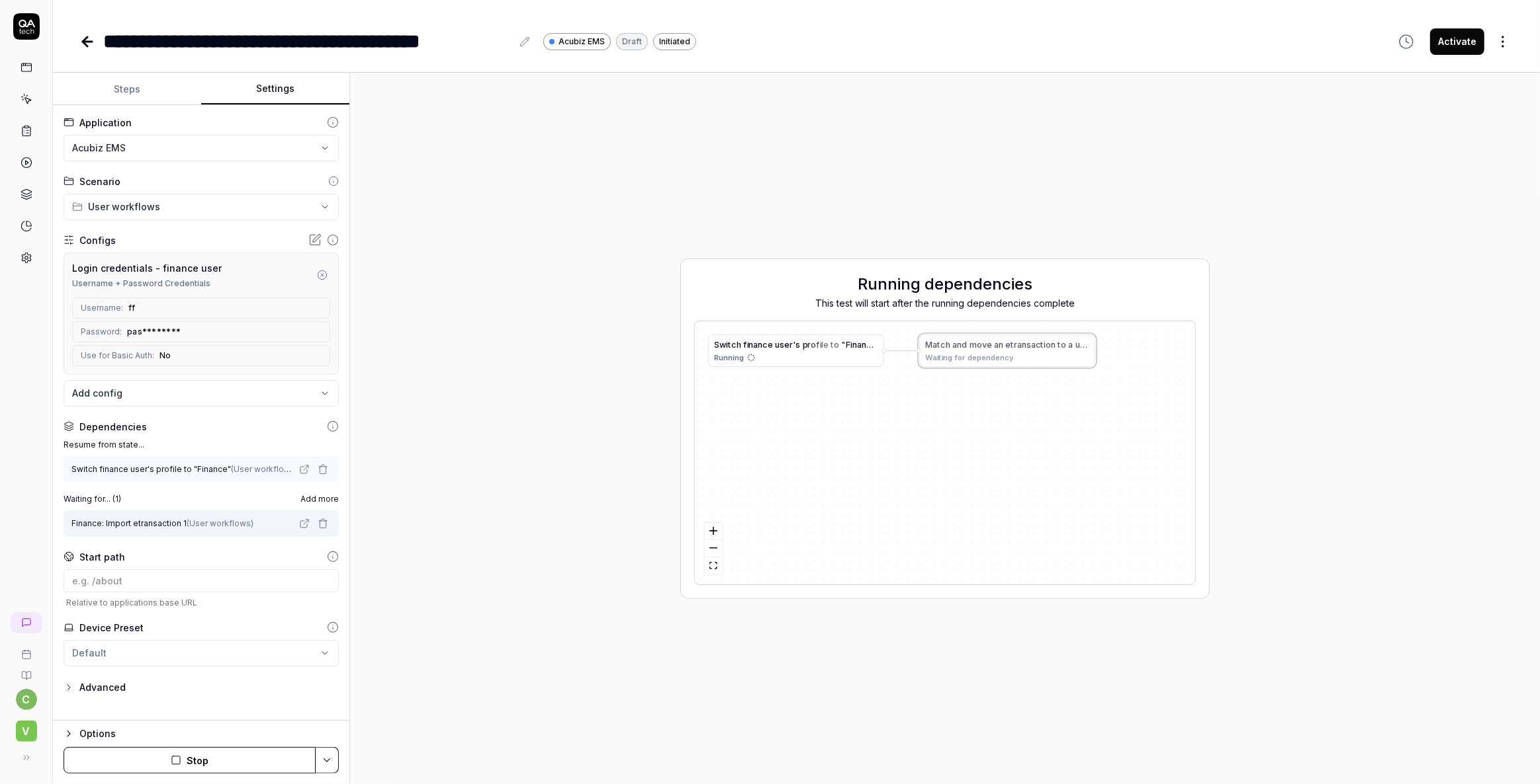
click at [267, 79] on button "Settings" at bounding box center [275, 89] width 148 height 32
click at [189, 760] on button "Stop" at bounding box center [189, 761] width 252 height 26
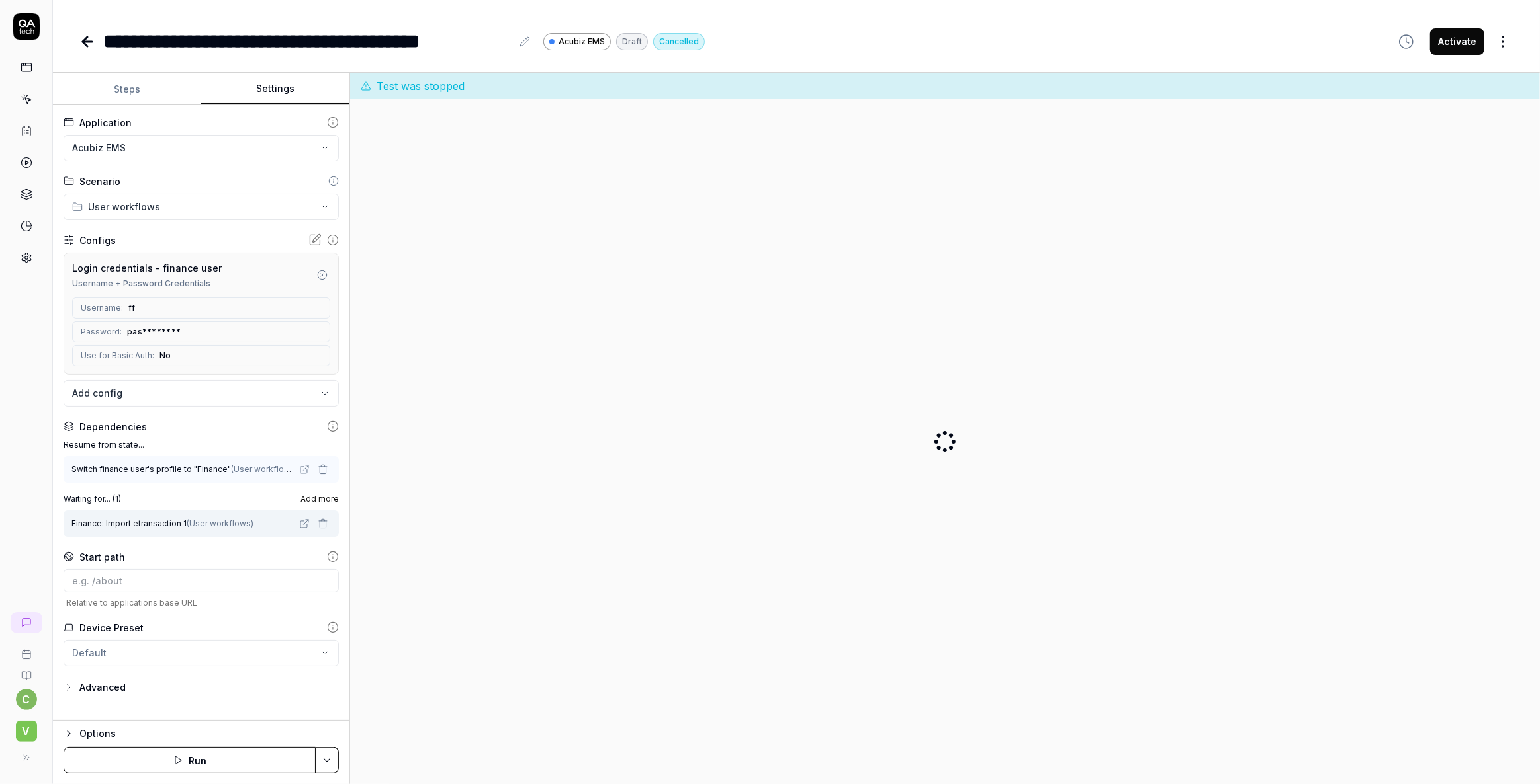
click at [322, 496] on span "Add more" at bounding box center [319, 499] width 38 height 12
click at [477, 522] on div at bounding box center [944, 442] width 1169 height 664
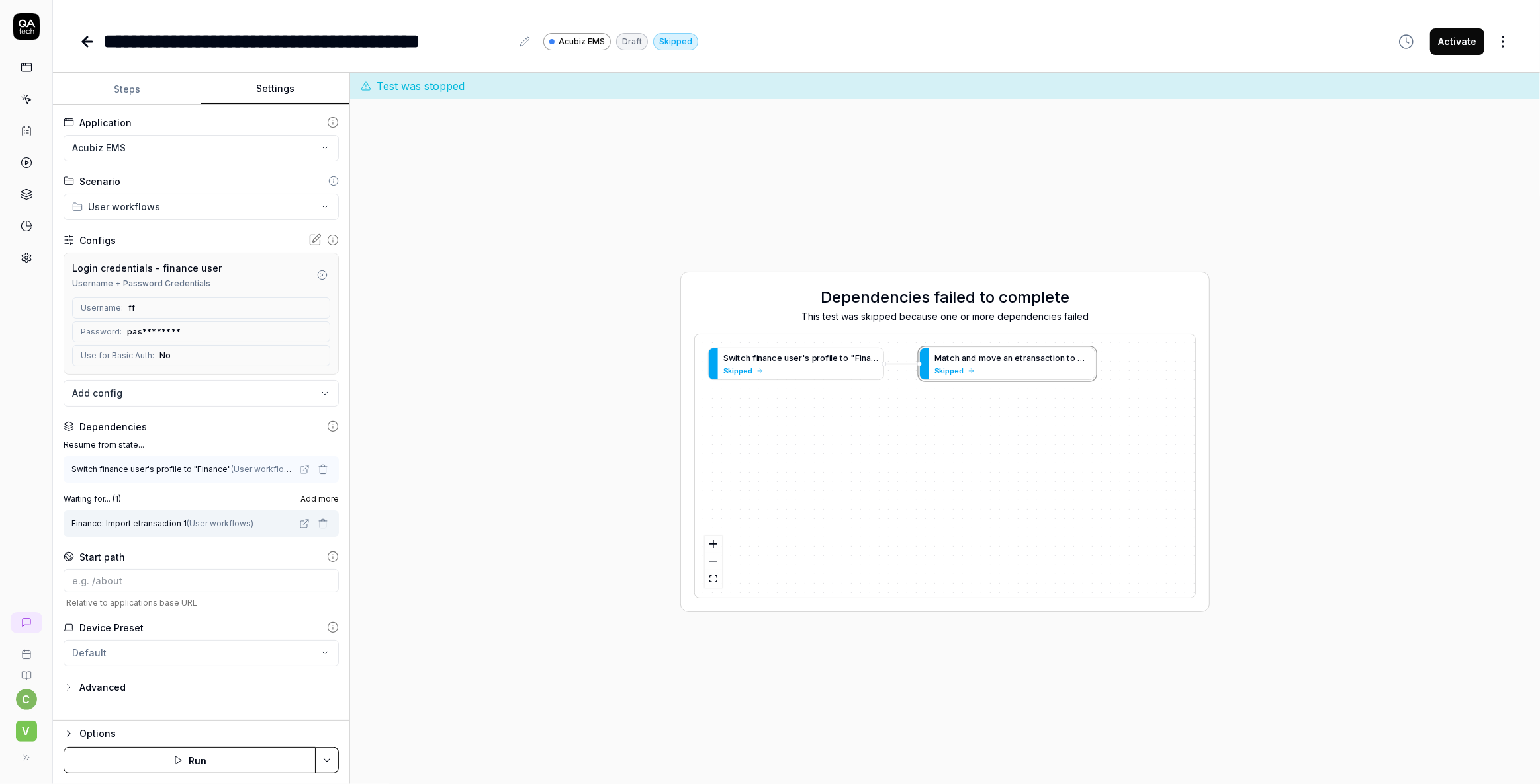
drag, startPoint x: 123, startPoint y: 528, endPoint x: 125, endPoint y: 512, distance: 16.1
click at [125, 512] on div "Finance: Import etransaction 1 ( User workflows )" at bounding box center [200, 524] width 275 height 26
drag, startPoint x: 958, startPoint y: 369, endPoint x: 965, endPoint y: 371, distance: 7.3
click at [965, 371] on div "S w i t c h f i n a n c e u s e r ' s p r o f i l e t o " F i n a n c e " Skipp…" at bounding box center [945, 466] width 501 height 263
click at [711, 542] on icon "zoom in" at bounding box center [713, 544] width 8 height 8
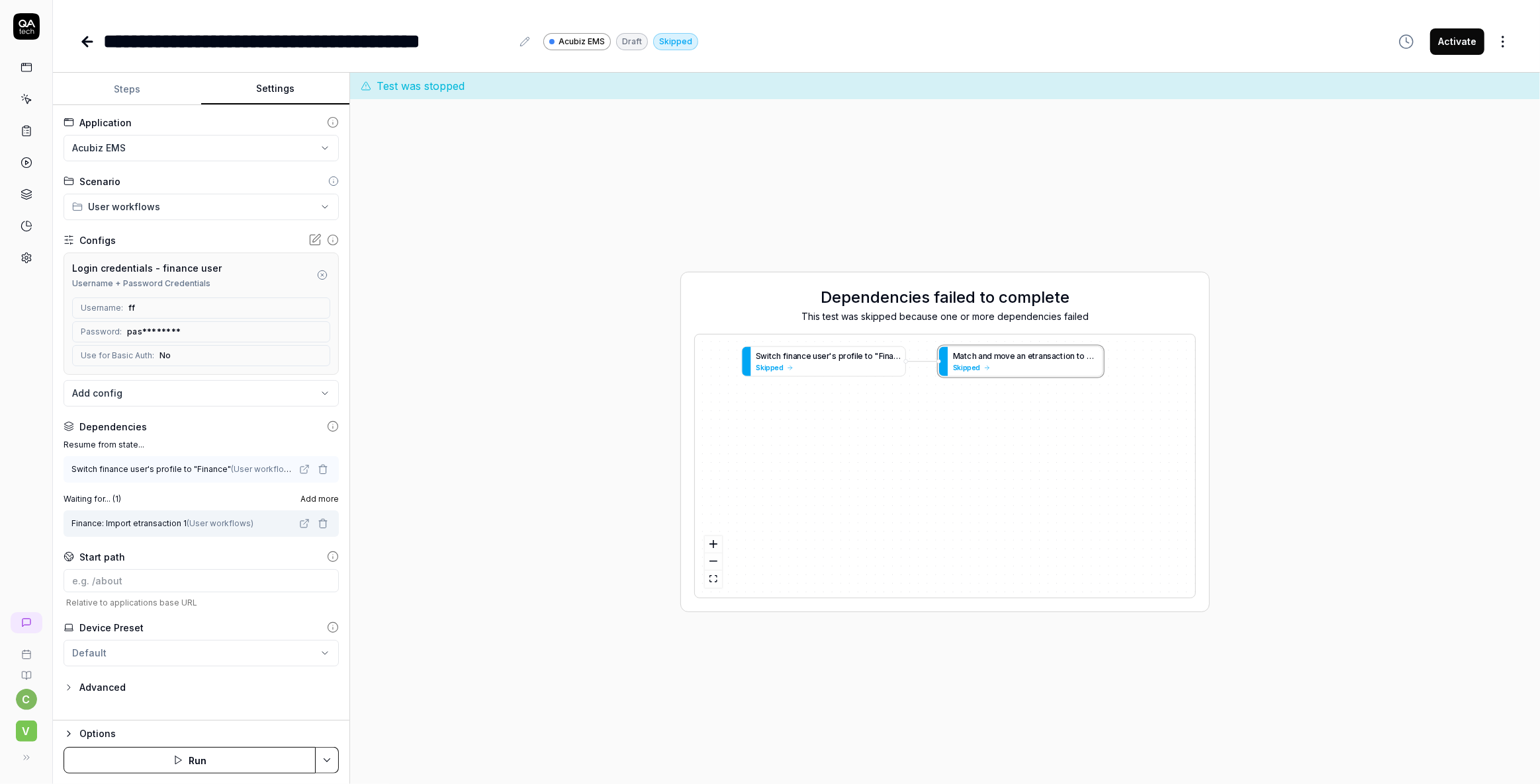
click at [103, 498] on label "Waiting for... ( 1 )" at bounding box center [92, 499] width 58 height 12
click at [33, 435] on div "c V" at bounding box center [27, 392] width 53 height 784
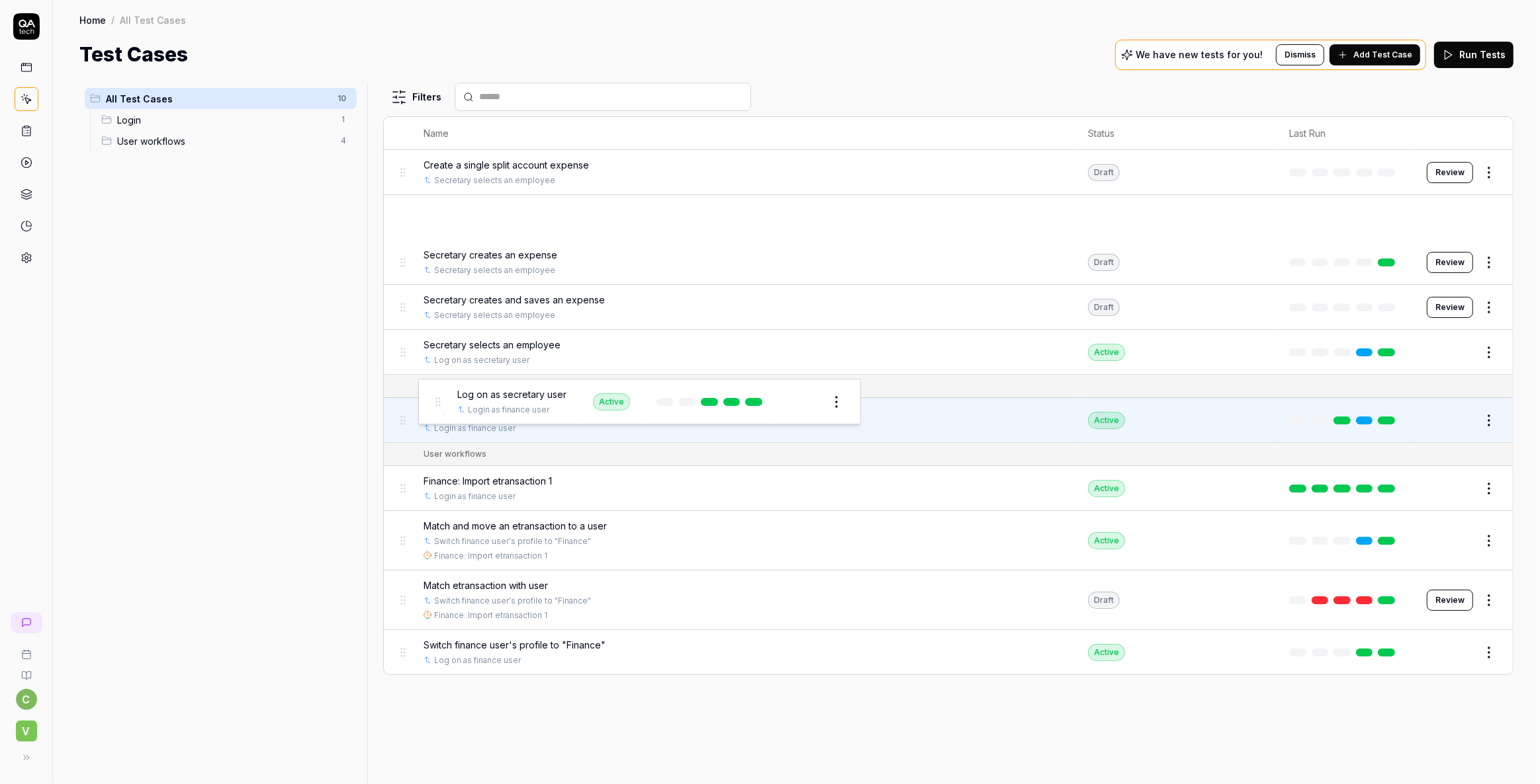
drag, startPoint x: 397, startPoint y: 216, endPoint x: 430, endPoint y: 401, distance: 187.9
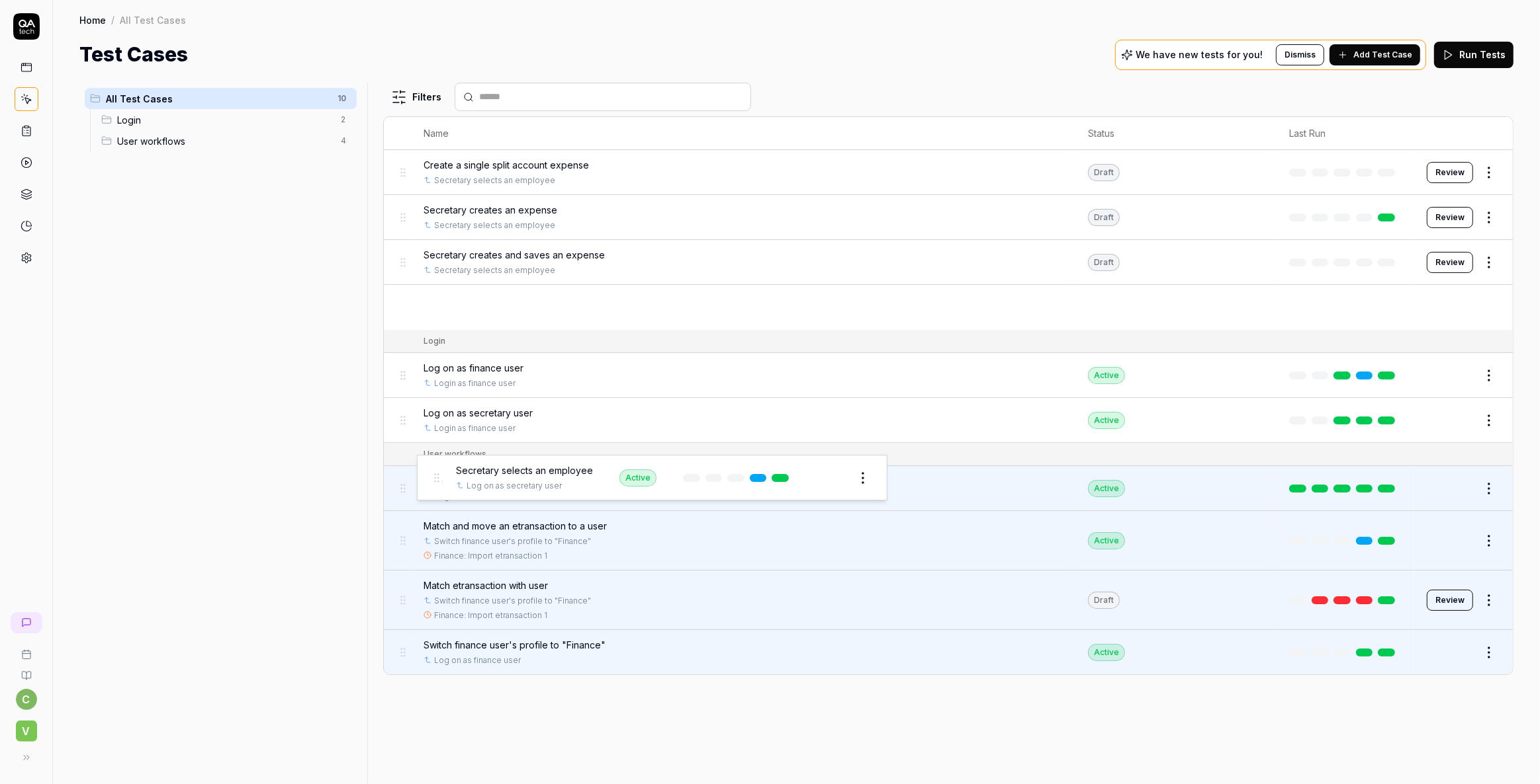
drag, startPoint x: 402, startPoint y: 306, endPoint x: 435, endPoint y: 477, distance: 174.2
